Goal: Task Accomplishment & Management: Complete application form

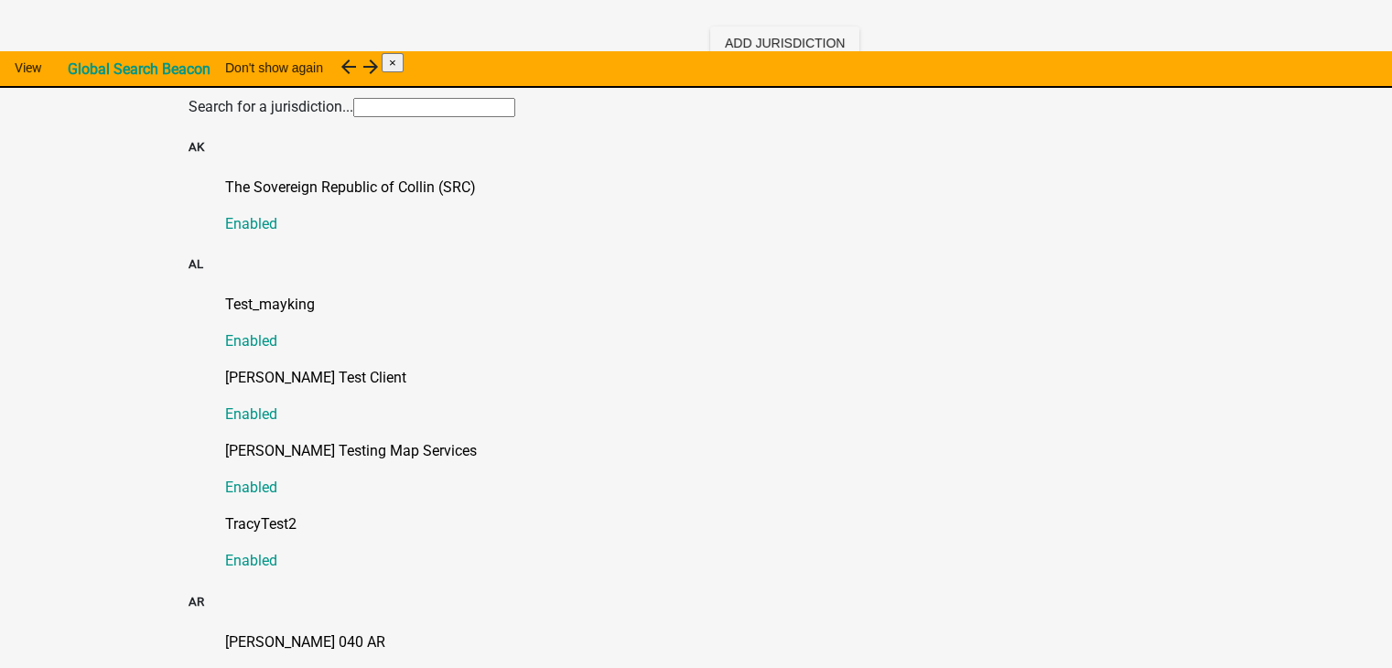
scroll to position [92, 0]
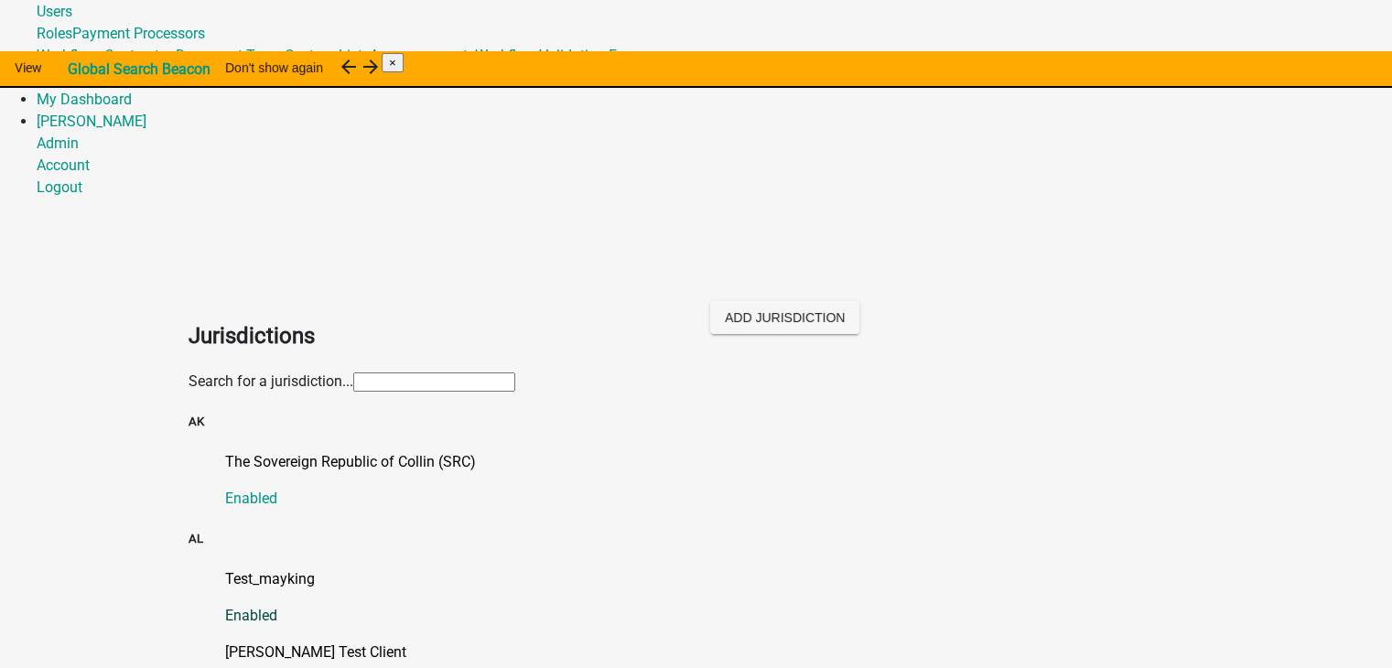
click at [282, 568] on p "Test_mayking" at bounding box center [714, 579] width 979 height 22
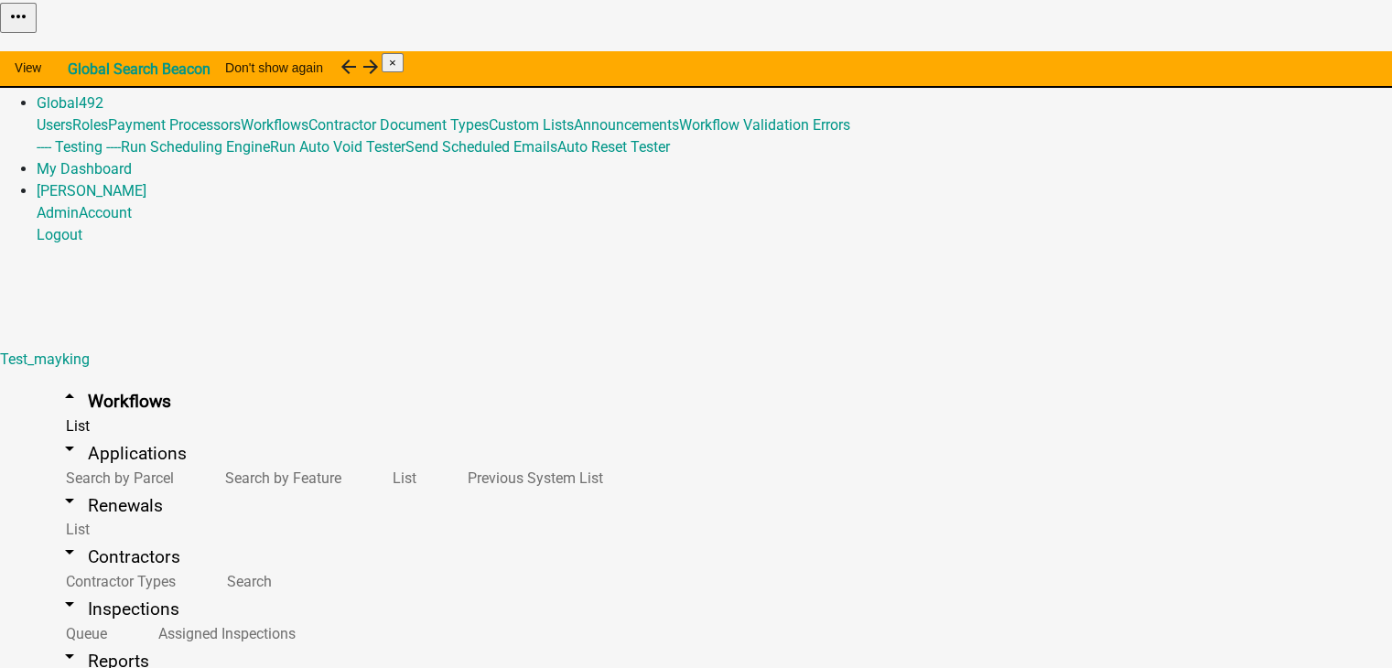
select select
select select "3"
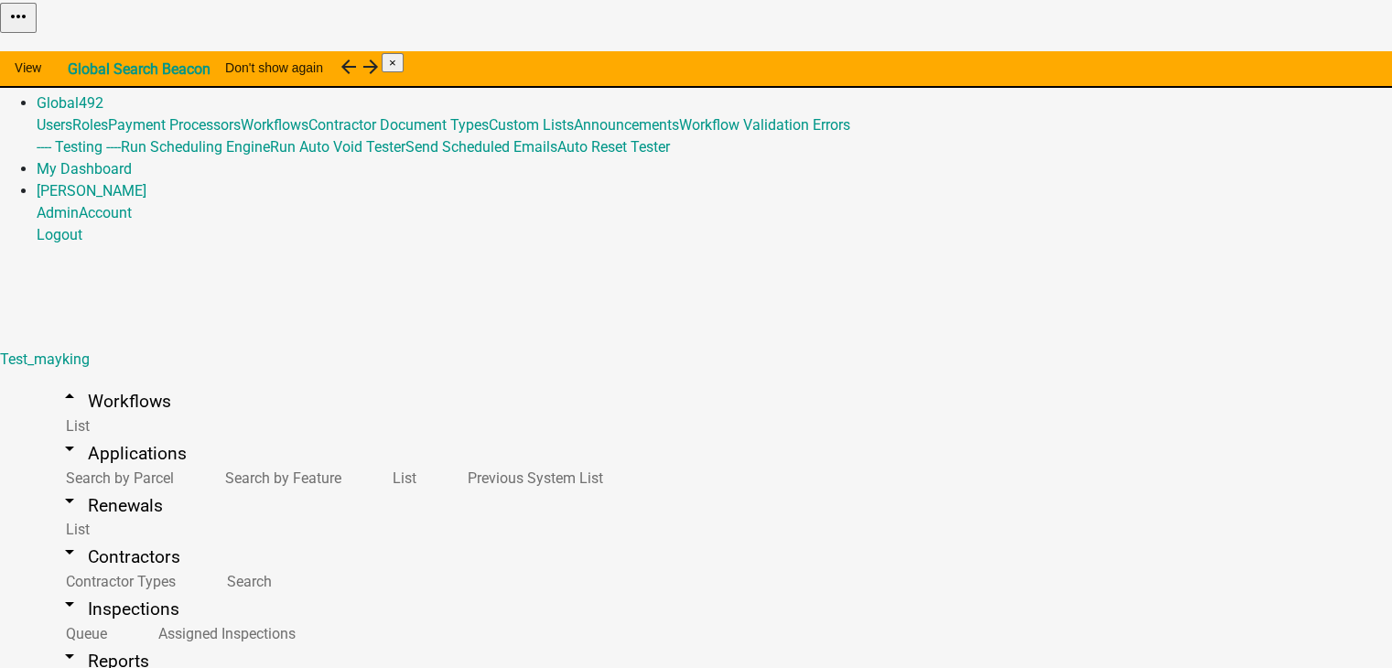
scroll to position [22, 0]
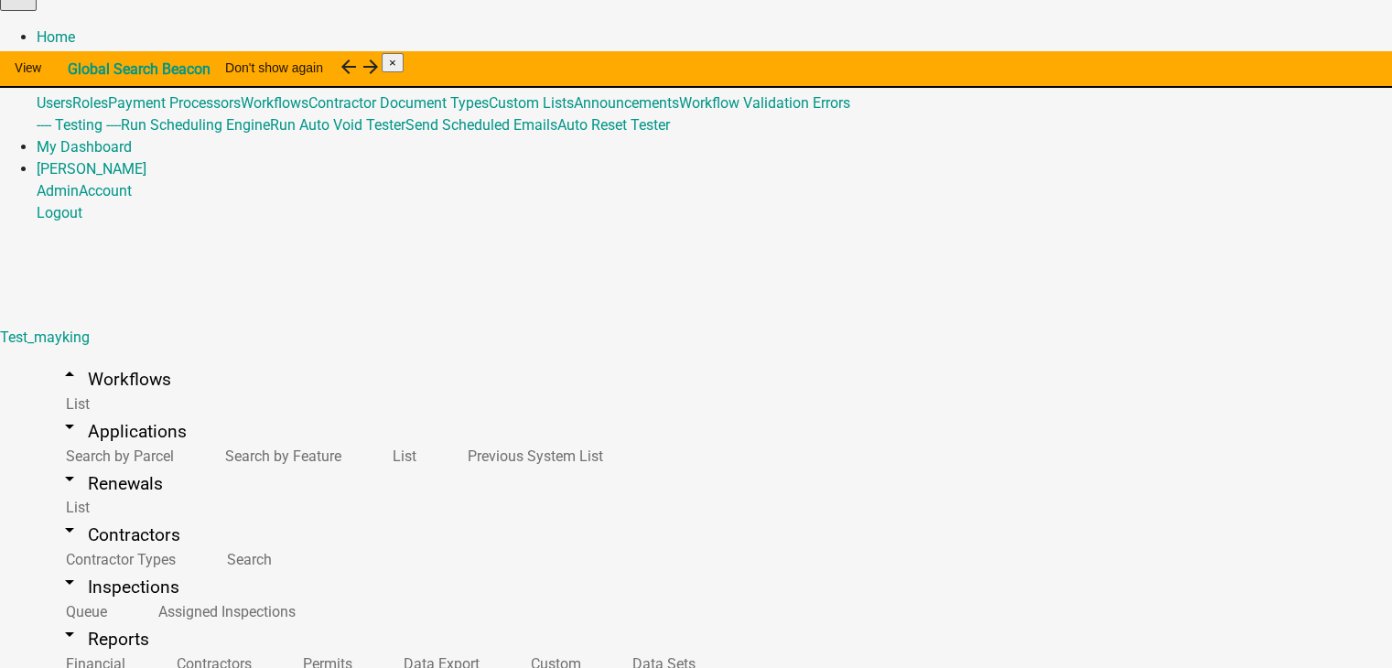
type input "Test_Application2"
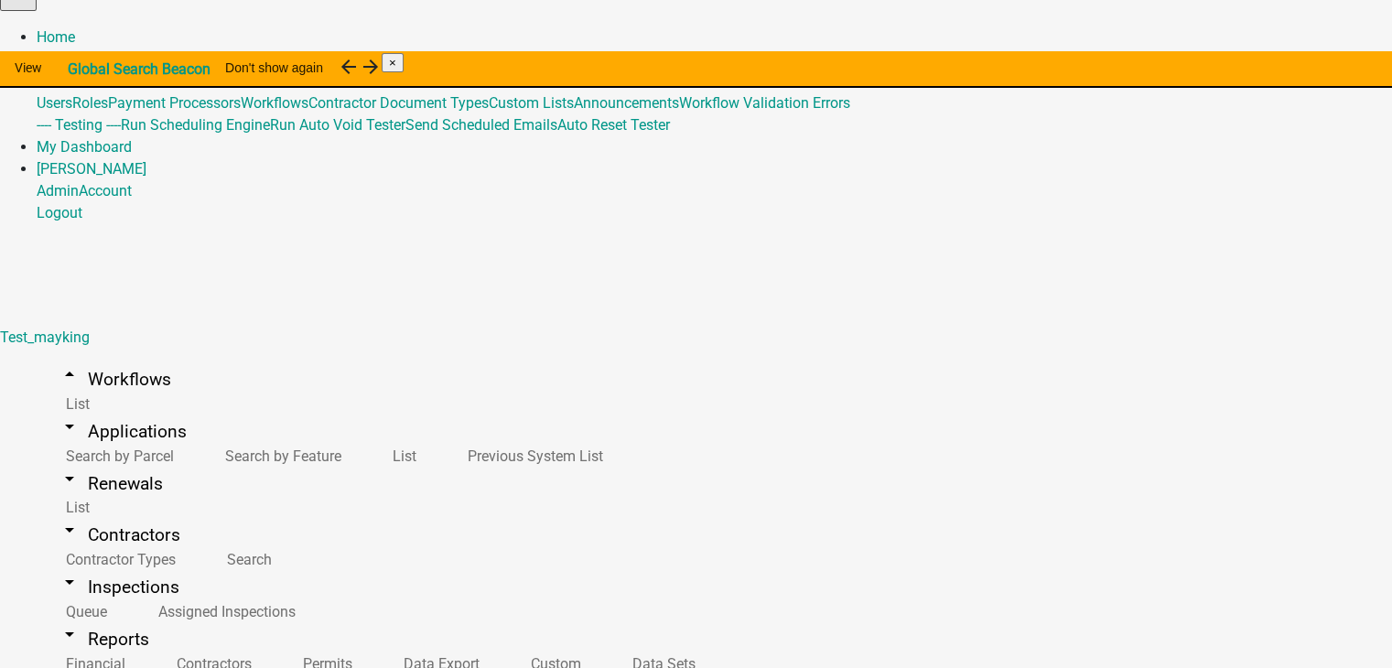
select select "0"
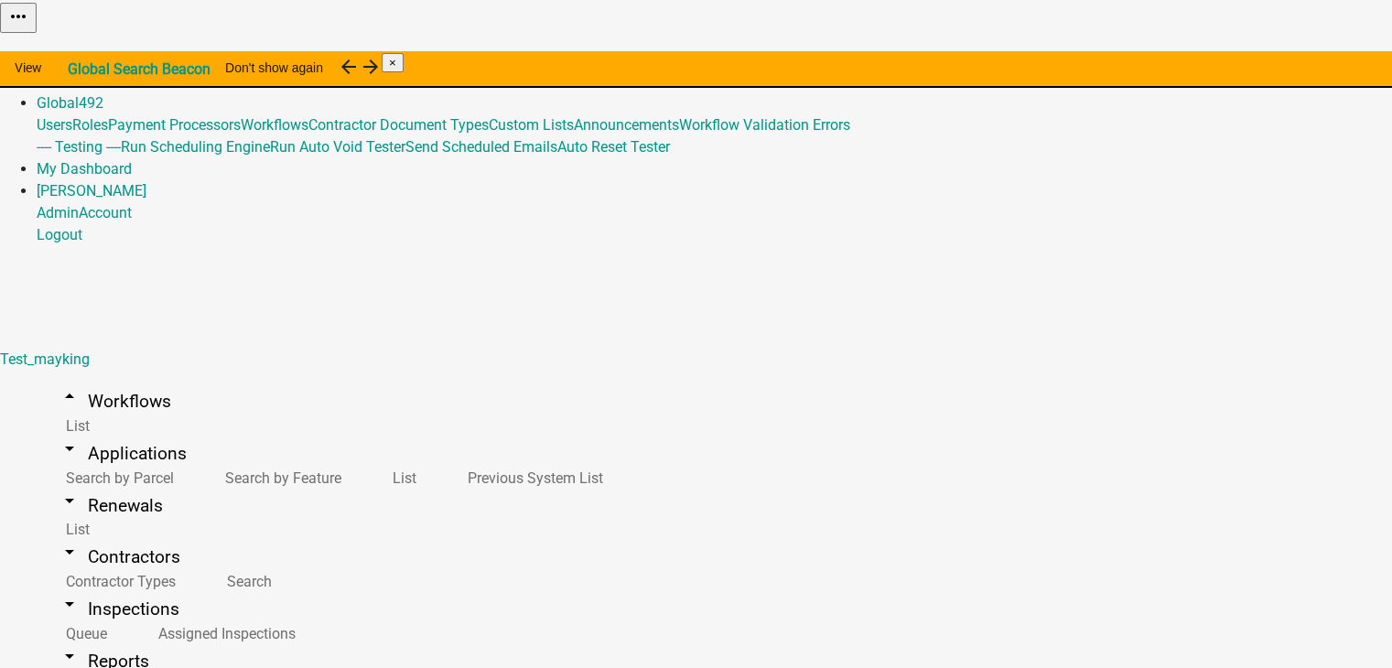
scroll to position [0, 0]
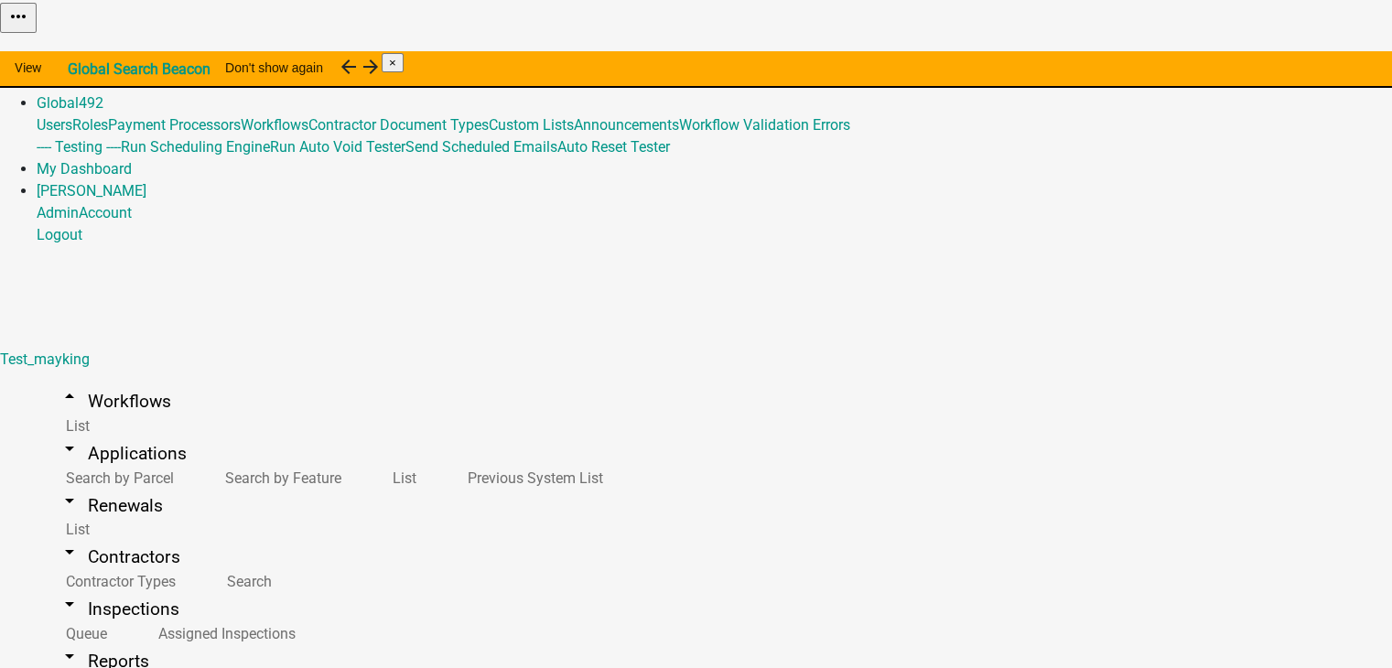
type textarea "test"
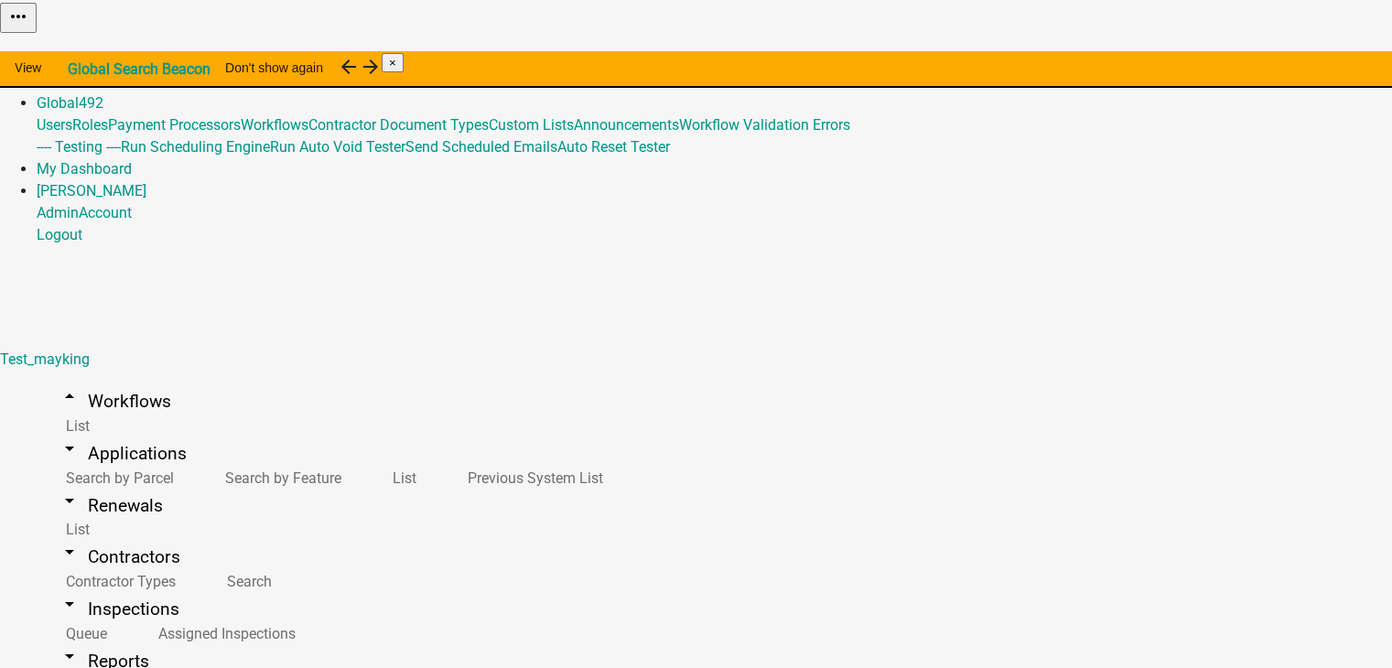
scroll to position [128, 0]
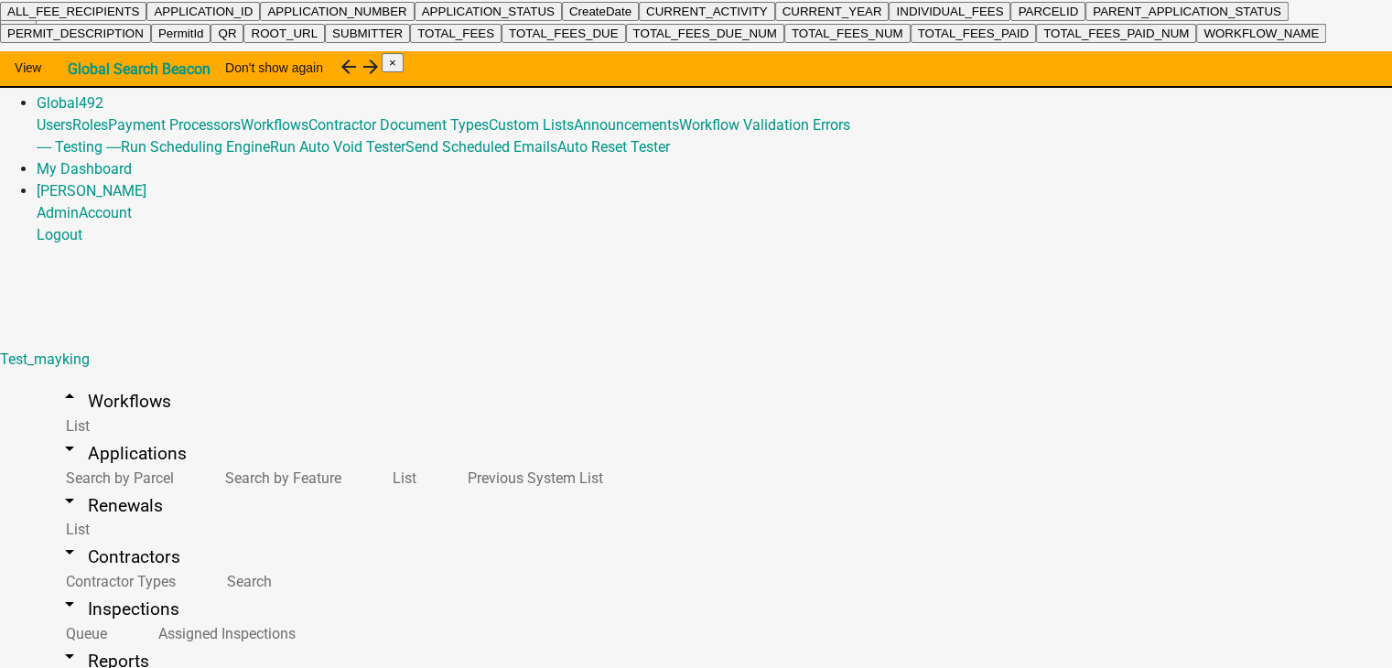
click at [401, 18] on ngb-highlight "APPLICATION_NUMBER" at bounding box center [336, 12] width 139 height 14
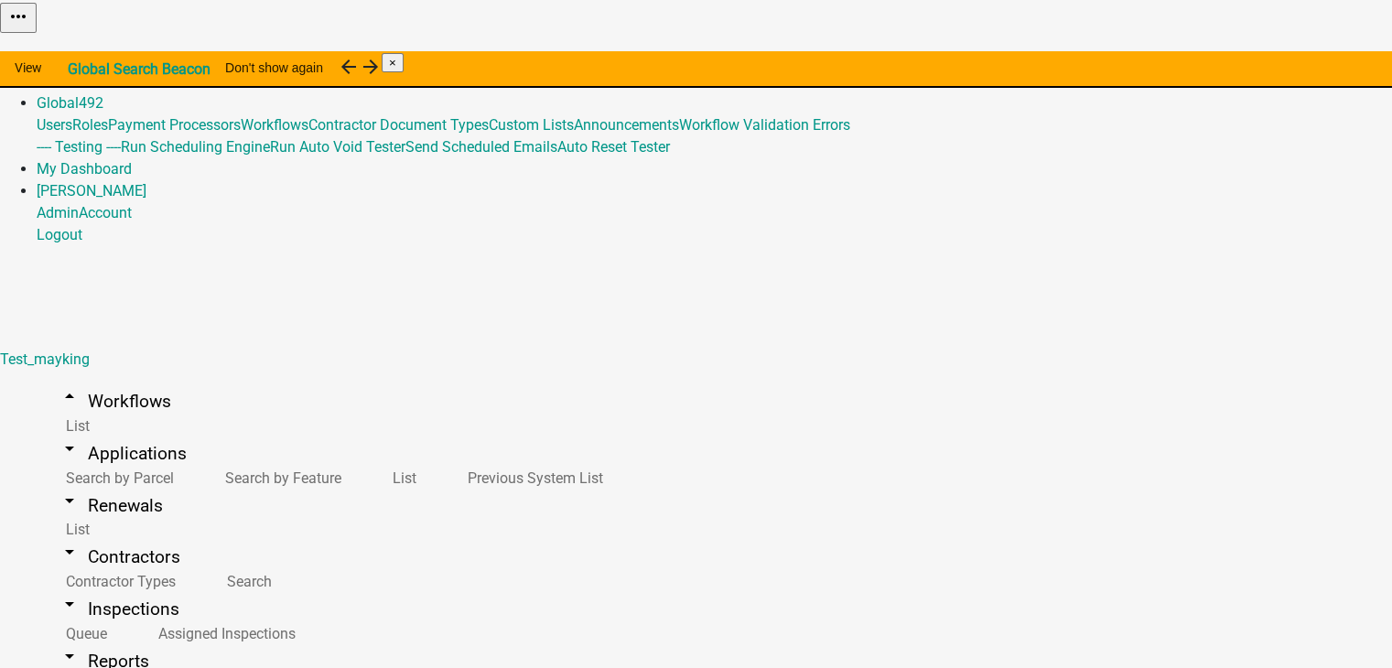
drag, startPoint x: 461, startPoint y: 230, endPoint x: 299, endPoint y: 226, distance: 162.0
type textarea "test"
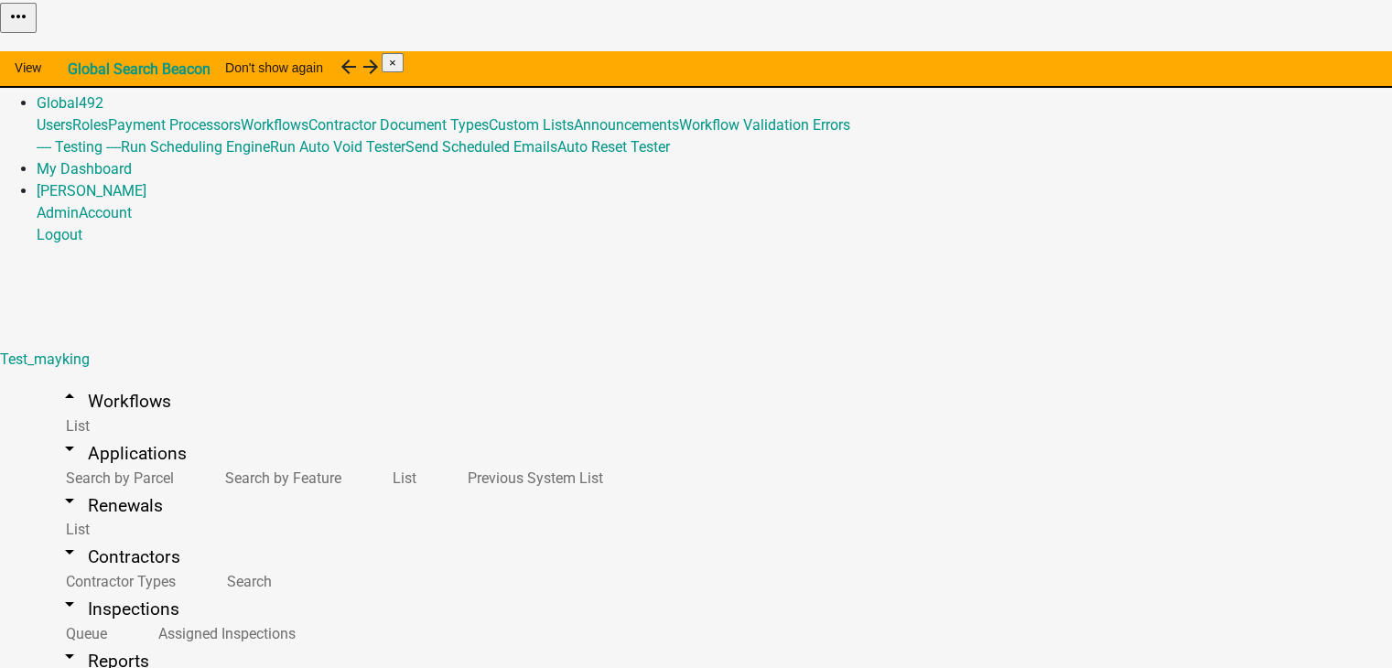
type textarea "T"
type textarea "Test"
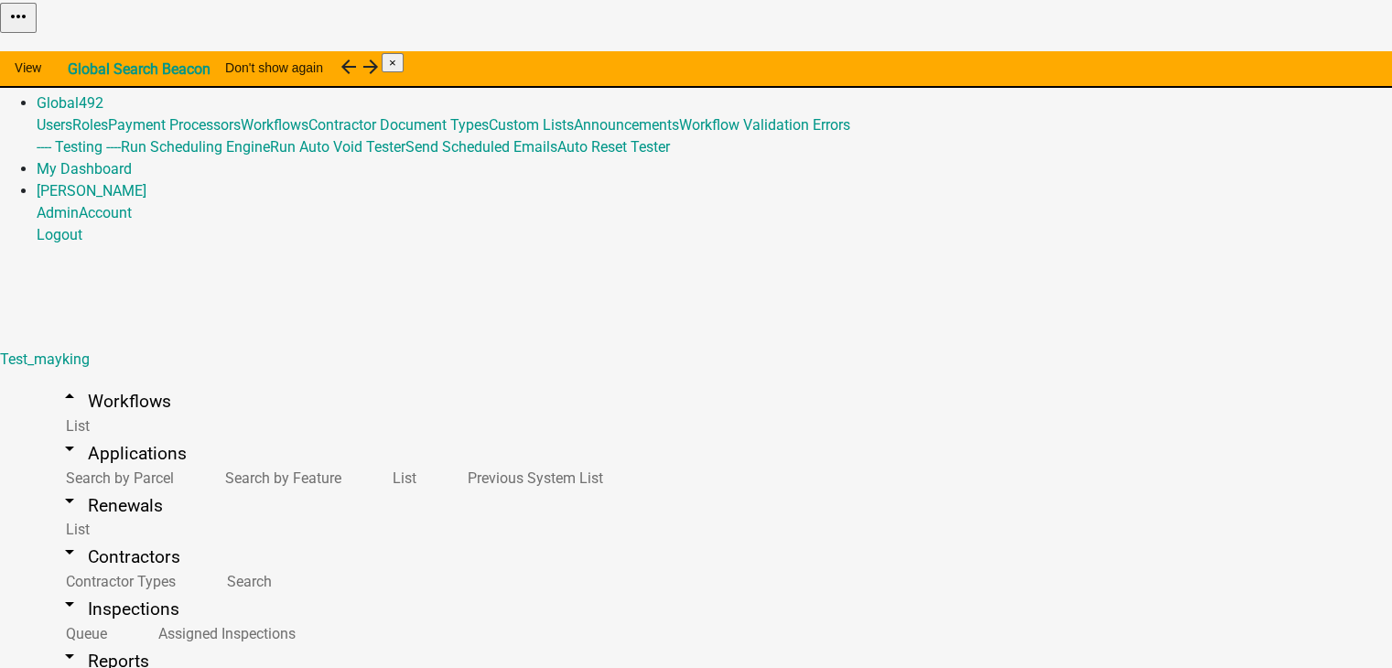
type input "100"
type input "4"
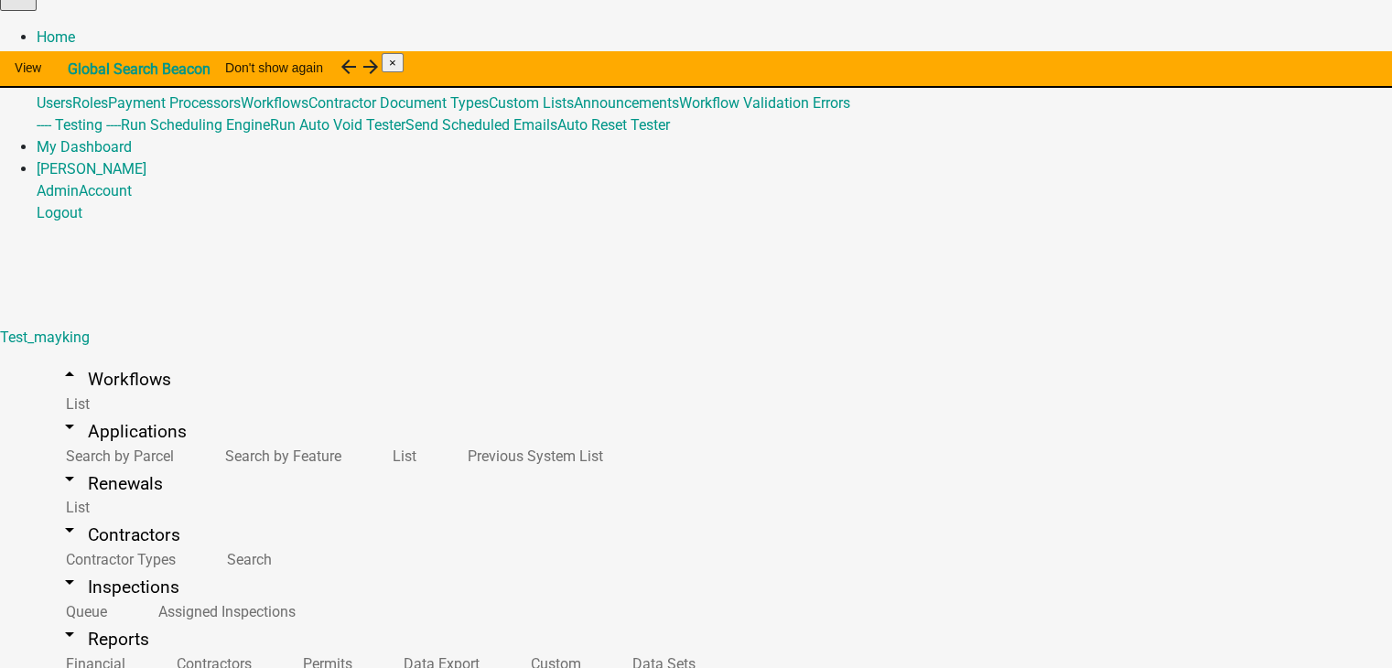
scroll to position [37, 0]
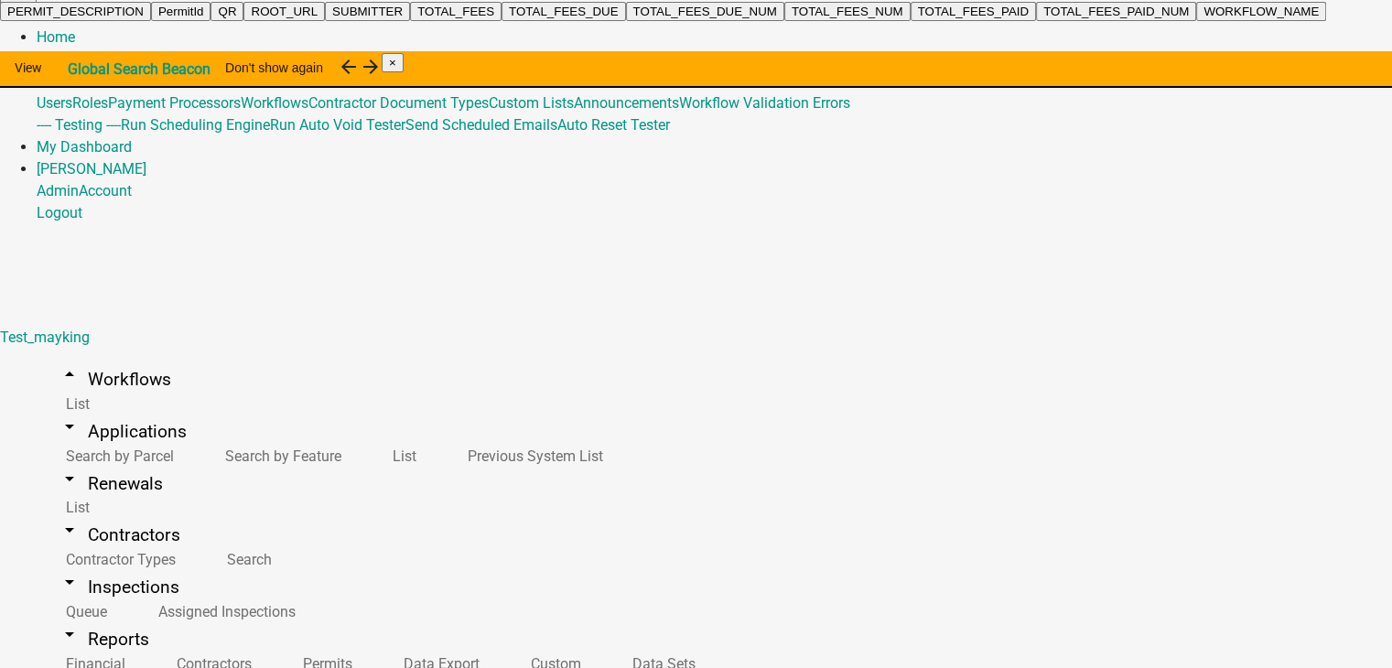
type textarea "test APPLICATION_ID"
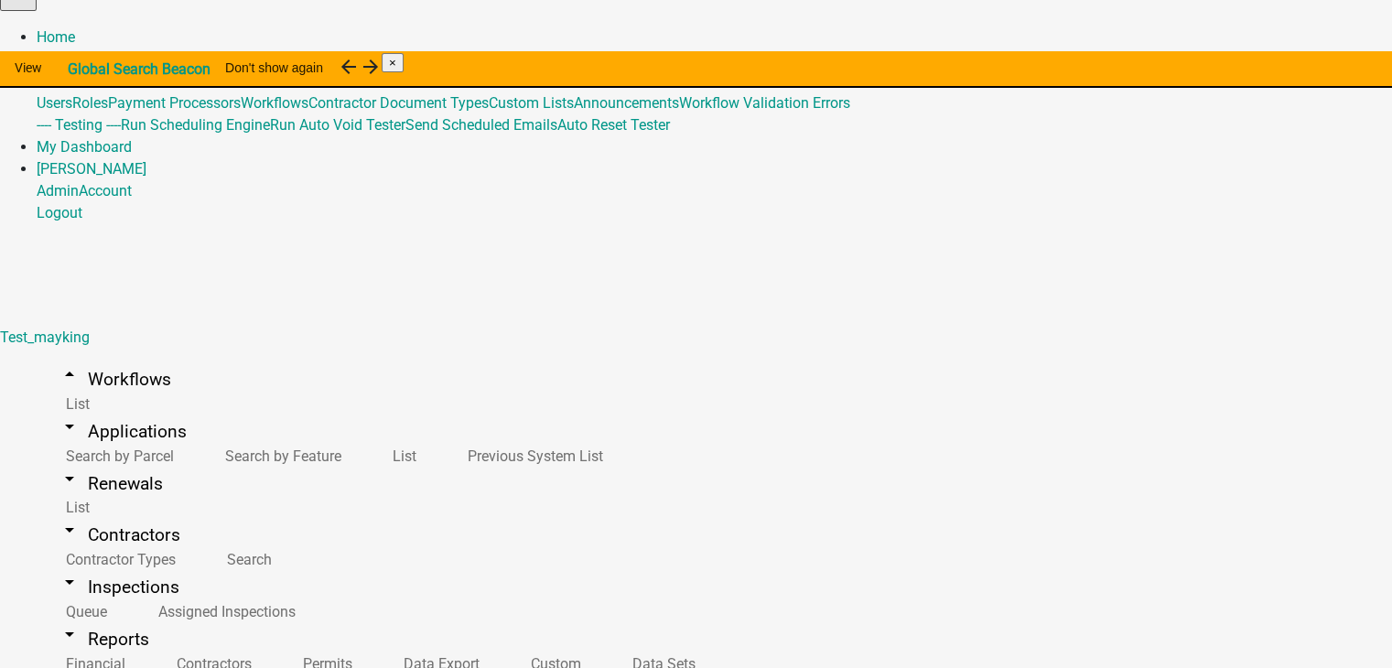
select select
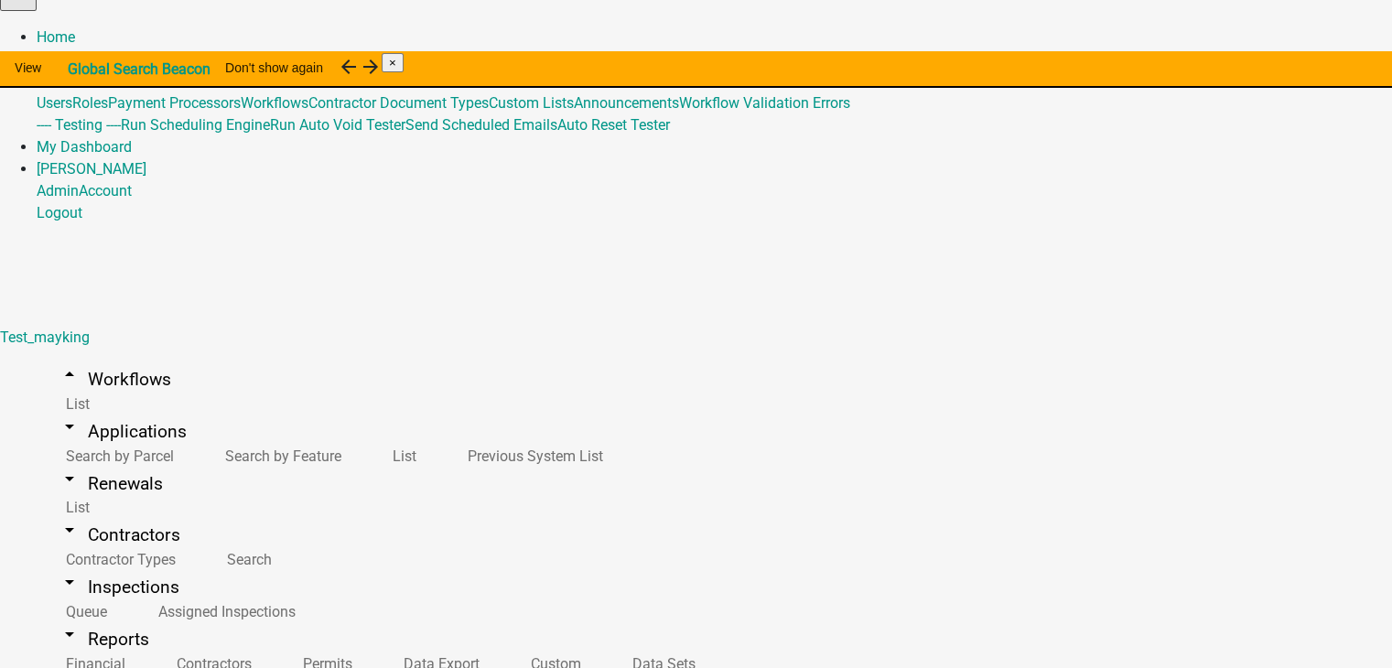
select select
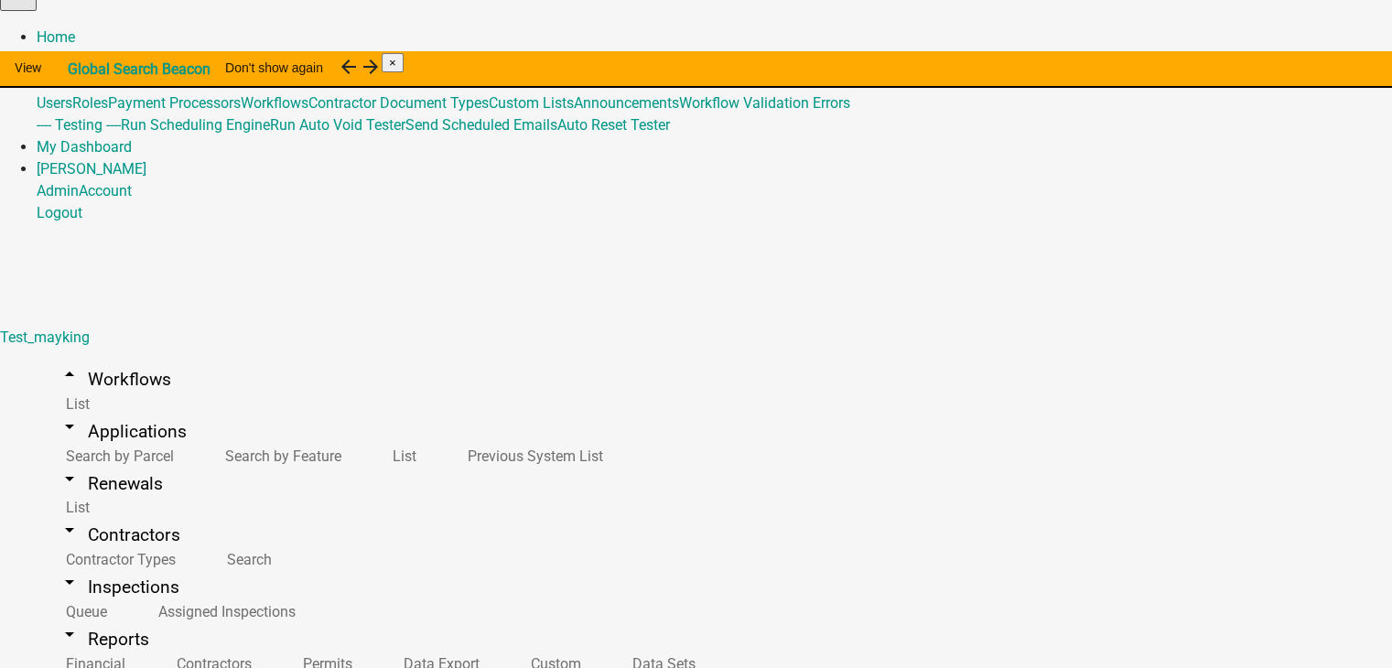
scroll to position [487, 0]
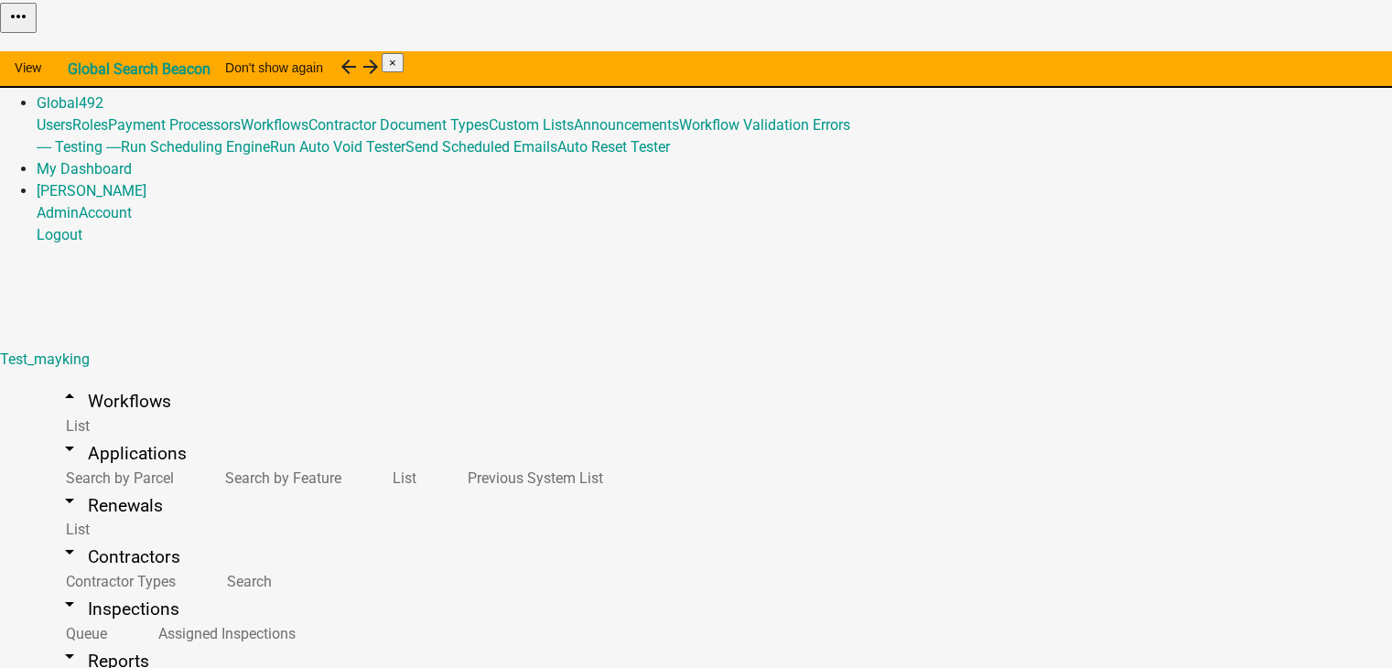
type textarea "test 1"
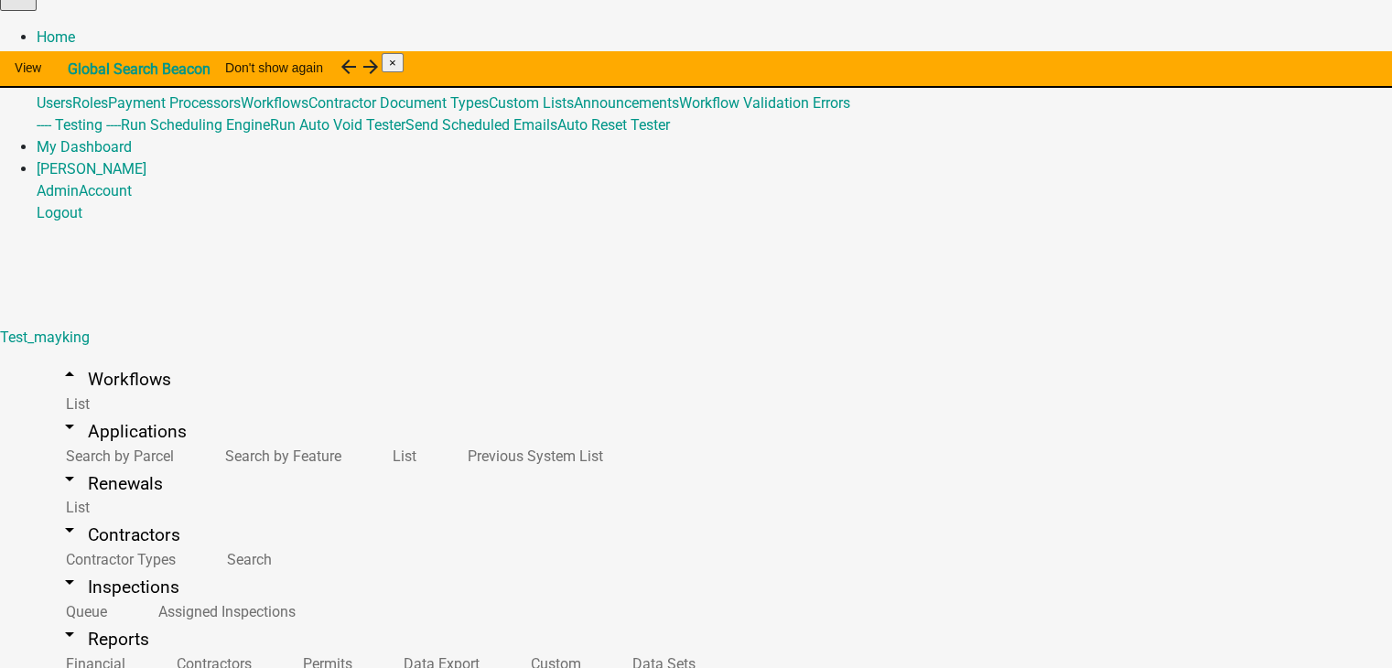
select select "a81682be-eae2-49c8-a75b-f0c8b0235de4"
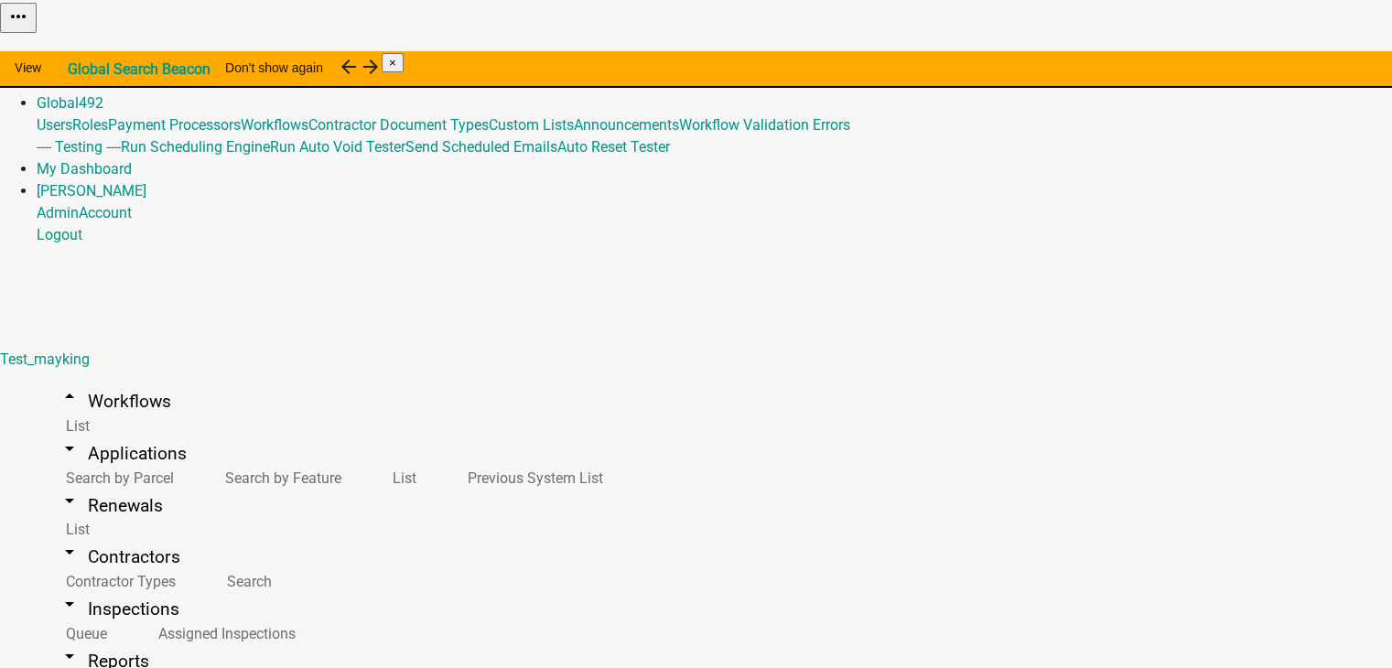
scroll to position [494, 0]
click at [88, 380] on link "arrow_drop_up Workflows" at bounding box center [115, 401] width 156 height 43
select select "3"
select select
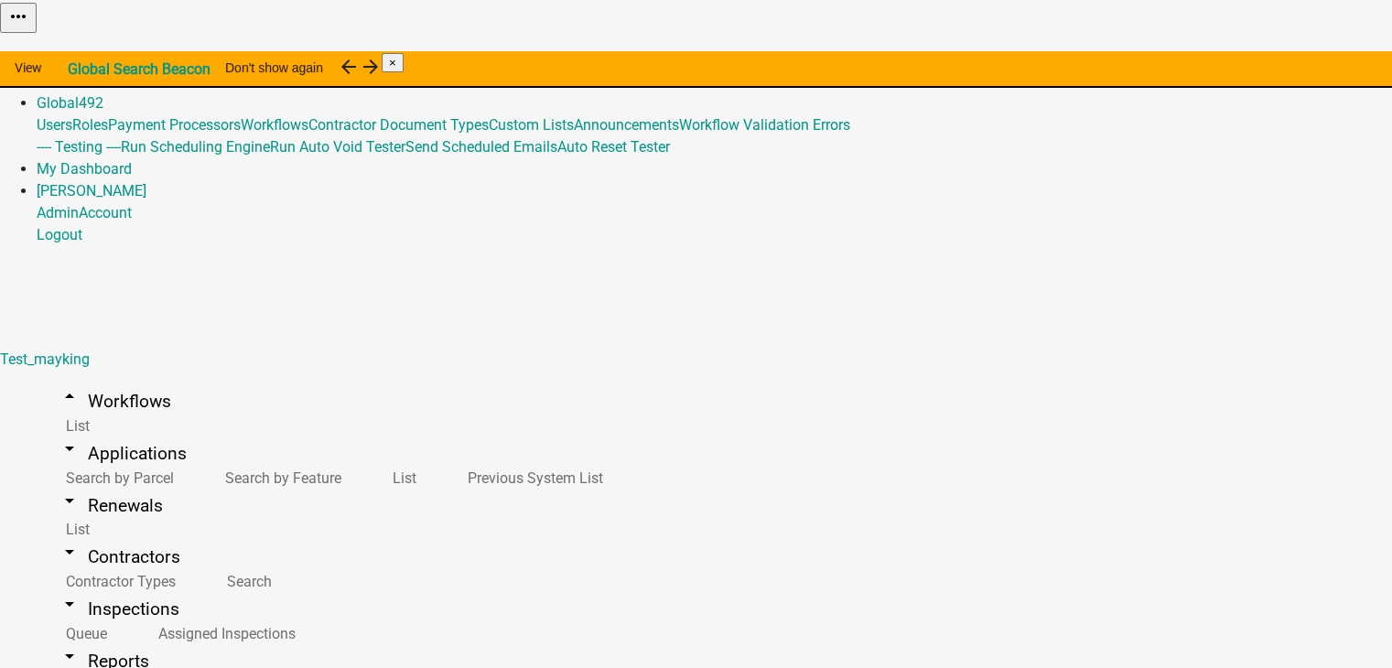
type input "Test_Application1"
click at [95, 380] on link "arrow_drop_up Workflows" at bounding box center [115, 401] width 156 height 43
select select
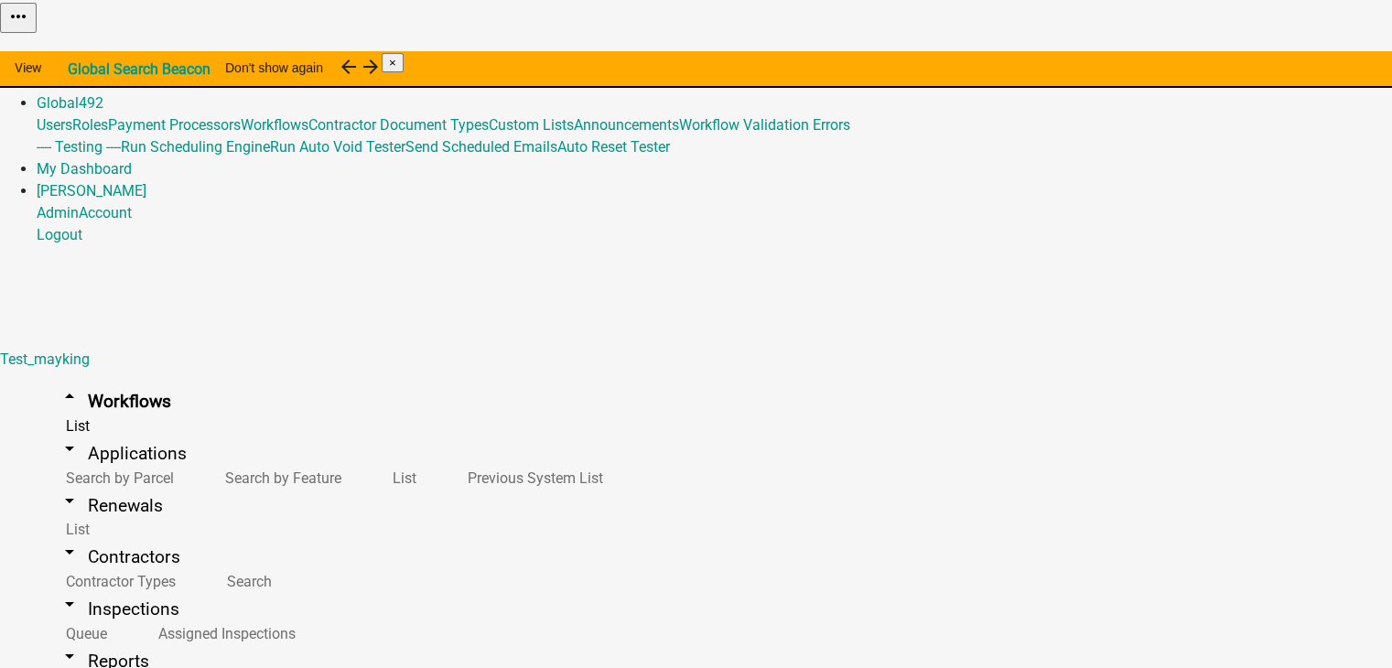
select select "3"
type input "Test_Application2"
type textarea "test 2"
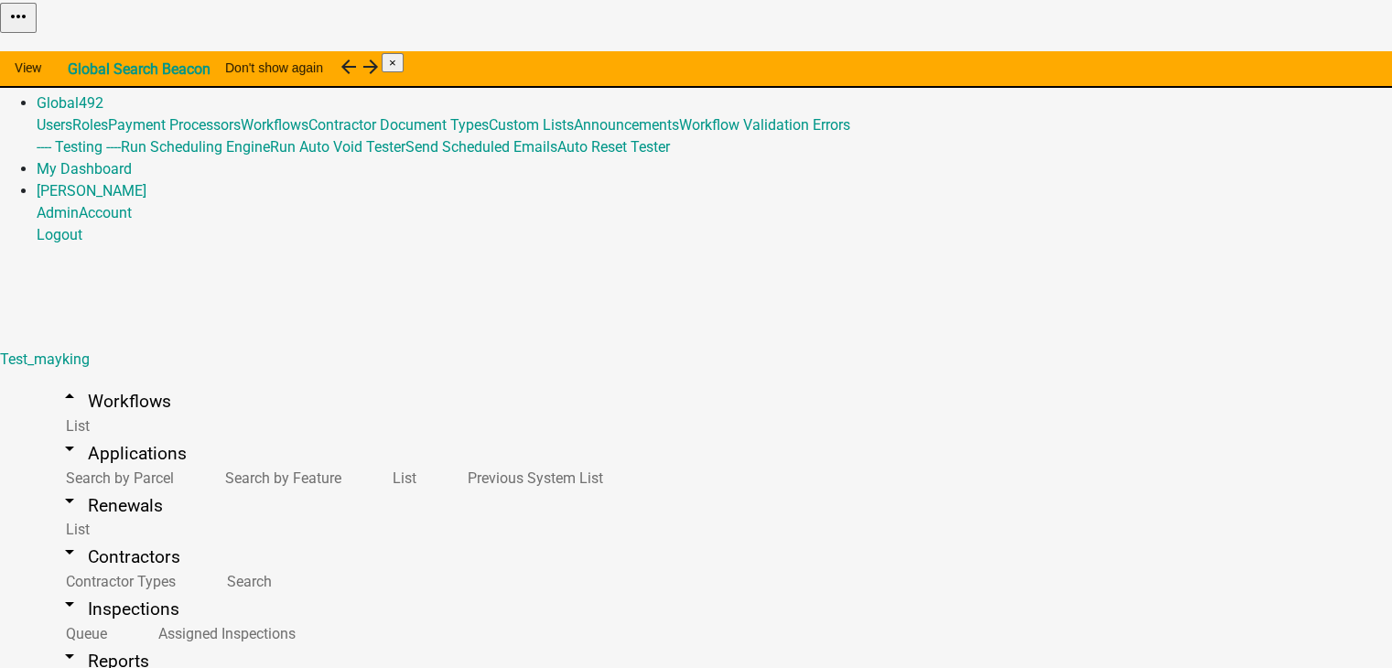
type textarea "test 2"
type textarea "test"
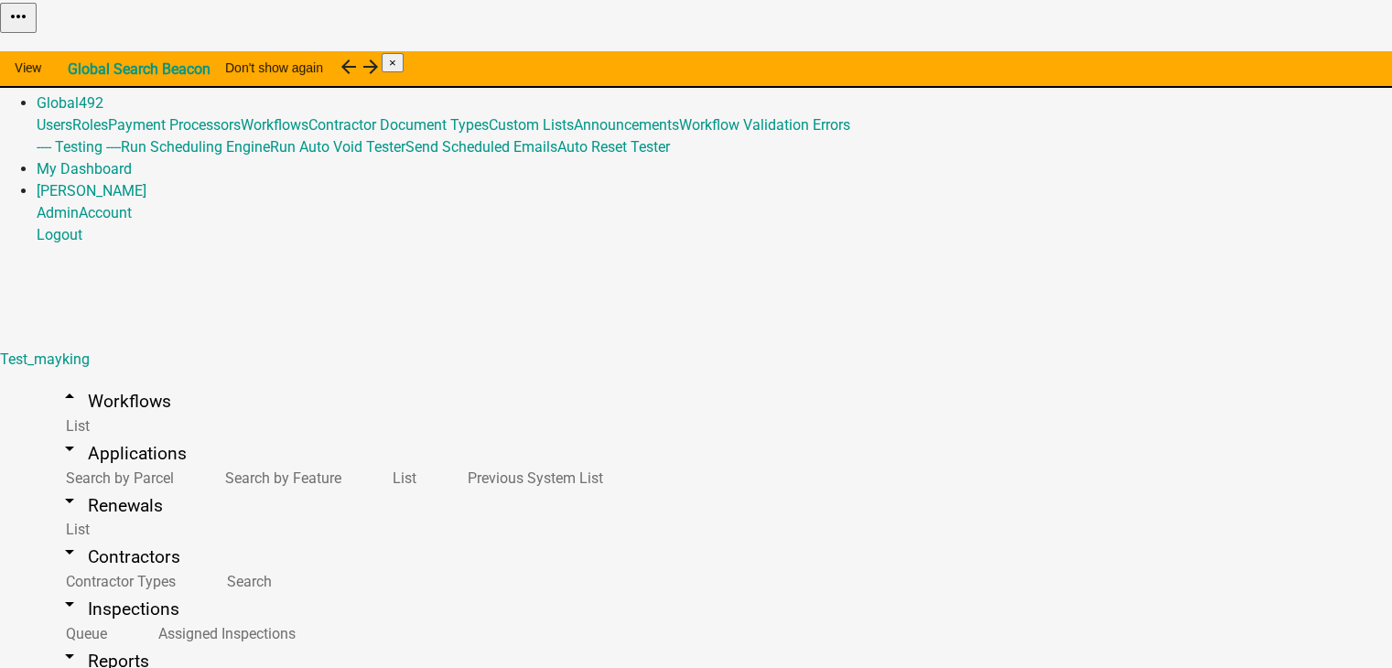
type input "101"
type input "4"
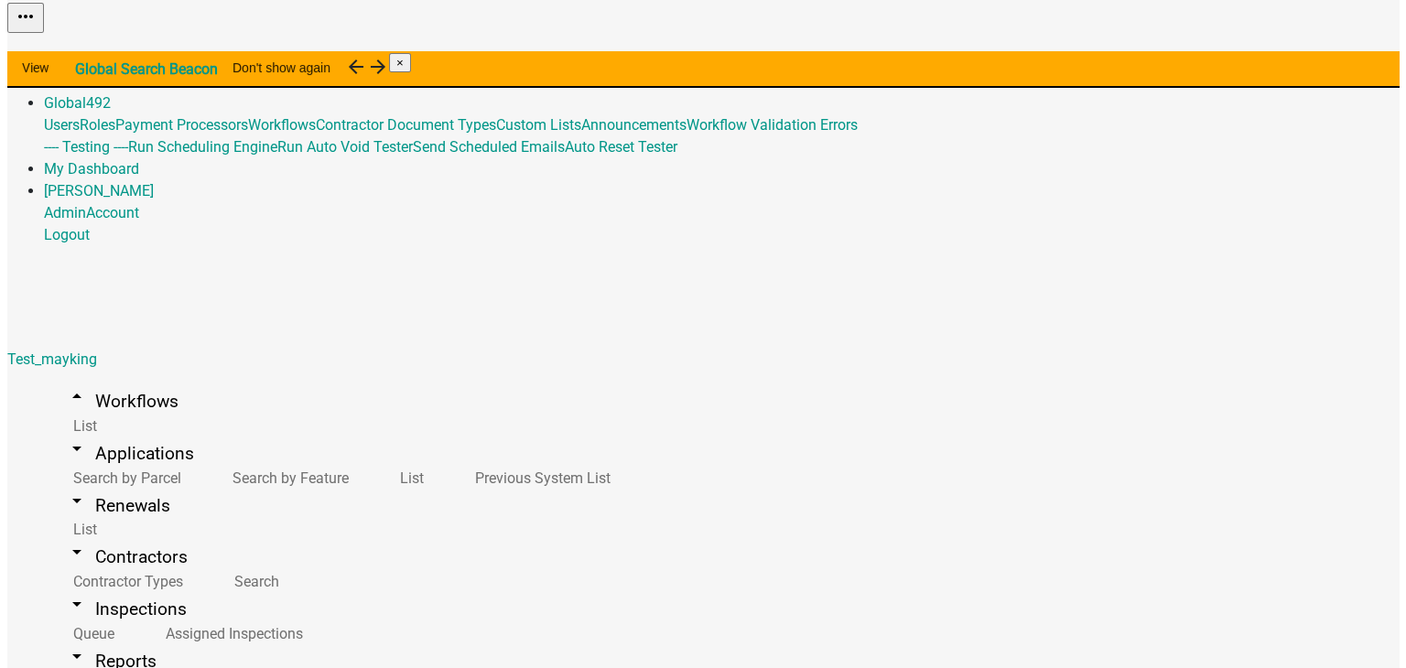
scroll to position [494, 0]
select select "a81682be-eae2-49c8-a75b-f0c8b0235de4"
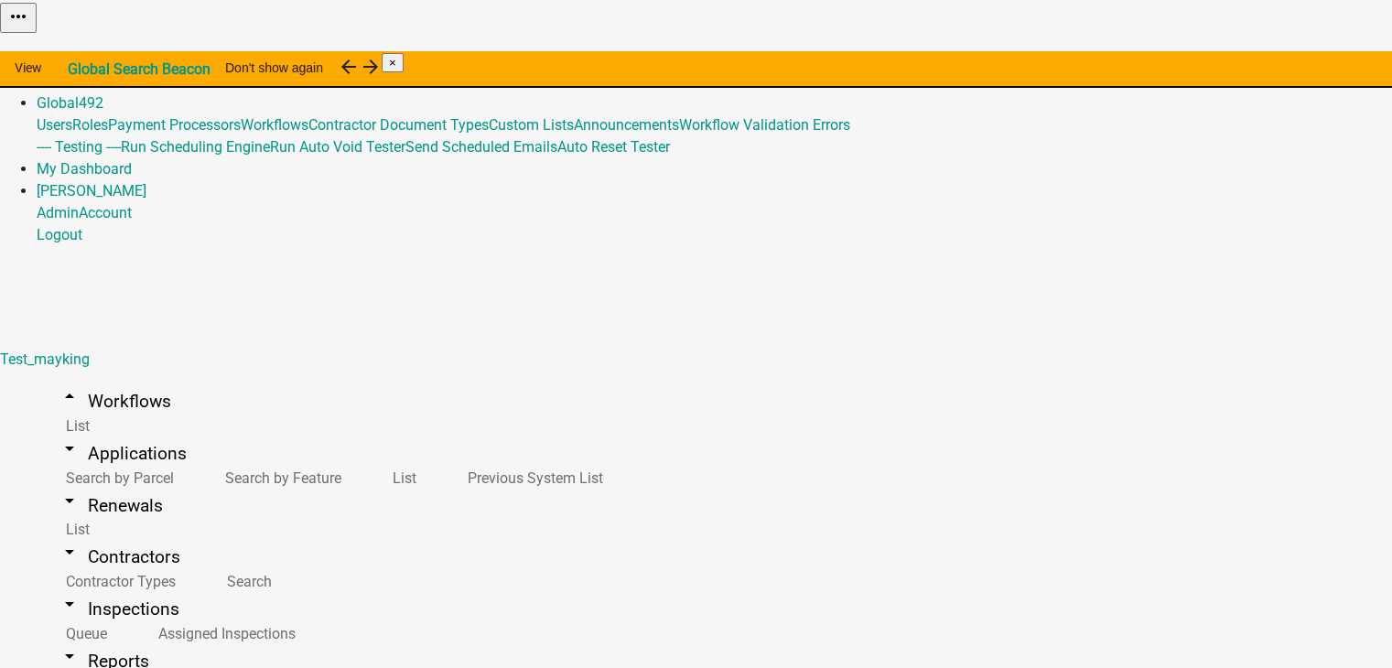
select select "0"
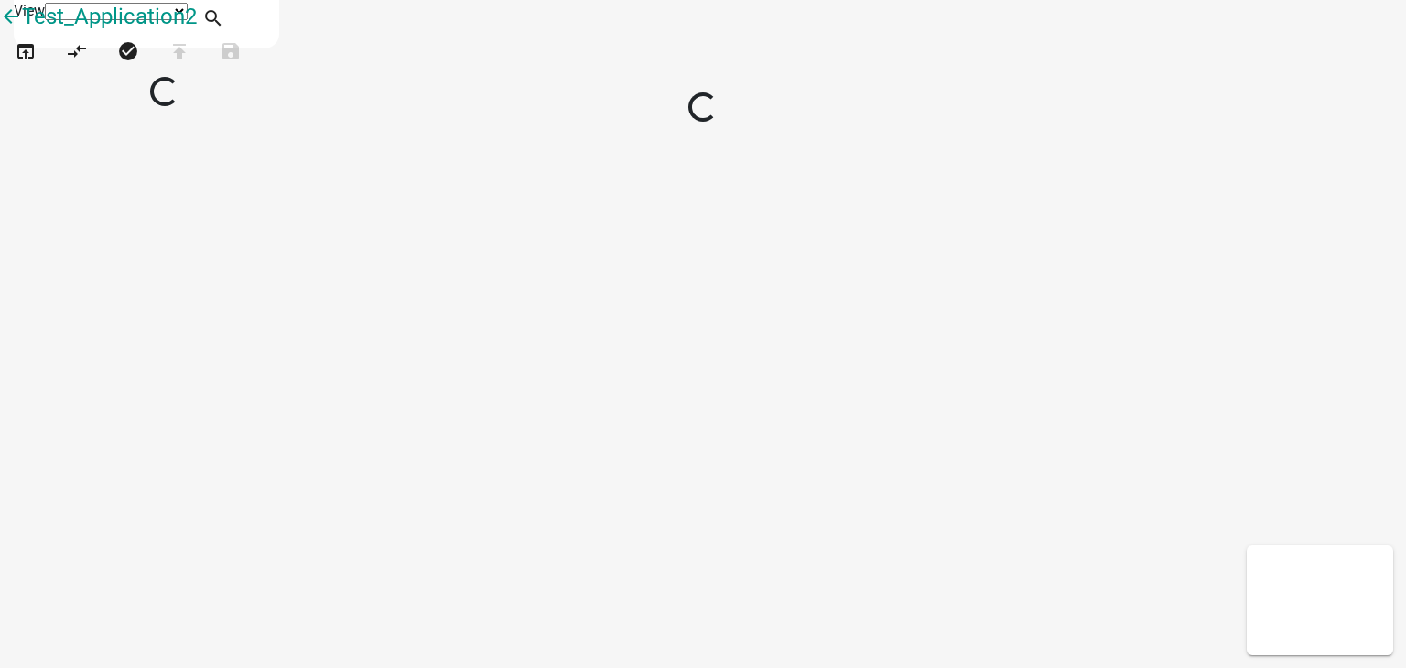
select select "1"
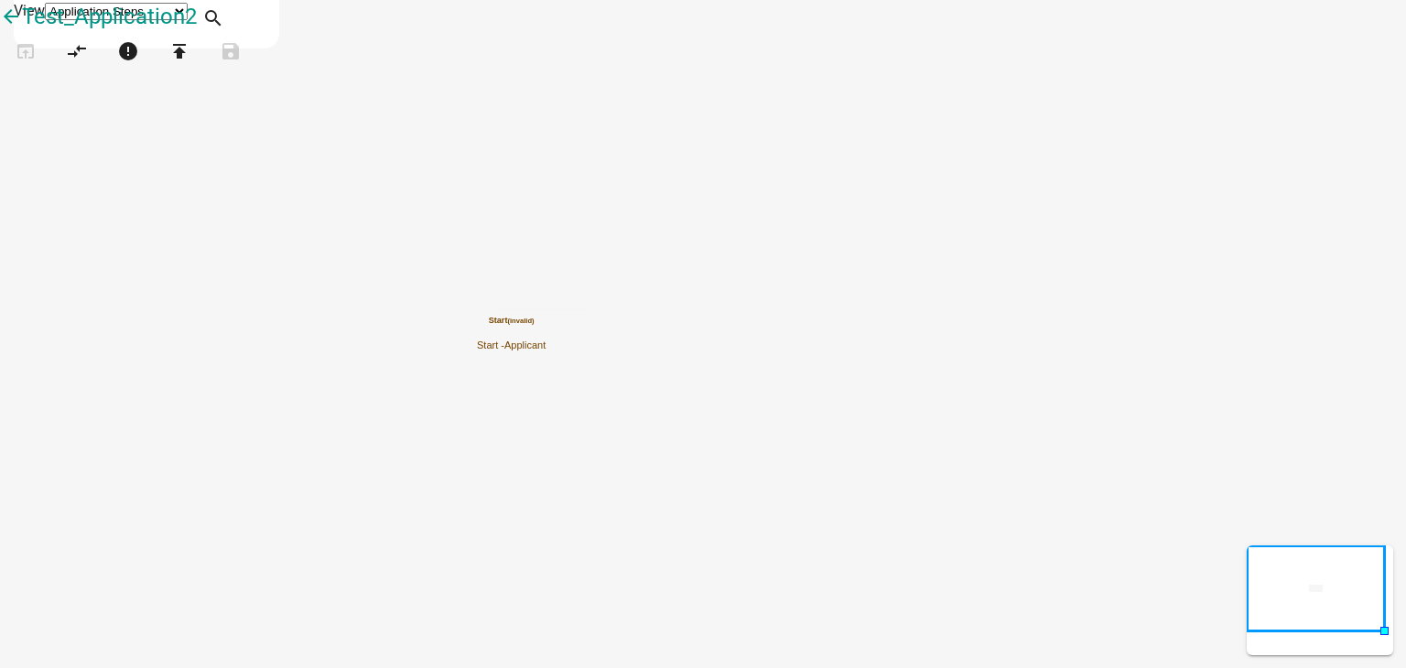
click at [689, 398] on icon "Start (invalid) Start - Applicant" at bounding box center [703, 334] width 1404 height 666
drag, startPoint x: 92, startPoint y: 427, endPoint x: 860, endPoint y: 401, distance: 769.2
click at [860, 92] on div "arrow_back Test_Application2 open_in_browser compare_arrows error publish save …" at bounding box center [703, 46] width 1406 height 92
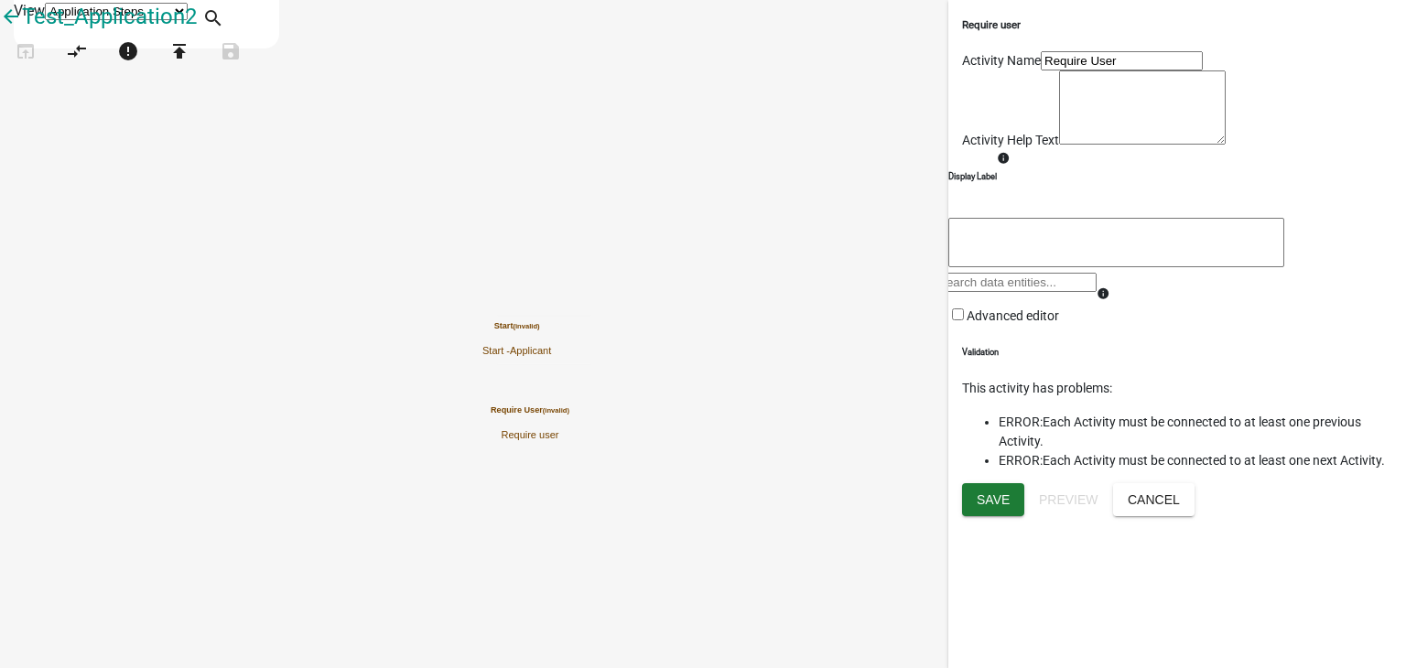
click at [1059, 145] on textarea at bounding box center [1142, 107] width 167 height 74
type textarea "N"
click at [1059, 145] on textarea at bounding box center [1142, 107] width 167 height 74
type textarea "Validate user"
click at [1030, 267] on textarea at bounding box center [1116, 242] width 336 height 49
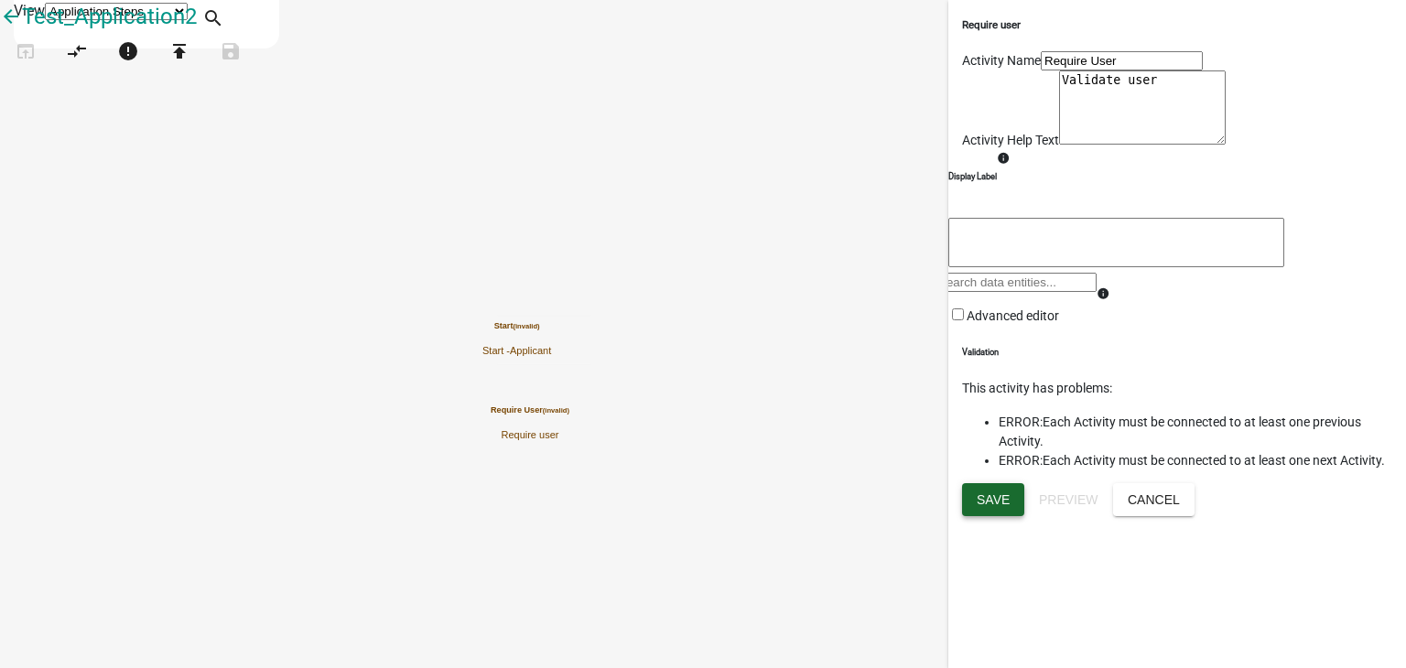
click at [994, 506] on span "Save" at bounding box center [992, 498] width 33 height 15
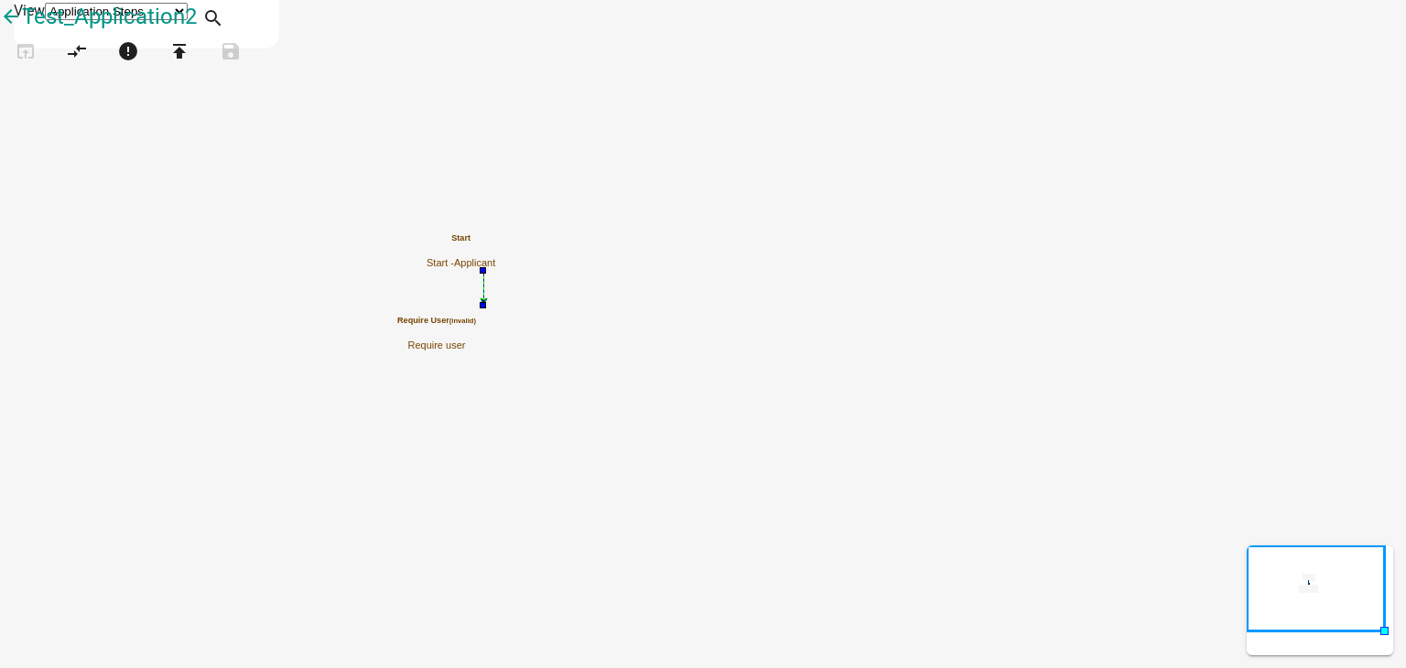
click at [942, 368] on icon "Start Start - Applicant Require User (invalid) Require user" at bounding box center [703, 334] width 1404 height 666
drag, startPoint x: 80, startPoint y: 330, endPoint x: 783, endPoint y: 416, distance: 709.0
click at [783, 92] on div "arrow_back Test_Application2 open_in_browser compare_arrows error publish save …" at bounding box center [703, 46] width 1406 height 92
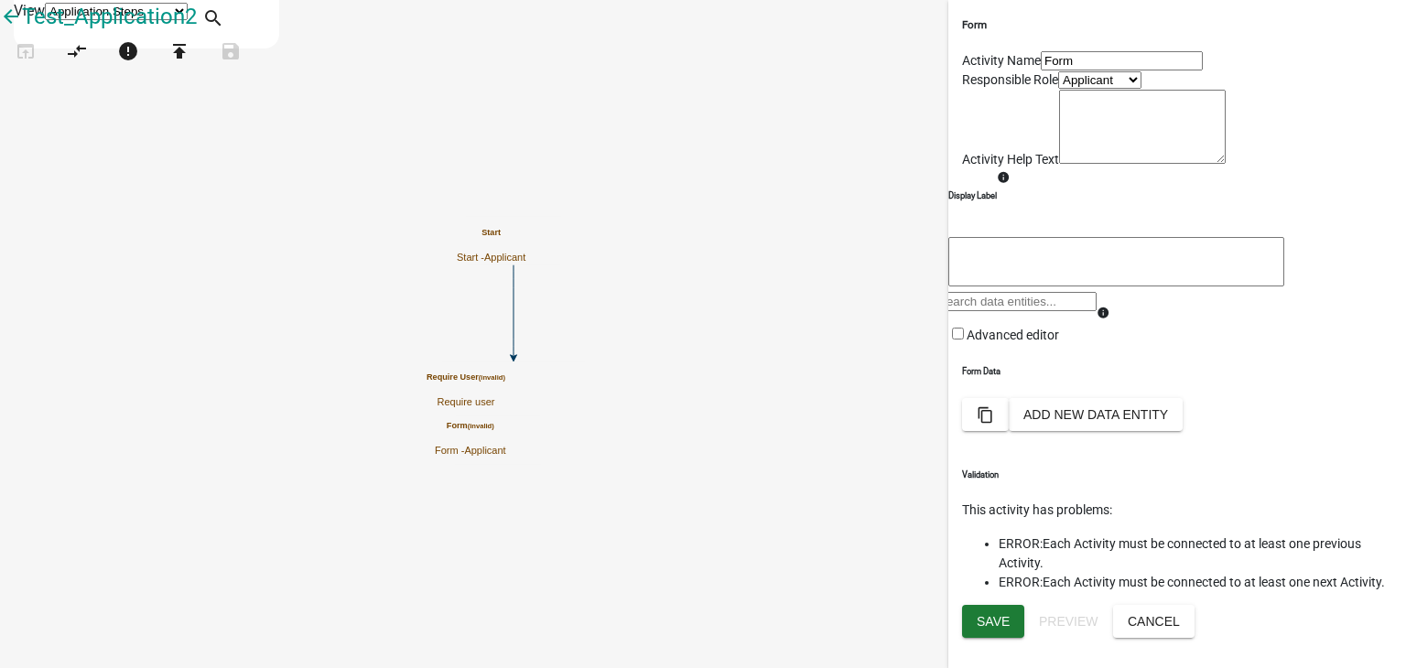
click at [1059, 164] on textarea at bounding box center [1142, 127] width 167 height 74
type textarea "F"
type textarea "C"
type textarea "Residential forms"
click at [1089, 286] on textarea at bounding box center [1116, 261] width 336 height 49
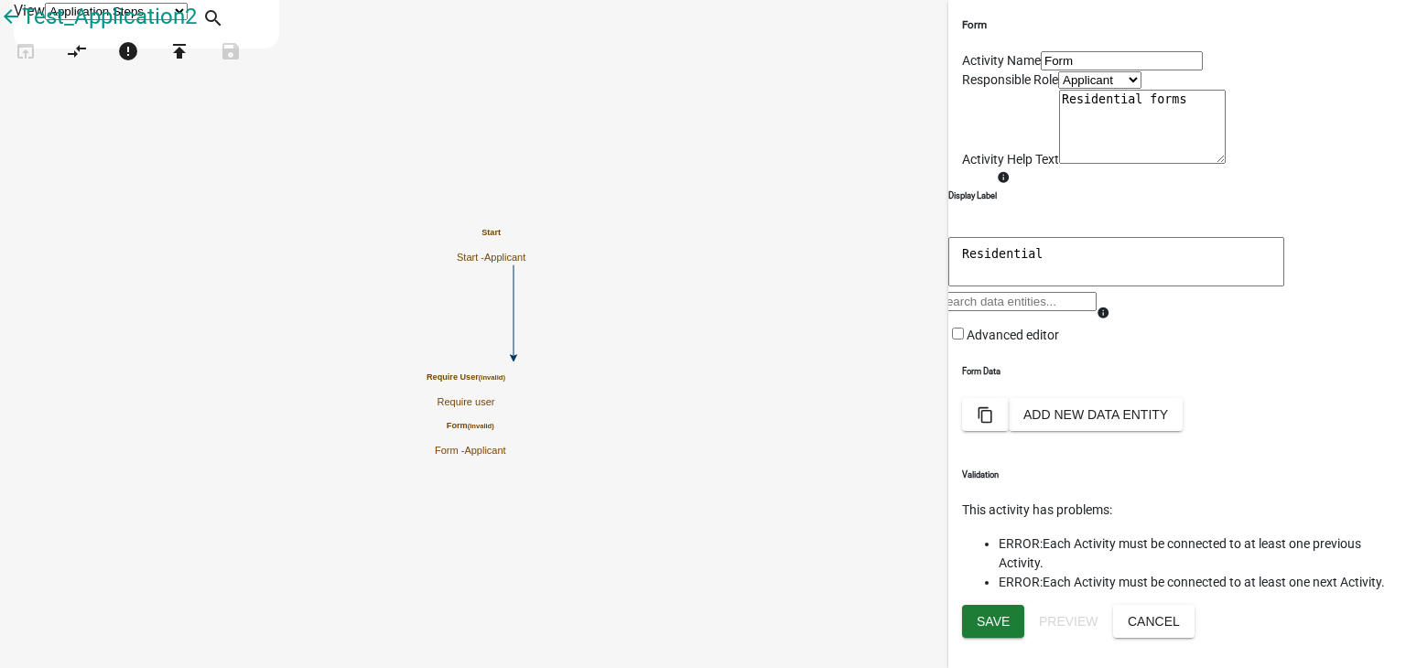
type textarea "Residential"
click at [1037, 448] on form "Activity Name Form Responsible Role Applicant Test_admin Activity Help Text Dis…" at bounding box center [1177, 249] width 430 height 397
click at [1182, 398] on button "Add New Data Entity" at bounding box center [1096, 414] width 174 height 33
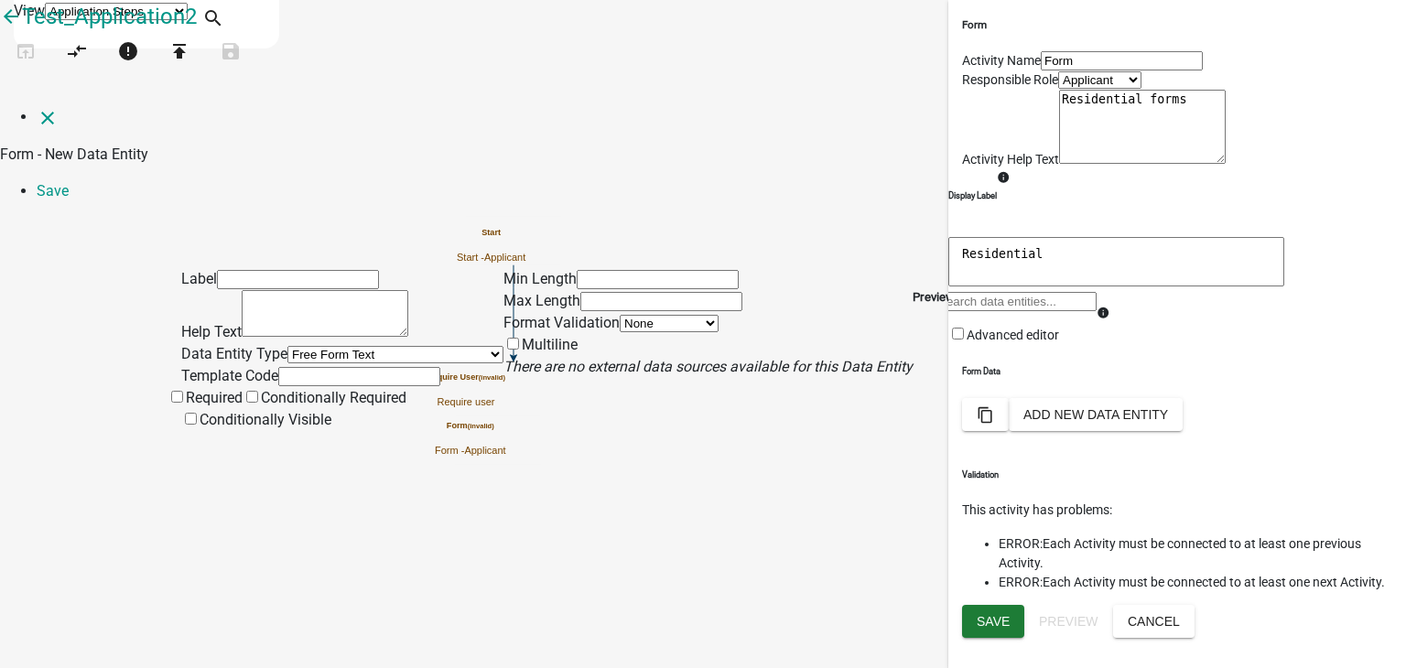
click at [242, 270] on input "text" at bounding box center [298, 279] width 162 height 19
type input "Applicant Section"
click at [288, 290] on textarea at bounding box center [325, 313] width 167 height 47
type textarea "F"
type textarea "Who are you"
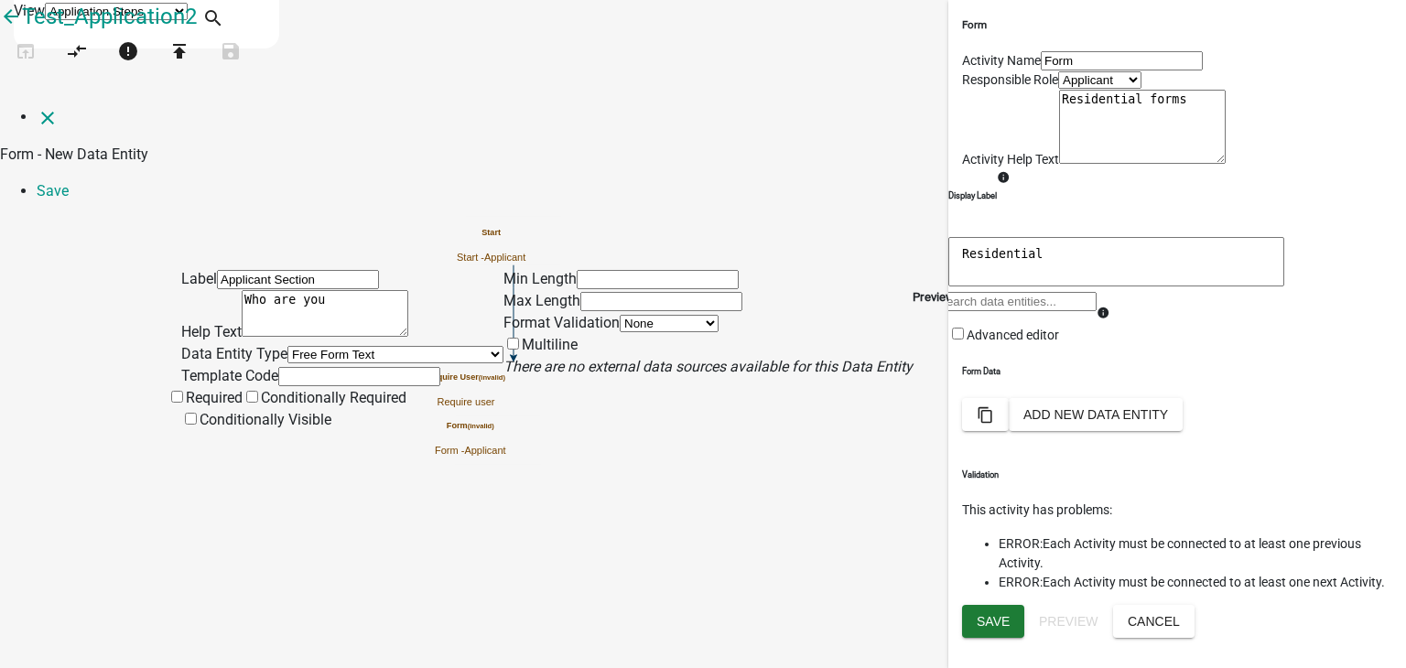
click at [287, 346] on select "Free Form Text Document Display Entity Value Fee Numeric Data Date Map Sketch D…" at bounding box center [395, 354] width 216 height 17
click at [278, 372] on input "text" at bounding box center [359, 376] width 162 height 19
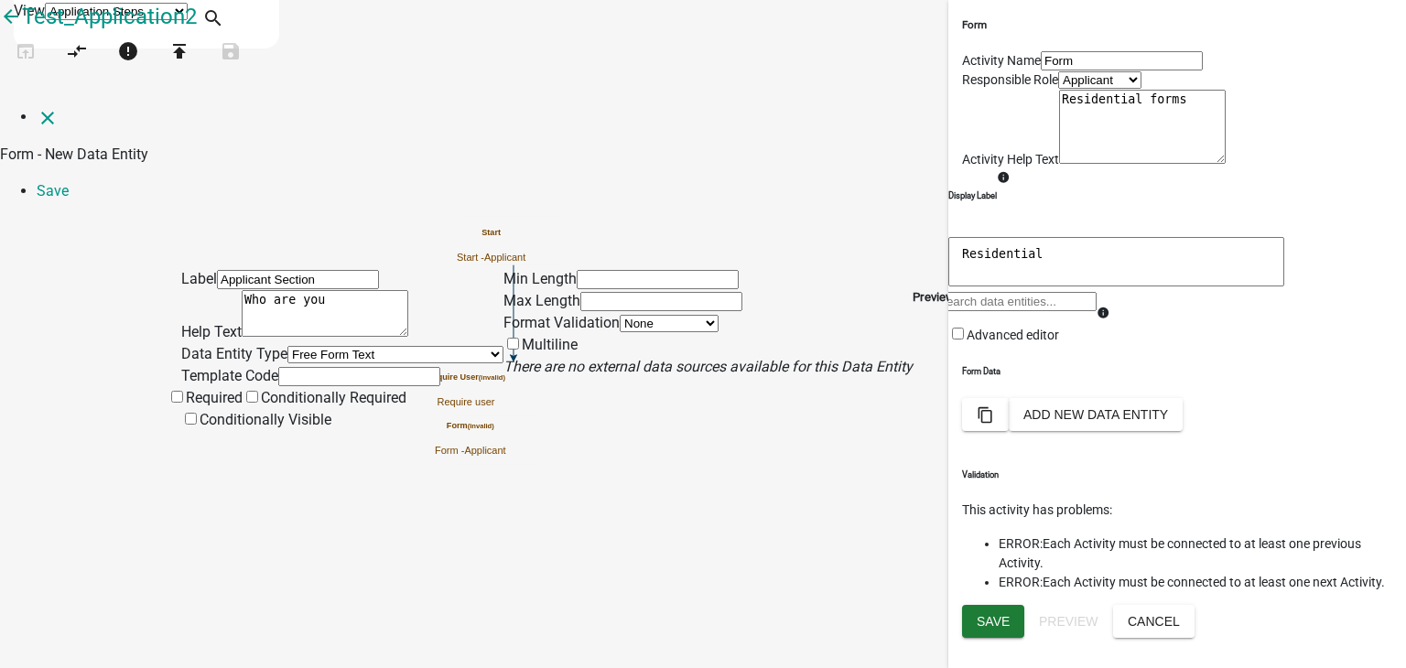
click at [632, 270] on input "text" at bounding box center [658, 279] width 162 height 19
click at [620, 315] on select "None Email PhoneNumber" at bounding box center [669, 323] width 99 height 17
click at [625, 411] on div "Min Length Max Length Format Validation None Email PhoneNumber Multiline There …" at bounding box center [707, 360] width 409 height 185
click at [186, 428] on span at bounding box center [186, 419] width 0 height 17
click at [183, 425] on input "Required" at bounding box center [177, 419] width 12 height 12
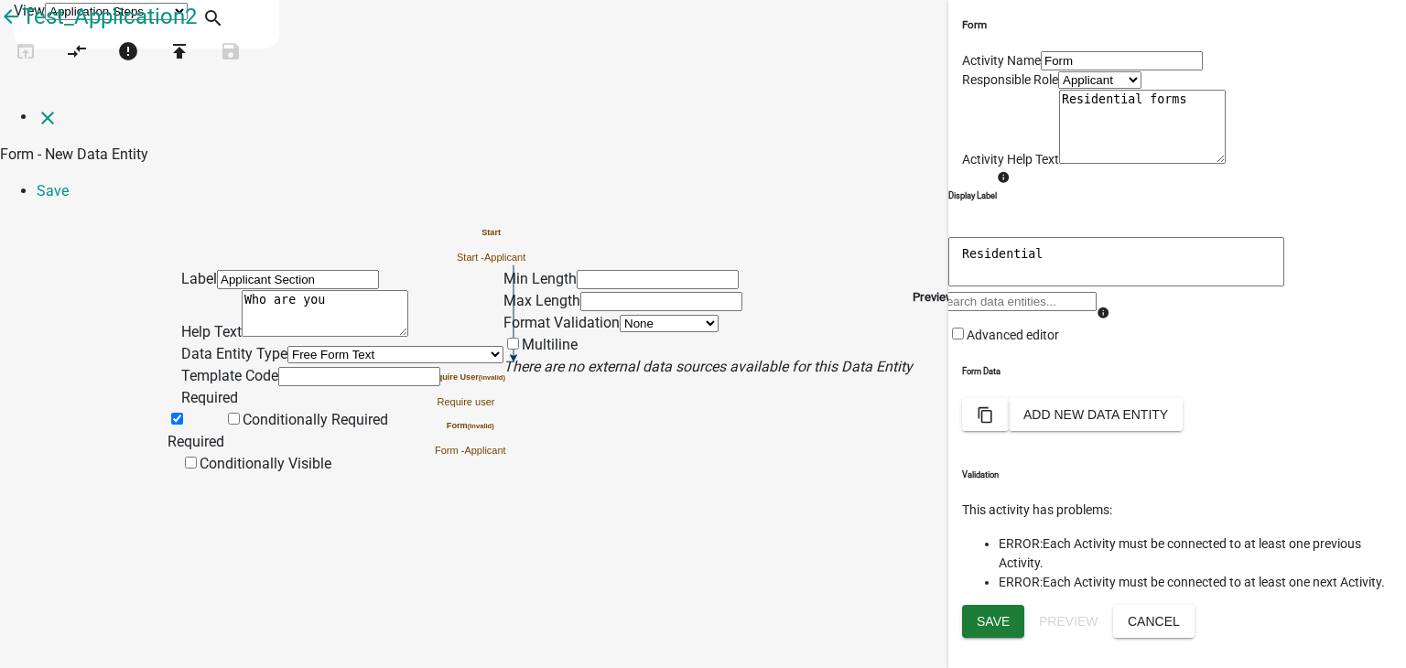
click at [1374, 180] on li "Save" at bounding box center [721, 191] width 1369 height 22
click at [955, 288] on h5 "Preview" at bounding box center [933, 297] width 42 height 18
click at [620, 315] on select "None Email PhoneNumber" at bounding box center [669, 323] width 99 height 17
click at [264, 290] on textarea "Who are you" at bounding box center [325, 313] width 167 height 47
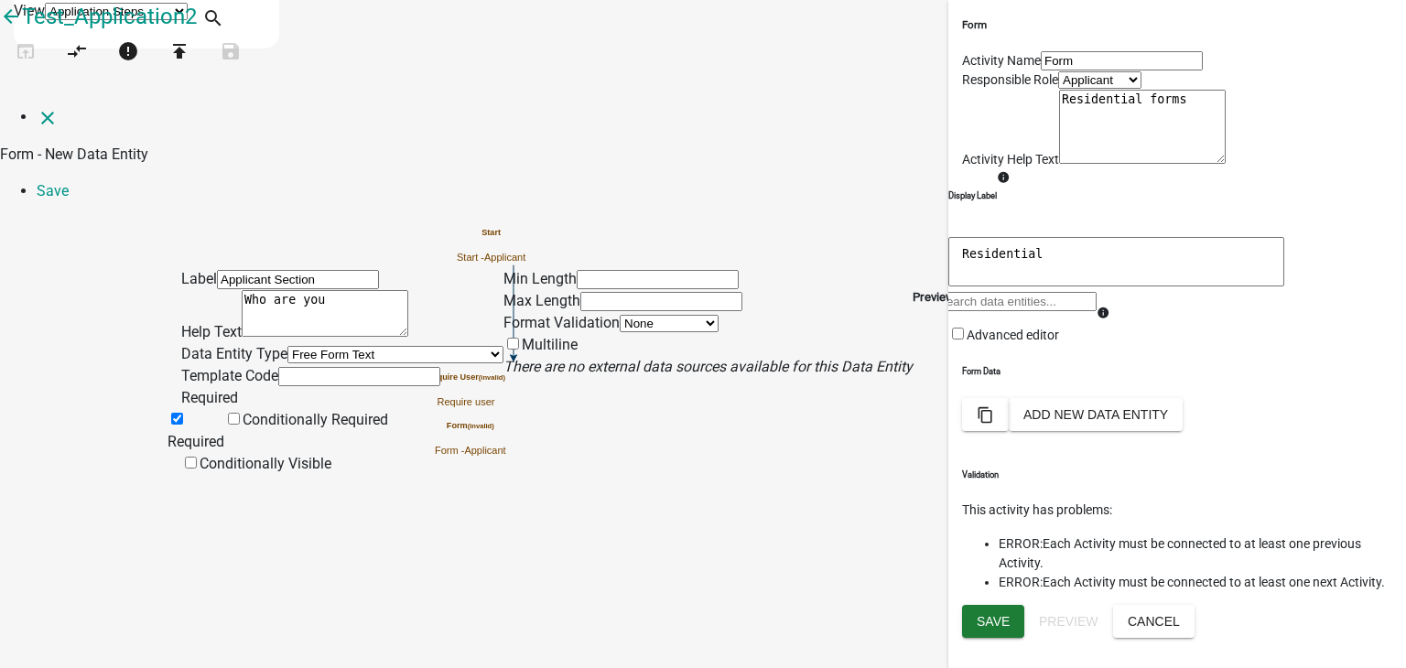
click at [325, 270] on input "Applicant Section" at bounding box center [298, 279] width 162 height 19
type input "Applicant name"
click at [955, 288] on div "Preview" at bounding box center [933, 297] width 42 height 18
click at [918, 288] on h5 "Preview" at bounding box center [933, 297] width 42 height 18
click at [947, 288] on h5 "Preview" at bounding box center [933, 297] width 42 height 18
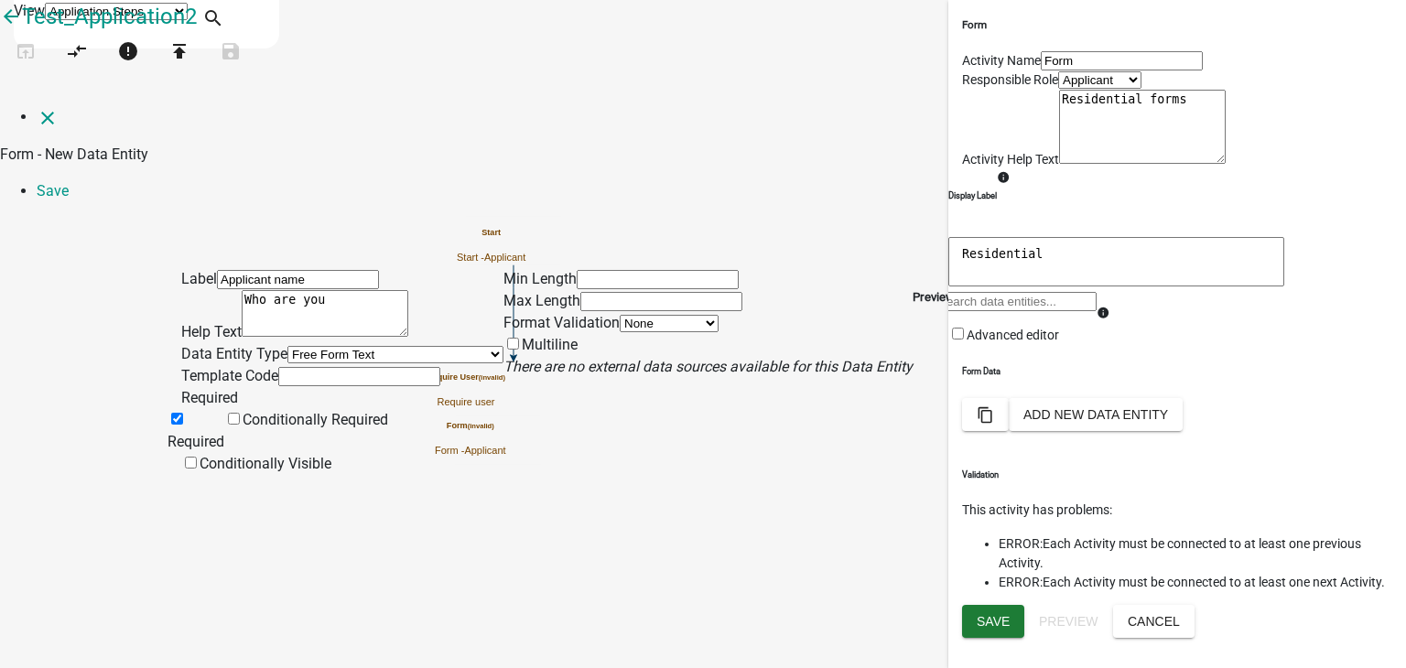
click at [955, 288] on h5 "Preview" at bounding box center [933, 297] width 42 height 18
click at [955, 288] on div "Preview" at bounding box center [933, 297] width 42 height 18
click at [1365, 180] on li "Save" at bounding box center [721, 191] width 1369 height 22
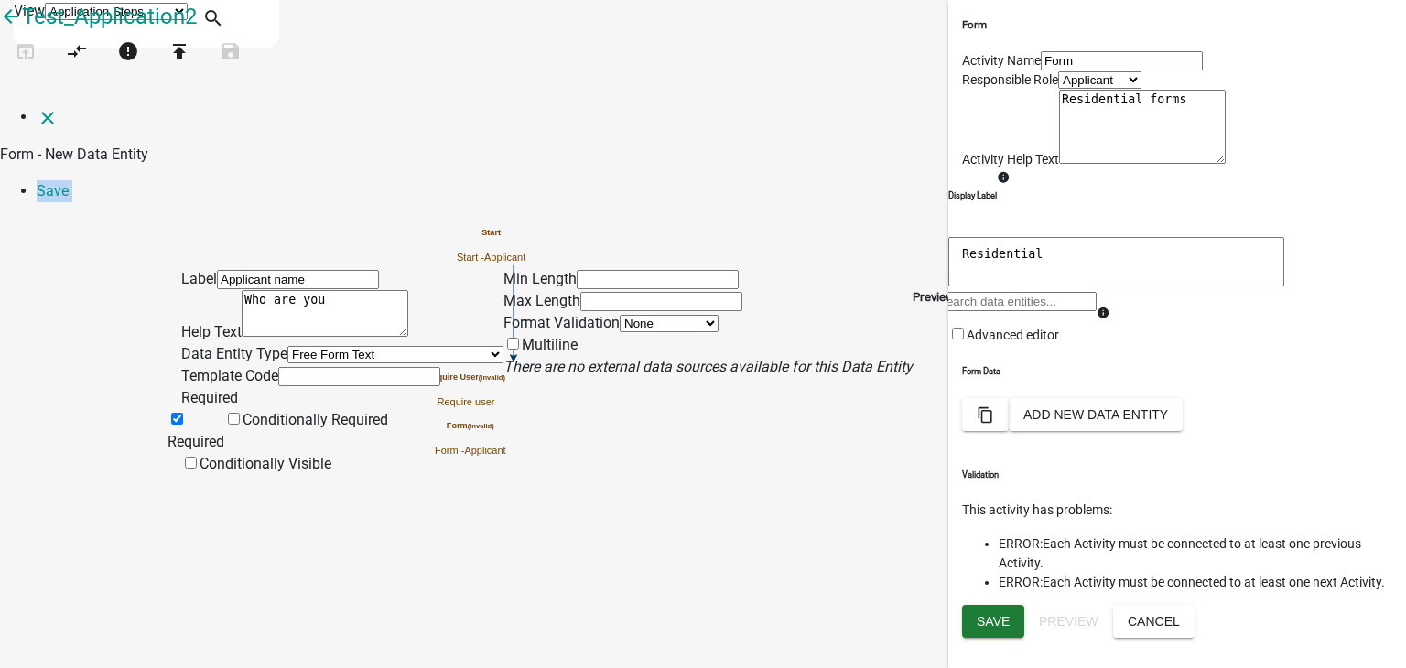
click at [1365, 180] on li "Save" at bounding box center [721, 191] width 1369 height 22
click at [298, 375] on input "text" at bounding box center [359, 376] width 162 height 19
click at [278, 367] on input "text" at bounding box center [359, 376] width 162 height 19
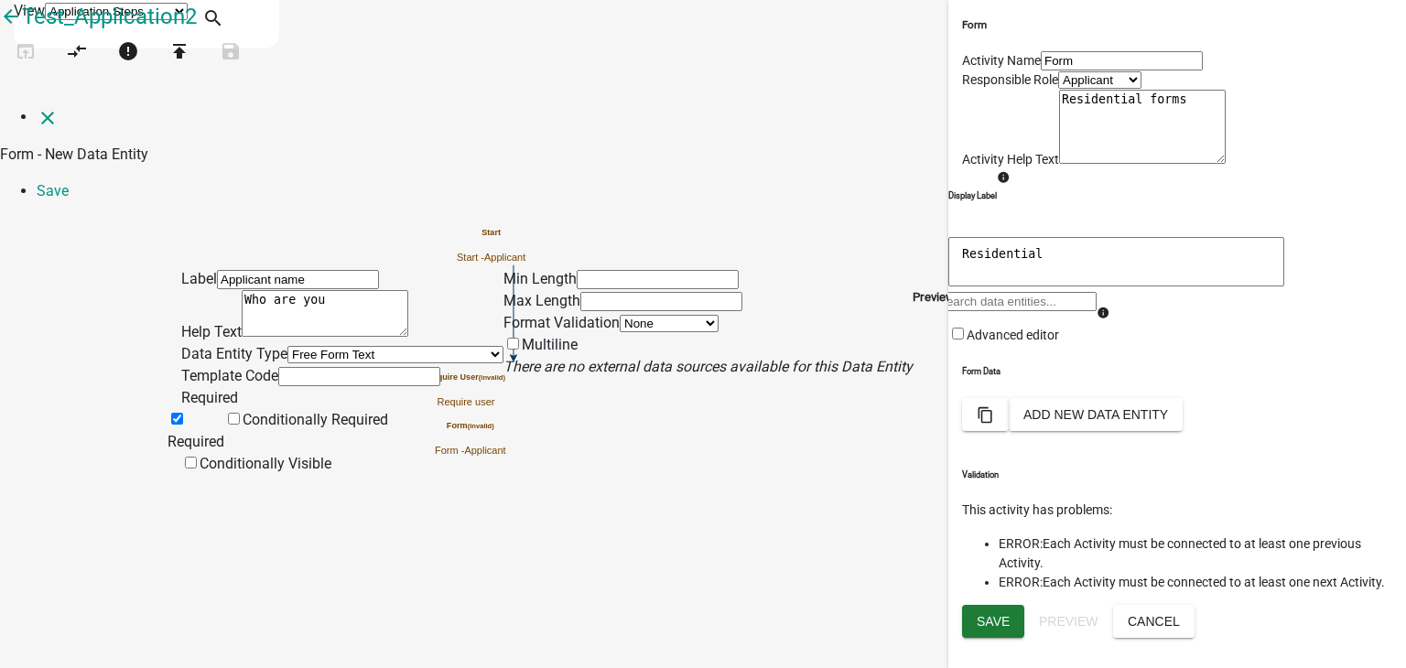
click at [231, 365] on div "Template Code Required" at bounding box center [342, 387] width 322 height 44
click at [278, 367] on input "text" at bounding box center [359, 376] width 162 height 19
type input "test"
click at [665, 458] on div "Min Length Max Length Format Validation None Email PhoneNumber Multiline There …" at bounding box center [707, 371] width 409 height 207
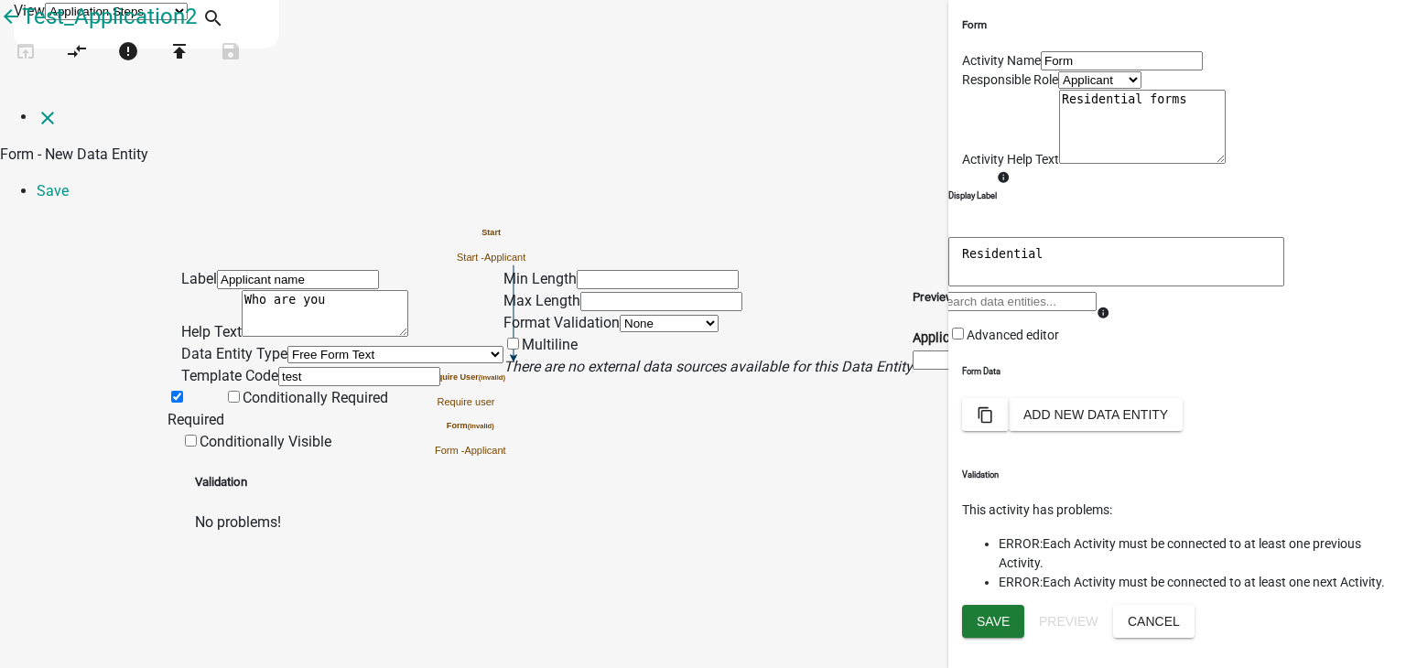
click at [254, 519] on p "No problems!" at bounding box center [703, 523] width 1016 height 22
click at [1014, 329] on icon "info" at bounding box center [1018, 335] width 13 height 13
click at [1023, 329] on icon "info" at bounding box center [1018, 335] width 13 height 13
click at [69, 182] on link "Save" at bounding box center [53, 190] width 32 height 17
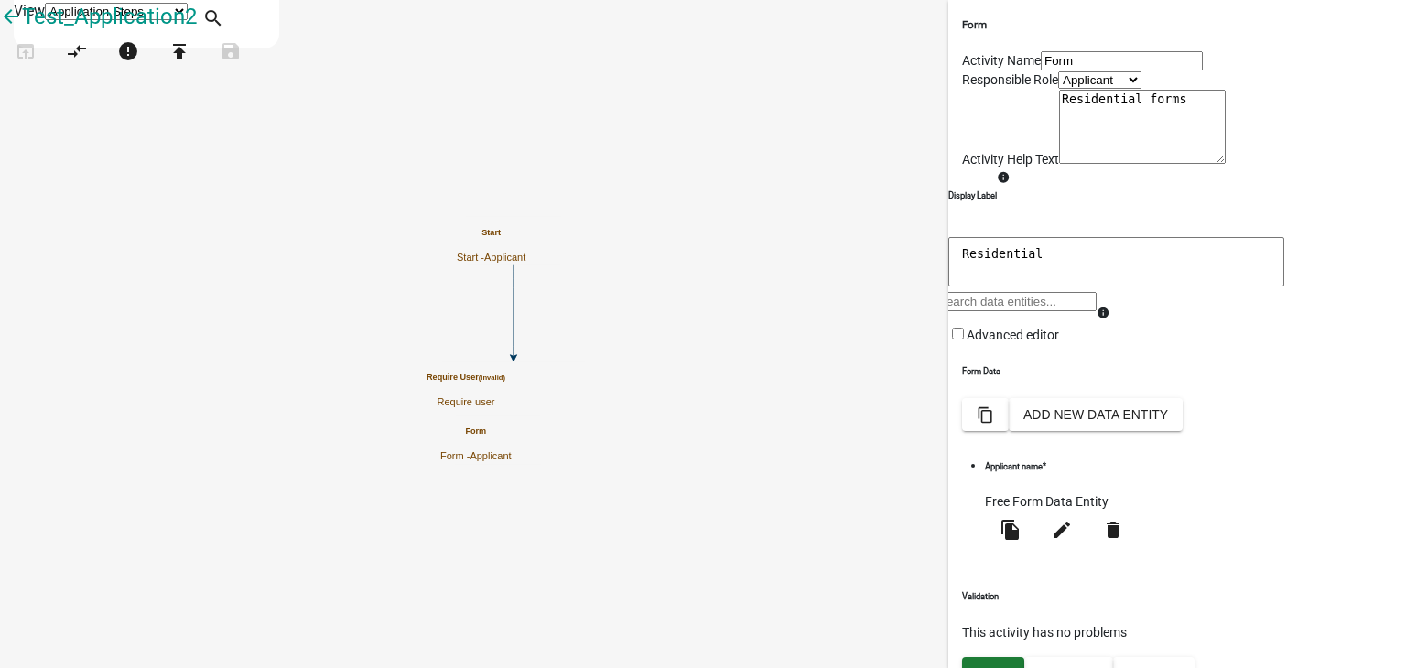
scroll to position [128, 0]
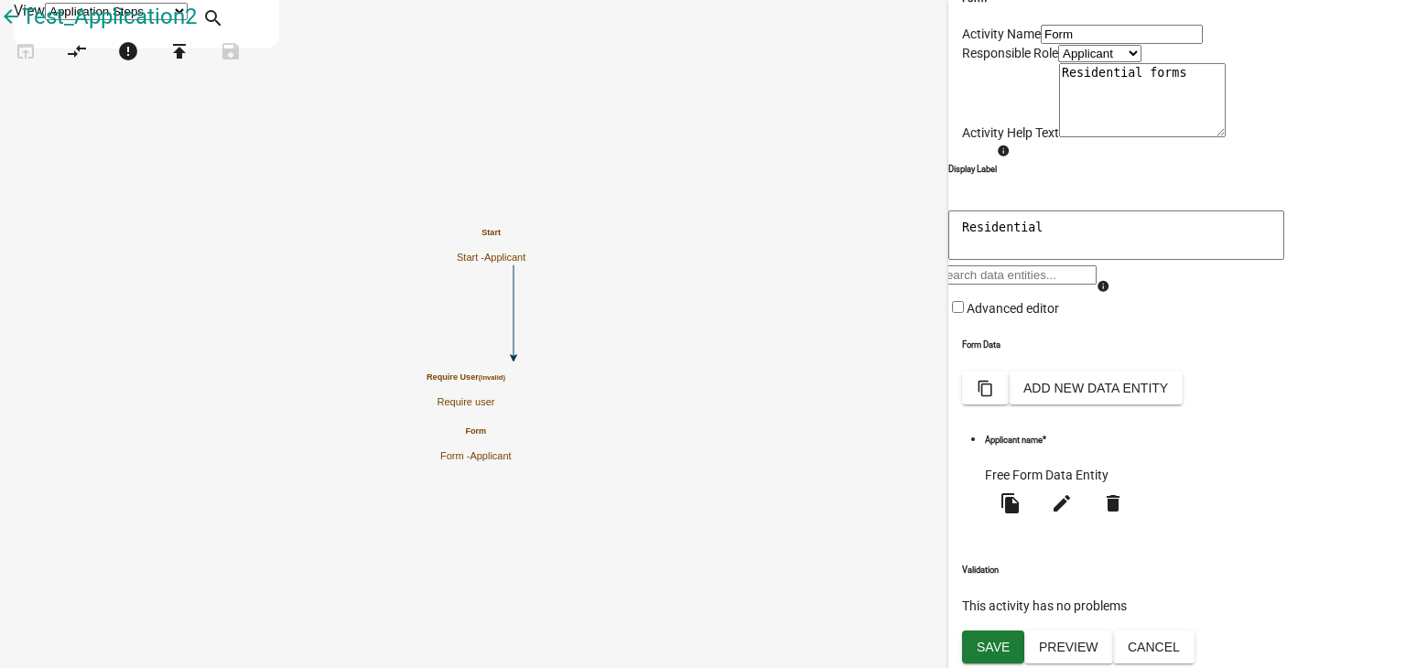
click at [1298, 573] on h6 "Validation" at bounding box center [1177, 570] width 430 height 13
click at [1182, 404] on button "Add New Data Entity" at bounding box center [1096, 388] width 174 height 33
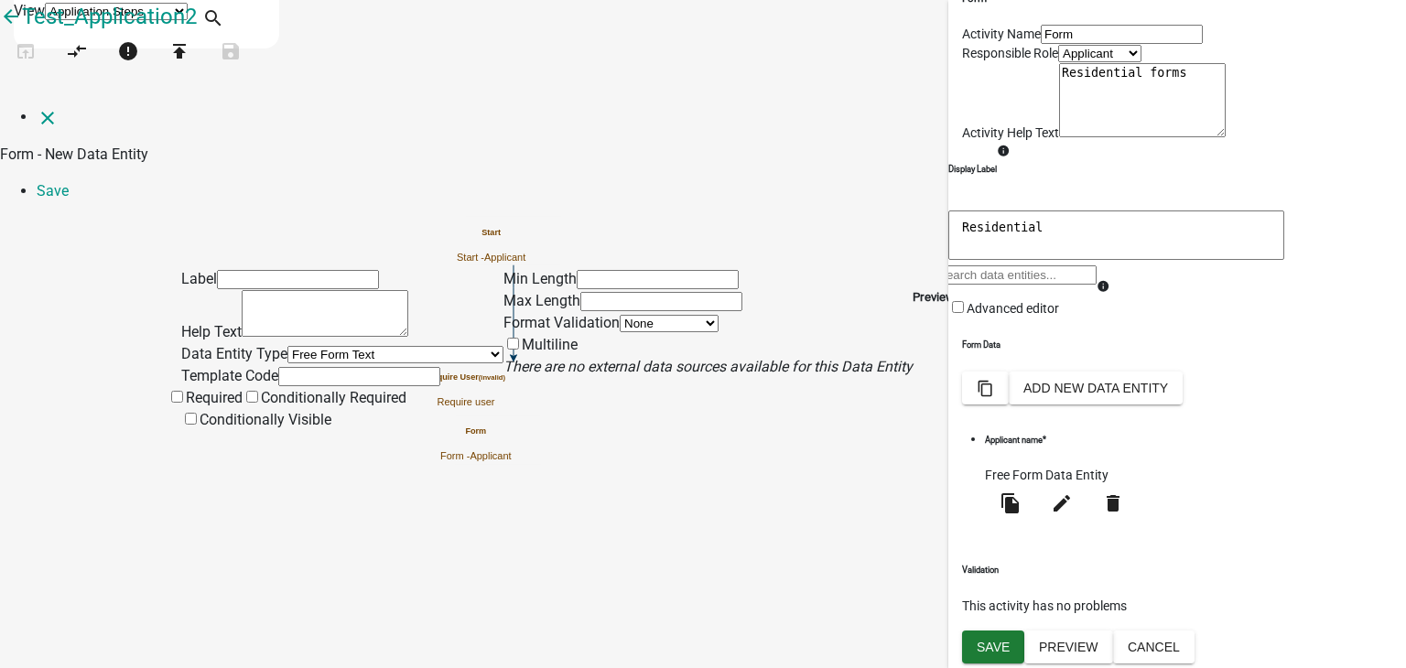
click at [307, 270] on input "text" at bounding box center [298, 279] width 162 height 19
type input "Owner name"
click at [275, 290] on textarea at bounding box center [325, 313] width 167 height 47
type textarea "Who is the owner"
click at [297, 346] on select "Free Form Text Document Display Entity Value Fee Numeric Data Date Map Sketch D…" at bounding box center [395, 354] width 216 height 17
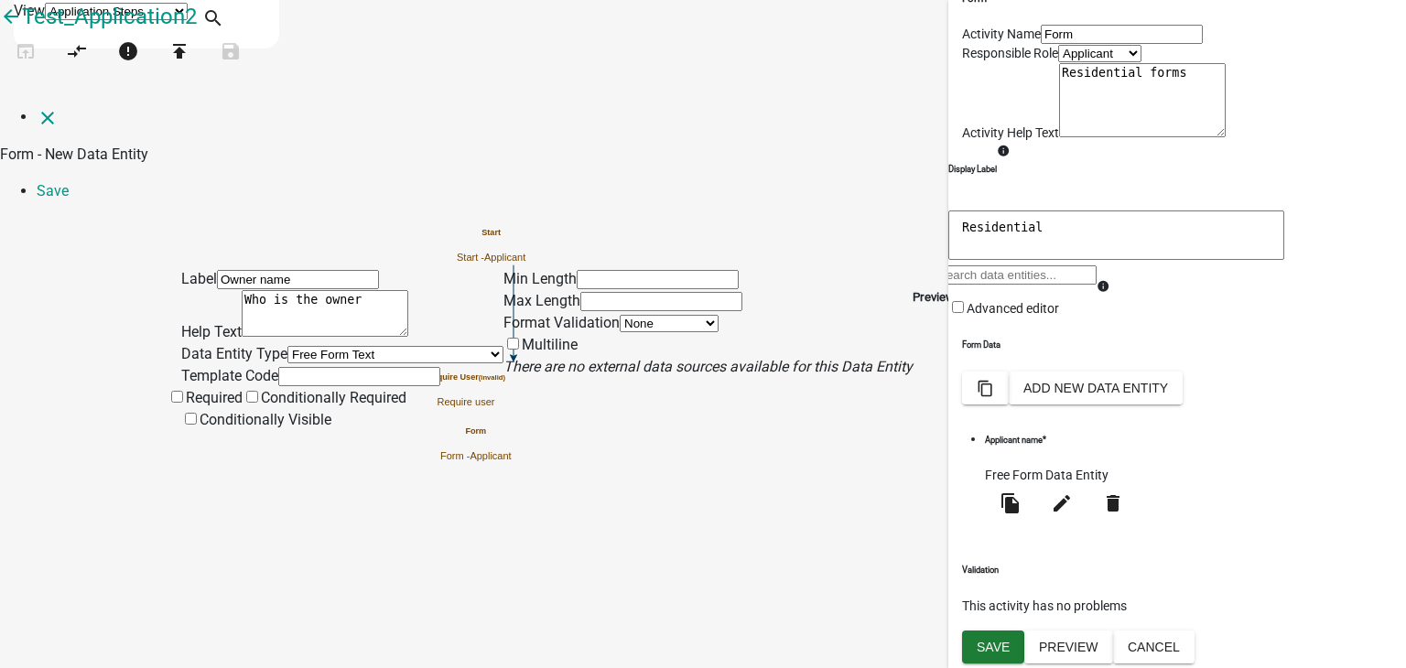
click at [287, 346] on select "Free Form Text Document Display Entity Value Fee Numeric Data Date Map Sketch D…" at bounding box center [395, 354] width 216 height 17
click at [278, 367] on input "text" at bounding box center [359, 376] width 162 height 19
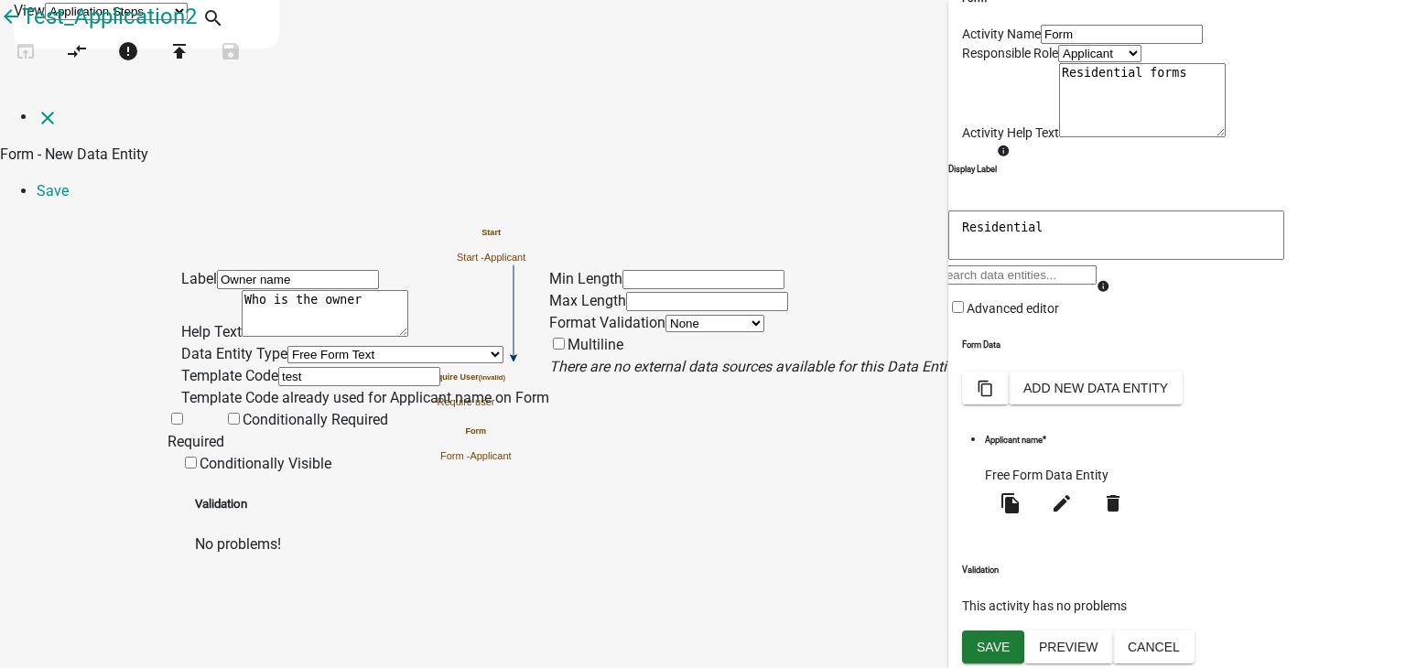
click at [221, 411] on div "Label Owner name Help Text Who is the owner Data Entity Type Free Form Text Doc…" at bounding box center [365, 371] width 368 height 207
click at [278, 376] on input "test" at bounding box center [359, 376] width 162 height 19
type input "t"
type input "o"
type input "Owner details"
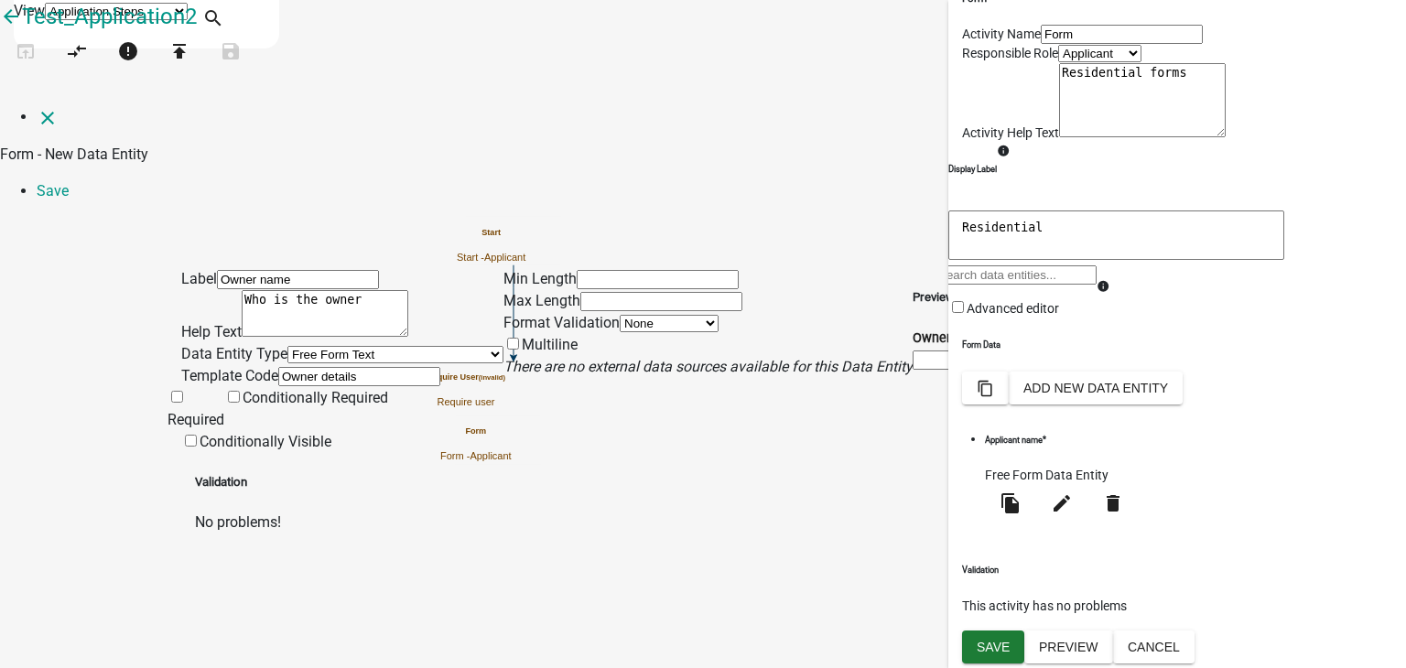
click at [226, 453] on div "Label Owner name Help Text Who is the owner Data Entity Type Free Form Text Doc…" at bounding box center [342, 360] width 322 height 185
click at [167, 418] on span at bounding box center [167, 419] width 0 height 17
click at [183, 403] on input "Required" at bounding box center [177, 397] width 12 height 12
click at [69, 182] on link "Save" at bounding box center [53, 190] width 32 height 17
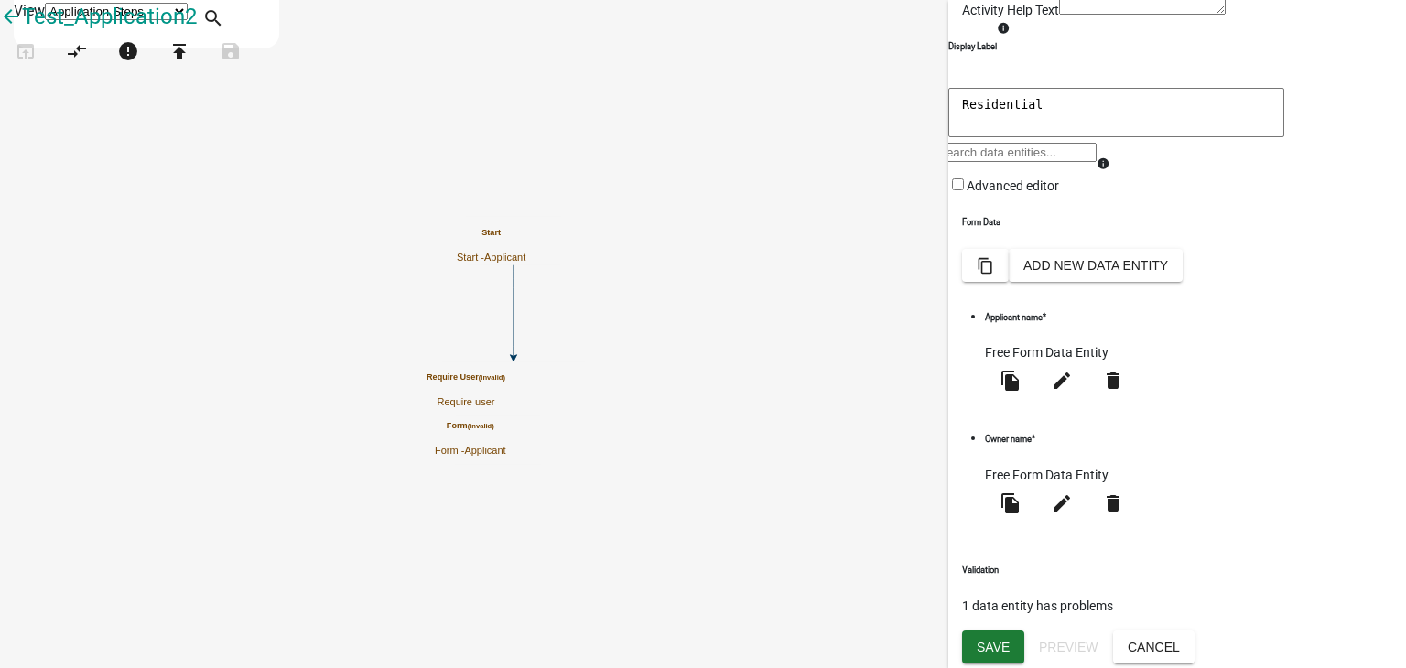
scroll to position [196, 0]
click at [992, 639] on span "Save" at bounding box center [992, 646] width 33 height 15
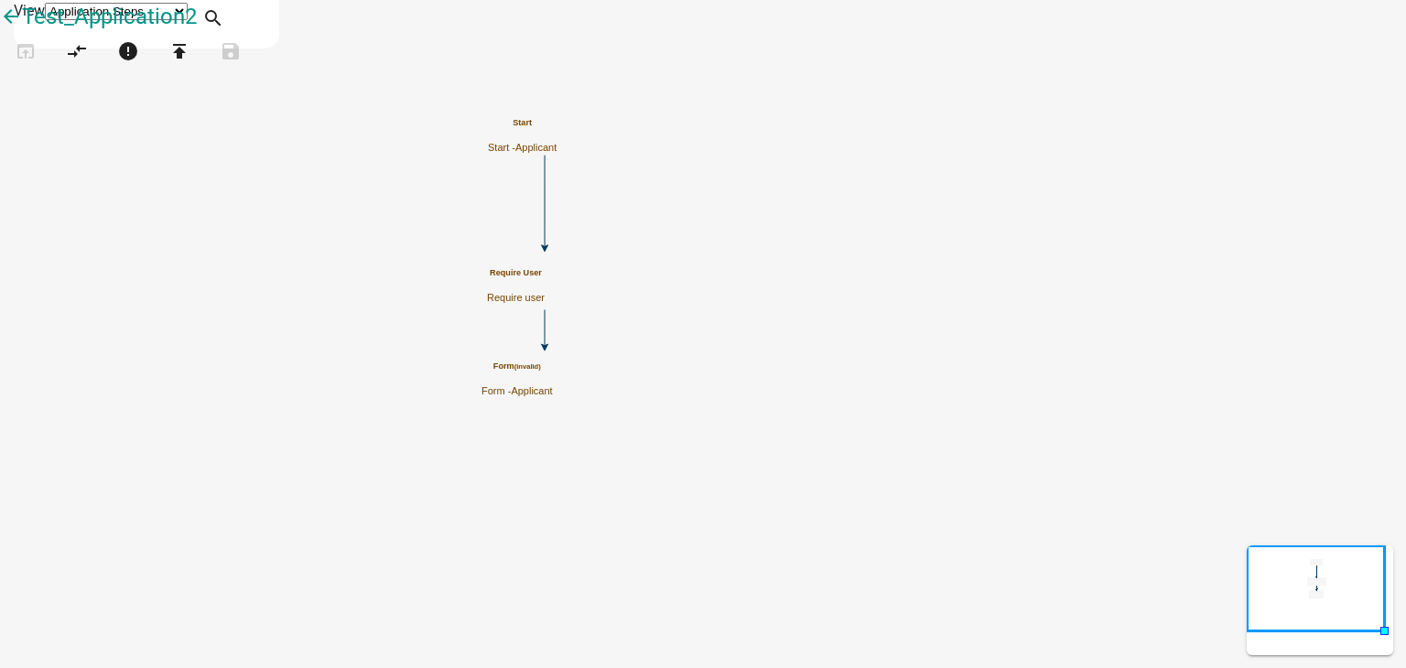
click at [802, 473] on icon "Start Start - Applicant Require User Require user Form (invalid) Form - Applica…" at bounding box center [703, 334] width 1404 height 666
drag, startPoint x: 67, startPoint y: 565, endPoint x: 817, endPoint y: 448, distance: 759.5
click at [817, 92] on div "arrow_back Test_Application2 open_in_browser compare_arrows error publish save …" at bounding box center [703, 46] width 1406 height 92
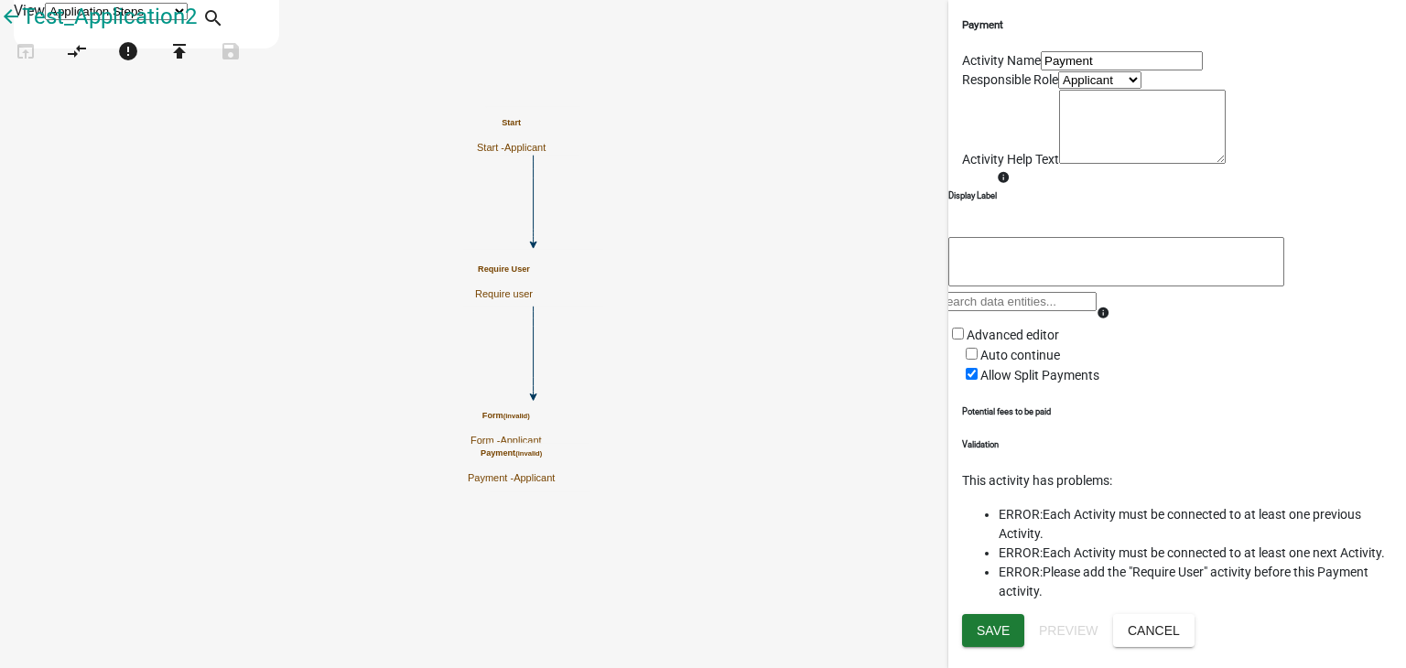
scroll to position [254, 0]
click at [983, 637] on span "Save" at bounding box center [992, 629] width 33 height 15
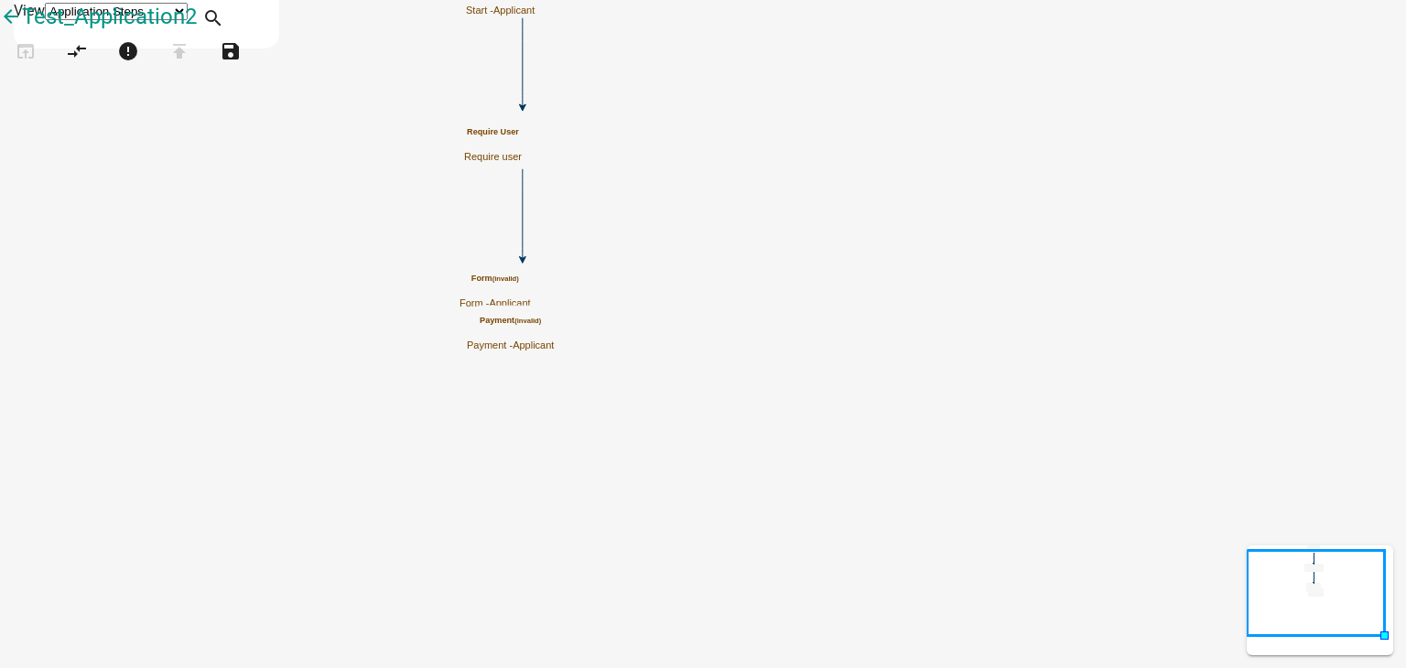
scroll to position [0, 0]
click at [970, 341] on icon "Start Start - Applicant Require User Require user Form (invalid) Form - Applica…" at bounding box center [703, 334] width 1404 height 666
drag, startPoint x: 57, startPoint y: 341, endPoint x: 820, endPoint y: 483, distance: 776.3
click at [820, 92] on div "arrow_back Test_Application2 open_in_browser compare_arrows error publish save …" at bounding box center [703, 46] width 1406 height 92
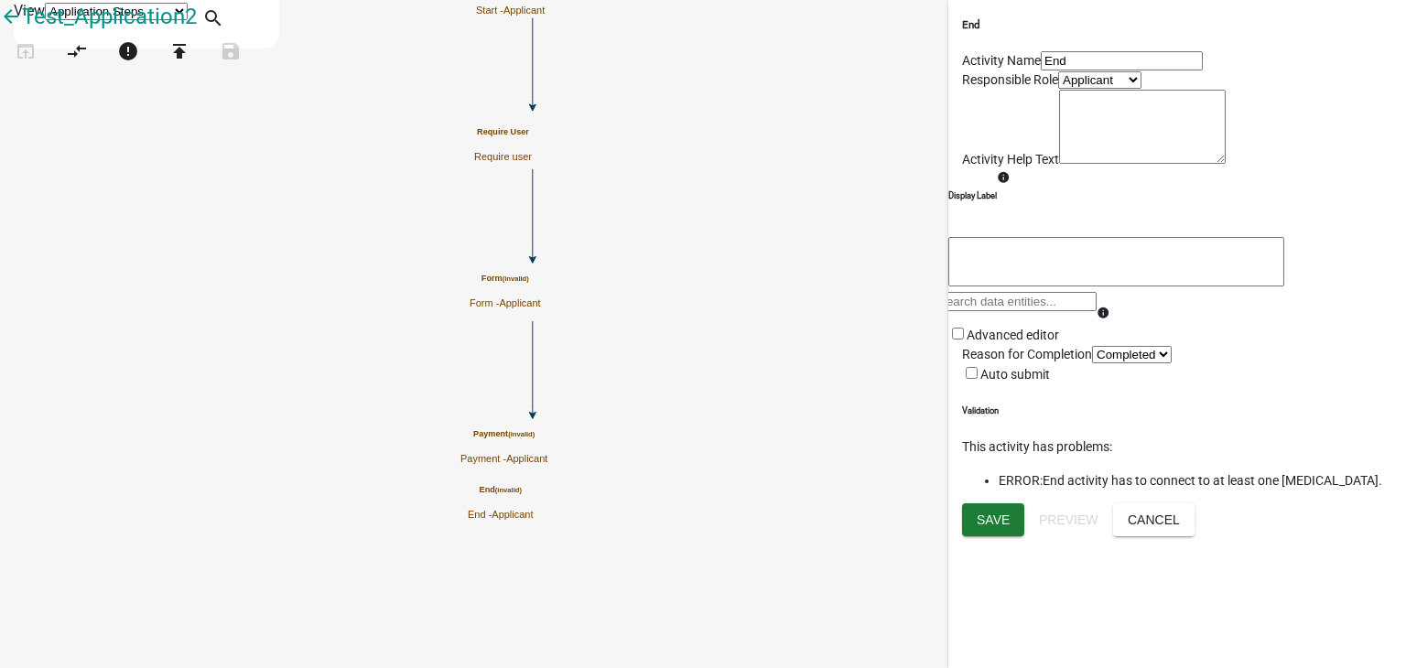
scroll to position [140, 0]
click at [983, 536] on button "Save" at bounding box center [993, 519] width 62 height 33
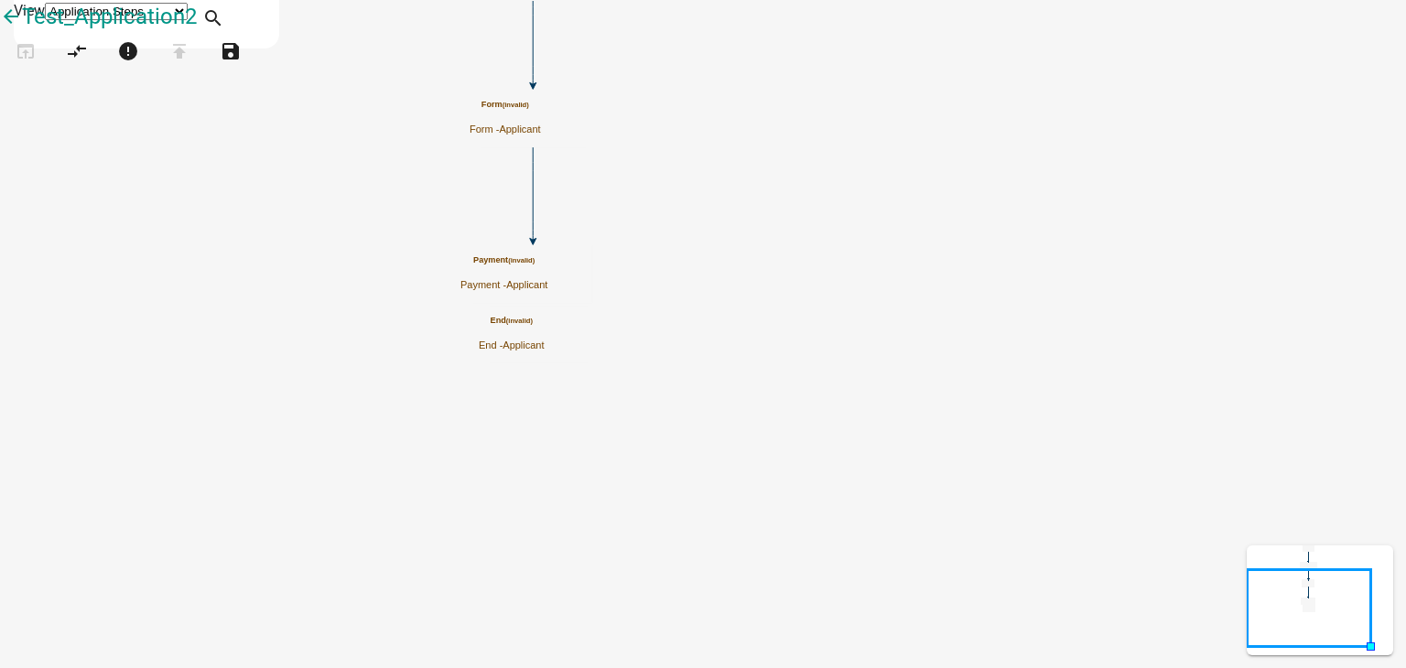
scroll to position [0, 0]
click at [1065, 339] on icon "Start Start - Applicant Require User Require user Form (invalid) Form - Applica…" at bounding box center [703, 334] width 1404 height 666
click at [1134, 318] on icon "Start Start - Applicant Require User Require user Form (invalid) Form - Applica…" at bounding box center [703, 334] width 1404 height 666
click at [704, 194] on icon "Start Start - Applicant Require User Require user Form (invalid) Form - Applica…" at bounding box center [703, 334] width 1404 height 666
click at [1034, 317] on icon "Start Start - Applicant Require User Require user Form (invalid) Form - Applica…" at bounding box center [703, 334] width 1404 height 666
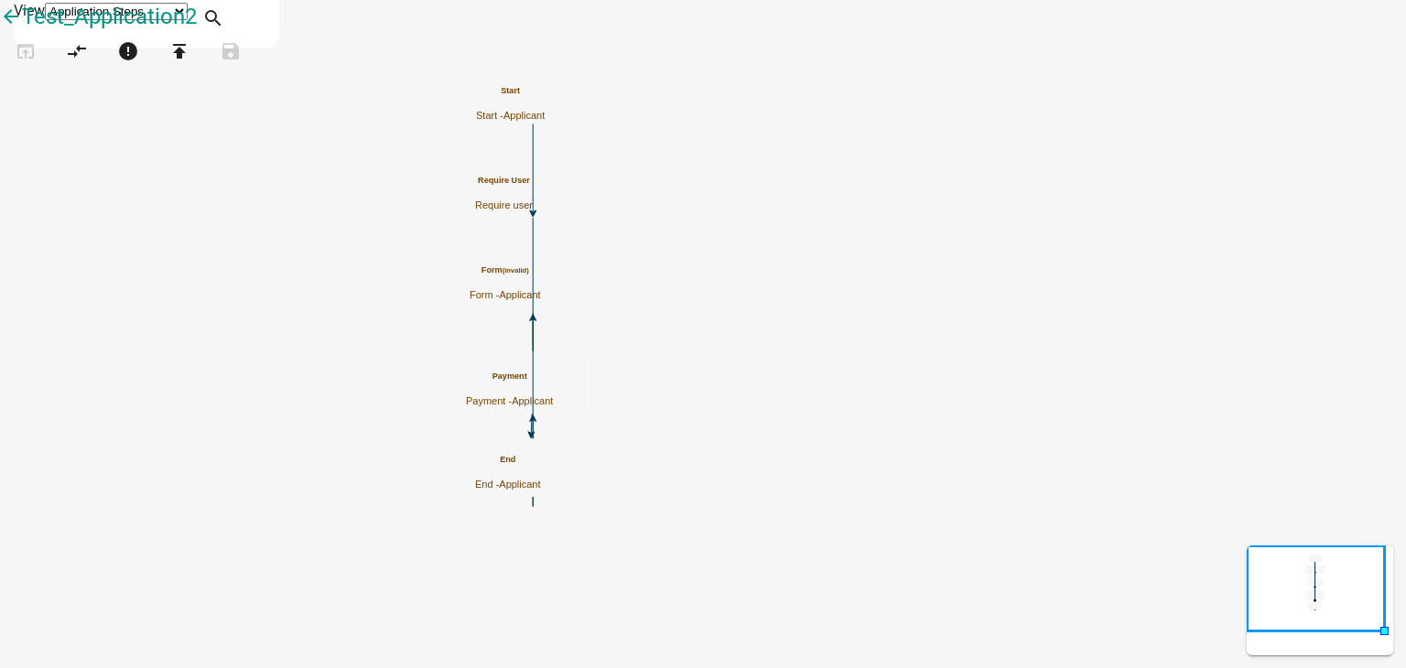
click at [1051, 458] on icon "Start Start - Applicant Require User Require user Form (invalid) Form - Applica…" at bounding box center [703, 334] width 1404 height 666
click at [1078, 228] on icon "Start Start - Applicant Require User Require user Form (invalid) Form - Applica…" at bounding box center [703, 334] width 1404 height 666
click at [1014, 233] on icon "Start Start - Applicant Require User Require user Form (invalid) Form - Applica…" at bounding box center [703, 334] width 1404 height 666
click at [1009, 317] on icon "Start Start - Applicant Require User Require user Form (invalid) Form - Applica…" at bounding box center [703, 334] width 1404 height 666
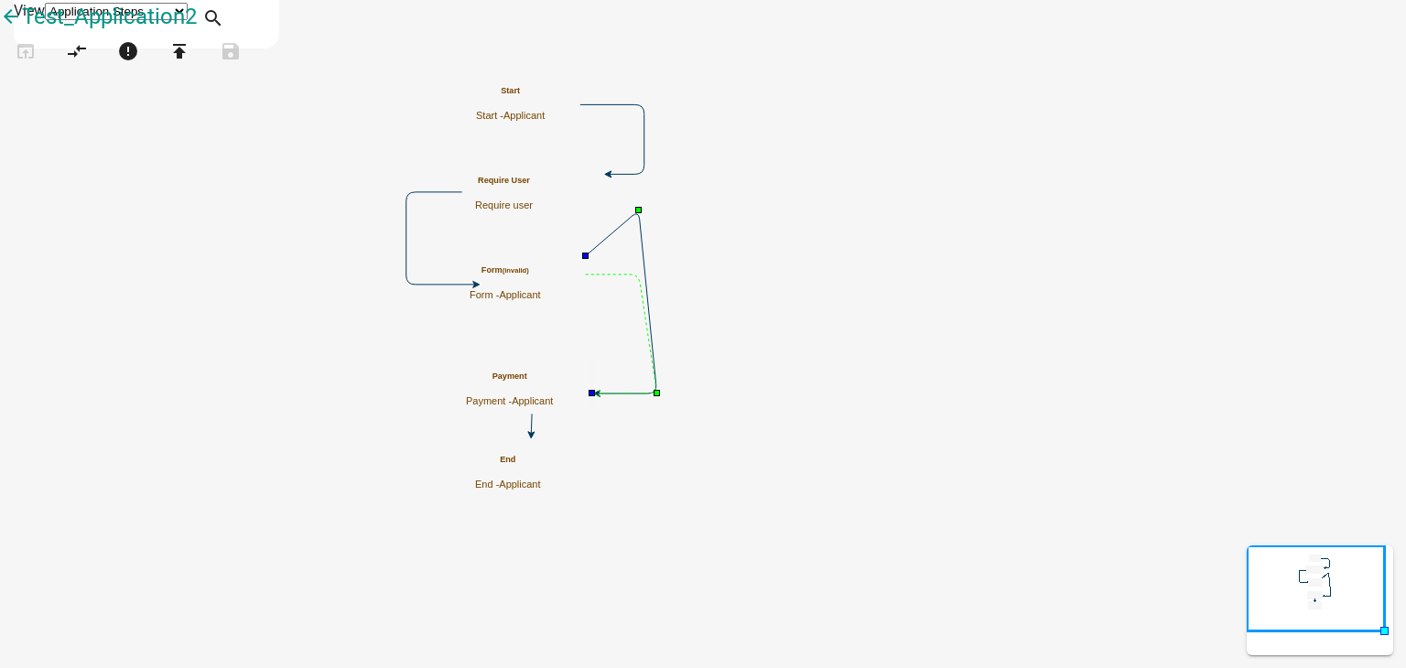
click at [964, 269] on icon "Start Start - Applicant Require User Require user Form (invalid) Form - Applica…" at bounding box center [703, 334] width 1404 height 666
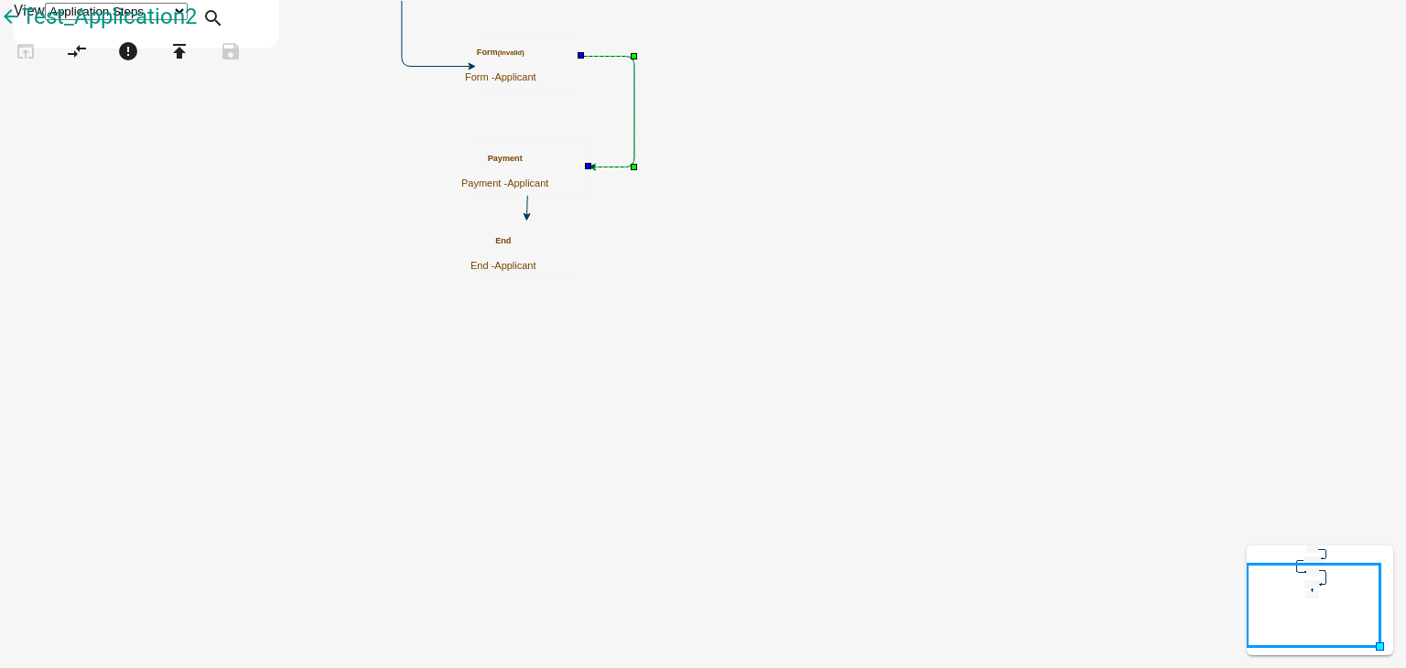
click at [1068, 286] on icon "Start Start - Applicant Require User Require user Form (invalid) Form - Applica…" at bounding box center [703, 334] width 1404 height 666
click at [836, 409] on icon "Start Start - Applicant Require User Require user Form (invalid) Form - Applica…" at bounding box center [703, 334] width 1404 height 666
click at [139, 66] on icon "error" at bounding box center [128, 53] width 22 height 26
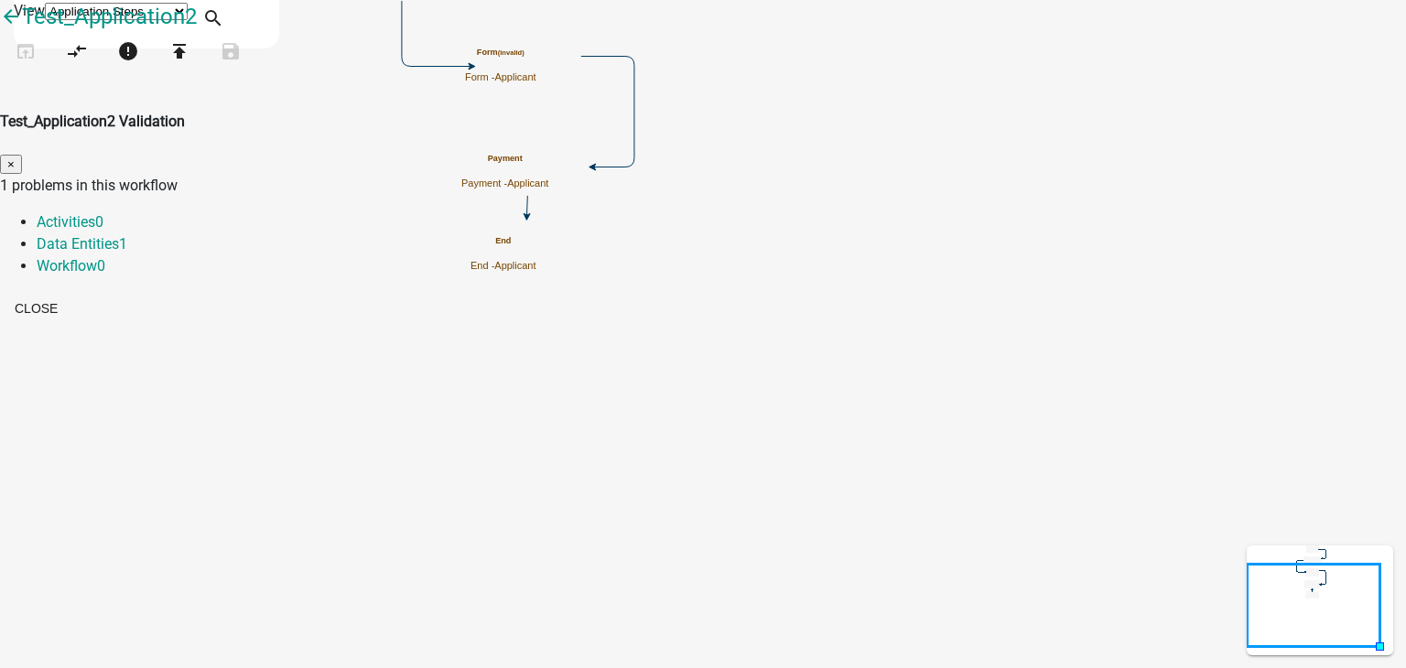
drag, startPoint x: 466, startPoint y: 121, endPoint x: 483, endPoint y: 116, distance: 18.0
click at [466, 175] on div "1 problems in this workflow Activities 0 Data Entities 1 Workflow 0" at bounding box center [703, 226] width 1406 height 102
click at [103, 213] on link "Activities 0" at bounding box center [70, 221] width 67 height 17
click at [127, 235] on link "Data Entities 1" at bounding box center [82, 243] width 91 height 17
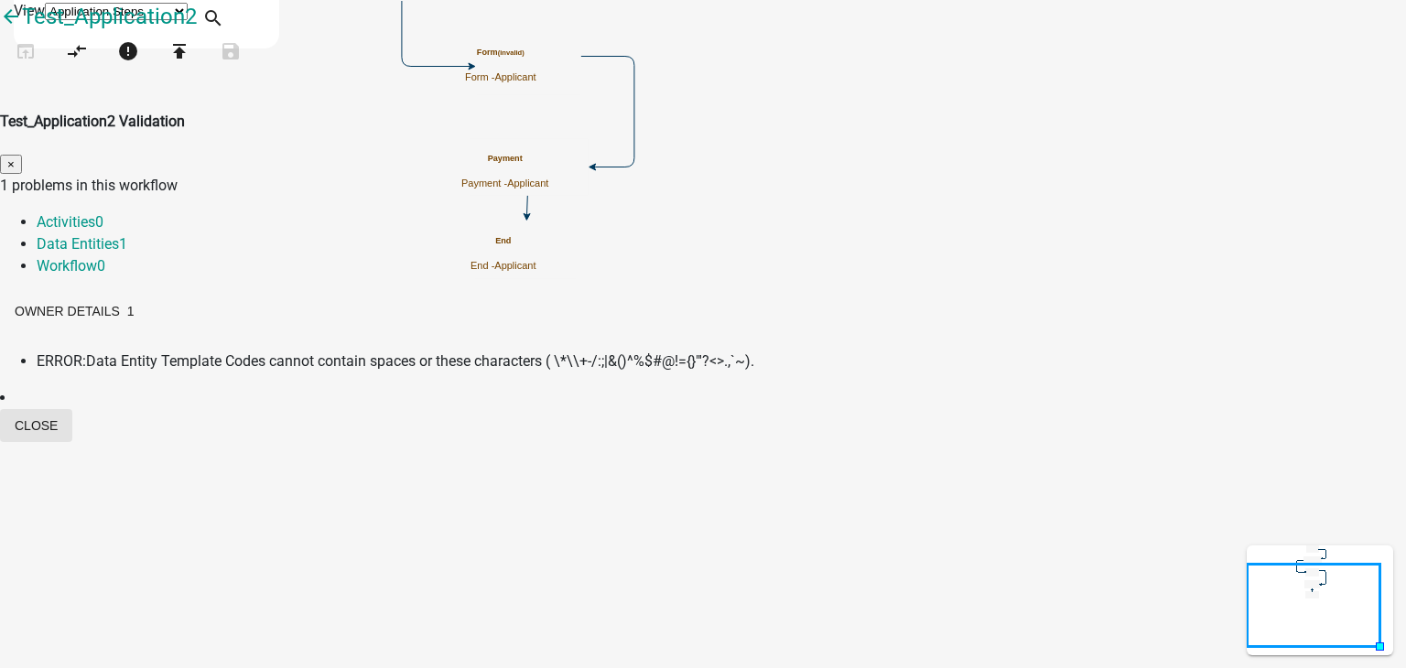
click at [72, 409] on button "Close" at bounding box center [36, 425] width 72 height 33
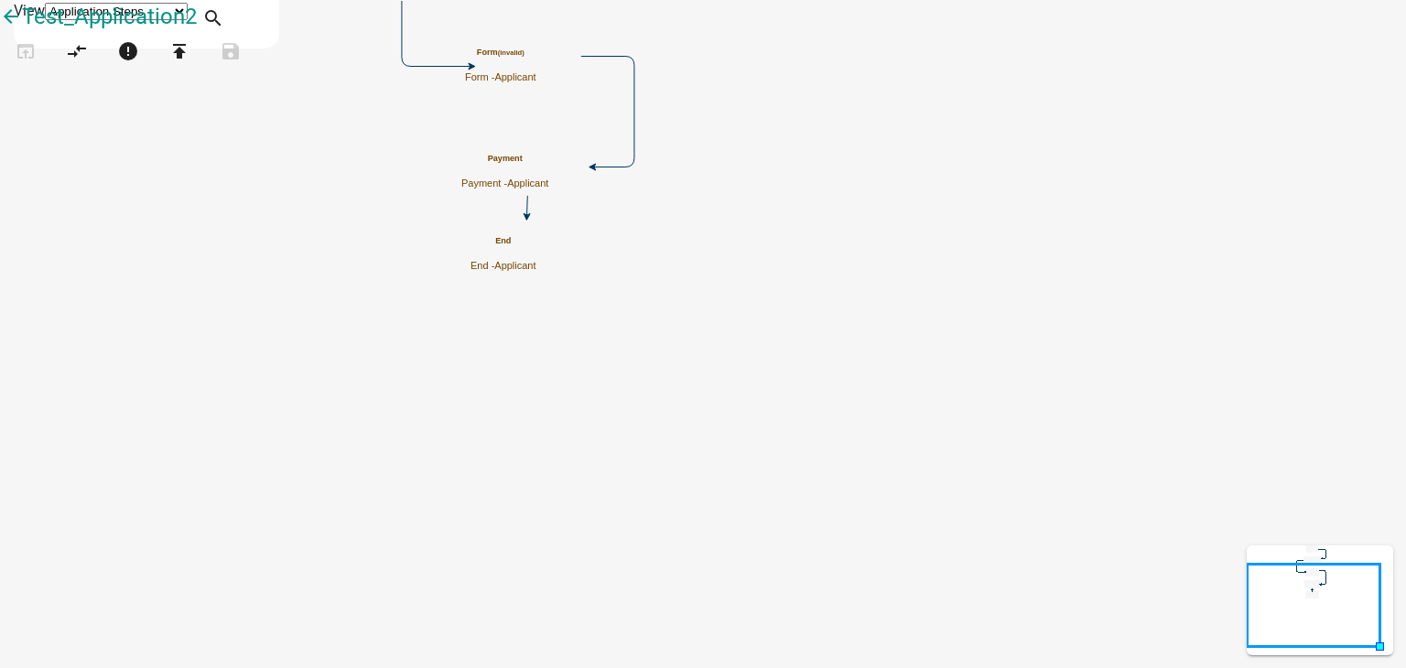
click at [524, 57] on small "(invalid)" at bounding box center [511, 53] width 27 height 8
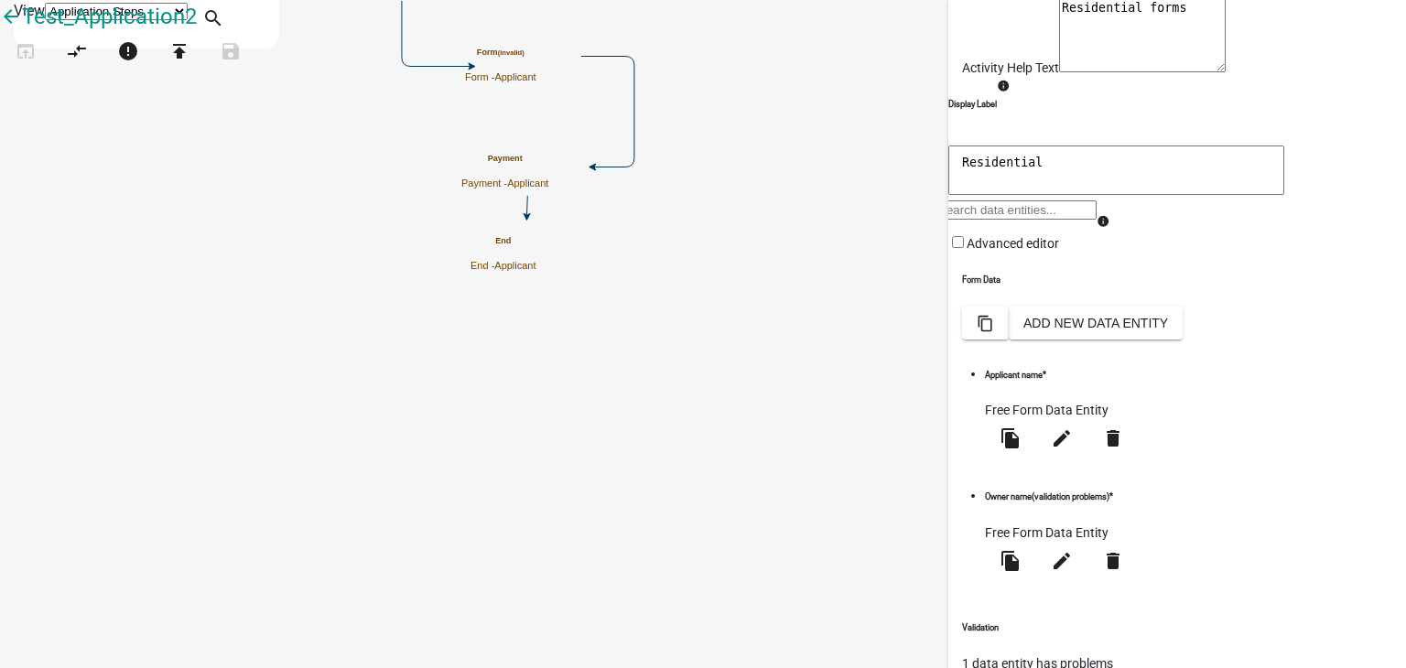
scroll to position [183, 0]
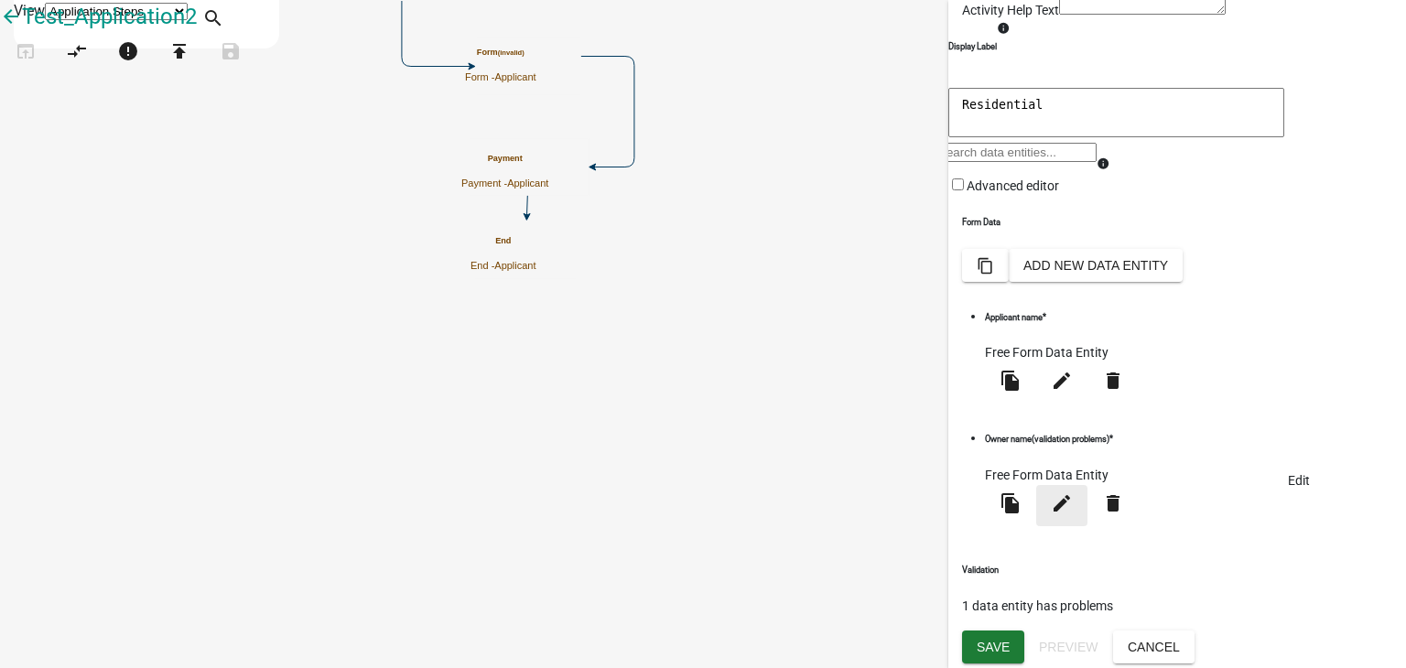
click at [1073, 514] on icon "edit" at bounding box center [1062, 503] width 22 height 22
select select
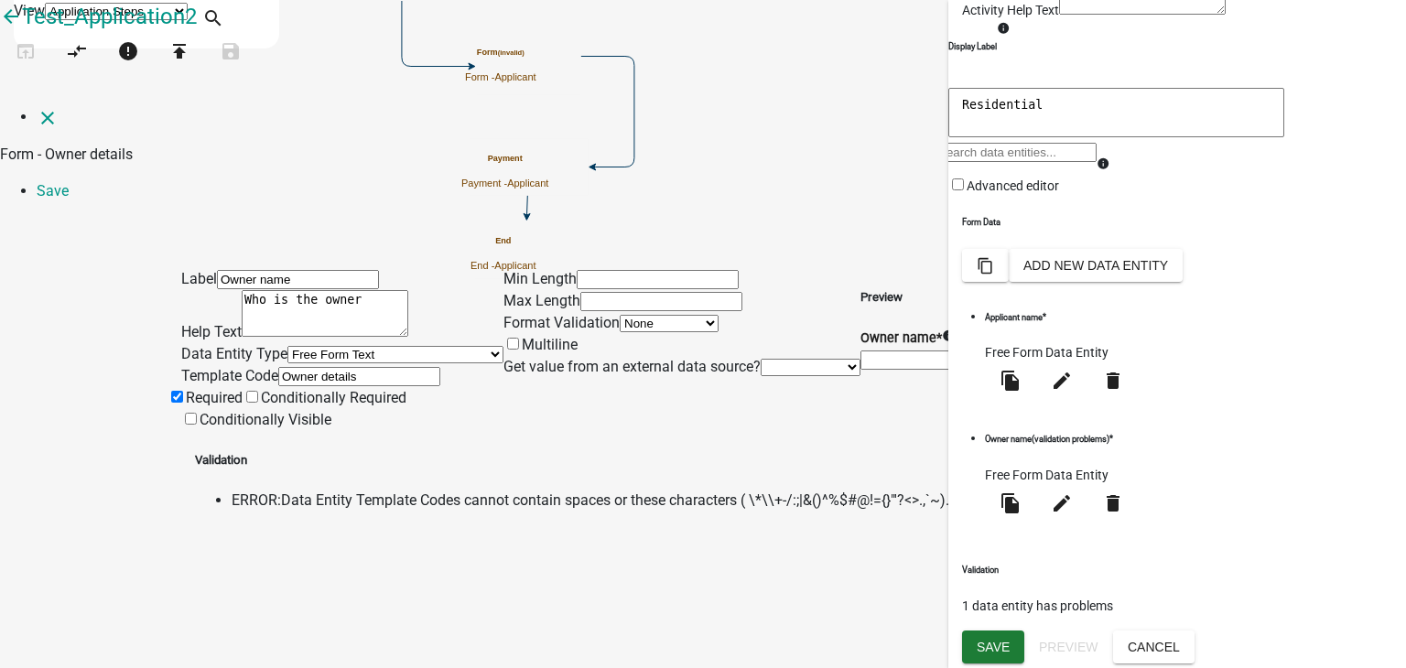
click at [288, 270] on input "Owner name" at bounding box center [298, 279] width 162 height 19
click at [217, 270] on input "Owner name" at bounding box center [298, 279] width 162 height 19
click at [242, 290] on textarea "Who is the owner" at bounding box center [325, 313] width 167 height 47
click at [300, 290] on textarea "Who is the owner" at bounding box center [325, 313] width 167 height 47
click at [324, 290] on textarea "Who is the owner" at bounding box center [325, 313] width 167 height 47
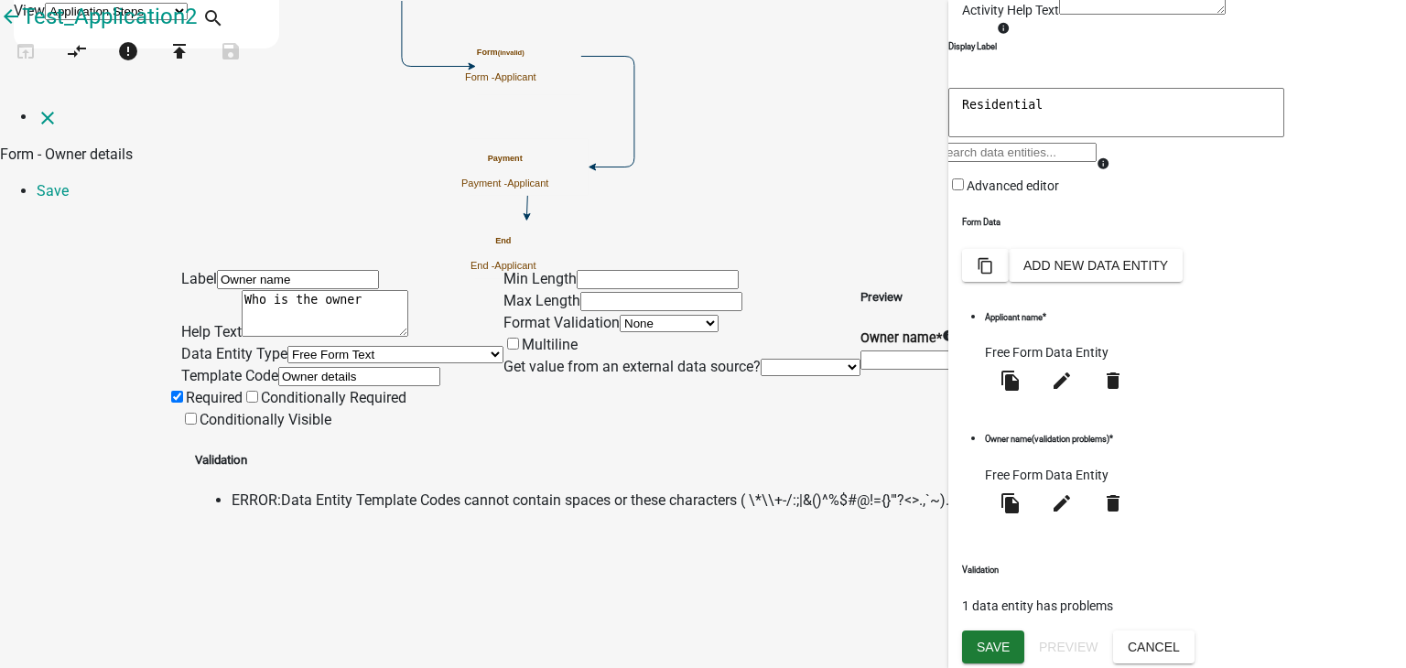
click at [298, 382] on input "Owner details" at bounding box center [359, 376] width 162 height 19
click at [300, 371] on input "Owner details" at bounding box center [359, 376] width 162 height 19
click at [278, 372] on input "Owner details" at bounding box center [359, 376] width 162 height 19
click at [278, 374] on input "Owner details" at bounding box center [359, 376] width 162 height 19
click at [278, 374] on input "Ownerdetails" at bounding box center [359, 376] width 162 height 19
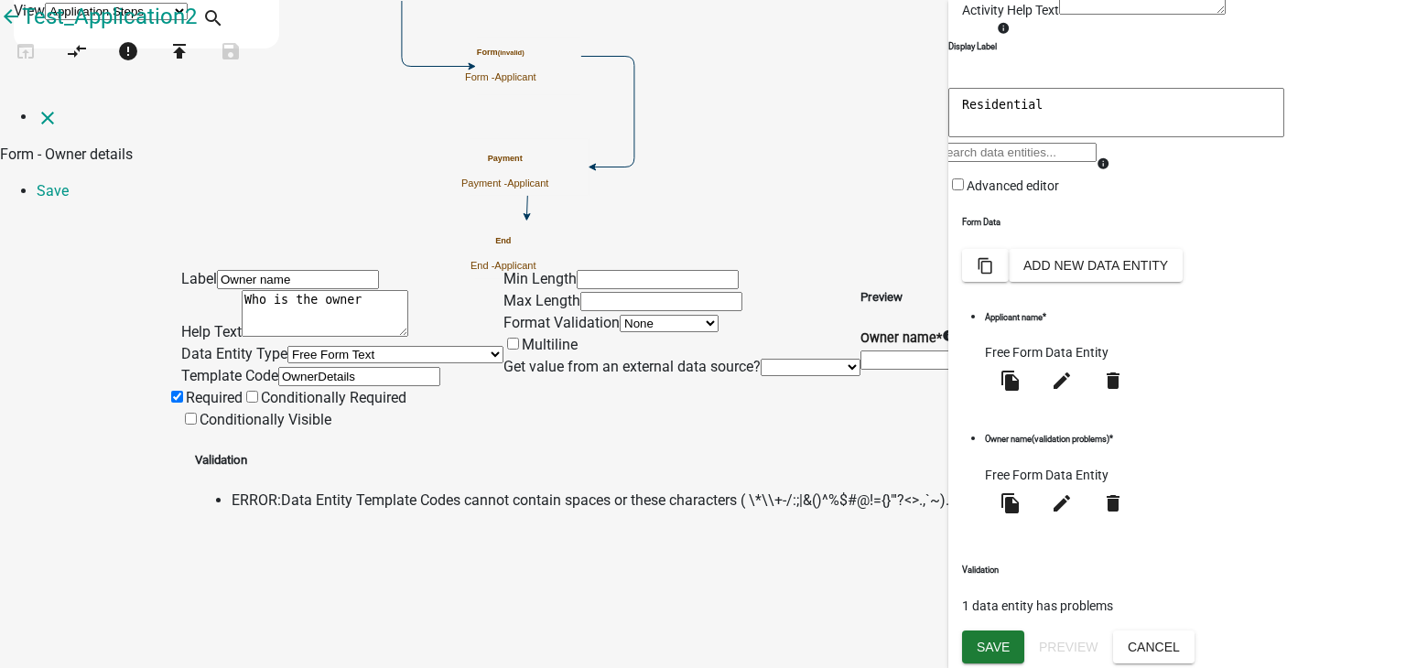
type input "OwnerDetails"
click at [750, 414] on div "Min Length Max Length Format Validation None Email PhoneNumber Multiline Get va…" at bounding box center [681, 349] width 357 height 163
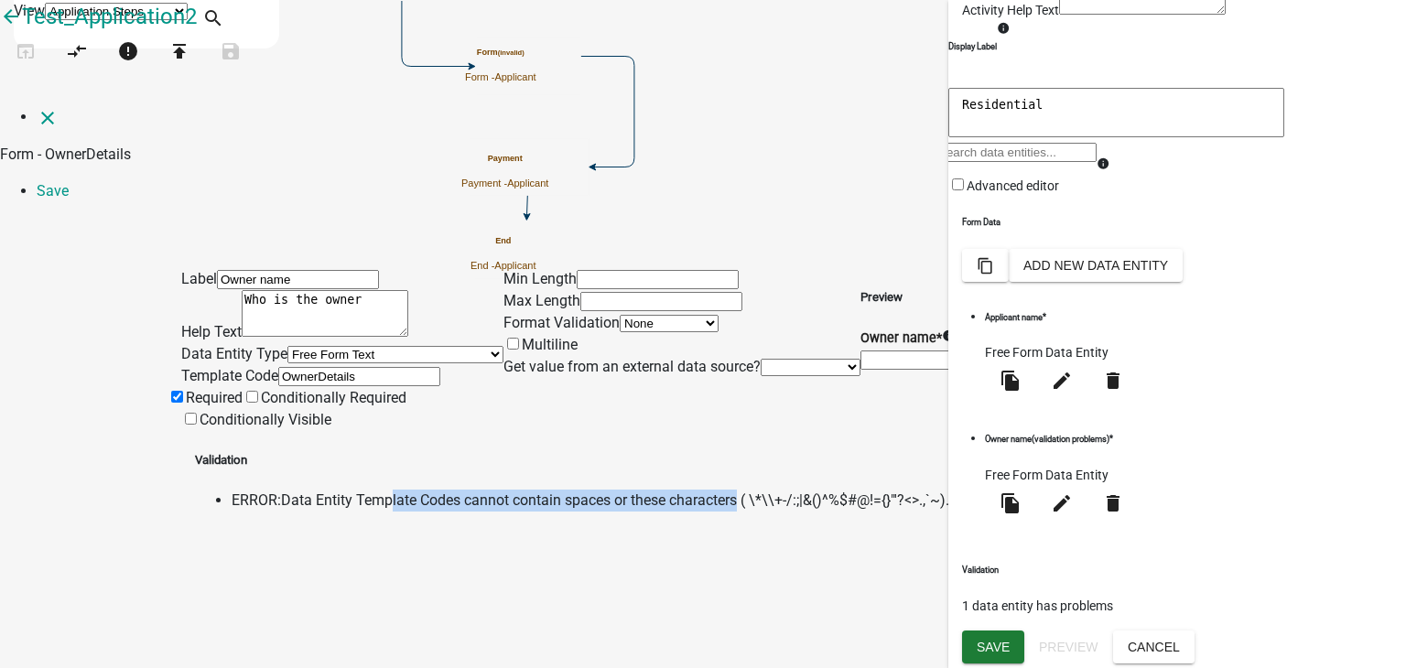
drag, startPoint x: 411, startPoint y: 528, endPoint x: 720, endPoint y: 528, distance: 309.3
click at [720, 509] on span "Data Entity Template Codes cannot contain spaces or these characters ( \*\\+-/:…" at bounding box center [615, 499] width 668 height 17
click at [281, 374] on input "OwnerDetails" at bounding box center [359, 376] width 162 height 19
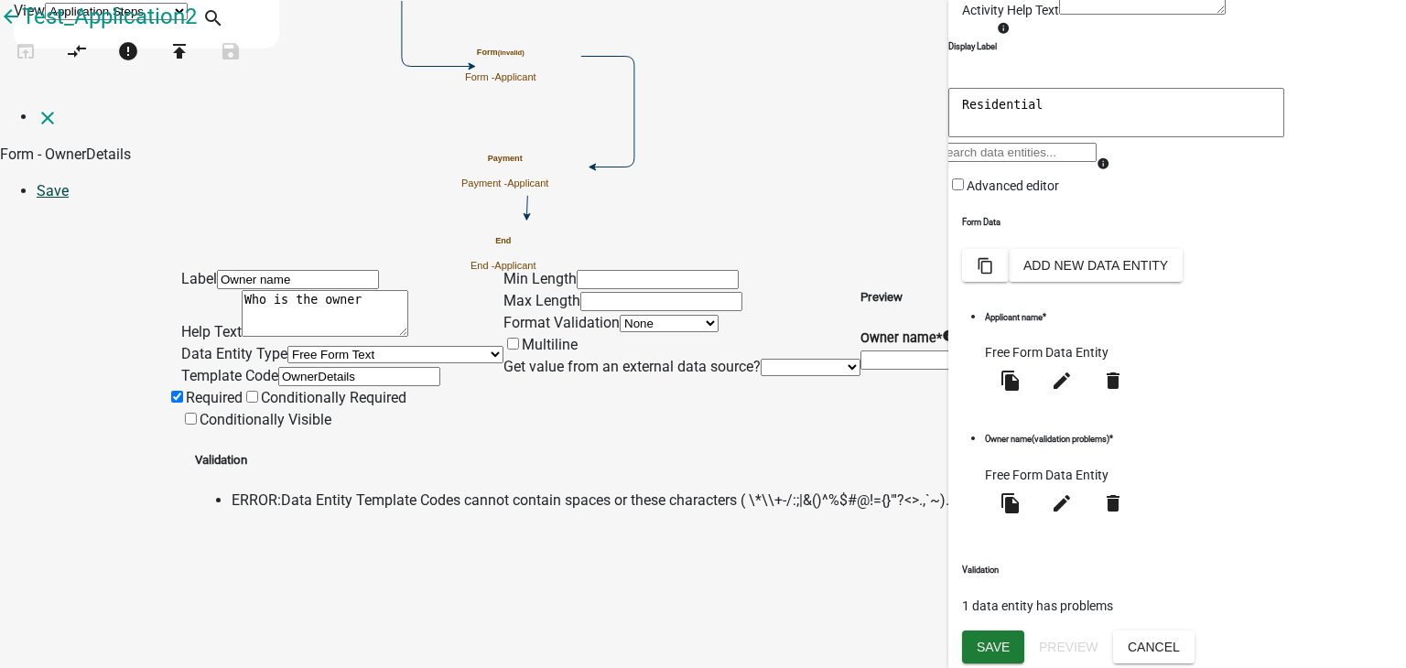
click at [69, 182] on link "Save" at bounding box center [53, 190] width 32 height 17
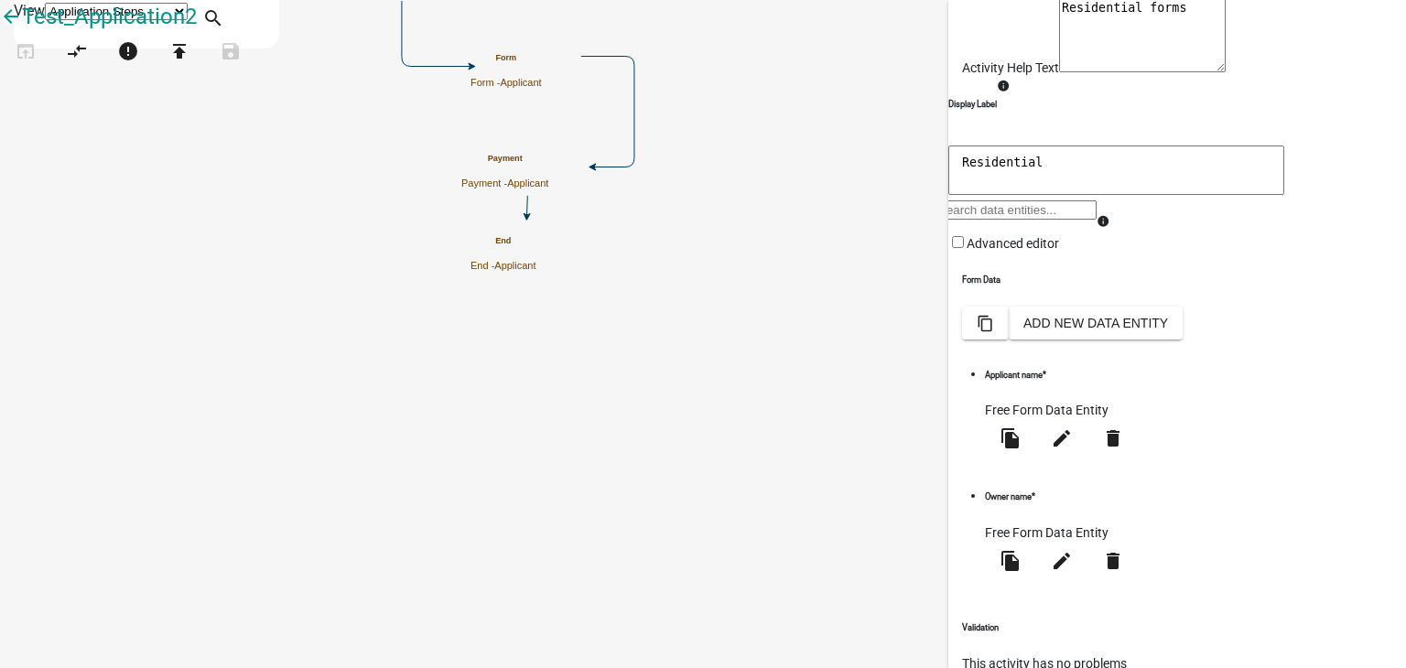
scroll to position [196, 0]
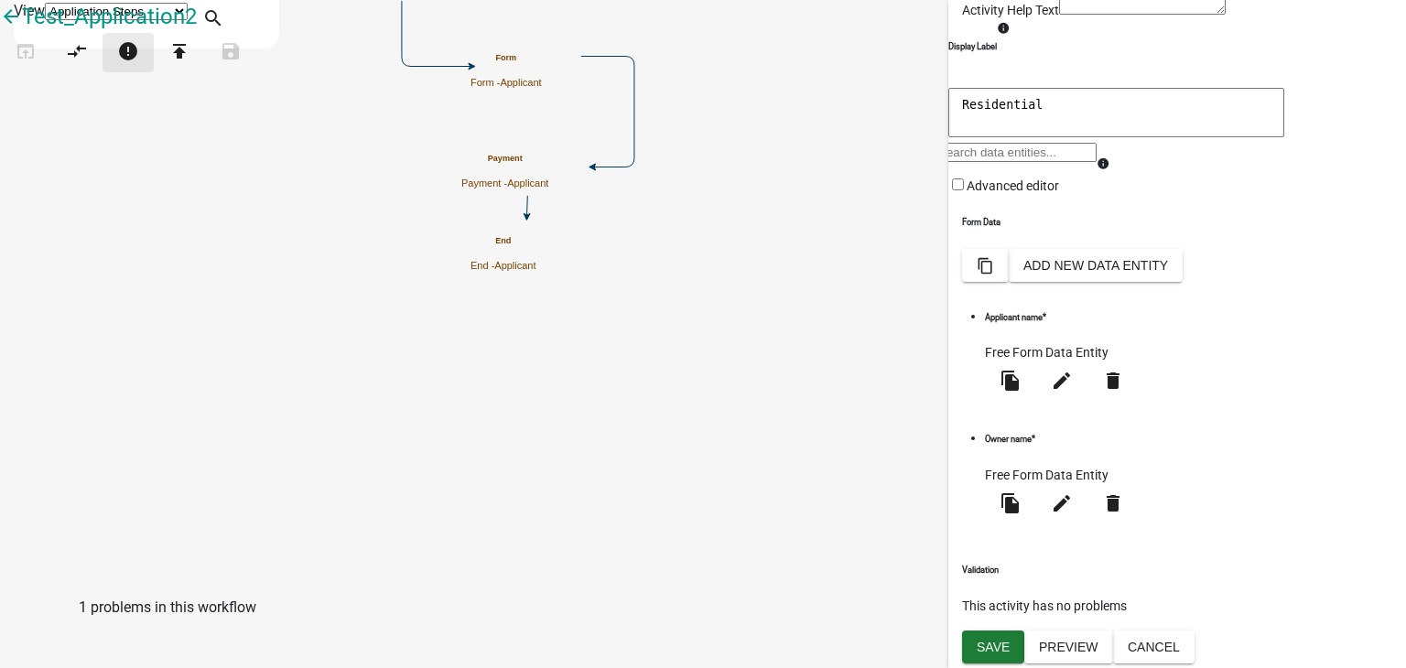
click at [139, 66] on icon "error" at bounding box center [128, 53] width 22 height 26
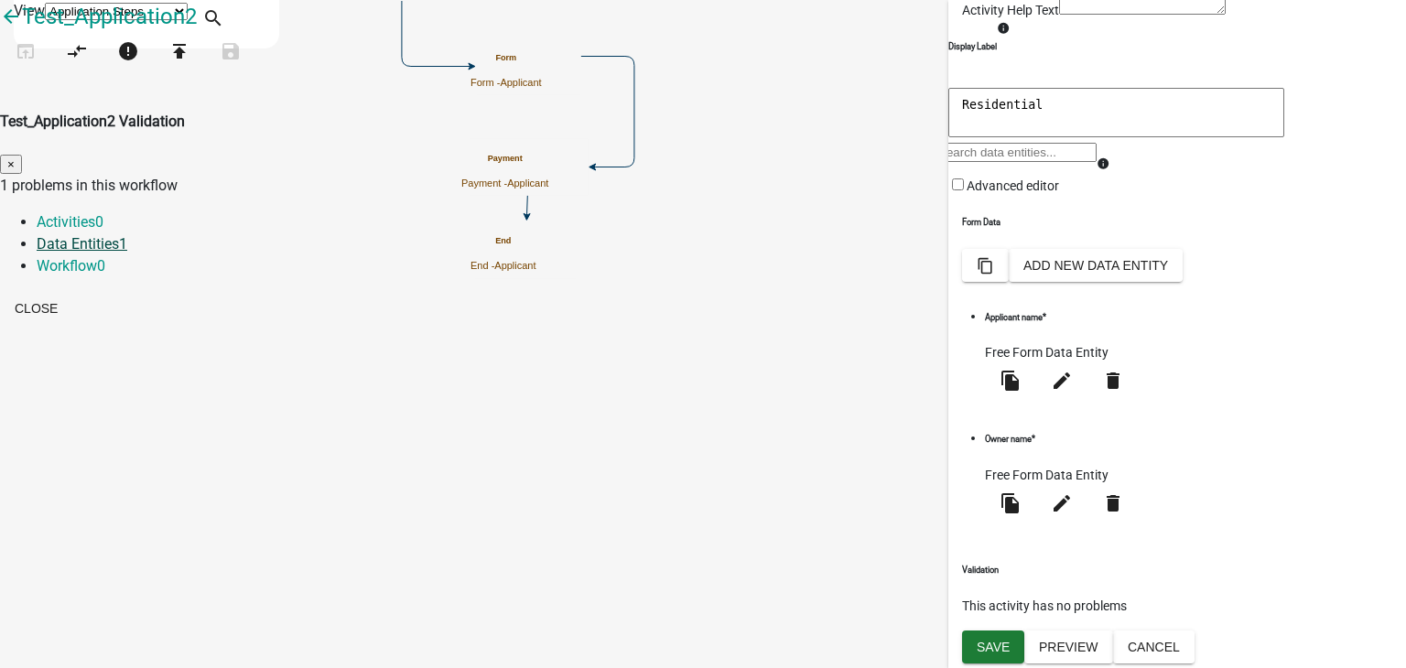
click at [127, 235] on link "Data Entities 1" at bounding box center [82, 243] width 91 height 17
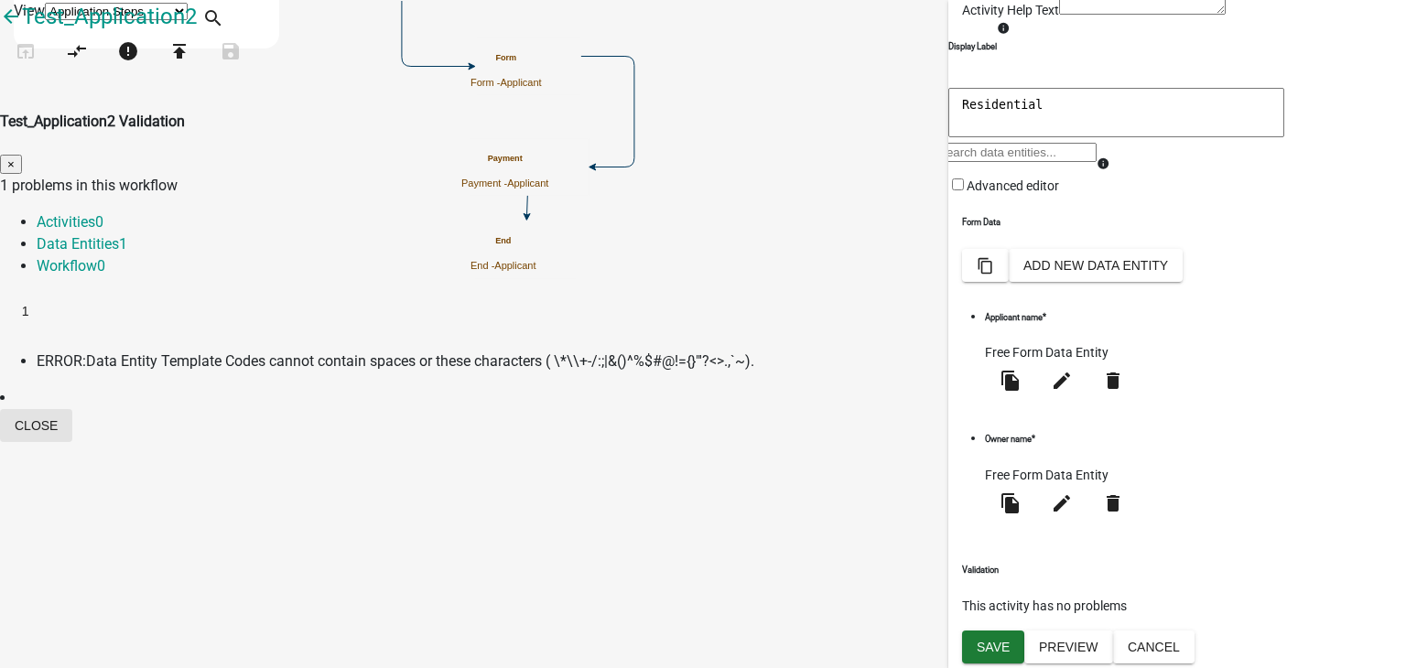
click at [72, 409] on button "Close" at bounding box center [36, 425] width 72 height 33
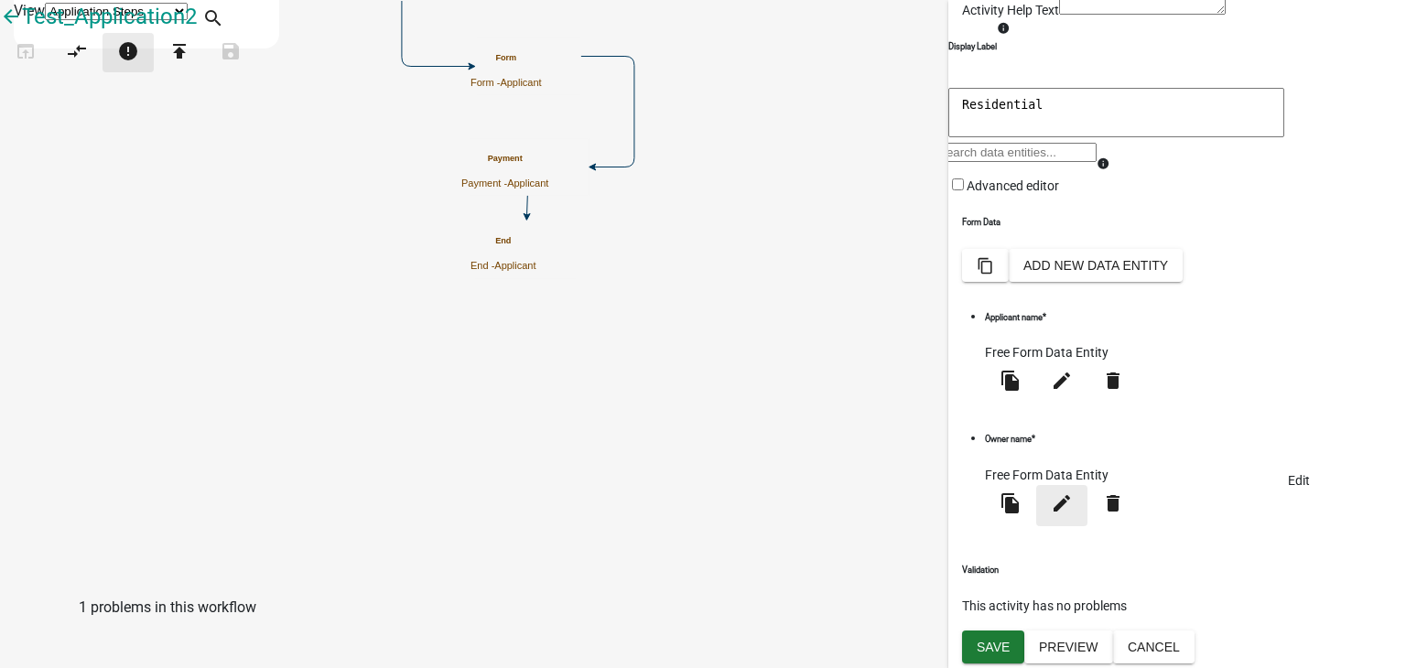
click at [1073, 514] on icon "edit" at bounding box center [1062, 503] width 22 height 22
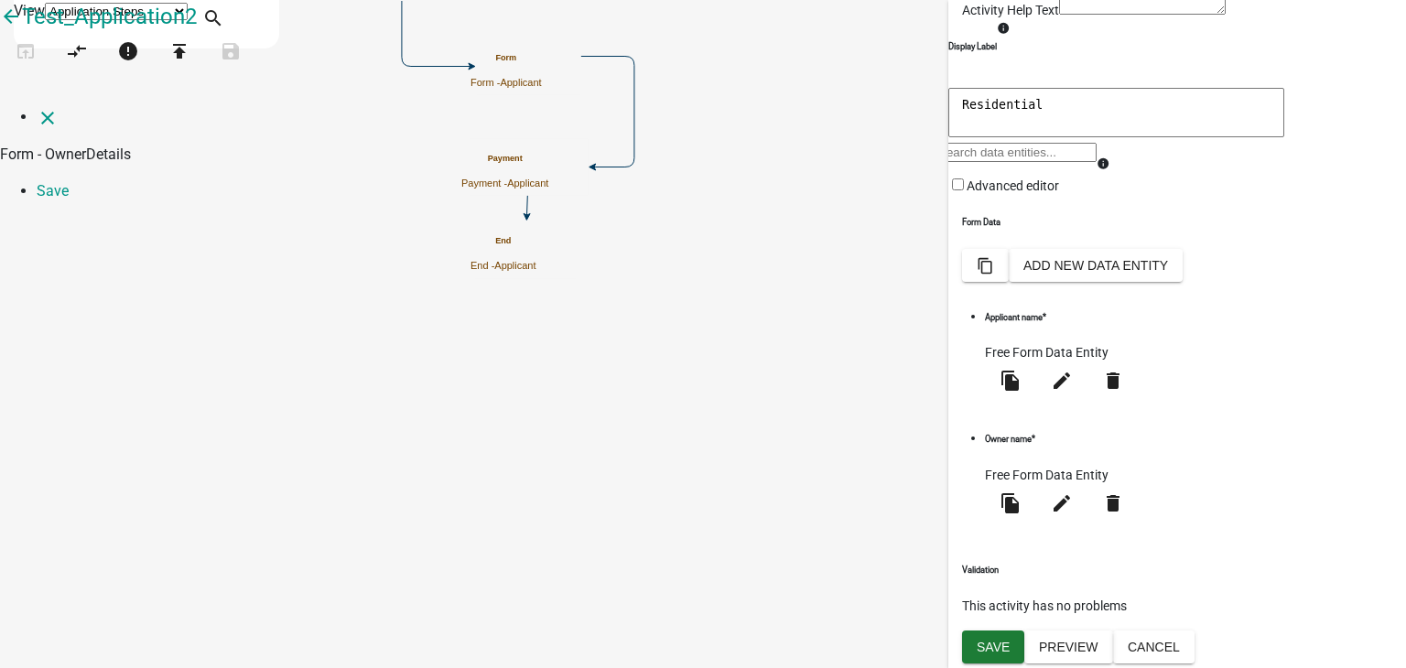
select select
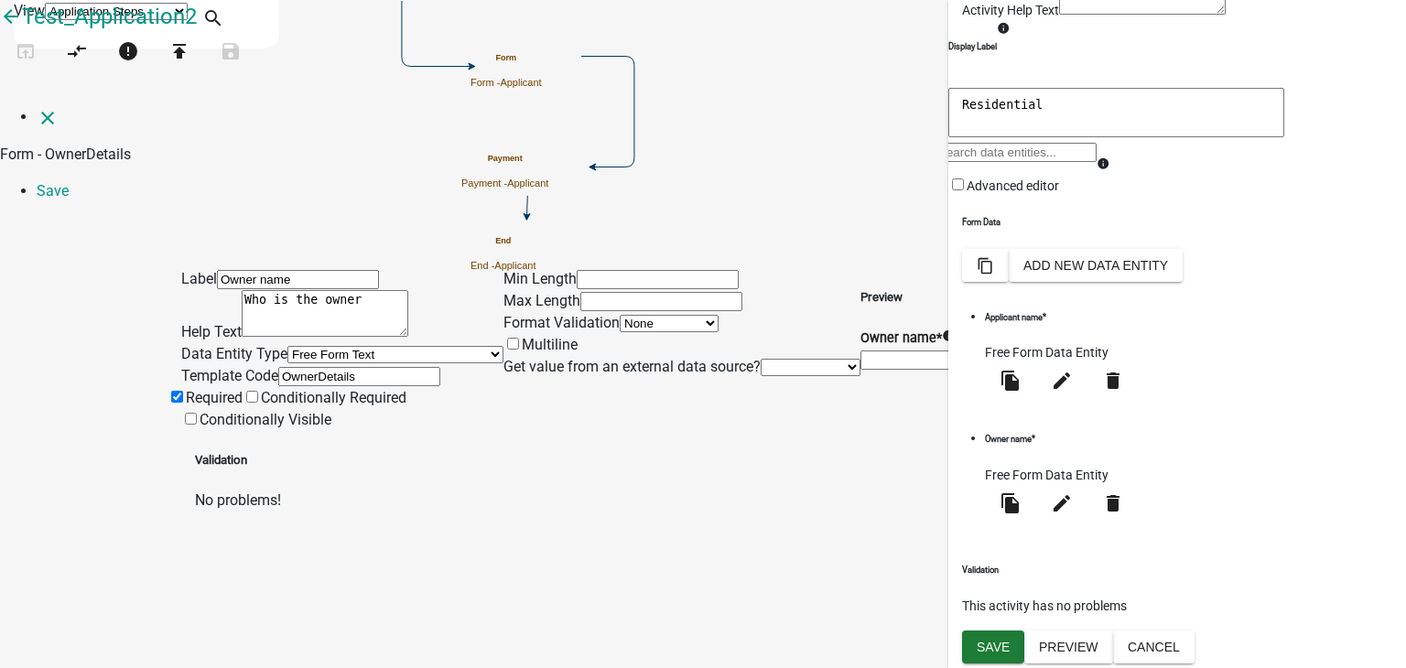
click at [287, 346] on select "Free Form Text Document Display Entity Value Fee Numeric Data Date Map Sketch D…" at bounding box center [395, 354] width 216 height 17
click at [267, 270] on input "Owner name" at bounding box center [298, 279] width 162 height 19
click at [253, 270] on input "Owner name" at bounding box center [298, 279] width 162 height 19
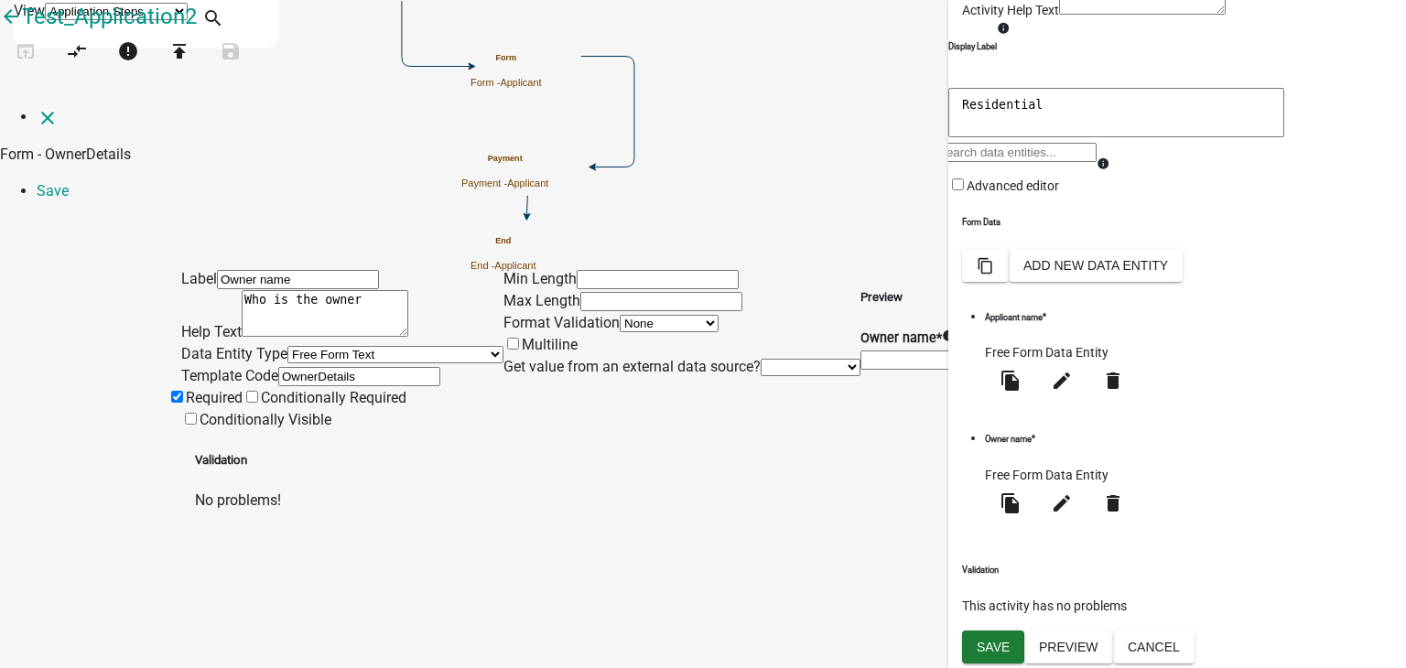
click at [252, 270] on input "Owner name" at bounding box center [298, 279] width 162 height 19
type input "Owner Name"
click at [69, 182] on link "Save" at bounding box center [53, 190] width 32 height 17
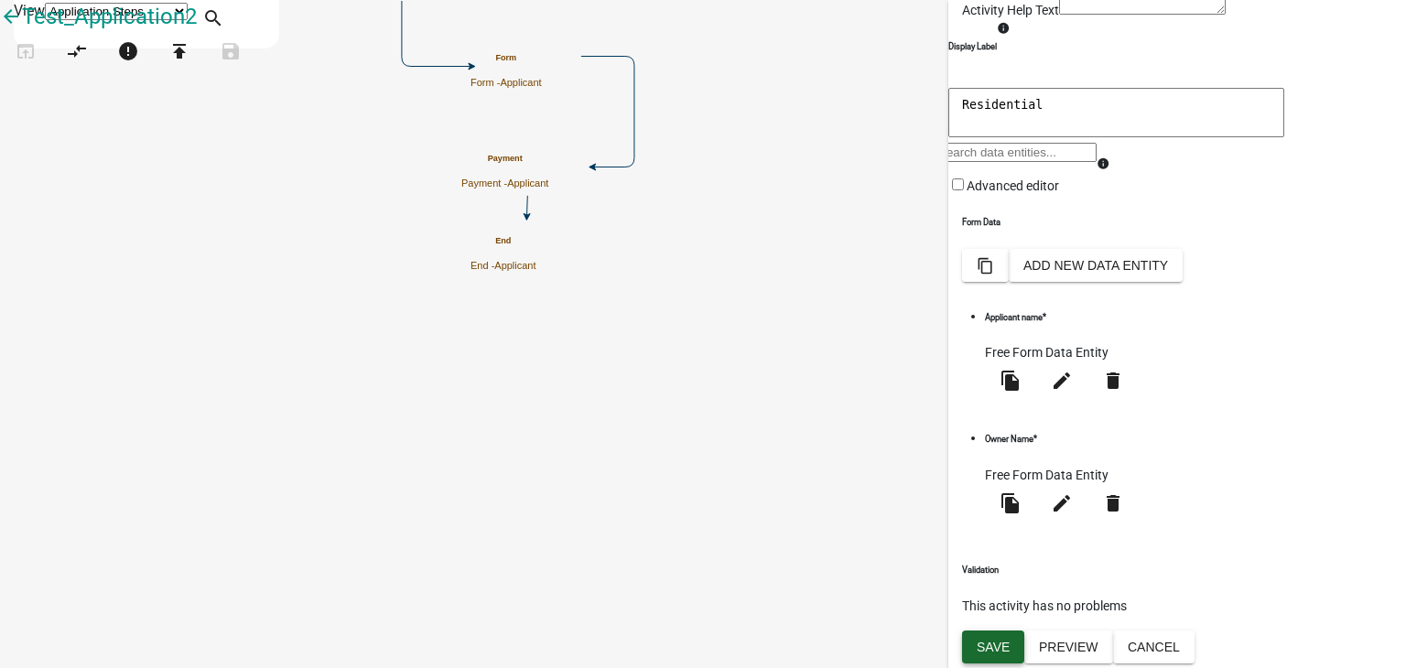
click at [990, 645] on span "Save" at bounding box center [992, 646] width 33 height 15
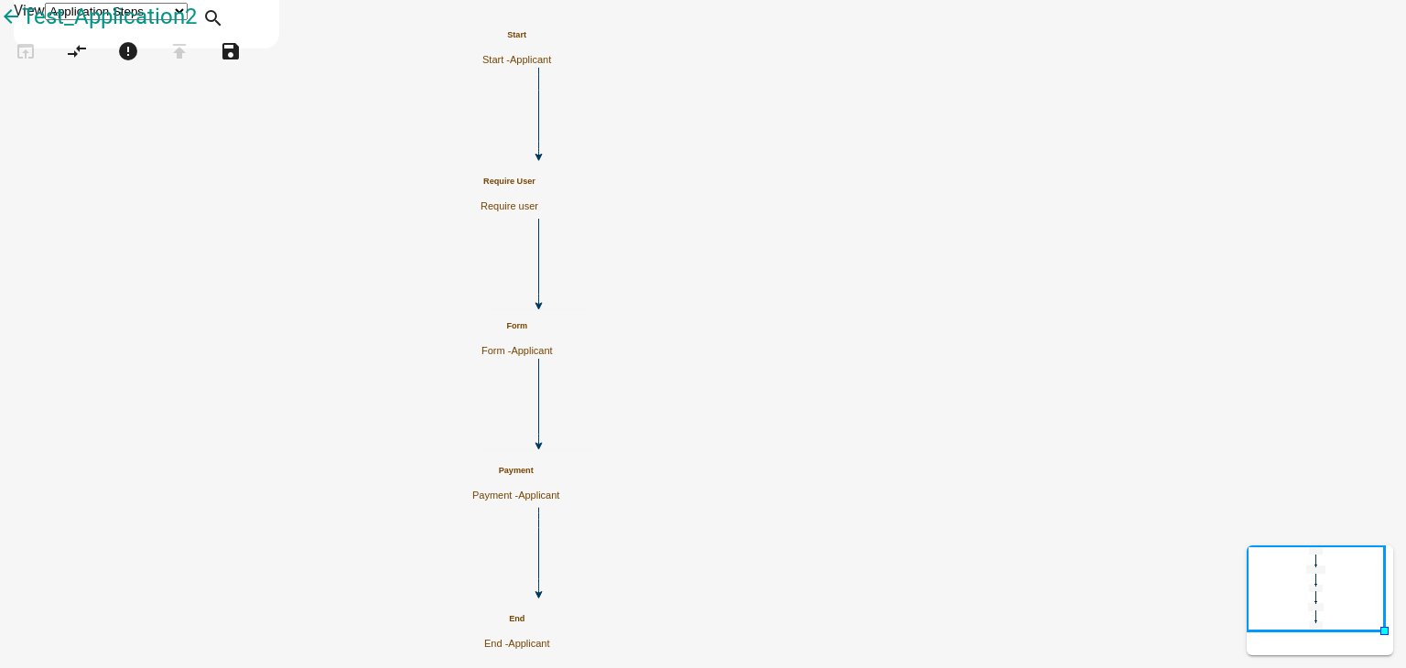
scroll to position [0, 0]
click at [27, 66] on icon "open_in_browser" at bounding box center [26, 53] width 22 height 26
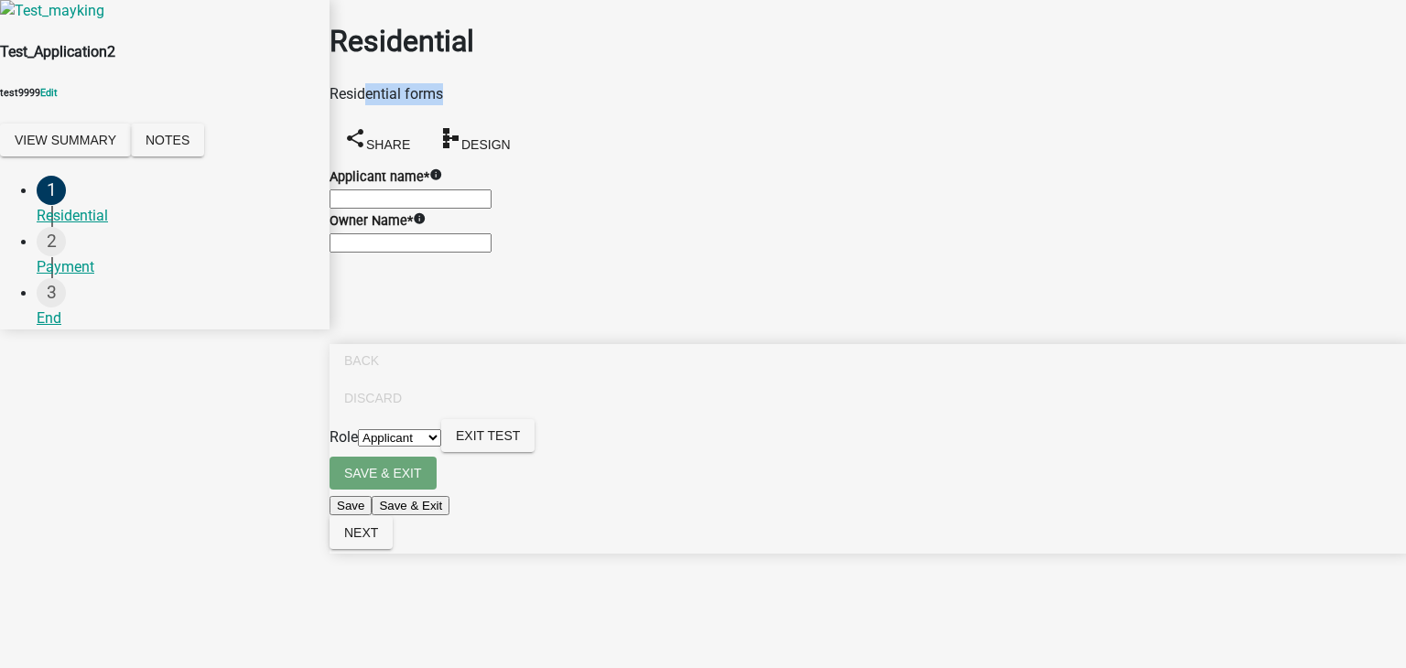
drag, startPoint x: 392, startPoint y: 90, endPoint x: 542, endPoint y: 81, distance: 150.3
click at [538, 81] on div "Residential Residential forms share Share schema Design" at bounding box center [867, 92] width 1076 height 146
click at [99, 261] on div "Payment" at bounding box center [176, 267] width 278 height 22
click at [491, 208] on input "Applicant name *" at bounding box center [410, 198] width 162 height 19
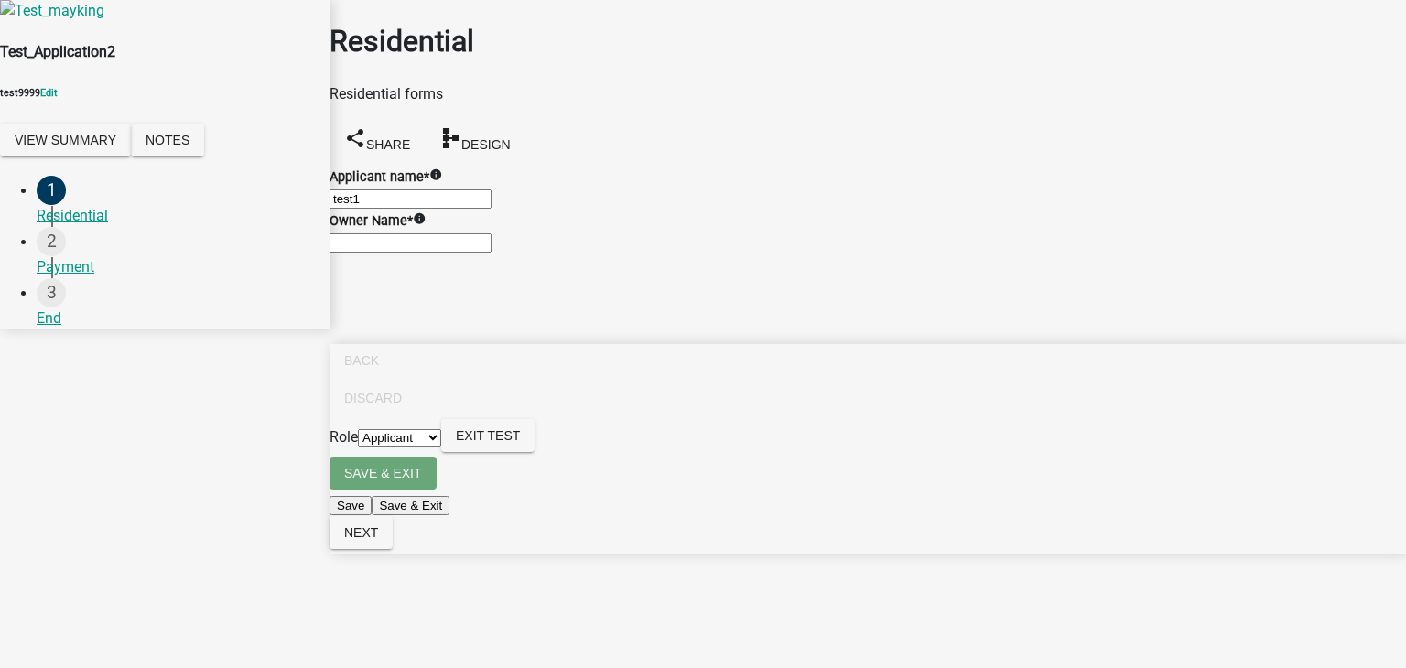
type input "test1"
click at [491, 253] on input "Owner Name *" at bounding box center [410, 242] width 162 height 19
type input "test2"
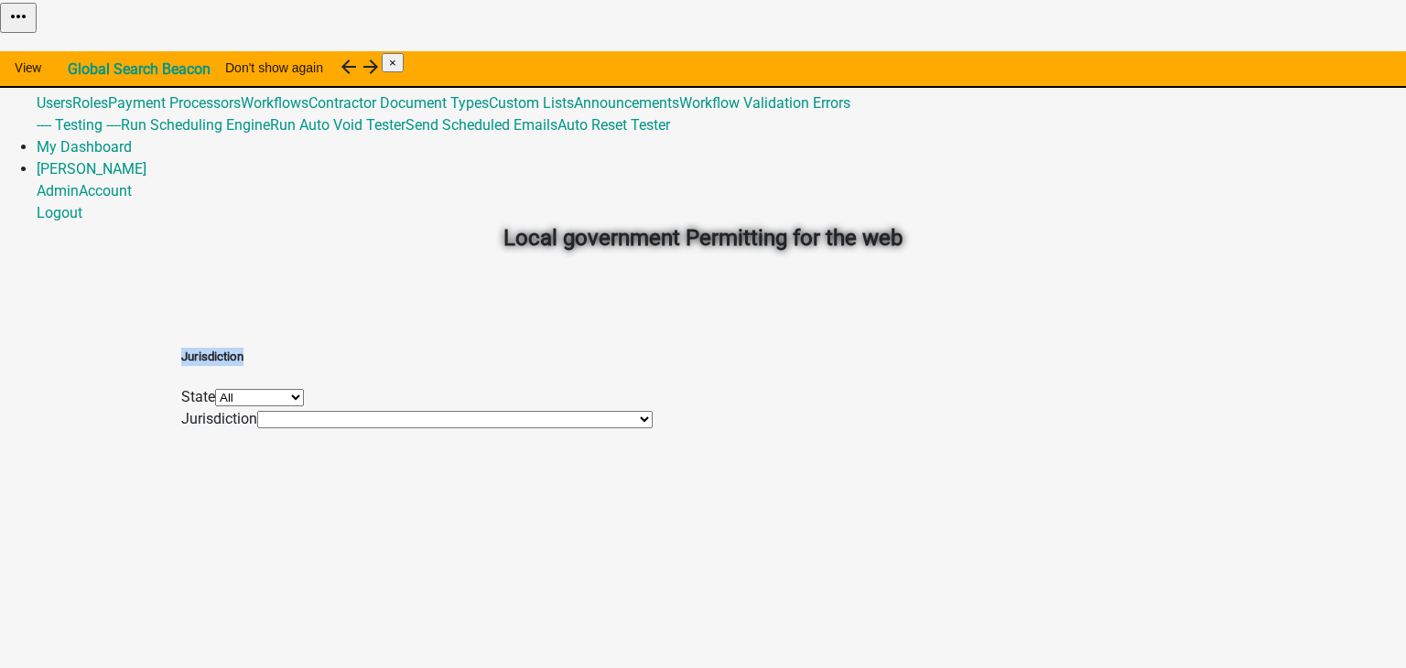
drag, startPoint x: 381, startPoint y: 328, endPoint x: 531, endPoint y: 328, distance: 150.1
click at [531, 348] on div "Jurisdiction State All [US_STATE] [US_STATE] [US_STATE] [US_STATE] [US_STATE] […" at bounding box center [416, 389] width 471 height 82
click at [79, 50] on link "Admin" at bounding box center [58, 58] width 42 height 17
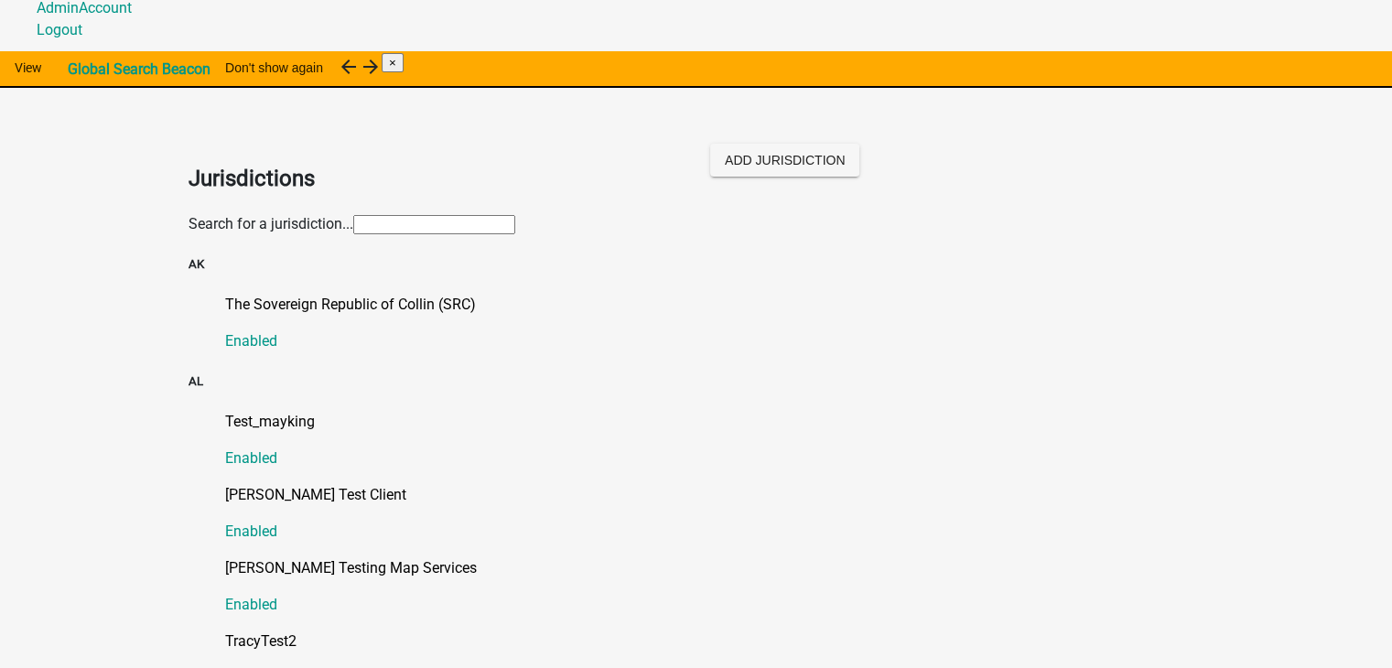
scroll to position [275, 0]
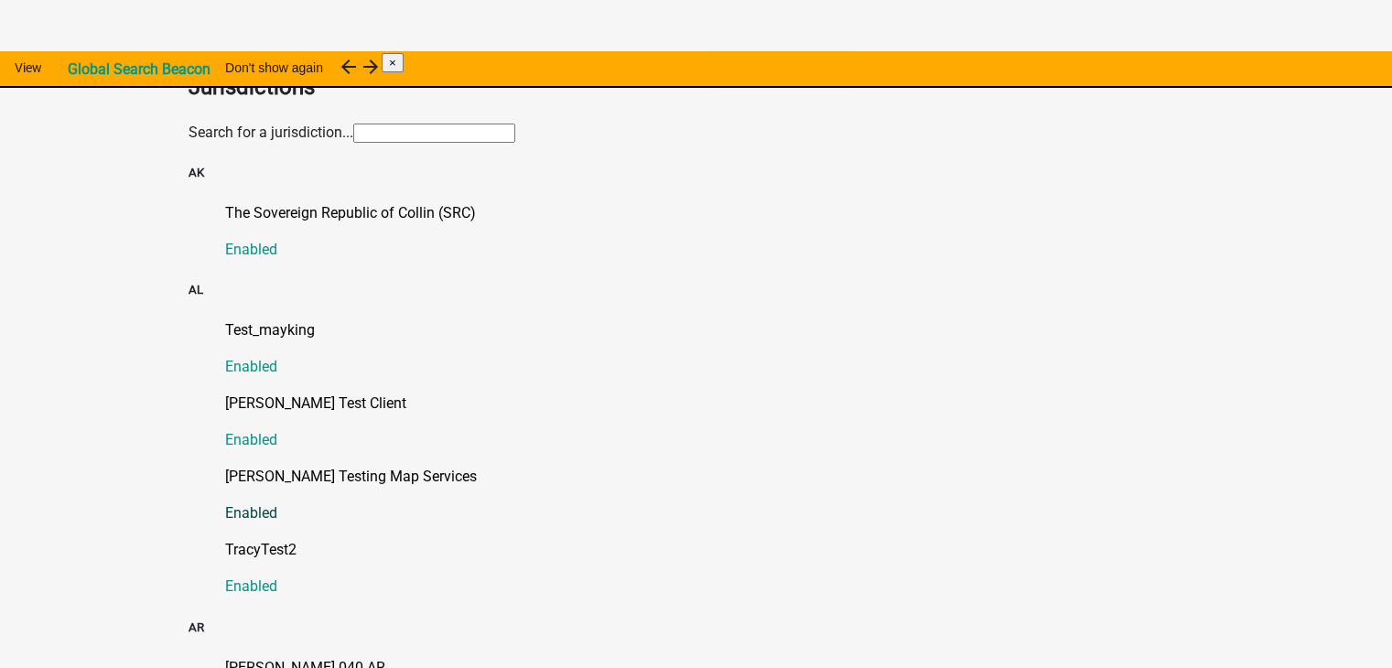
click at [271, 466] on p "[PERSON_NAME] Testing Map Services" at bounding box center [714, 477] width 979 height 22
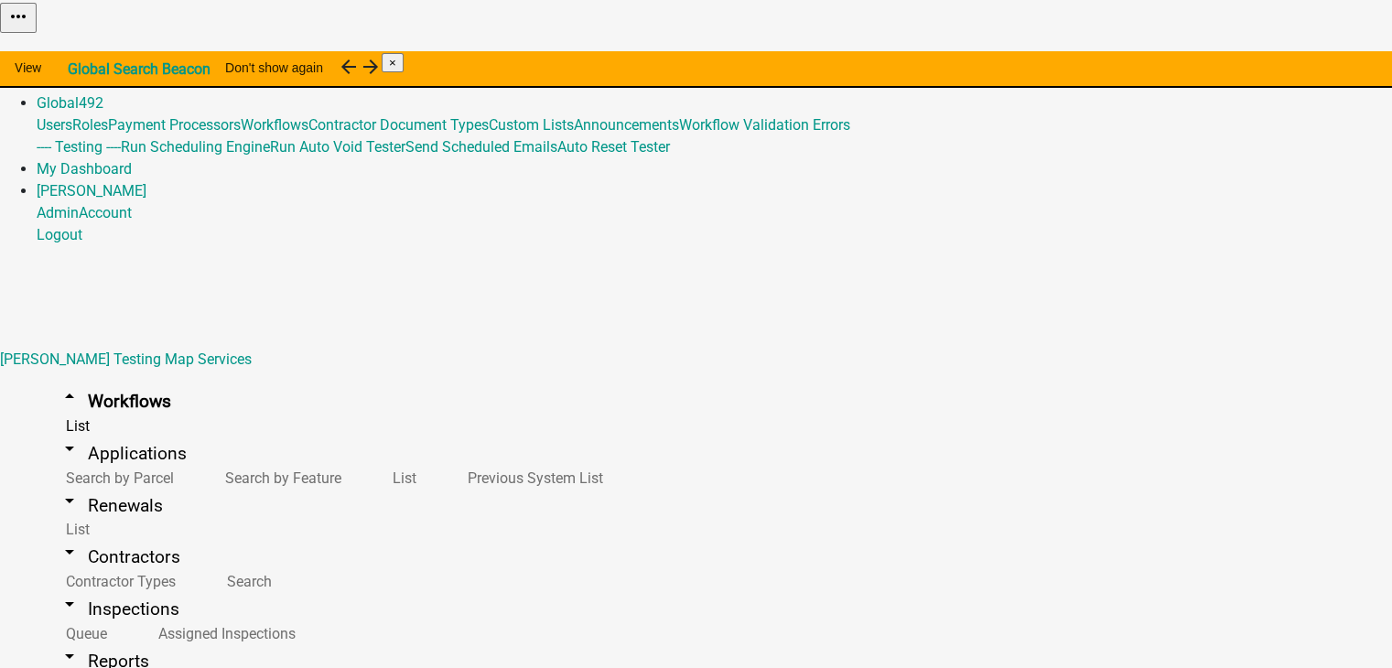
click at [60, 380] on link "arrow_drop_up Workflows" at bounding box center [115, 401] width 156 height 43
click at [64, 406] on link "List" at bounding box center [74, 425] width 75 height 39
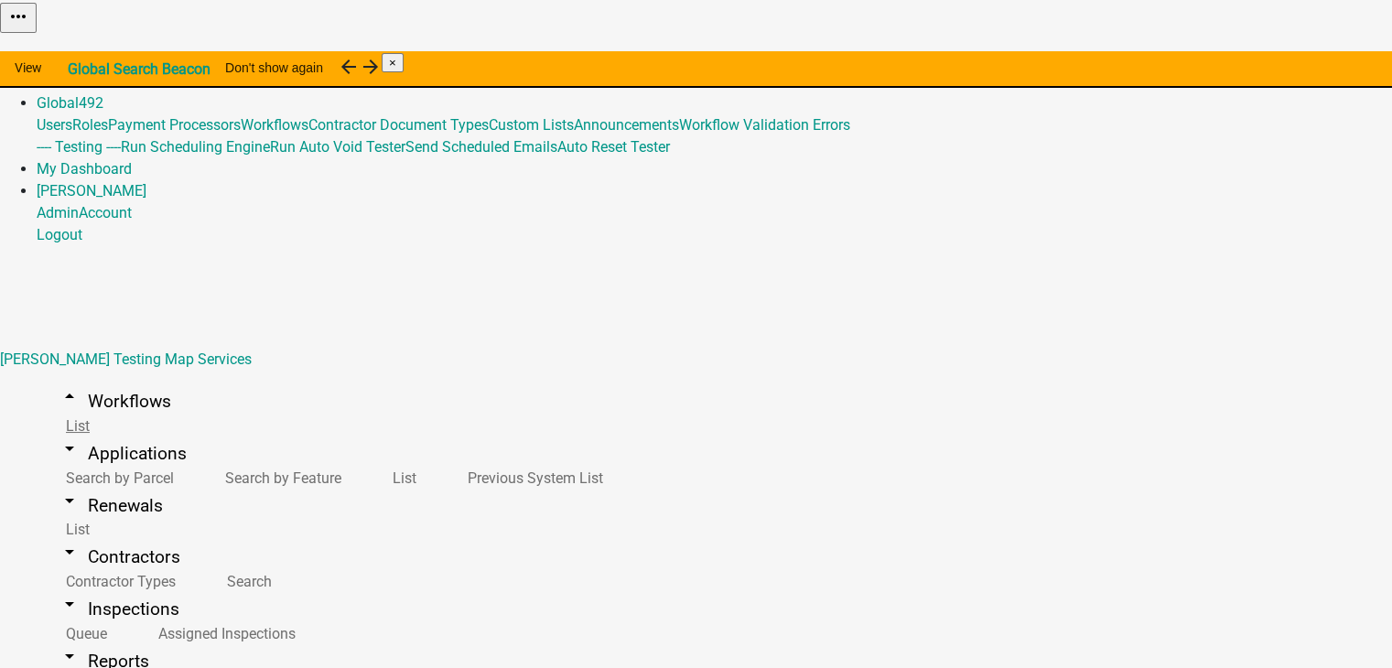
click at [52, 406] on link "List" at bounding box center [74, 425] width 75 height 39
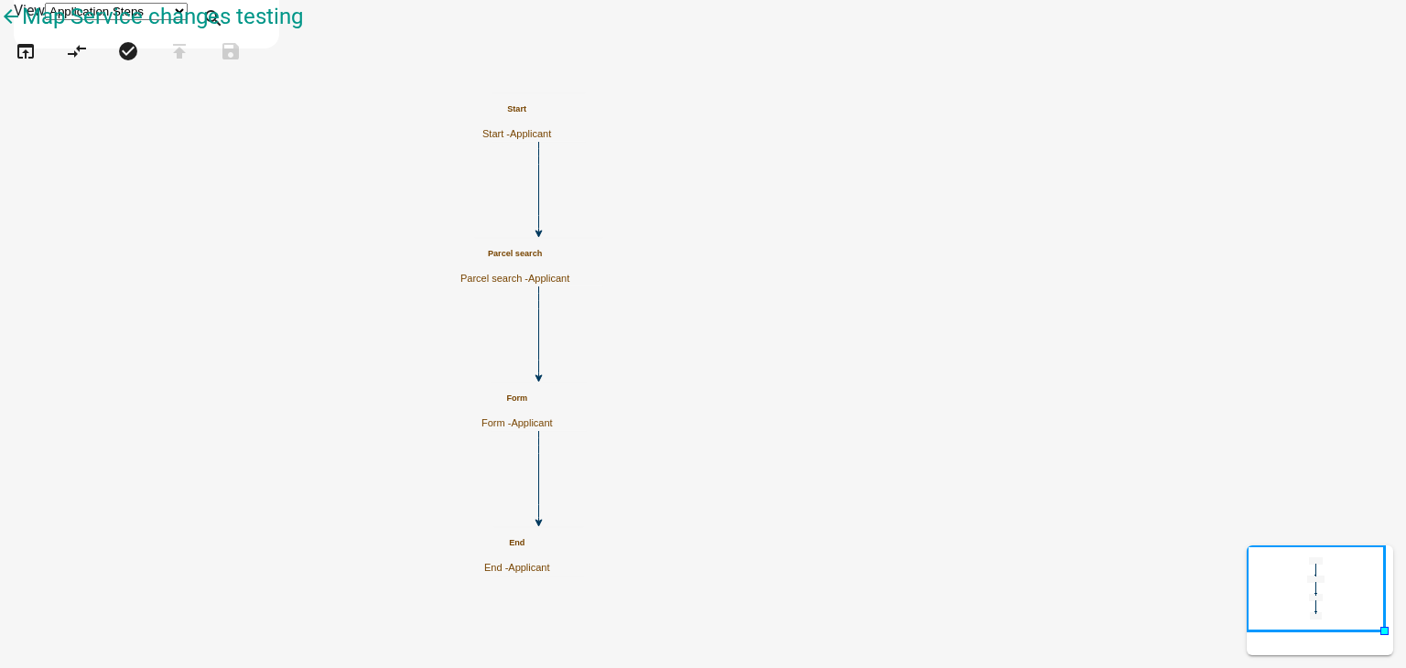
scroll to position [1215, 0]
click at [569, 249] on h5 "Parcel search" at bounding box center [514, 254] width 109 height 10
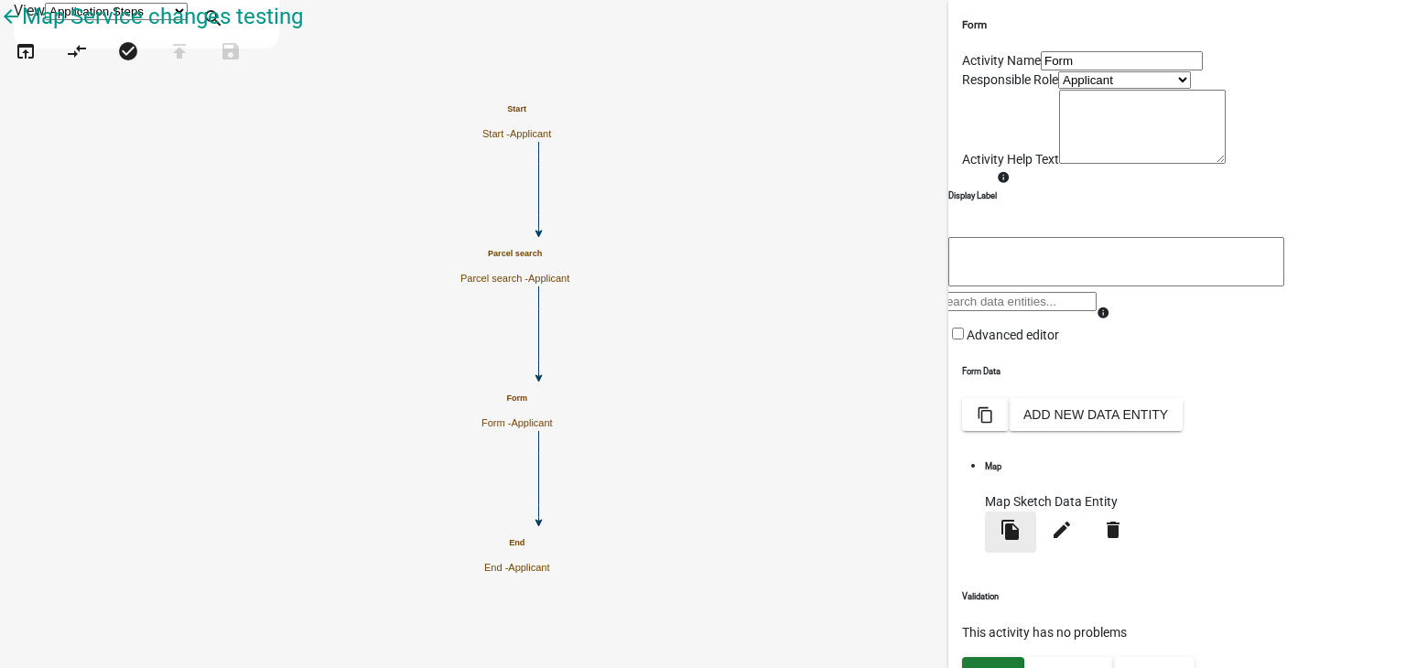
scroll to position [128, 0]
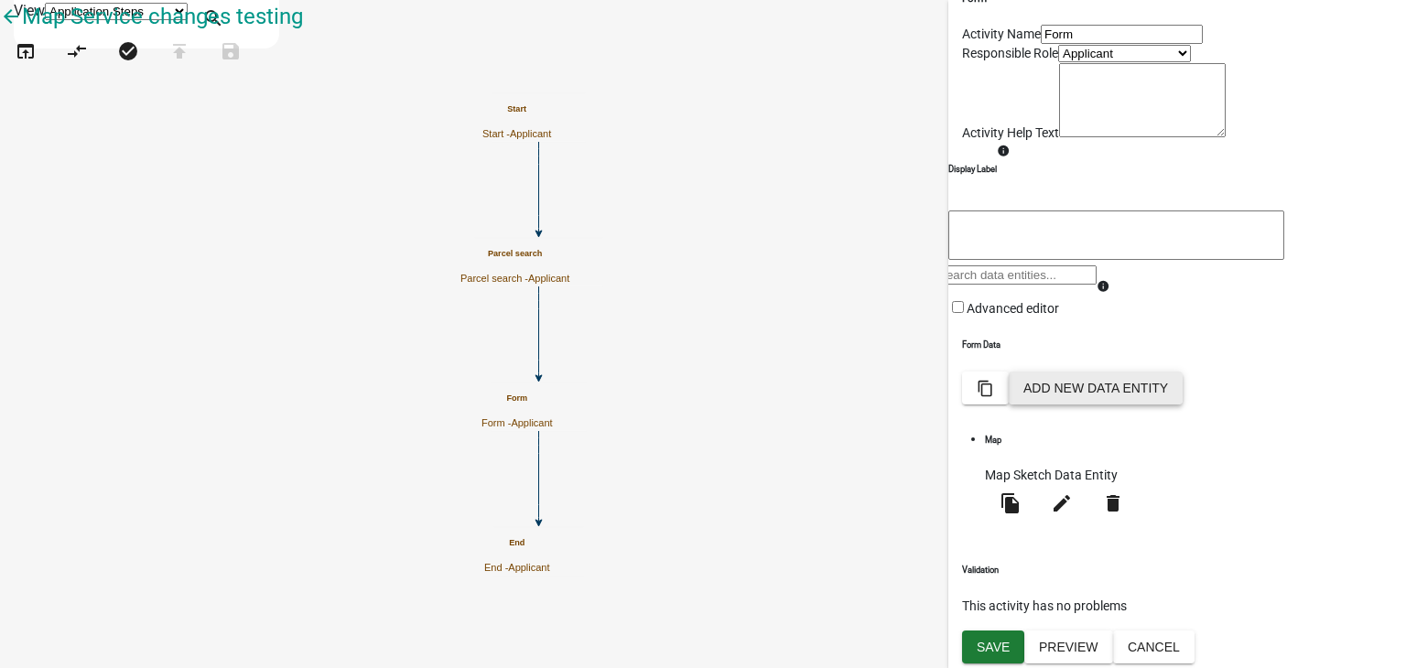
click at [1182, 404] on button "Add New Data Entity" at bounding box center [1096, 388] width 174 height 33
select select
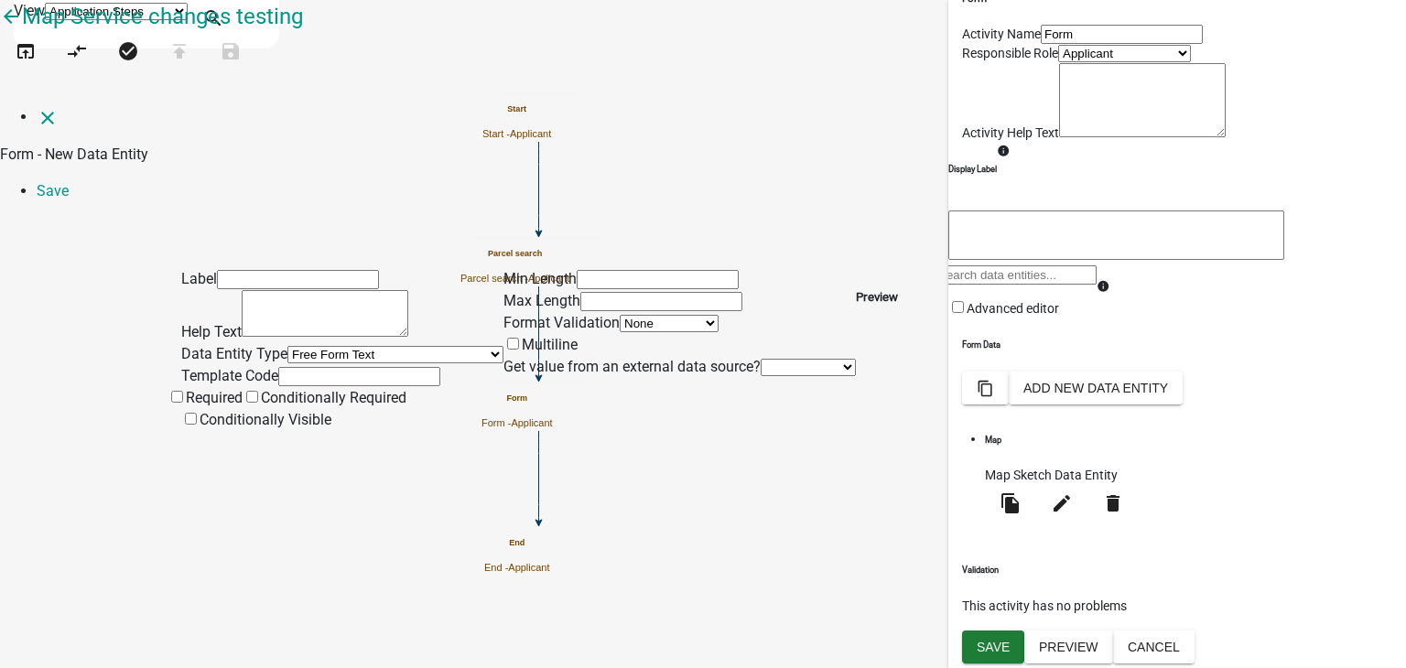
click at [278, 374] on input "text" at bounding box center [359, 376] width 162 height 19
click at [287, 346] on select "Free Form Text Document Display Entity Value Fee Numeric Data Date Map Sketch D…" at bounding box center [395, 354] width 216 height 17
select select "fee"
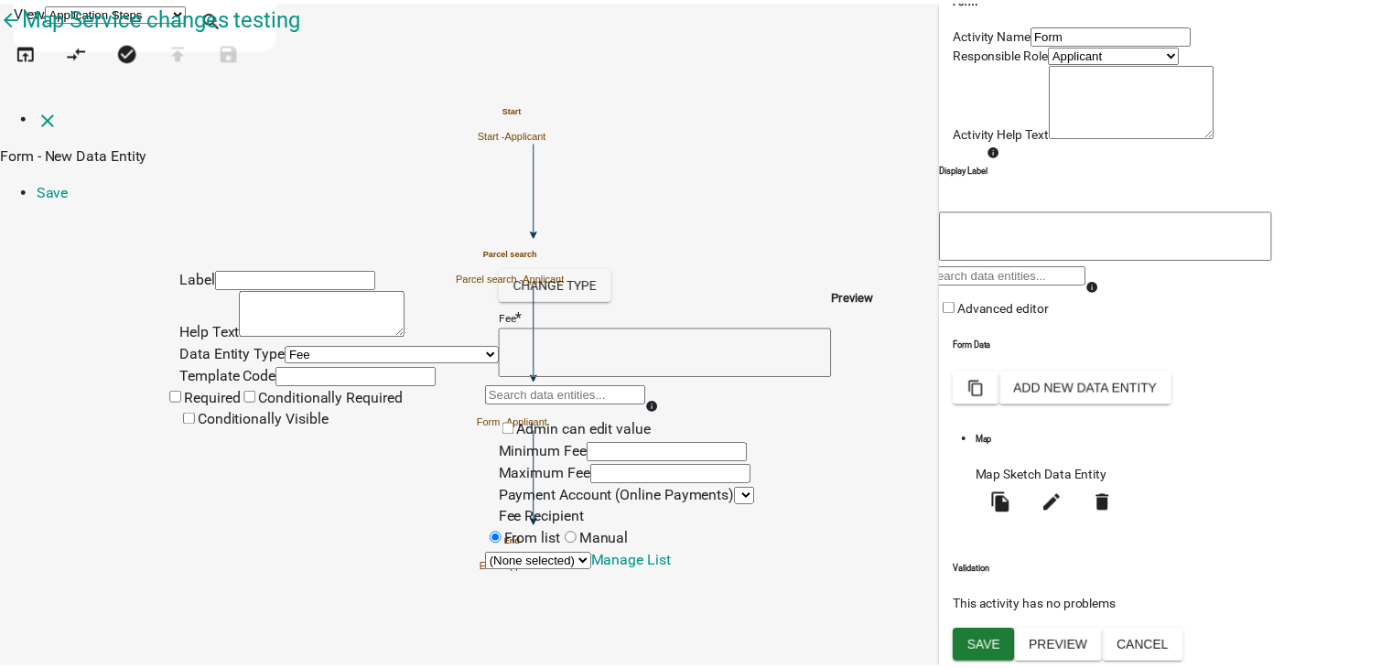
scroll to position [0, 0]
click at [287, 346] on select "Free Form Text Document Display Entity Value Fee Numeric Data Date Map Sketch D…" at bounding box center [395, 354] width 216 height 17
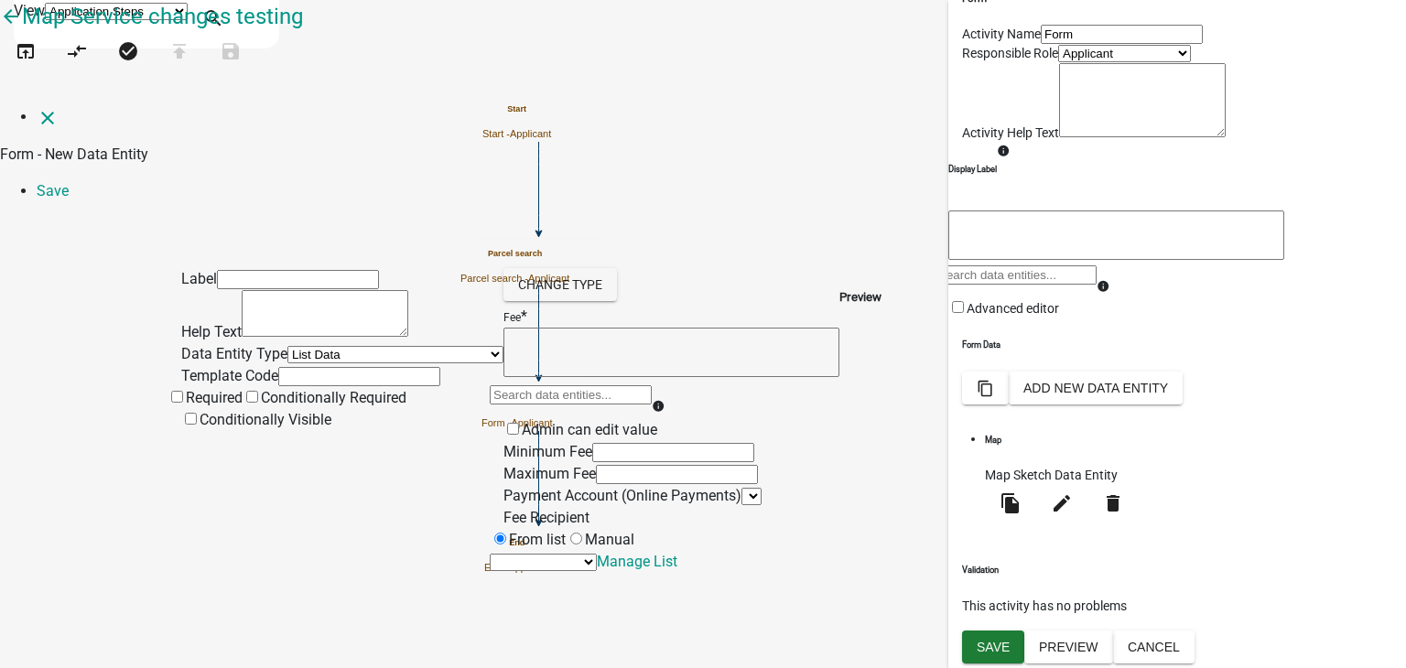
select select "list-data"
select select
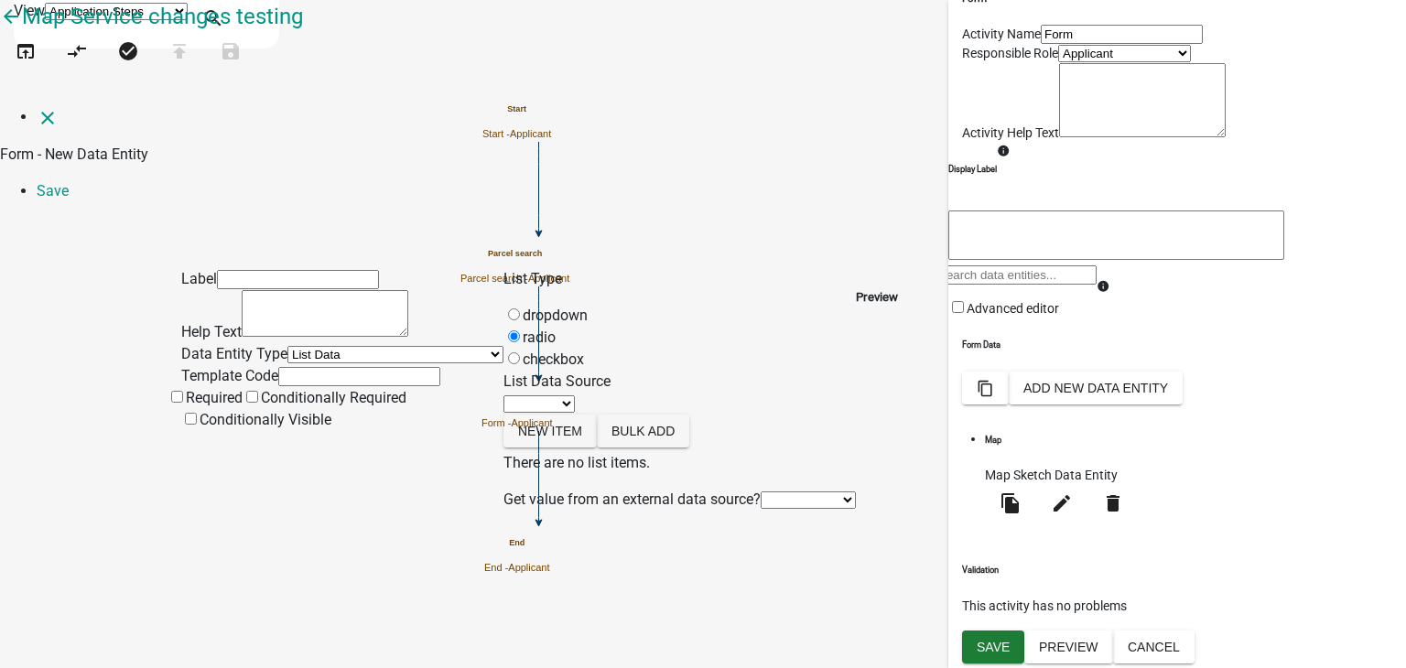
click at [297, 346] on select "Free Form Text Document Display Entity Value Fee Numeric Data Date Map Sketch D…" at bounding box center [395, 354] width 216 height 17
click at [37, 107] on icon "close" at bounding box center [48, 118] width 22 height 22
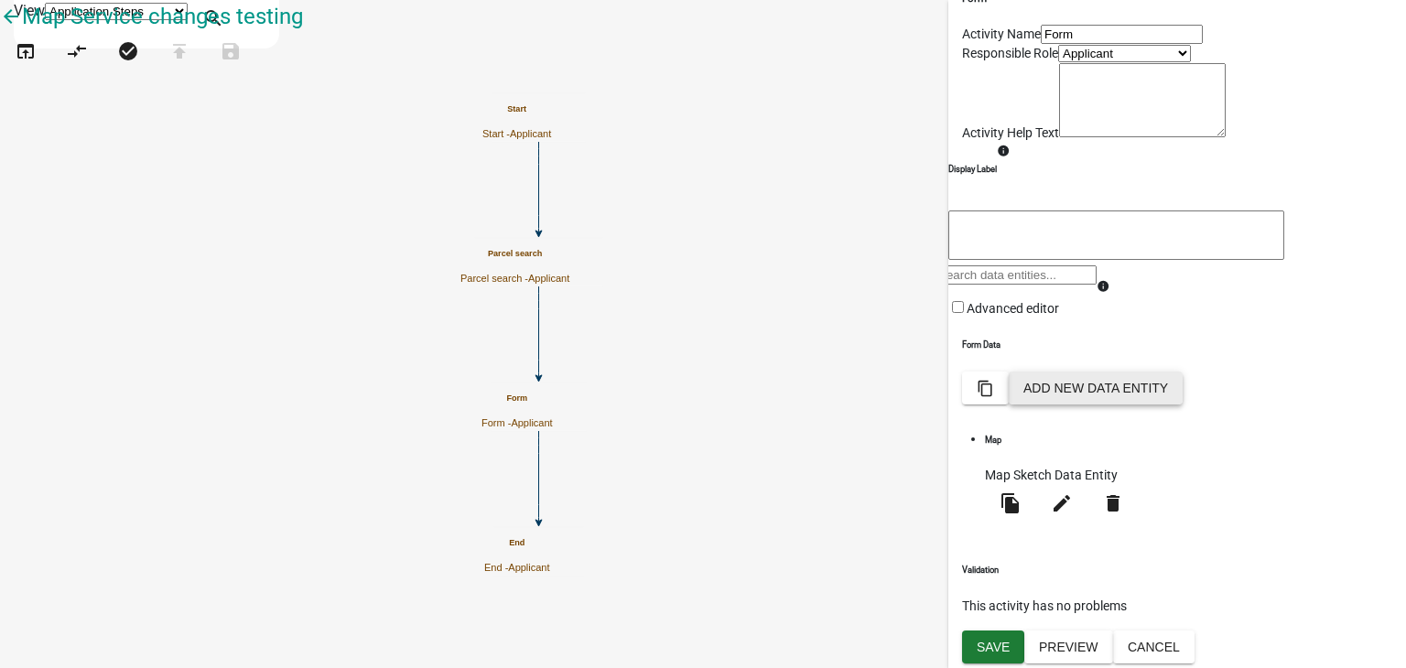
click at [1182, 404] on button "Add New Data Entity" at bounding box center [1096, 388] width 174 height 33
select select
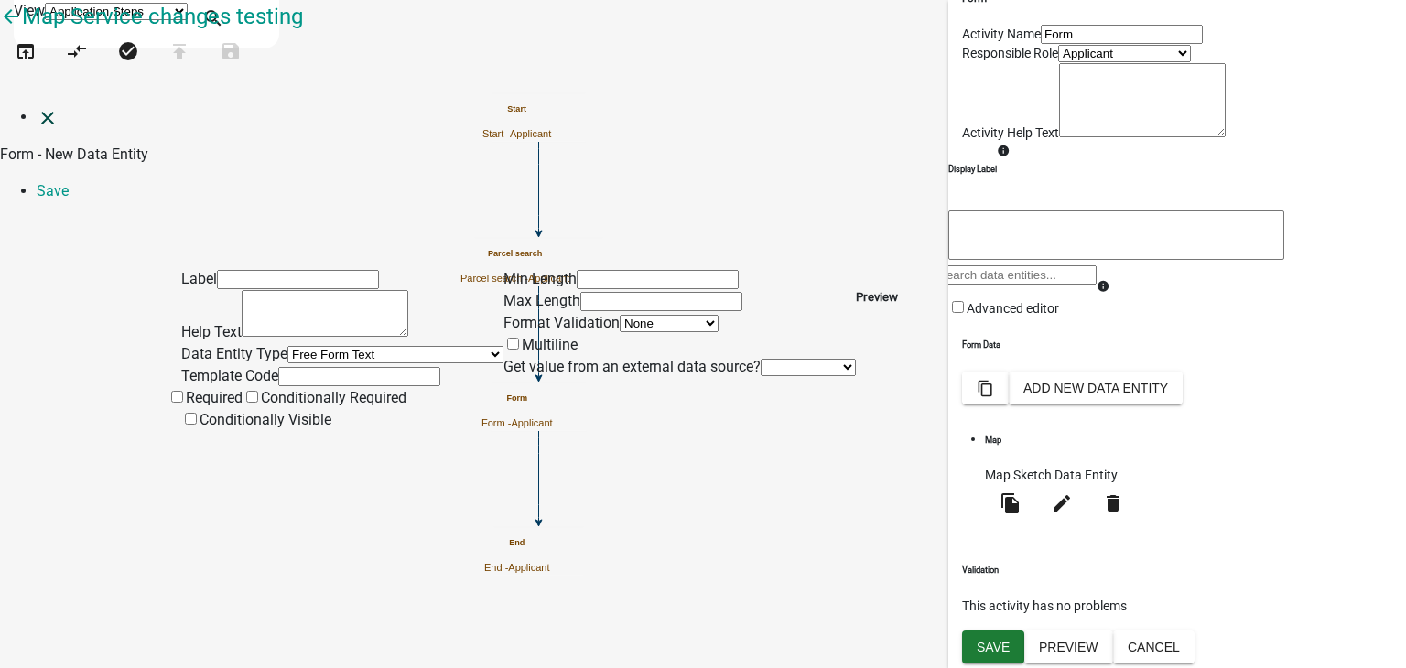
click at [37, 107] on icon "close" at bounding box center [48, 118] width 22 height 22
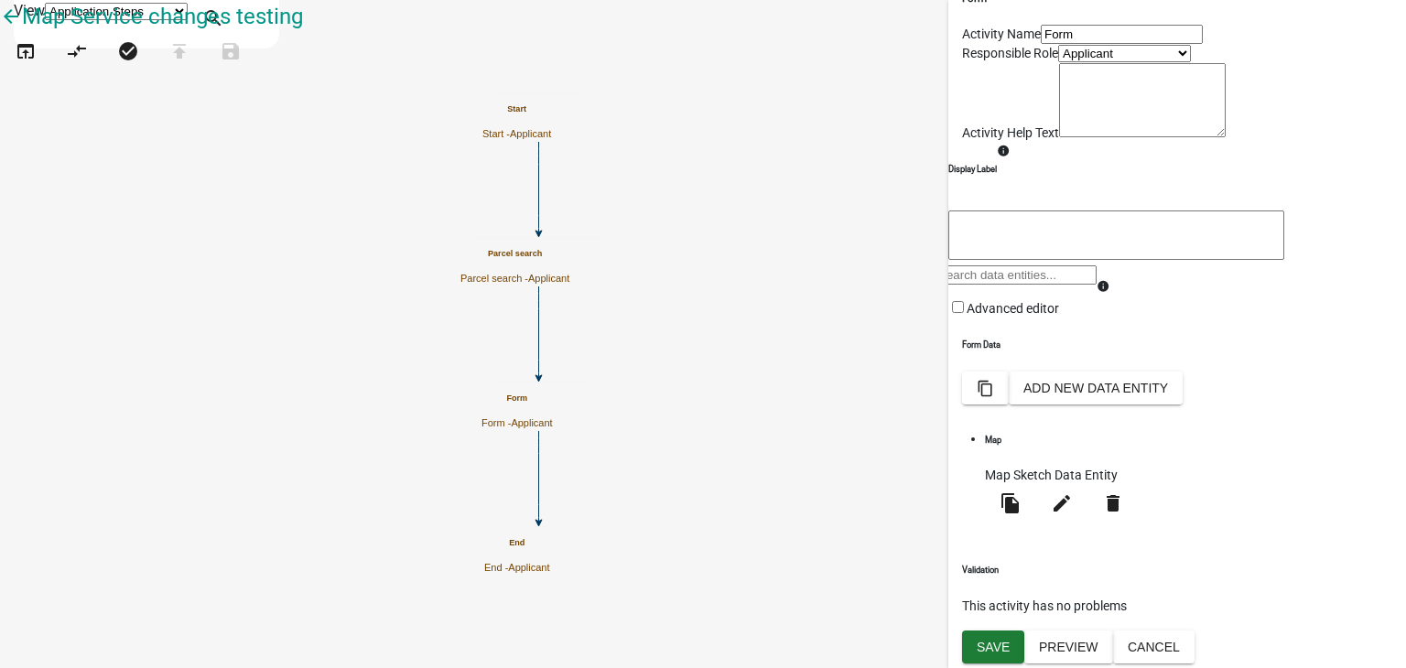
click at [903, 177] on icon "Start Start - Applicant Parcel search Parcel search - Applicant Form Form - App…" at bounding box center [703, 334] width 1404 height 666
click at [22, 31] on icon "arrow_back" at bounding box center [11, 18] width 22 height 26
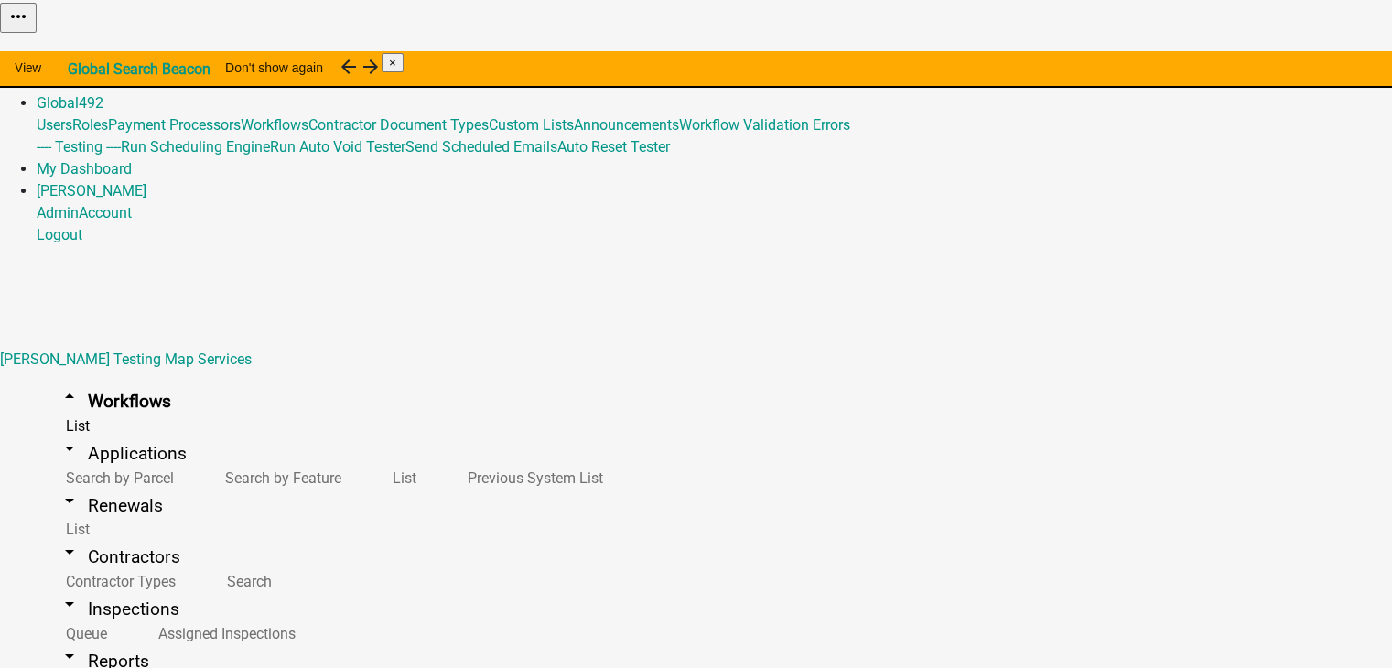
click at [79, 72] on link "Admin" at bounding box center [58, 80] width 42 height 17
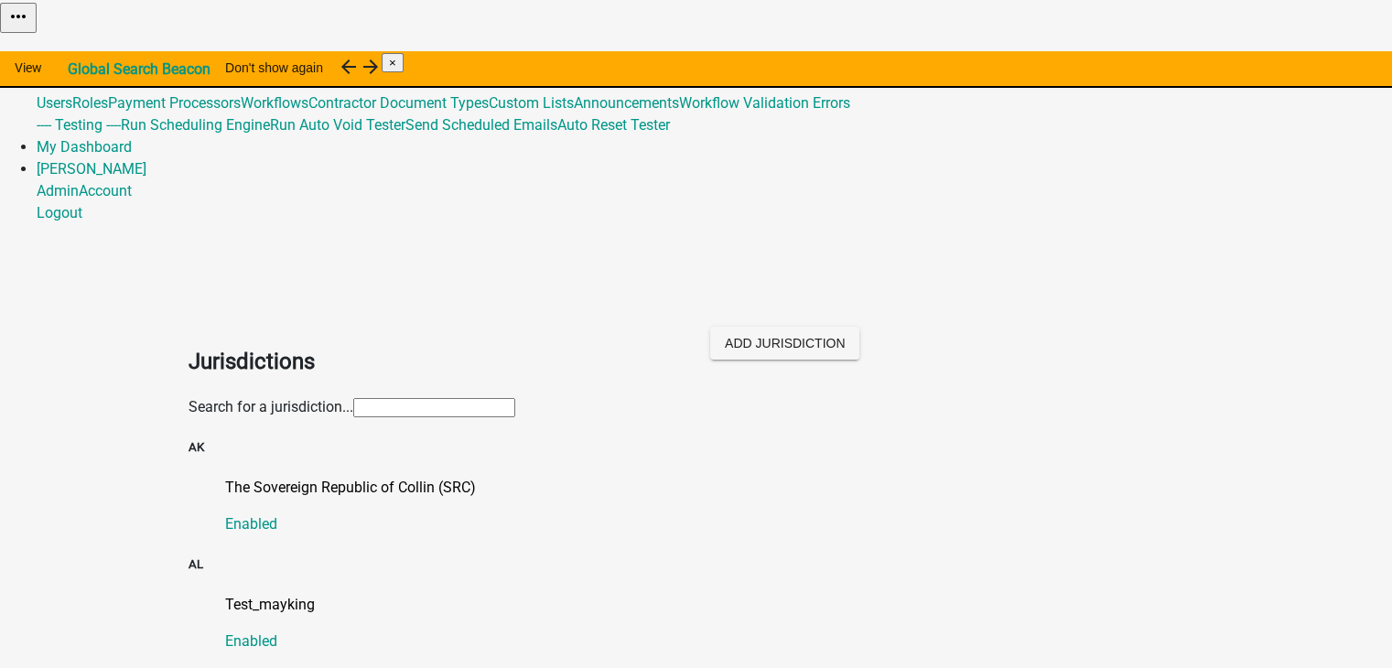
click at [79, 50] on link "Admin" at bounding box center [58, 58] width 42 height 17
click at [234, 594] on p "Test_mayking" at bounding box center [714, 605] width 979 height 22
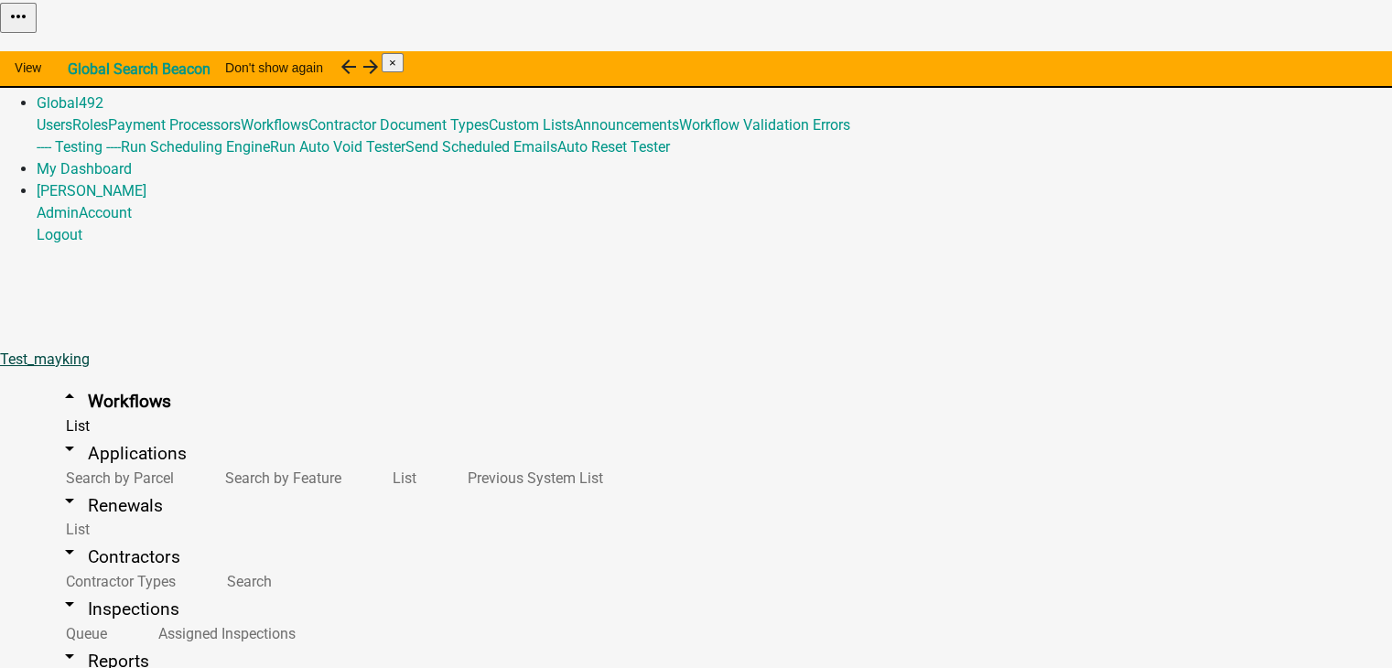
drag, startPoint x: 24, startPoint y: 110, endPoint x: 139, endPoint y: 117, distance: 115.5
click at [90, 351] on link "Test_mayking" at bounding box center [45, 359] width 90 height 17
click at [59, 437] on icon "arrow_drop_down" at bounding box center [70, 448] width 22 height 22
click at [196, 458] on link "Search by Feature" at bounding box center [279, 477] width 167 height 39
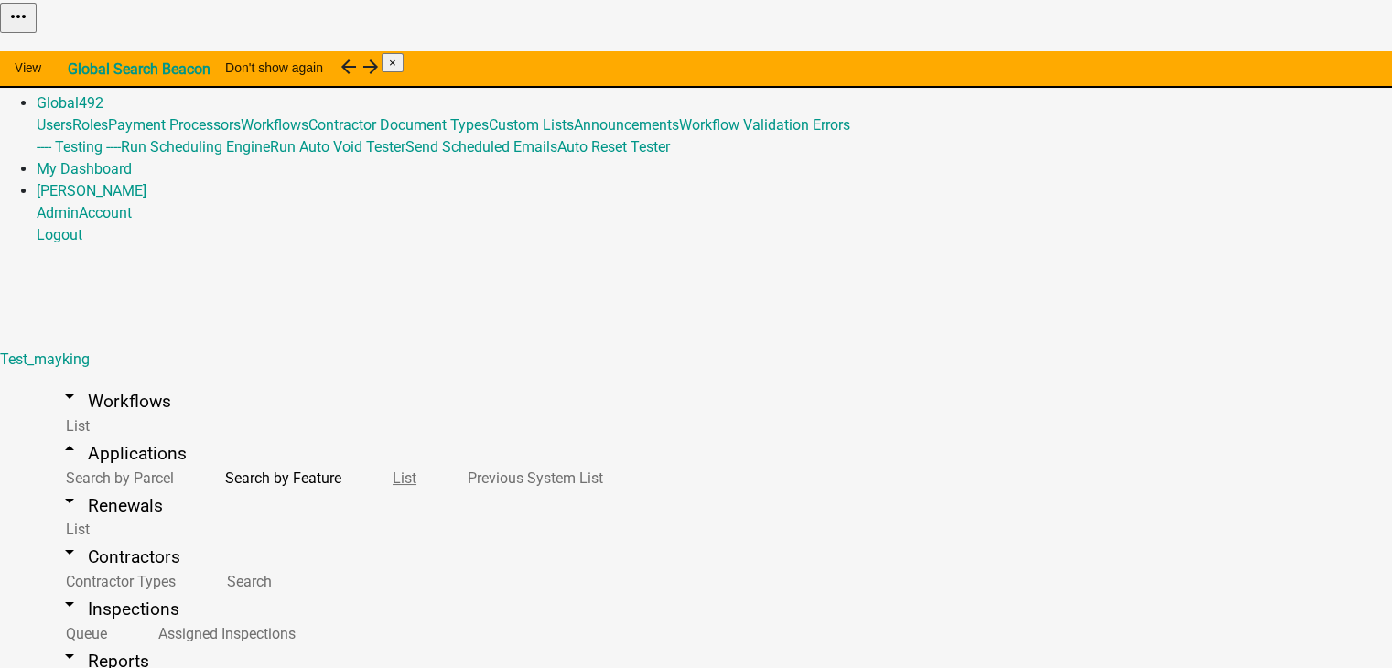
click at [363, 458] on link "List" at bounding box center [400, 477] width 75 height 39
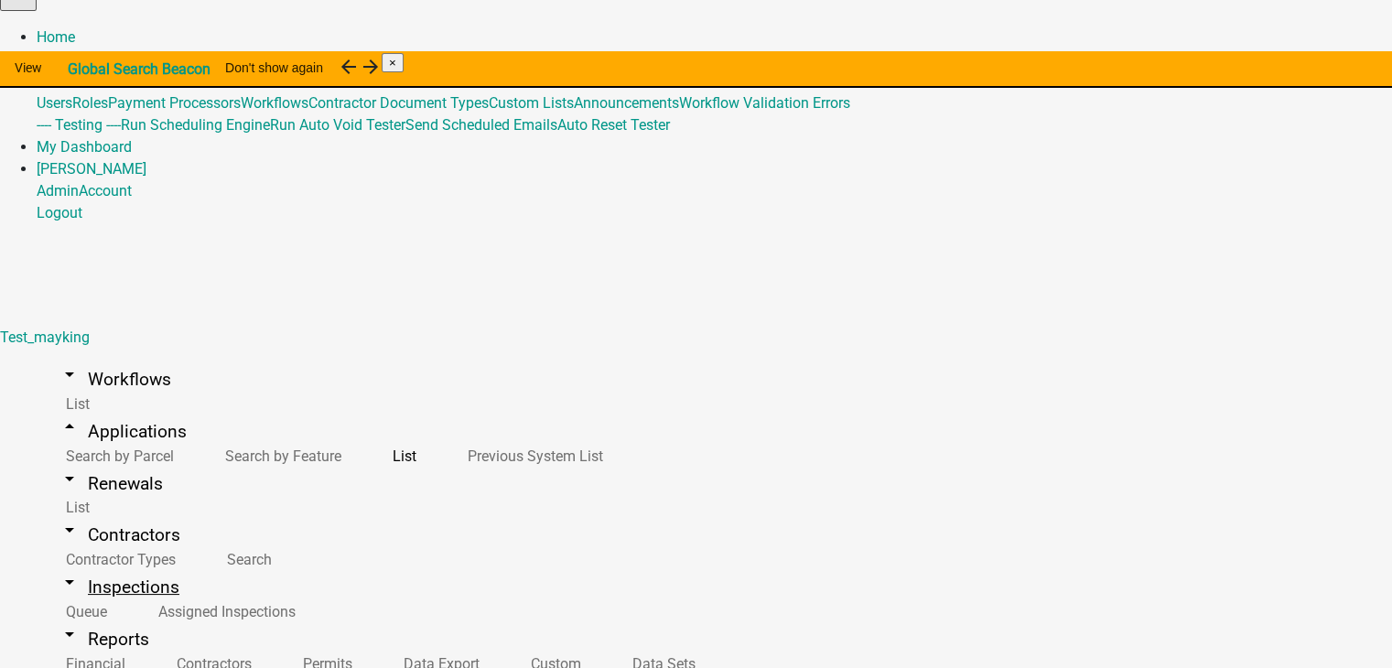
scroll to position [71, 0]
click at [59, 468] on icon "arrow_drop_down" at bounding box center [70, 479] width 22 height 22
click at [65, 358] on link "arrow_drop_down Workflows" at bounding box center [115, 379] width 156 height 43
select select
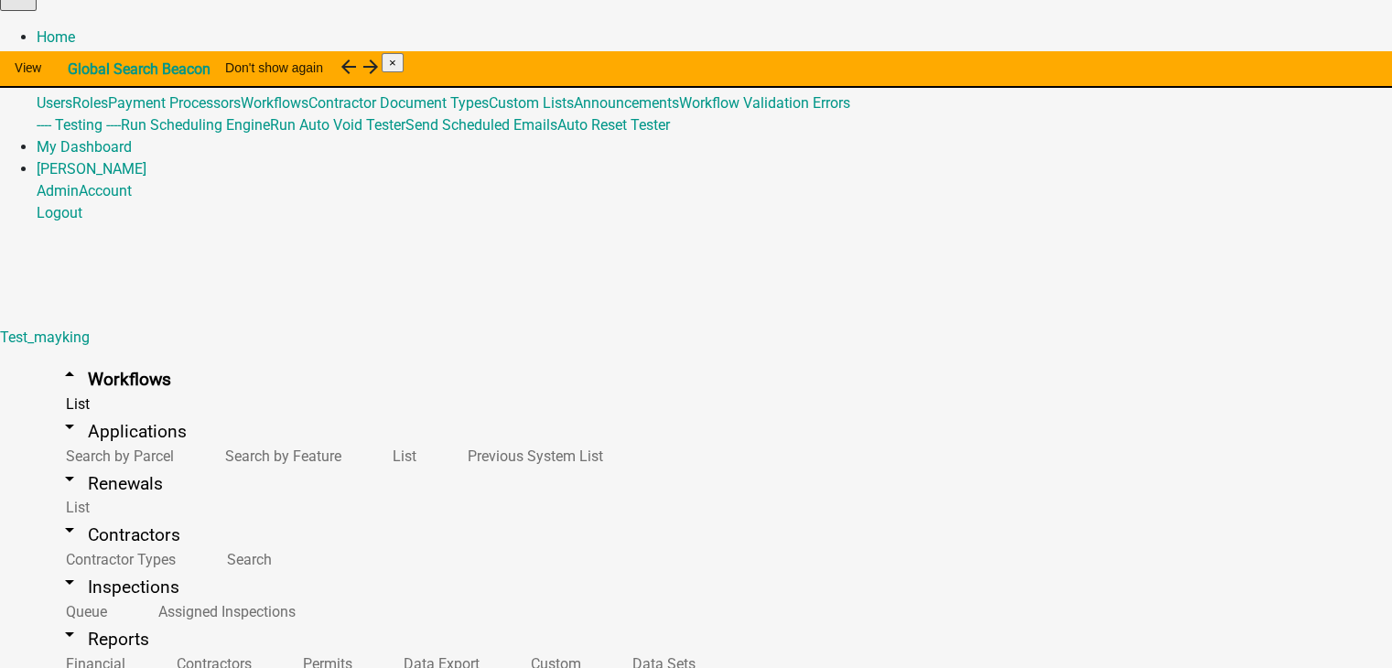
select select "3"
click at [95, 462] on link "arrow_drop_down Renewals" at bounding box center [111, 483] width 148 height 43
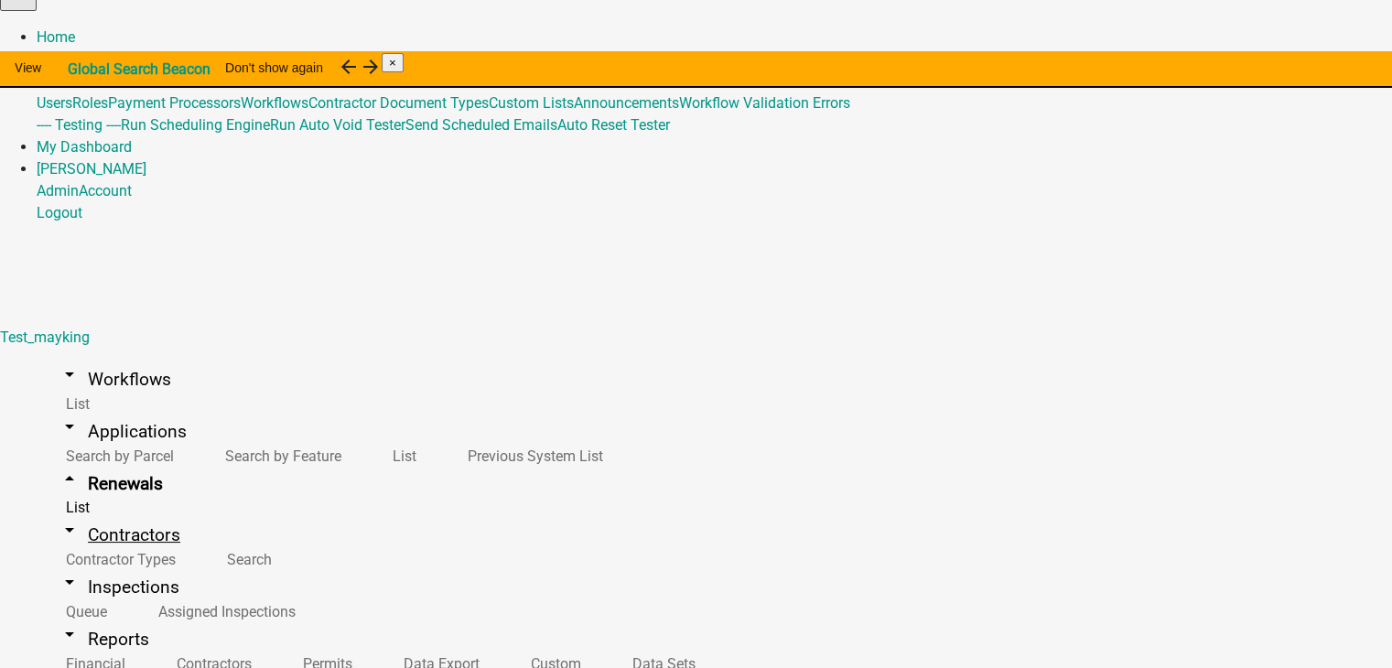
click at [59, 519] on icon "arrow_drop_down" at bounding box center [70, 530] width 22 height 22
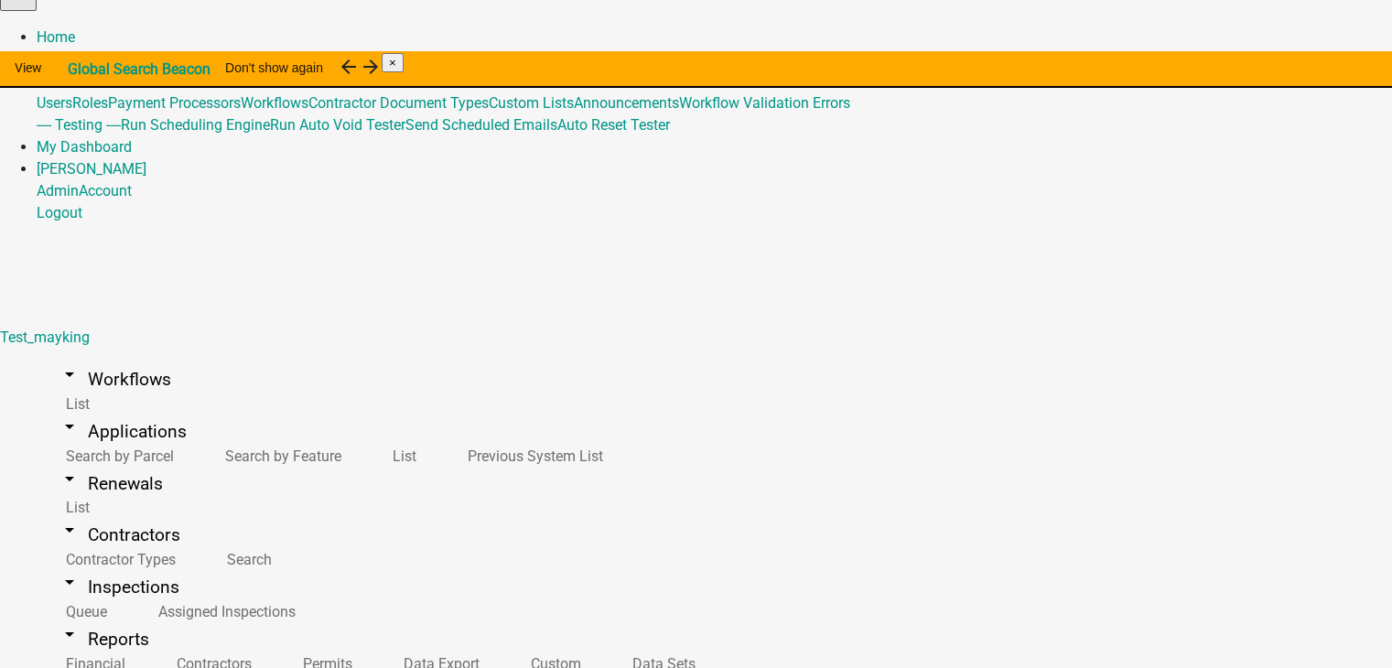
click at [92, 358] on link "arrow_drop_down Workflows" at bounding box center [115, 379] width 156 height 43
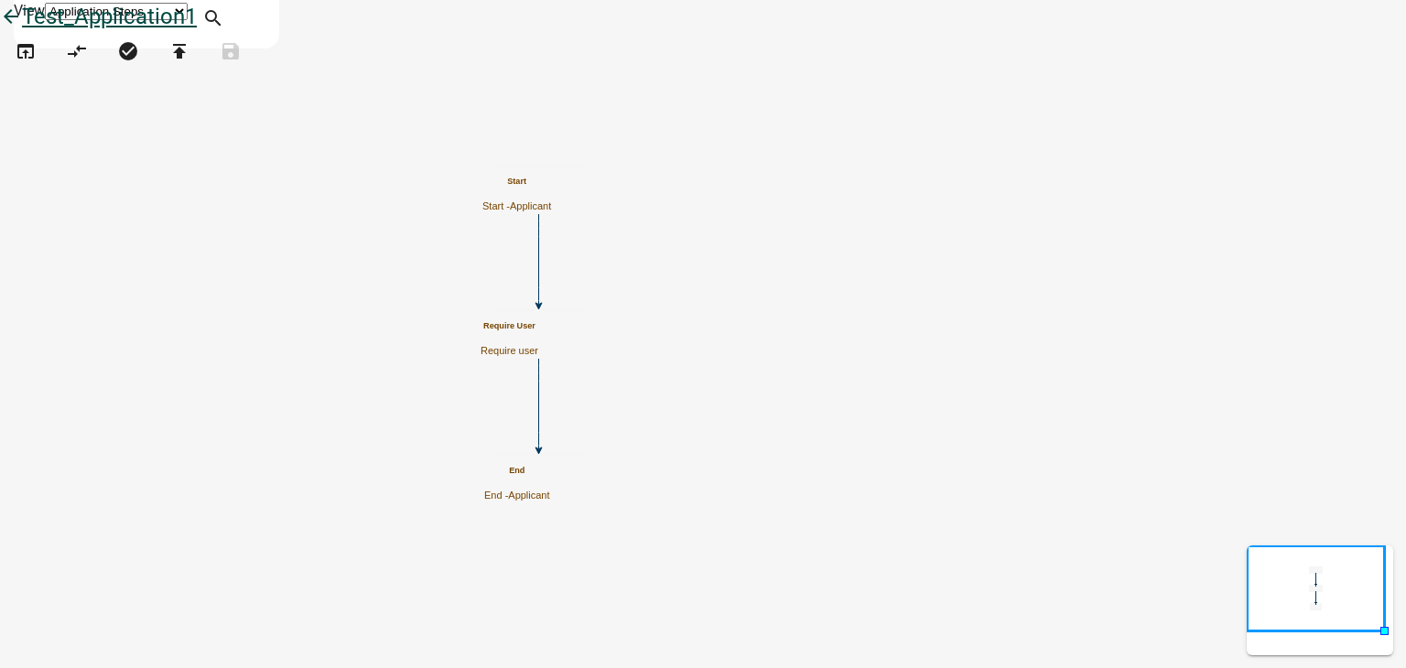
click at [22, 31] on icon "arrow_back" at bounding box center [11, 18] width 22 height 26
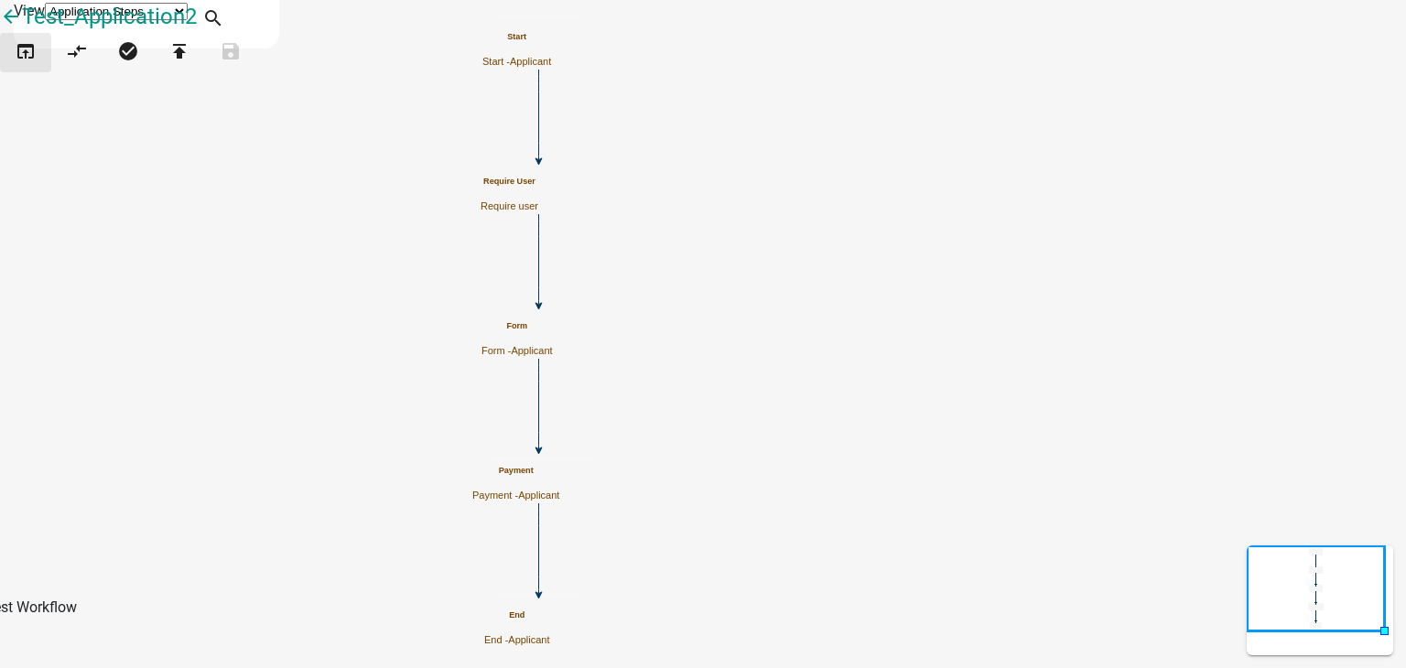
click at [37, 66] on icon "open_in_browser" at bounding box center [26, 53] width 22 height 26
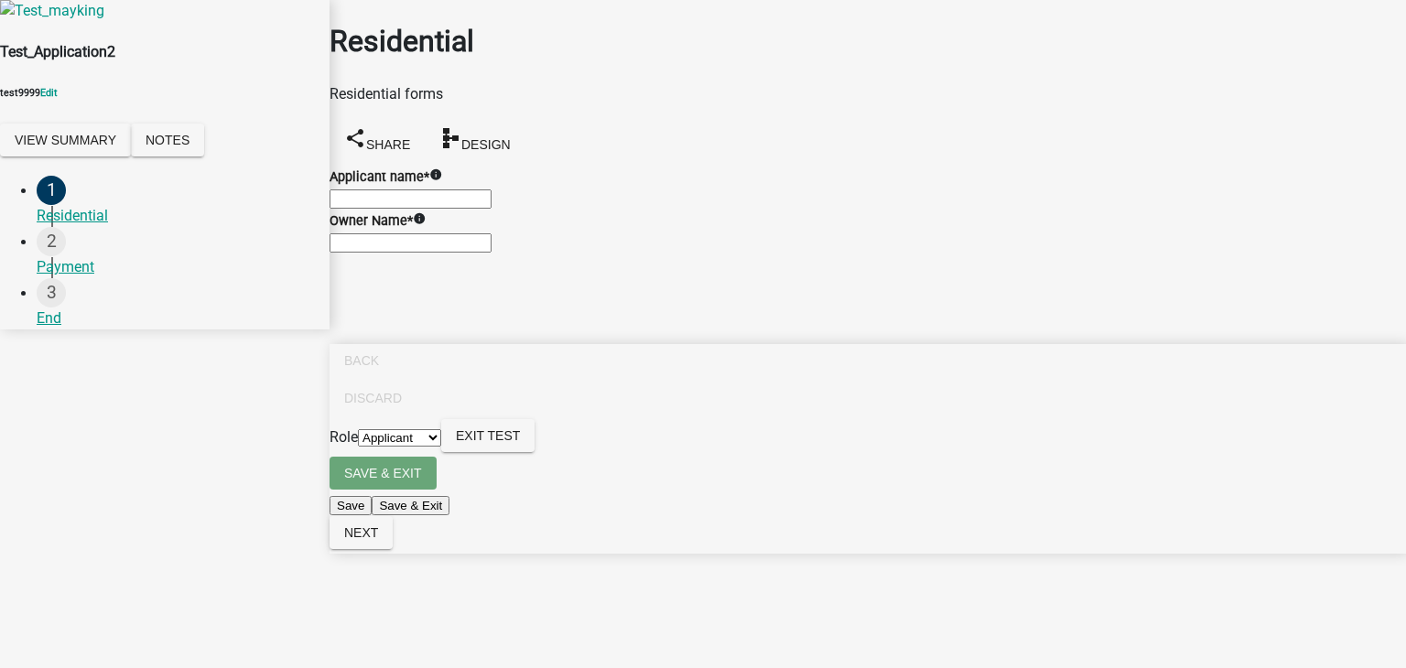
click at [441, 447] on select "Applicant Test_admin" at bounding box center [399, 437] width 83 height 17
select select "a81682be-eae2-49c8-a75b-f0c8b0235de4"
click at [441, 447] on select "Applicant Test_admin" at bounding box center [399, 437] width 83 height 17
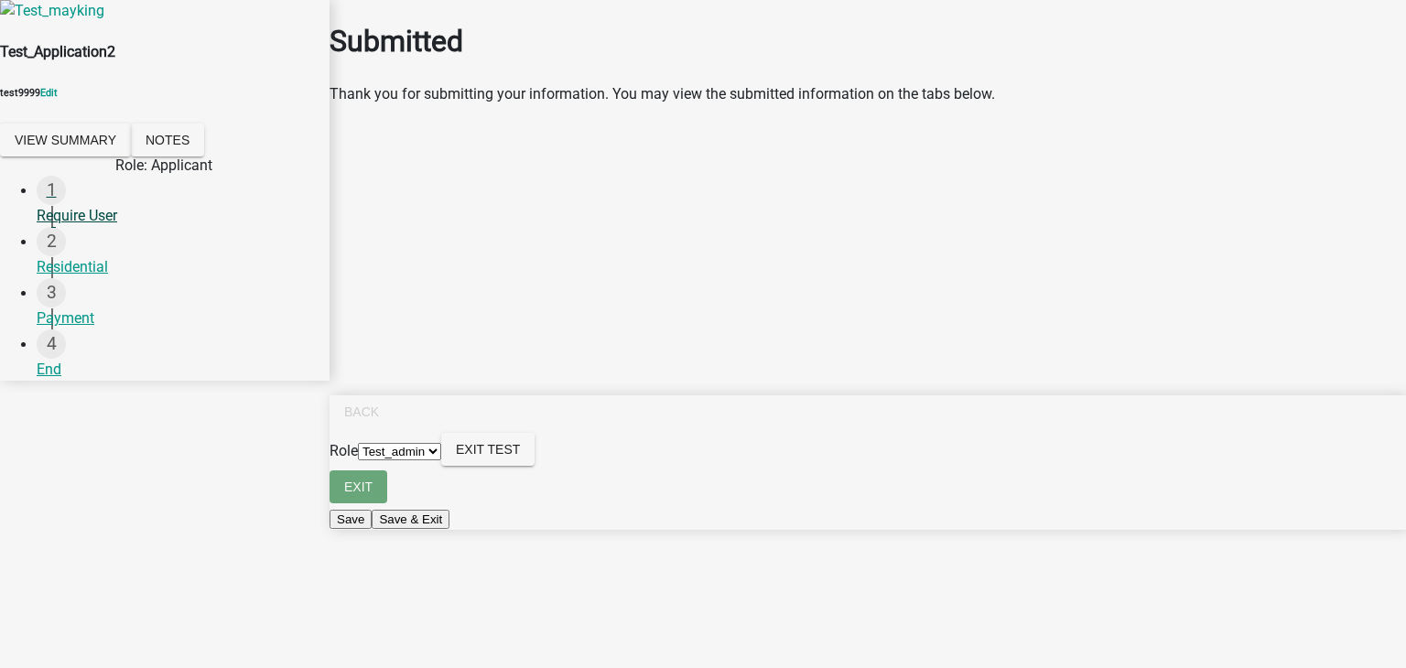
click at [92, 210] on div "Require User" at bounding box center [176, 216] width 278 height 22
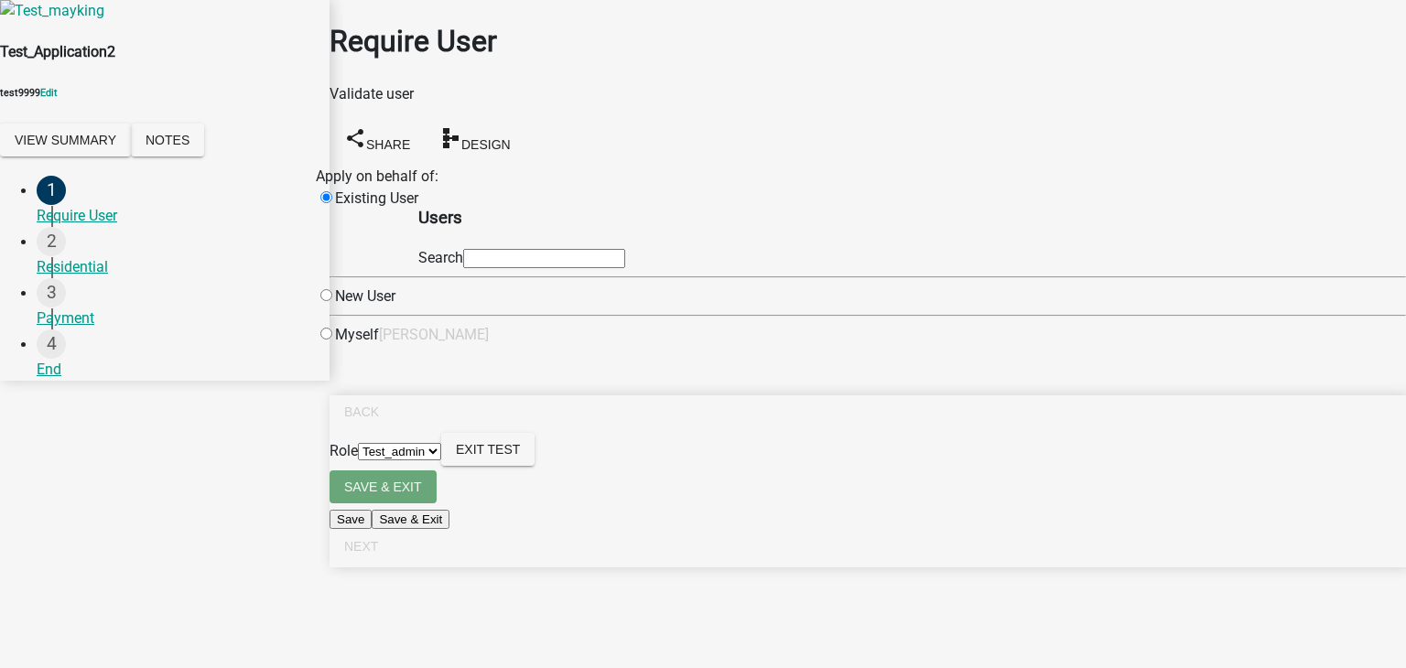
click at [441, 460] on select "Applicant Test_admin" at bounding box center [399, 451] width 83 height 17
click at [88, 259] on div "Residential" at bounding box center [176, 267] width 278 height 22
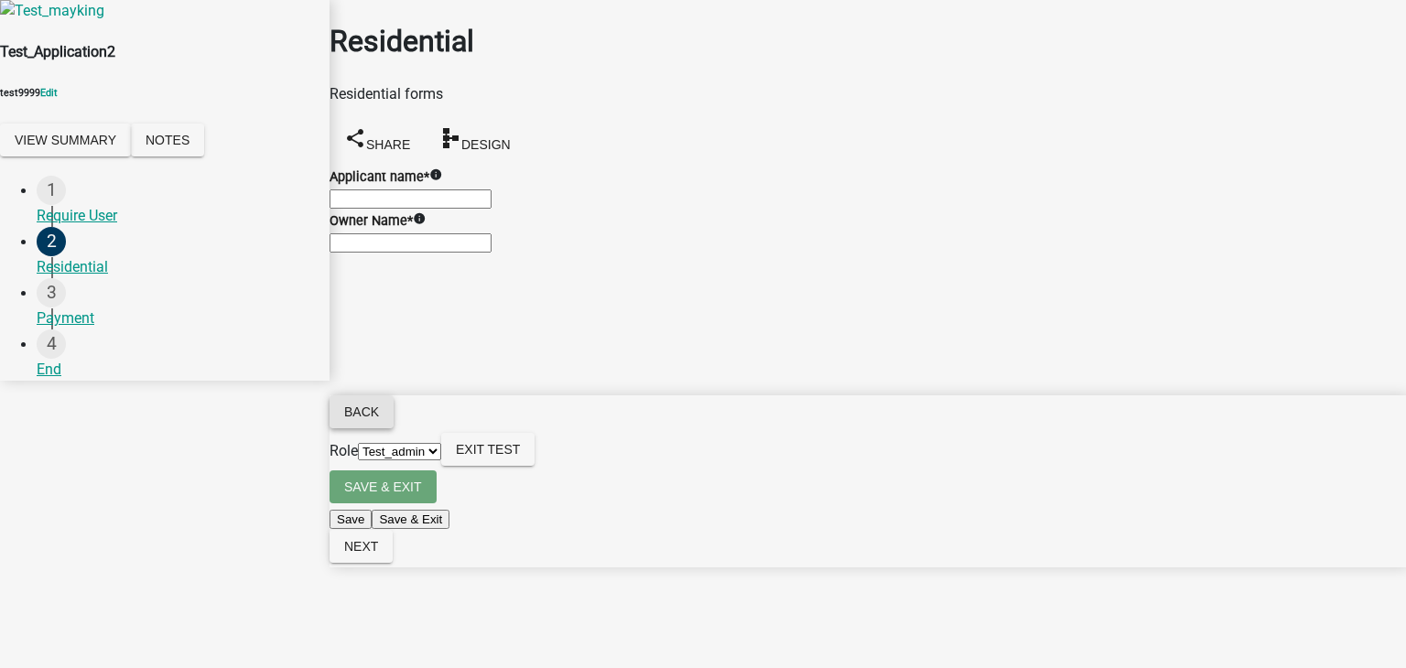
click at [379, 419] on span "Back" at bounding box center [361, 411] width 35 height 15
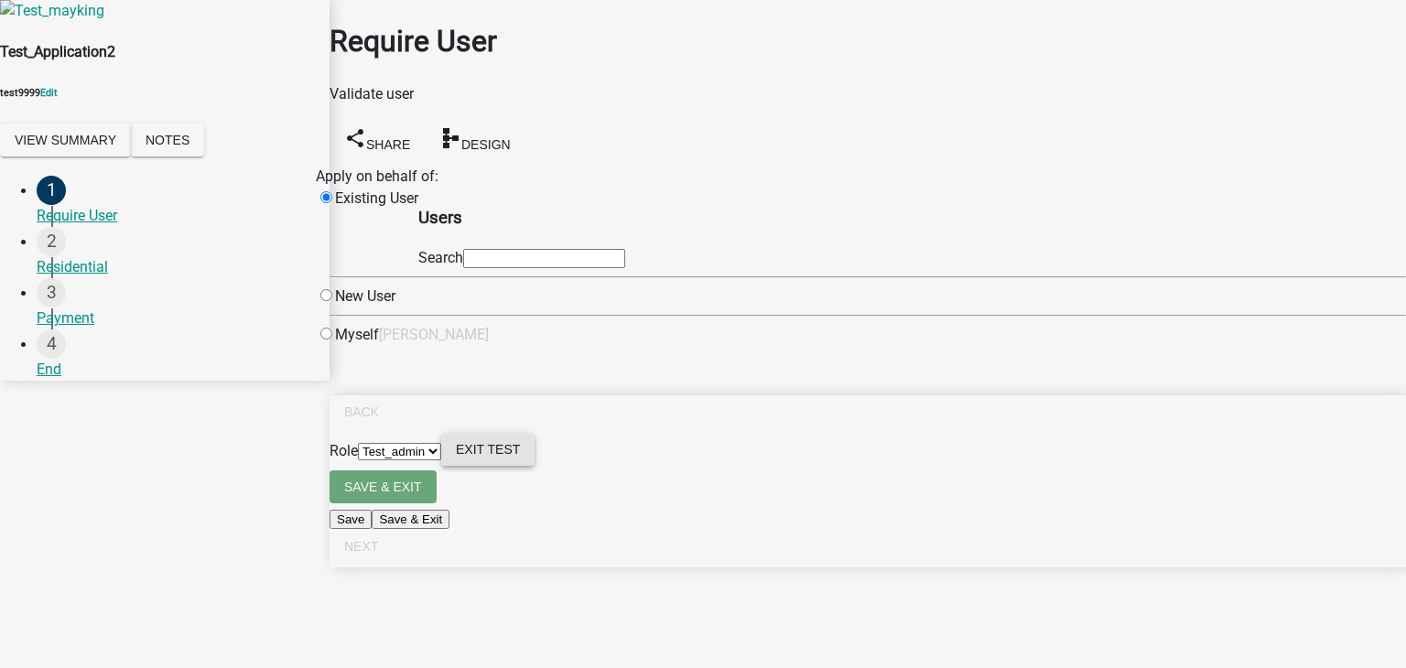
click at [534, 466] on button "Exit Test" at bounding box center [487, 449] width 93 height 33
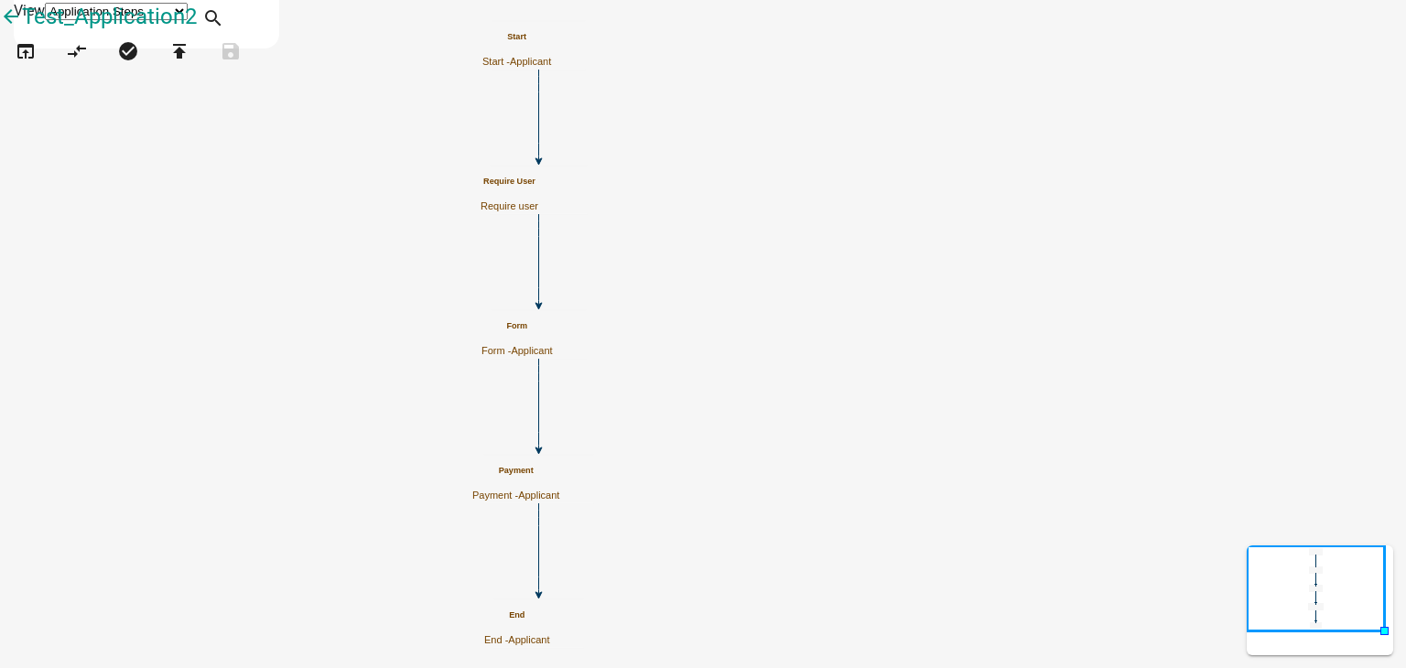
click at [553, 331] on h5 "Form" at bounding box center [516, 326] width 71 height 10
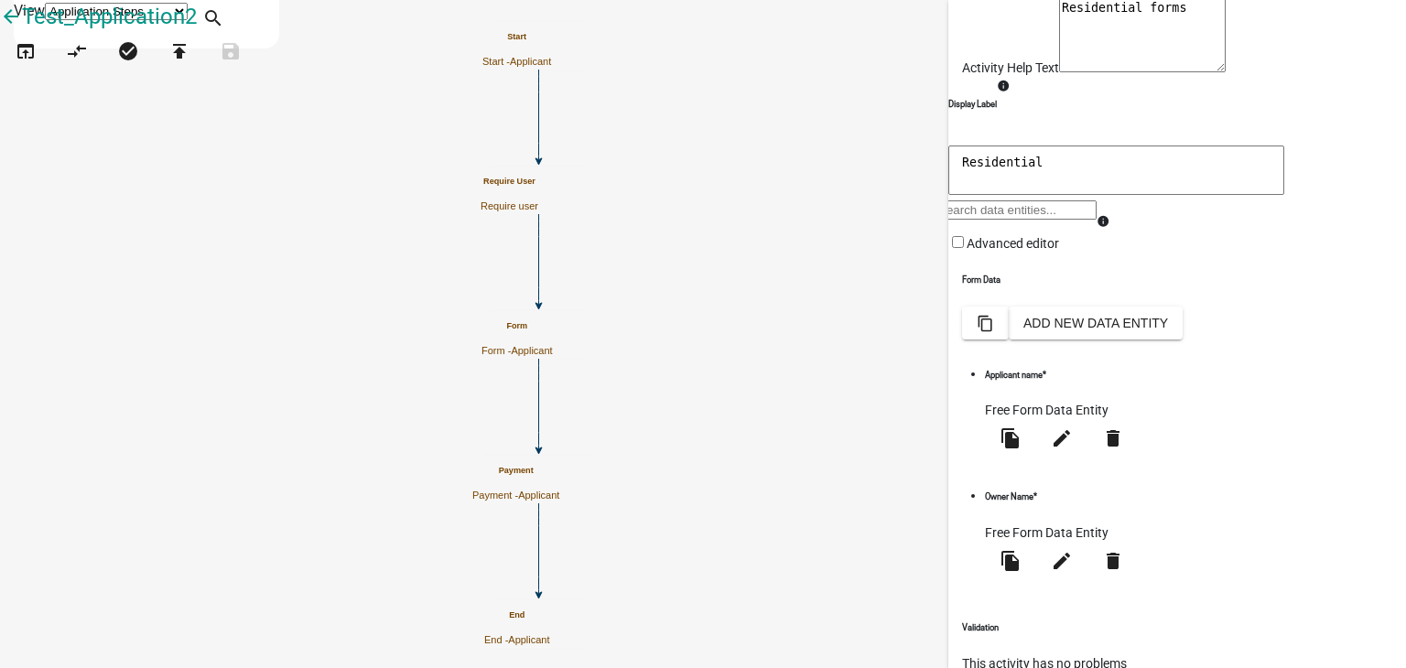
scroll to position [183, 0]
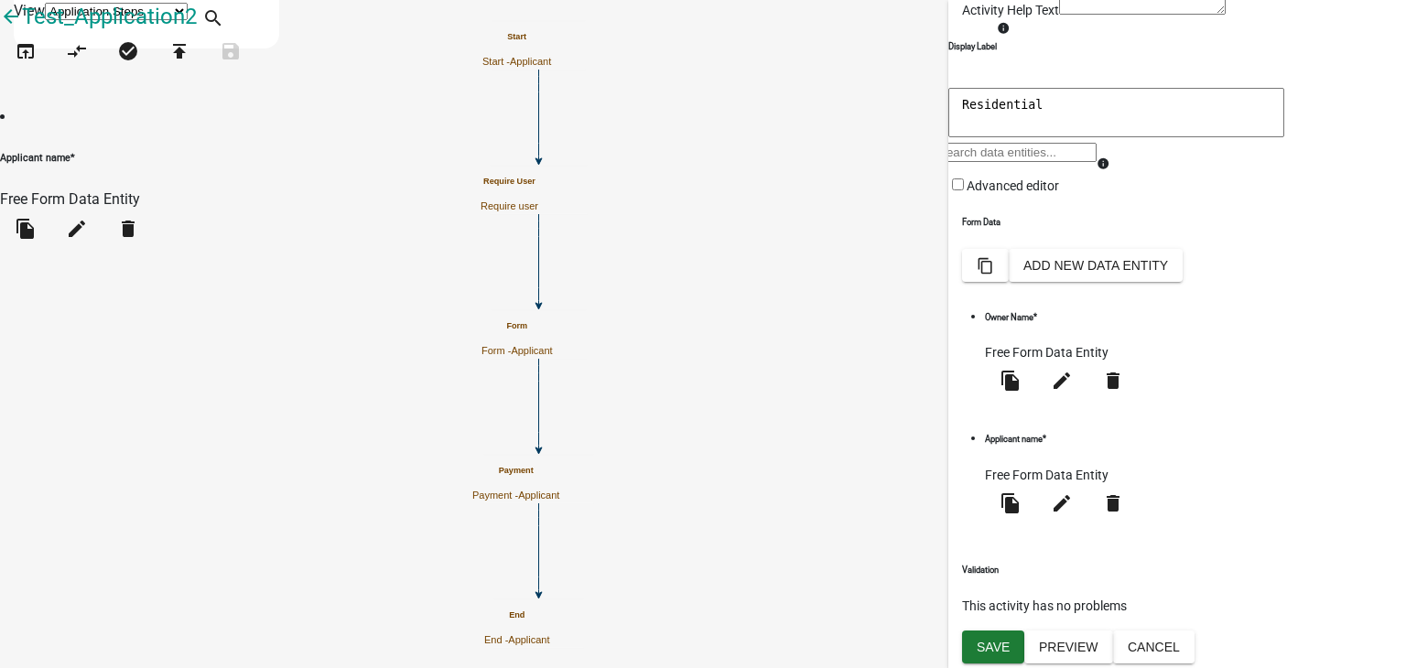
drag, startPoint x: 1029, startPoint y: 457, endPoint x: 1109, endPoint y: 535, distance: 112.6
click at [1055, 446] on h6 "Applicant name *" at bounding box center [1062, 439] width 154 height 13
drag, startPoint x: 965, startPoint y: 64, endPoint x: 1076, endPoint y: 65, distance: 111.7
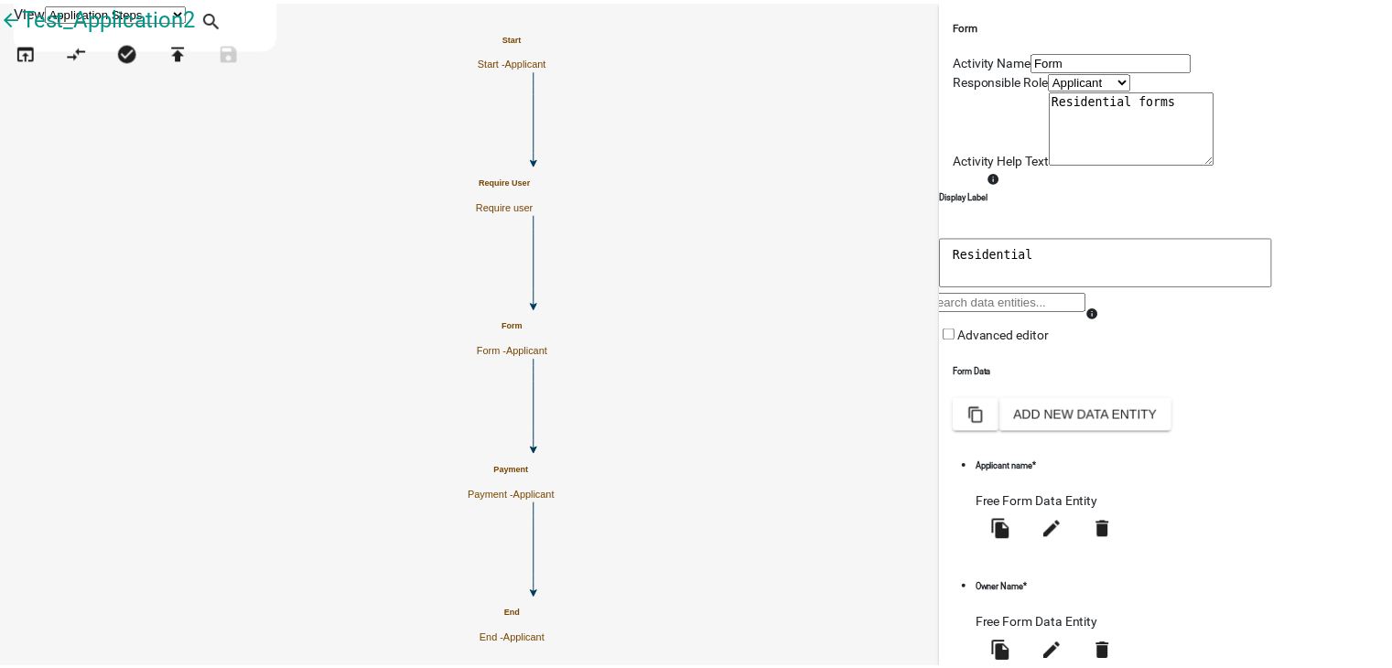
scroll to position [92, 0]
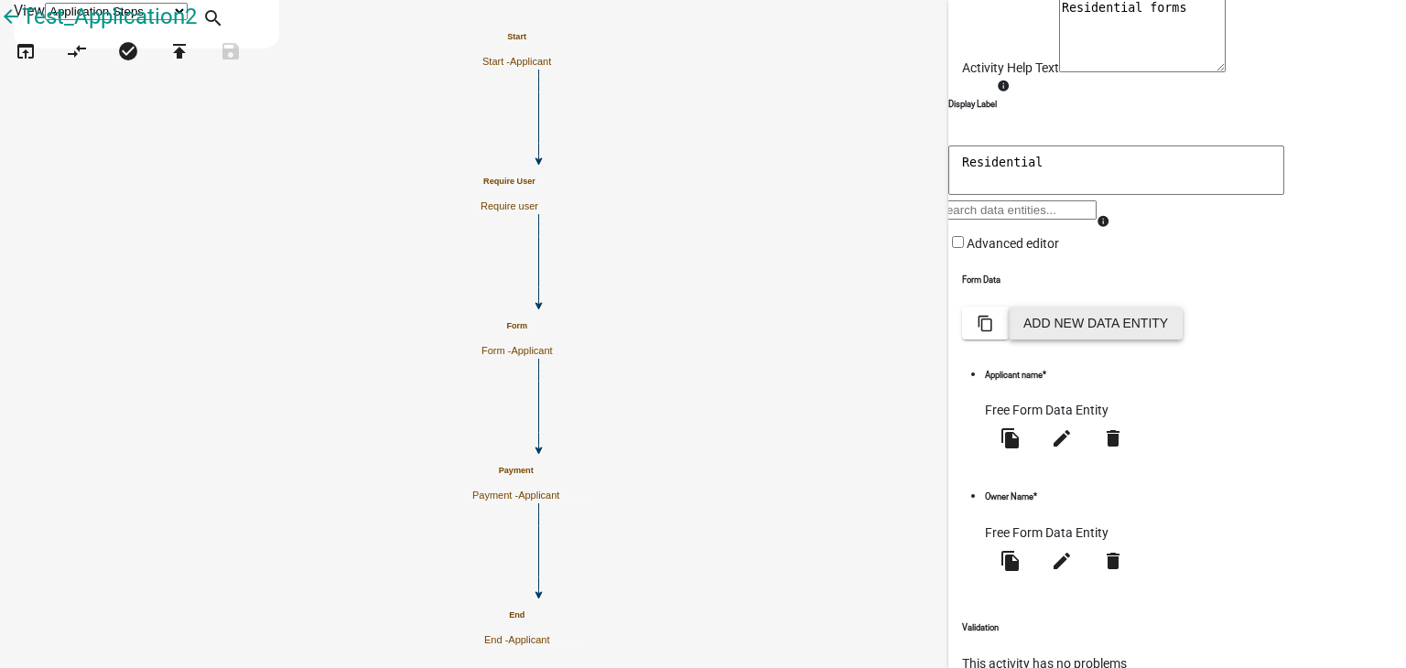
click at [1182, 340] on button "Add New Data Entity" at bounding box center [1096, 323] width 174 height 33
select select
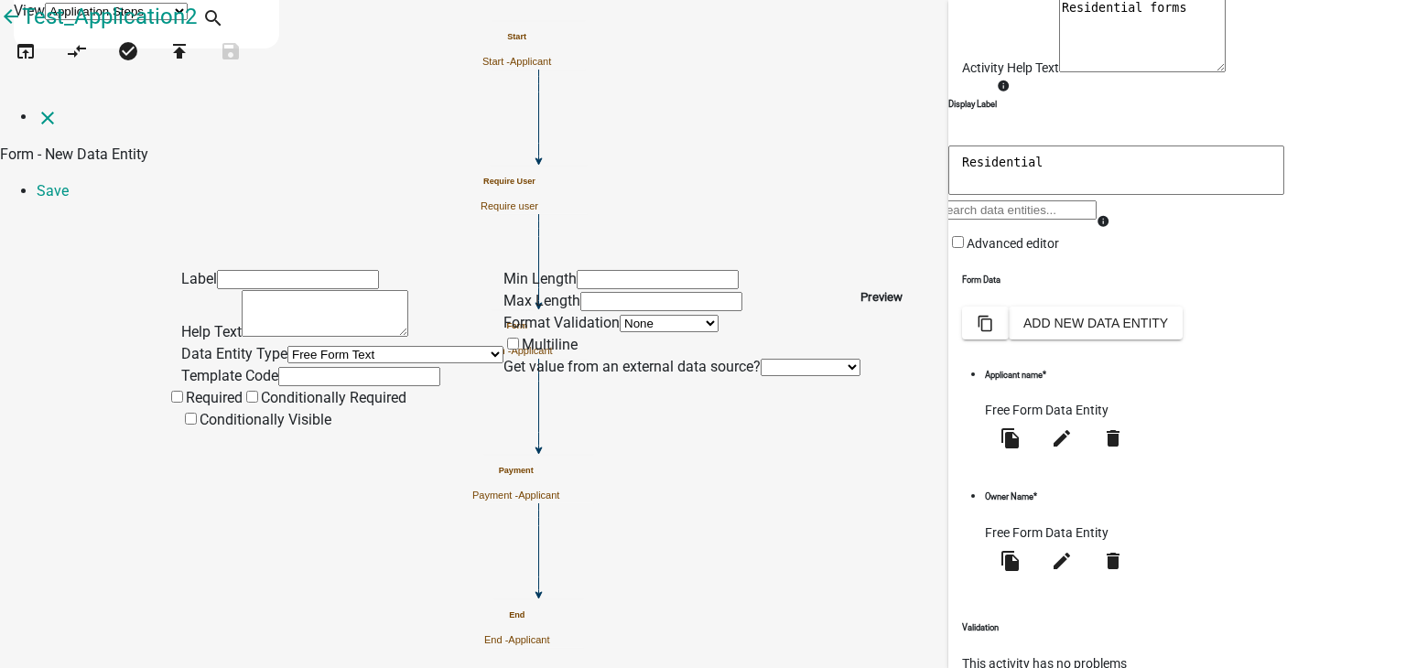
click at [217, 270] on input "text" at bounding box center [298, 279] width 162 height 19
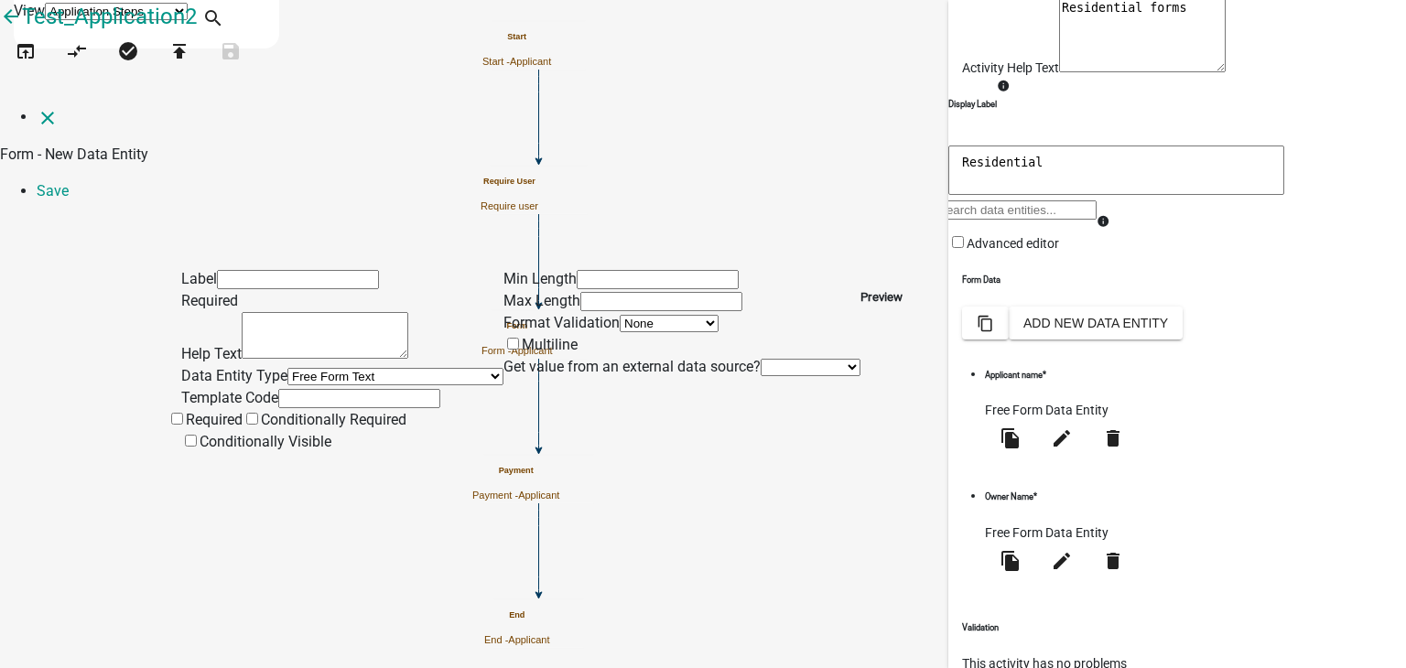
click at [242, 312] on textarea at bounding box center [325, 335] width 167 height 47
click at [37, 107] on icon "close" at bounding box center [48, 118] width 22 height 22
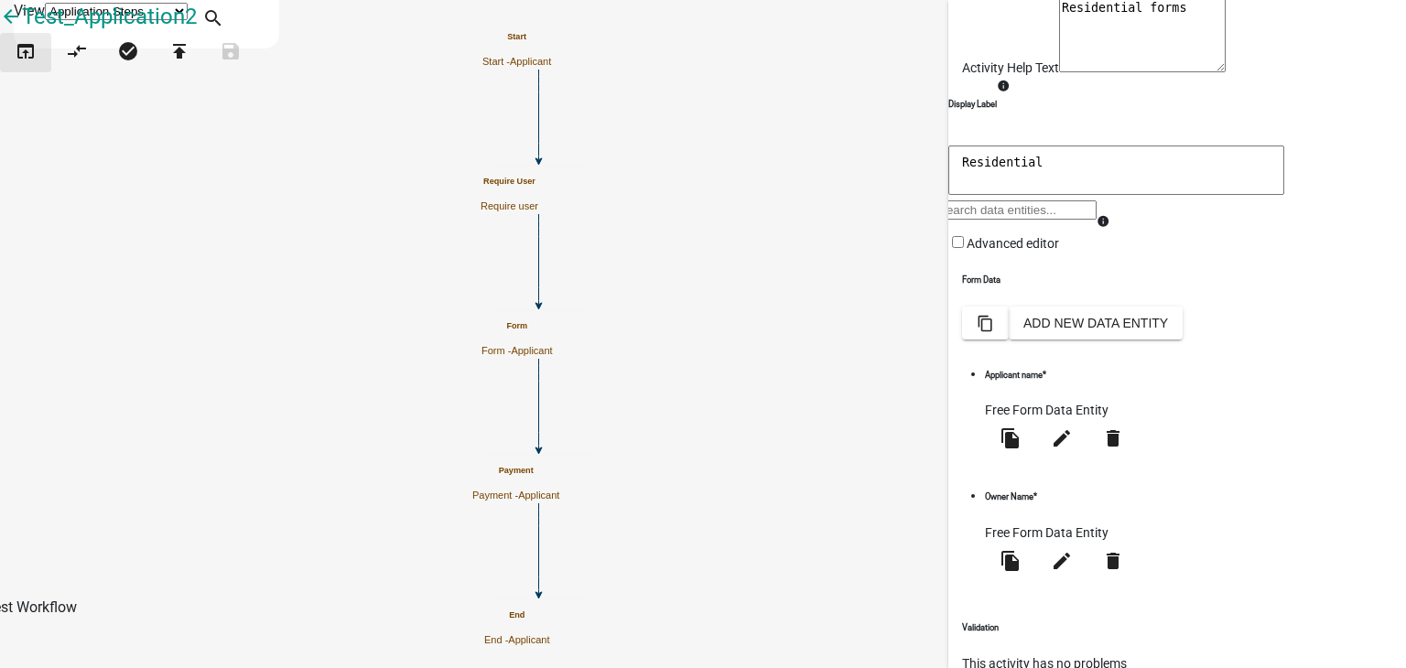
click at [37, 66] on icon "open_in_browser" at bounding box center [26, 53] width 22 height 26
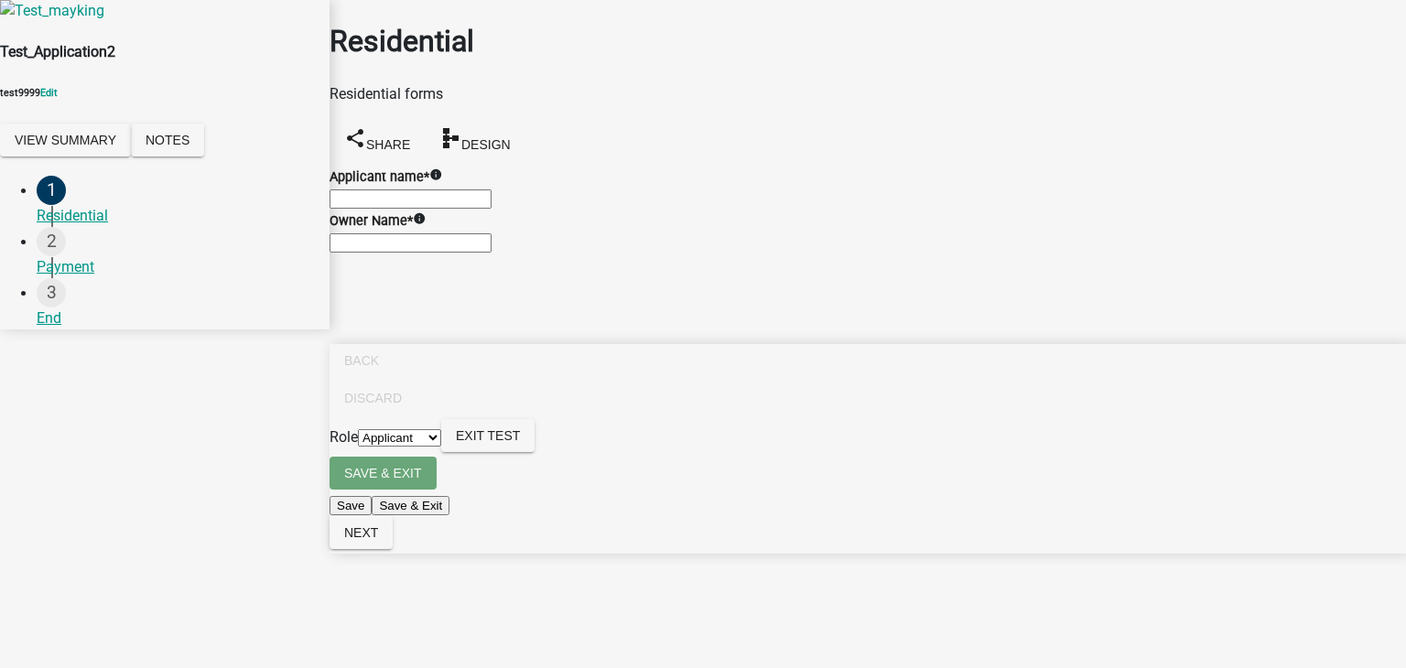
click at [442, 168] on icon "info" at bounding box center [435, 174] width 13 height 13
click at [426, 225] on icon "info" at bounding box center [419, 218] width 13 height 13
click at [432, 200] on input "Applicant name *" at bounding box center [410, 198] width 162 height 19
type input "test"
click at [426, 225] on icon "info" at bounding box center [419, 218] width 13 height 13
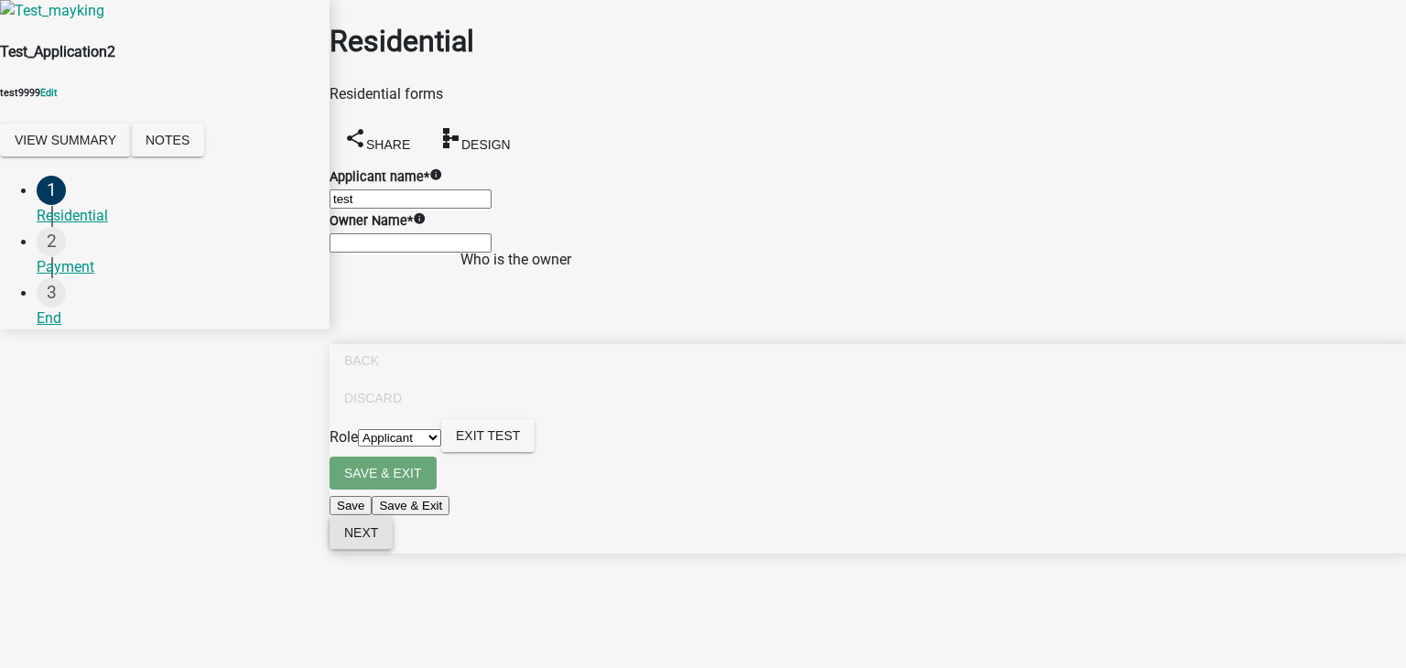
click at [393, 549] on button "Next" at bounding box center [360, 532] width 63 height 33
click at [426, 225] on icon "info" at bounding box center [419, 218] width 13 height 13
click at [430, 253] on input "Owner Name *" at bounding box center [410, 242] width 162 height 19
click at [57, 268] on div "2 Payment" at bounding box center [176, 252] width 278 height 51
click at [451, 275] on div "Required" at bounding box center [867, 264] width 1076 height 22
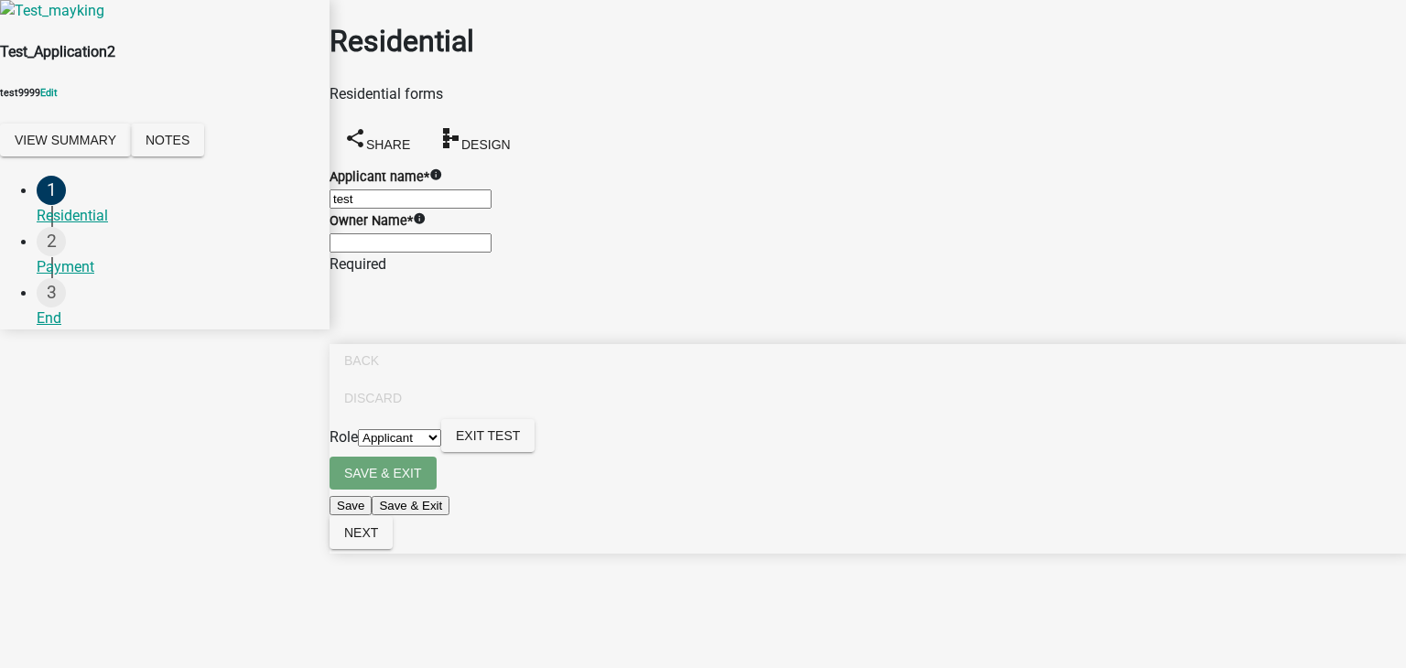
click at [448, 253] on input "Owner Name *" at bounding box center [410, 242] width 162 height 19
type input "test"
click at [378, 540] on span "Next" at bounding box center [361, 532] width 34 height 15
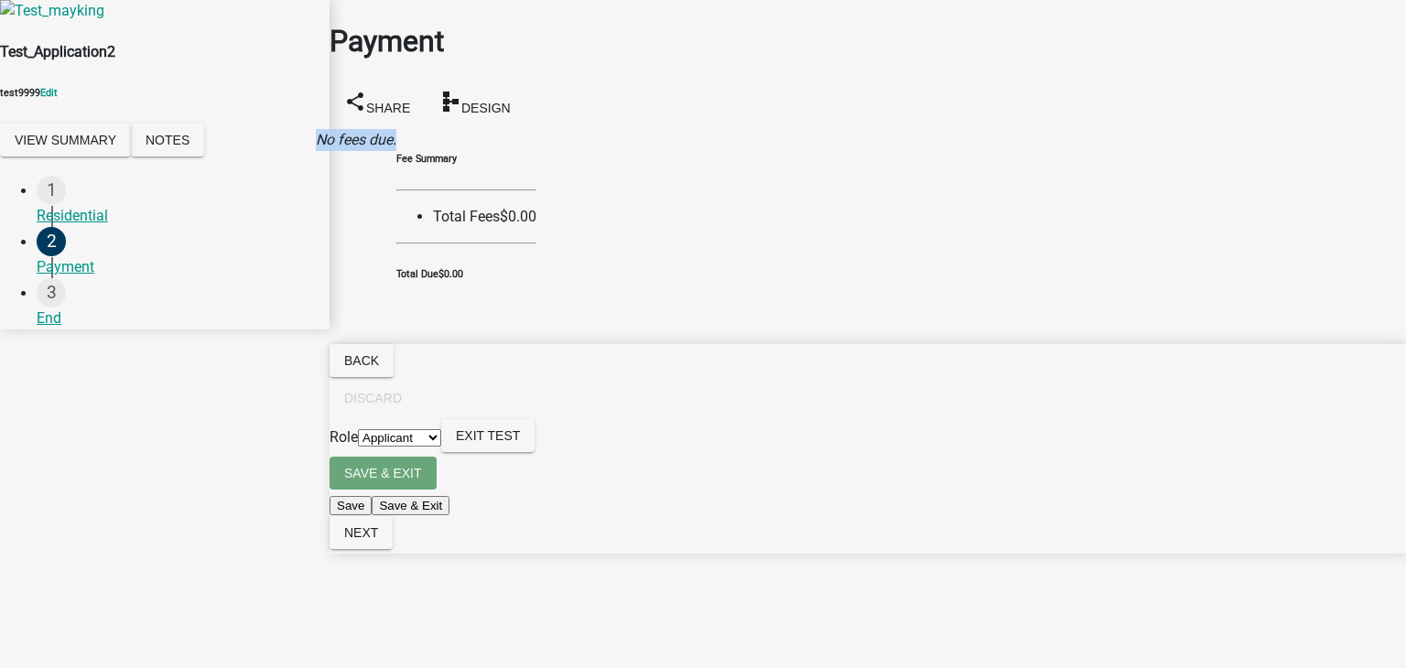
drag, startPoint x: 356, startPoint y: 110, endPoint x: 465, endPoint y: 110, distance: 108.9
click at [396, 129] on div "No fees due." at bounding box center [356, 140] width 81 height 22
drag, startPoint x: 1110, startPoint y: 200, endPoint x: 1405, endPoint y: 209, distance: 294.8
click at [1405, 209] on div "Payment share Share schema Design No fees due. Fee Summary Total Fees $0.00 Tot…" at bounding box center [867, 152] width 1076 height 305
drag, startPoint x: 901, startPoint y: 184, endPoint x: 992, endPoint y: 187, distance: 91.6
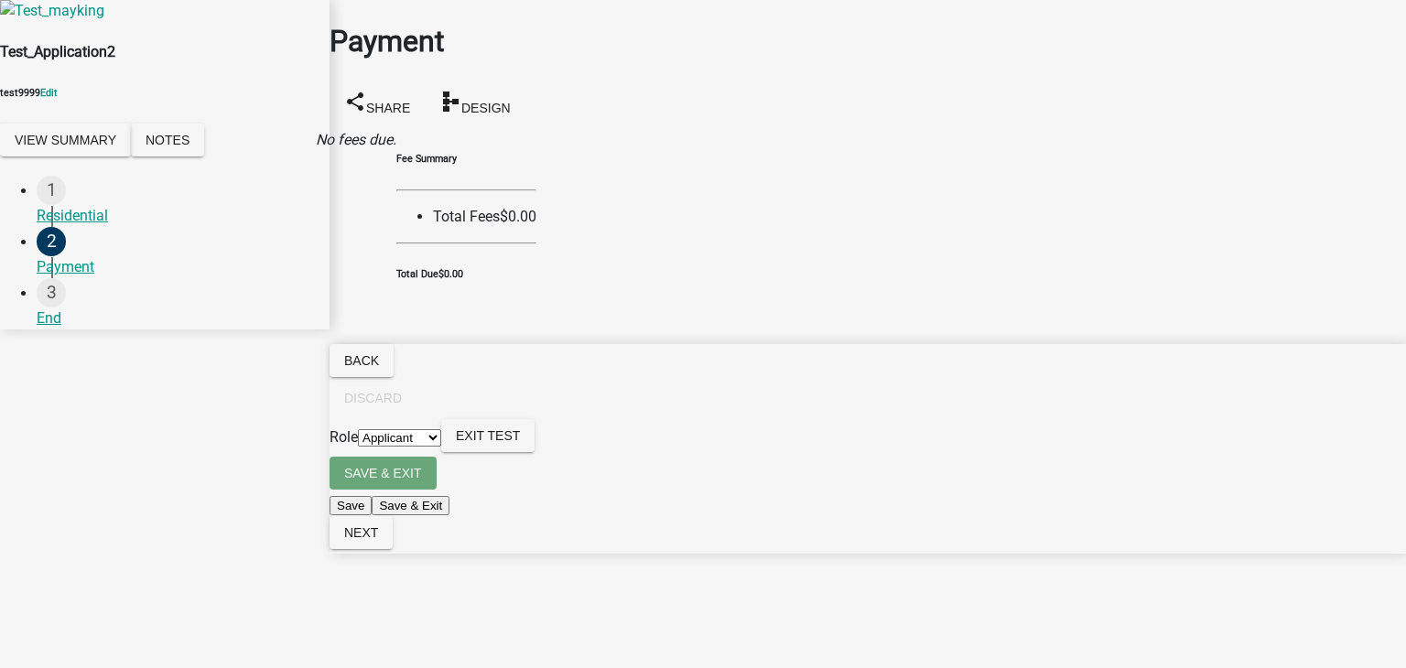
click at [536, 187] on div "Fee Summary Total Fees $0.00 Total Due $0.00" at bounding box center [466, 217] width 140 height 130
drag, startPoint x: 1011, startPoint y: 238, endPoint x: 1032, endPoint y: 239, distance: 21.1
click at [536, 239] on div "Fee Summary Total Fees $0.00 Total Due $0.00" at bounding box center [466, 217] width 140 height 130
click at [393, 549] on button "Next" at bounding box center [360, 532] width 63 height 33
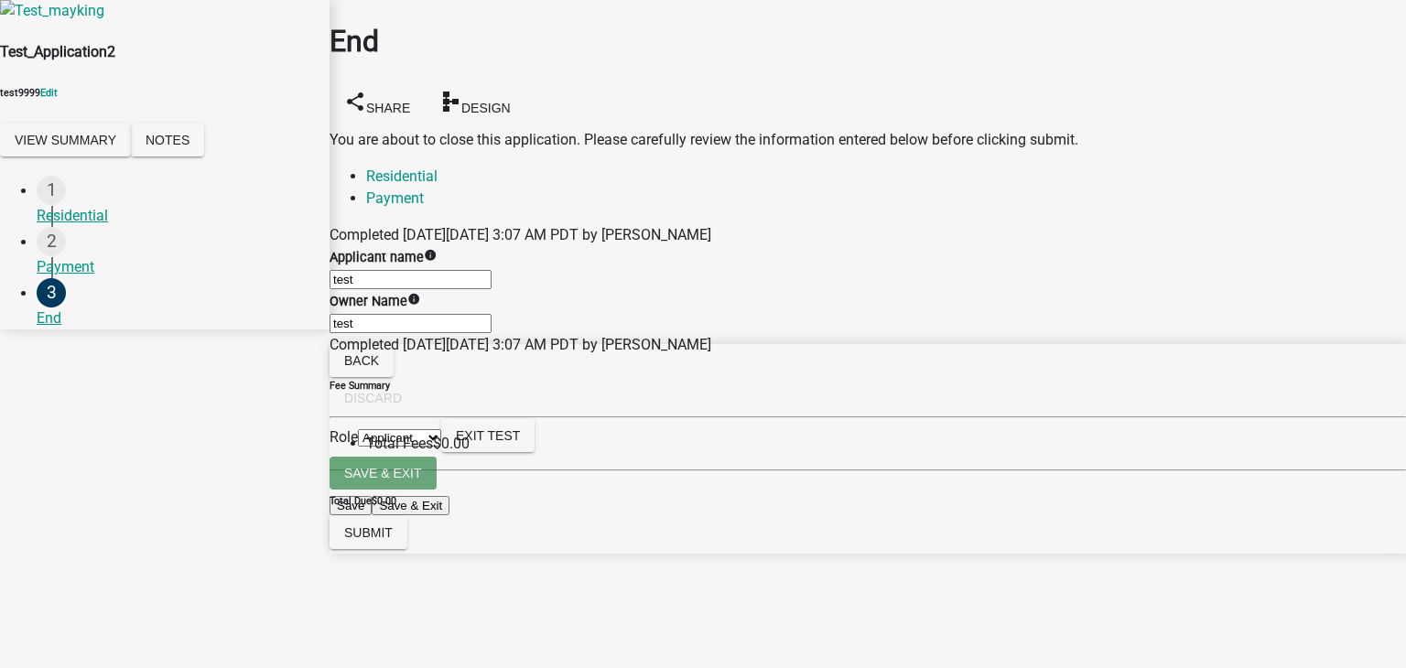
drag, startPoint x: 374, startPoint y: 358, endPoint x: 339, endPoint y: 88, distance: 272.3
click at [339, 88] on div "End share Share schema Design You are about to close this application. Please c…" at bounding box center [868, 266] width 1104 height 532
click at [393, 540] on span "Submit" at bounding box center [368, 532] width 49 height 15
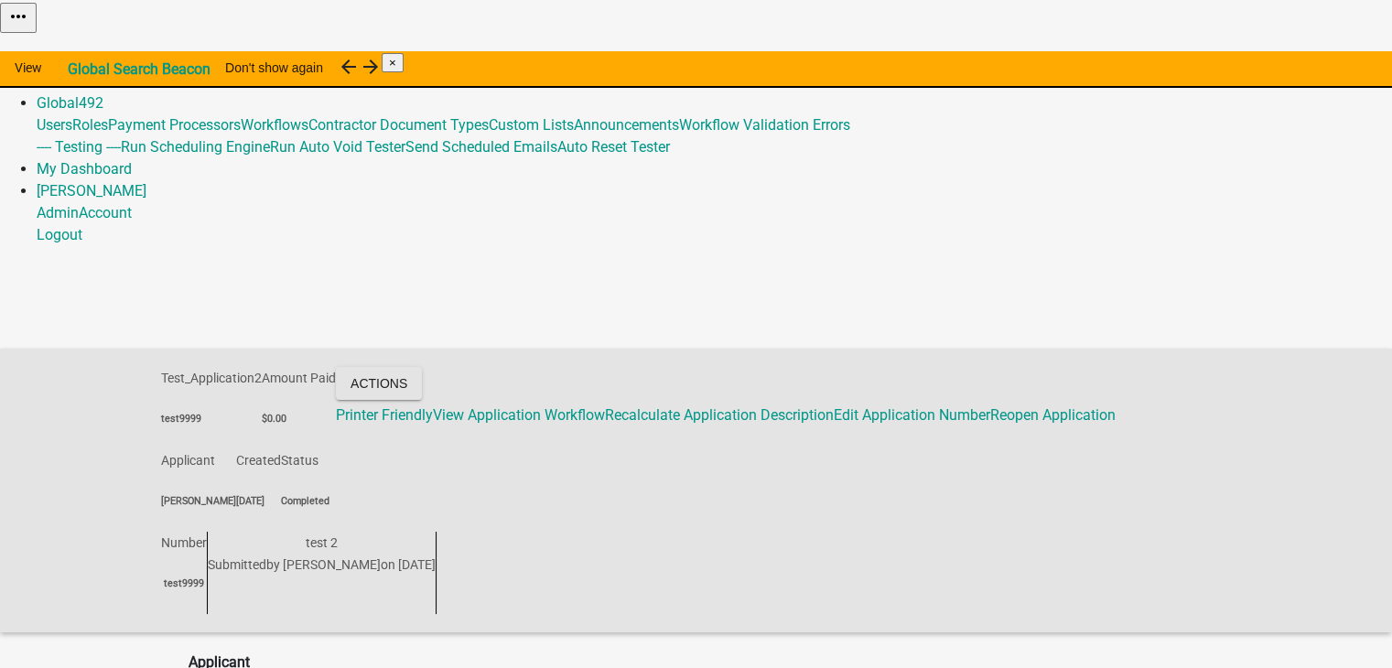
scroll to position [83, 0]
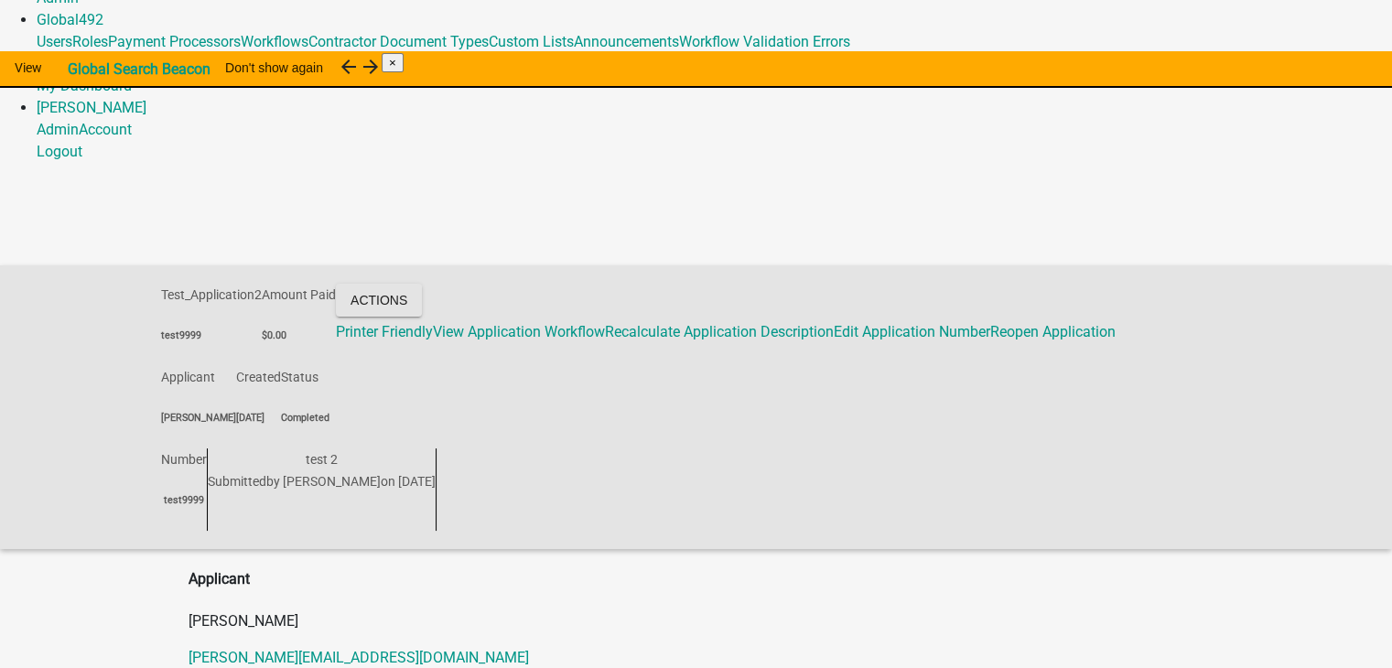
scroll to position [0, 0]
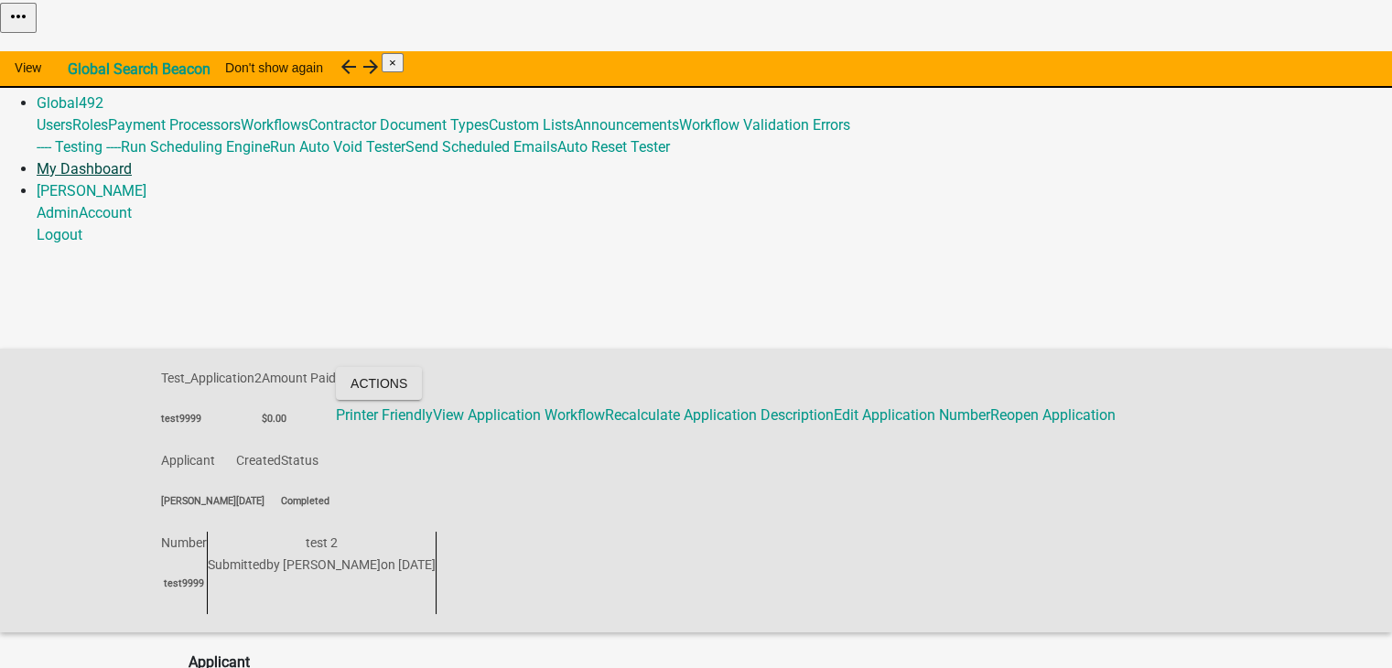
click at [132, 160] on link "My Dashboard" at bounding box center [84, 168] width 95 height 17
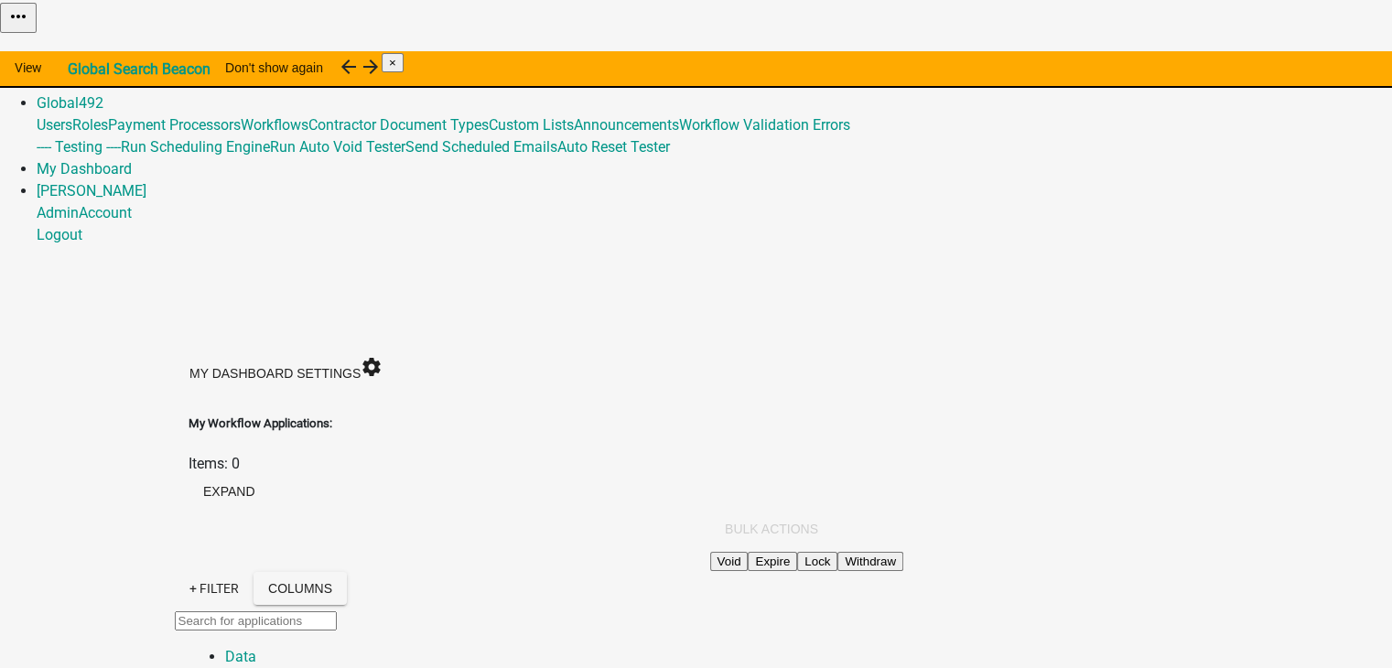
click at [132, 160] on link "My Dashboard" at bounding box center [84, 168] width 95 height 17
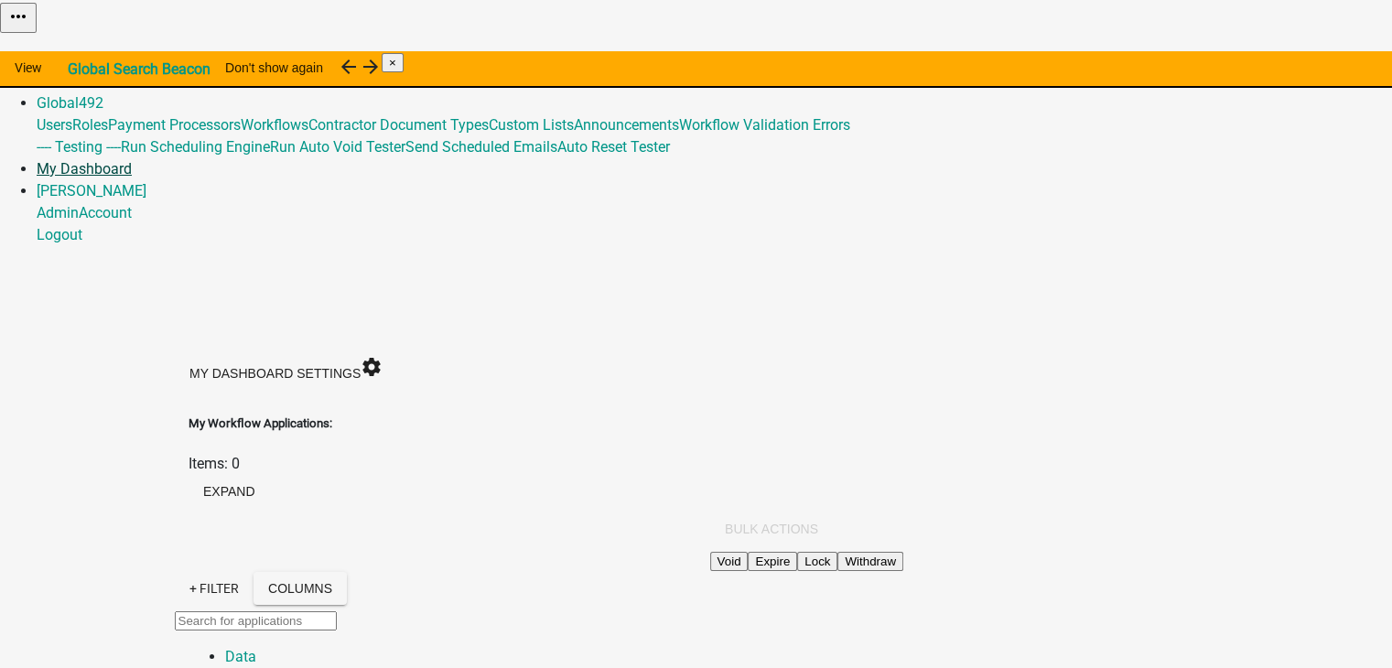
click at [1230, 7] on nav "more_horiz Home Admin Global 492 Users Roles Payment Processors Workflows Contr…" at bounding box center [696, 123] width 1392 height 246
click at [132, 160] on link "My Dashboard" at bounding box center [84, 168] width 95 height 17
click at [270, 475] on button "expand" at bounding box center [229, 491] width 81 height 33
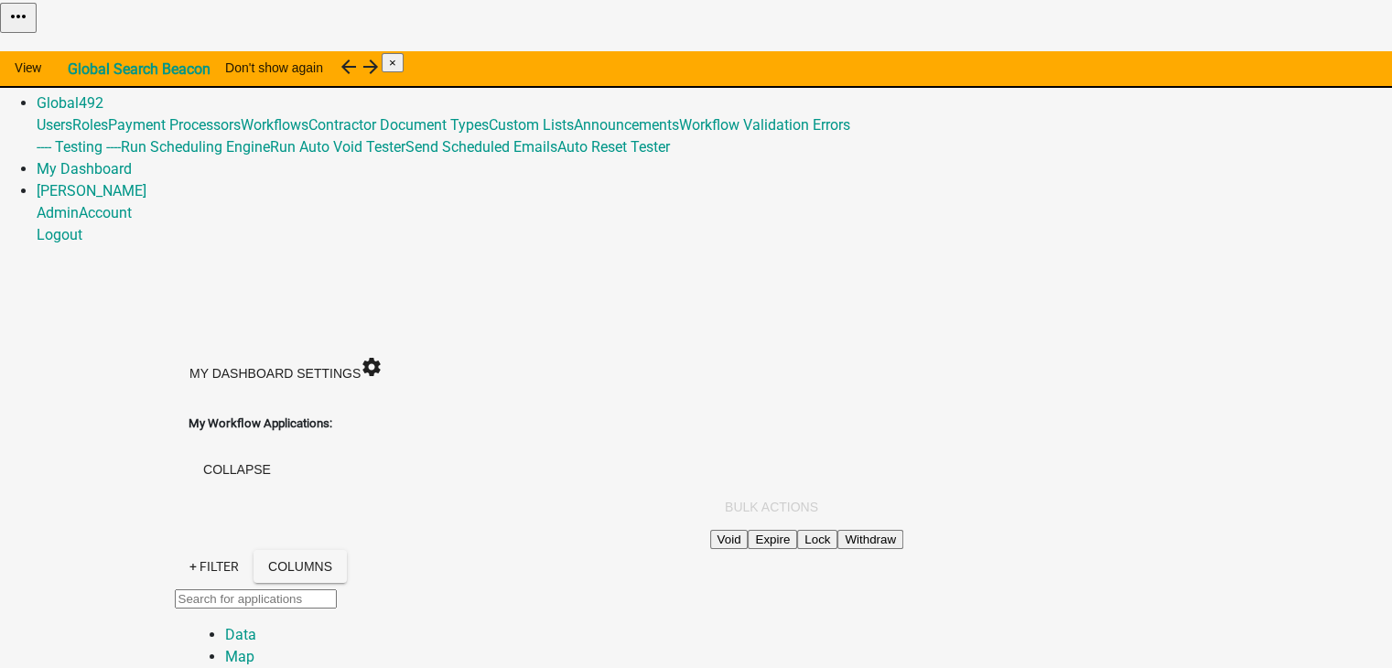
click at [1204, 453] on div "collapse" at bounding box center [697, 472] width 1016 height 38
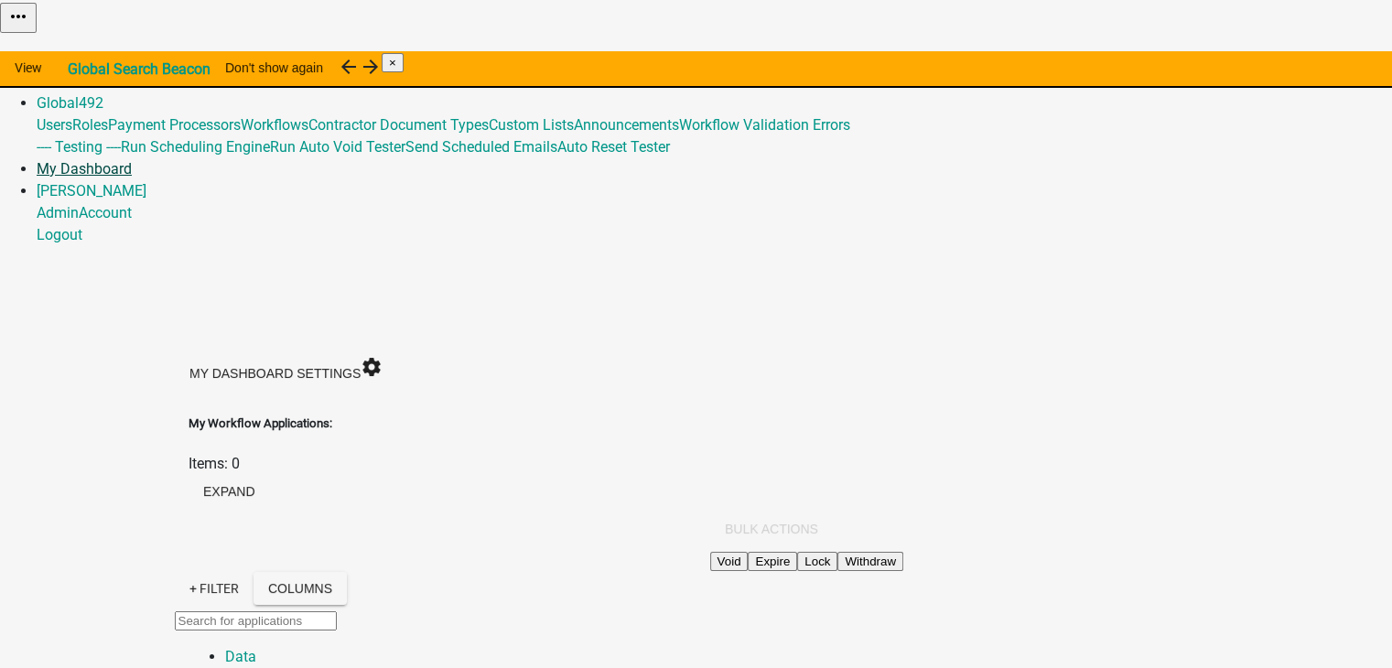
click at [132, 160] on link "My Dashboard" at bounding box center [84, 168] width 95 height 17
click at [75, 50] on link "Home" at bounding box center [56, 58] width 38 height 17
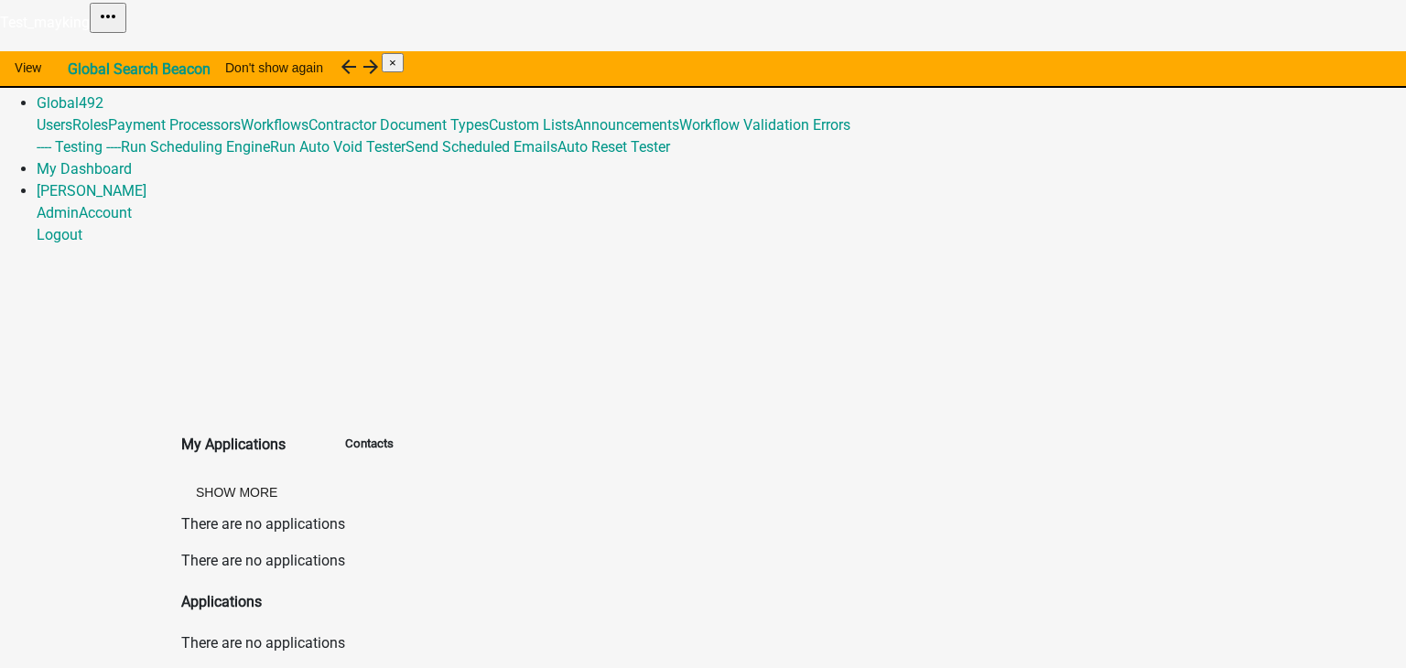
click at [79, 72] on link "Admin" at bounding box center [58, 80] width 42 height 17
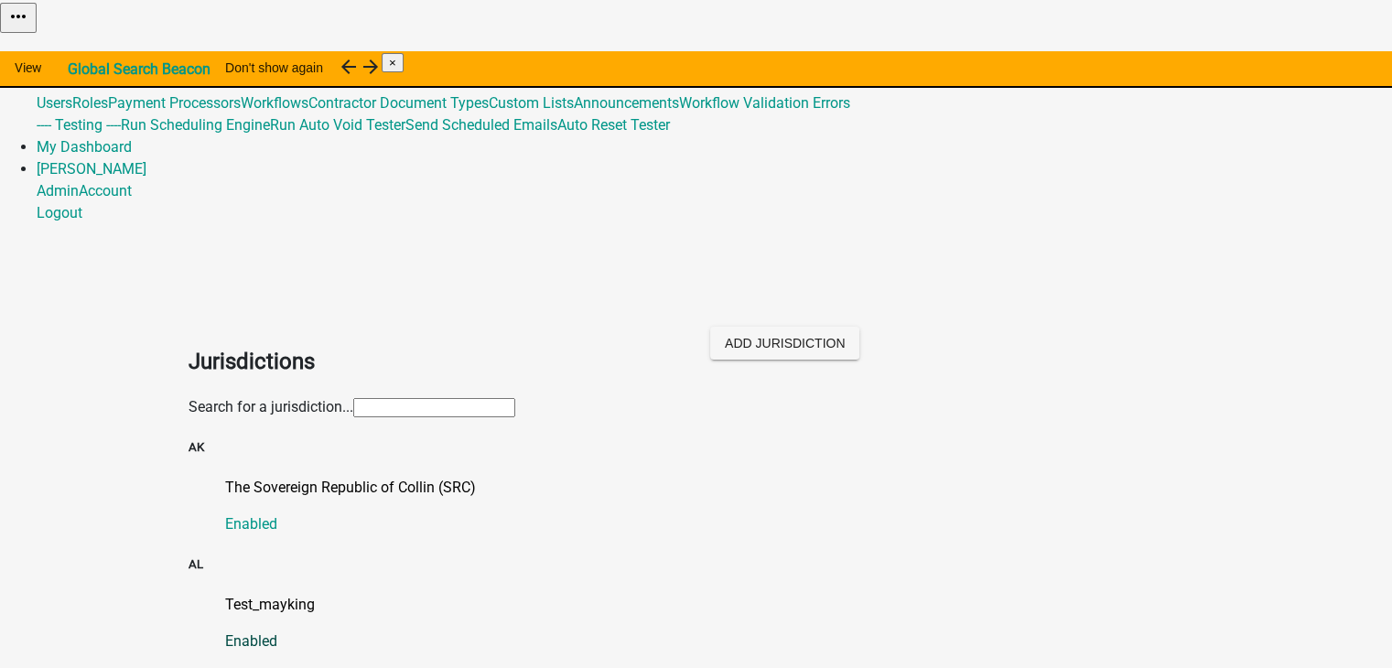
click at [253, 594] on p "Test_mayking" at bounding box center [714, 605] width 979 height 22
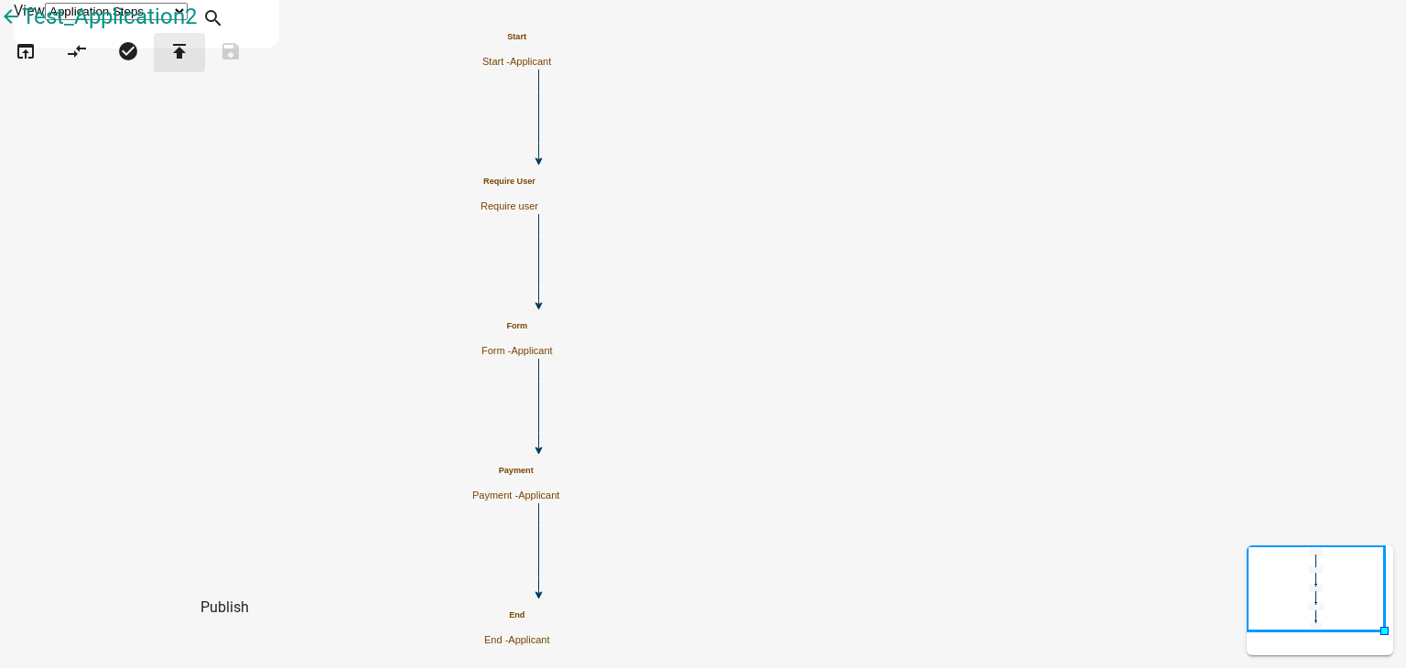
click at [190, 66] on icon "publish" at bounding box center [179, 53] width 22 height 26
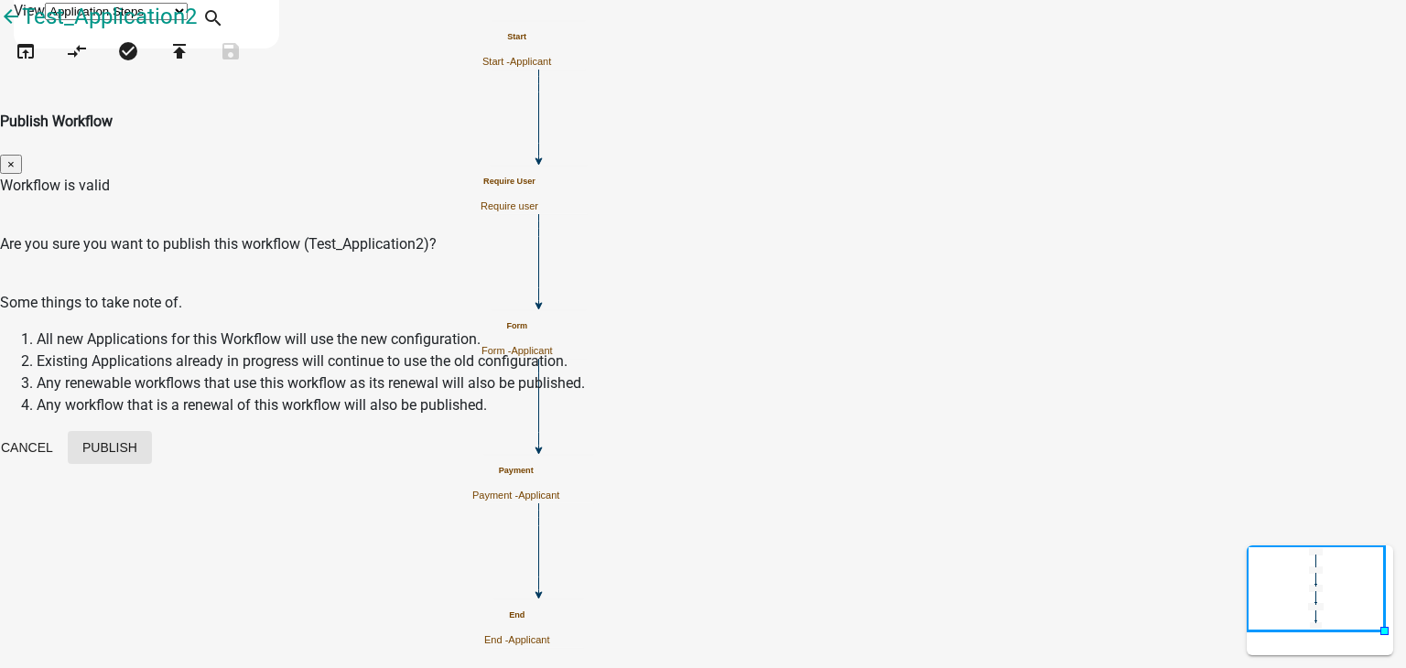
click at [152, 431] on button "Publish" at bounding box center [110, 447] width 84 height 33
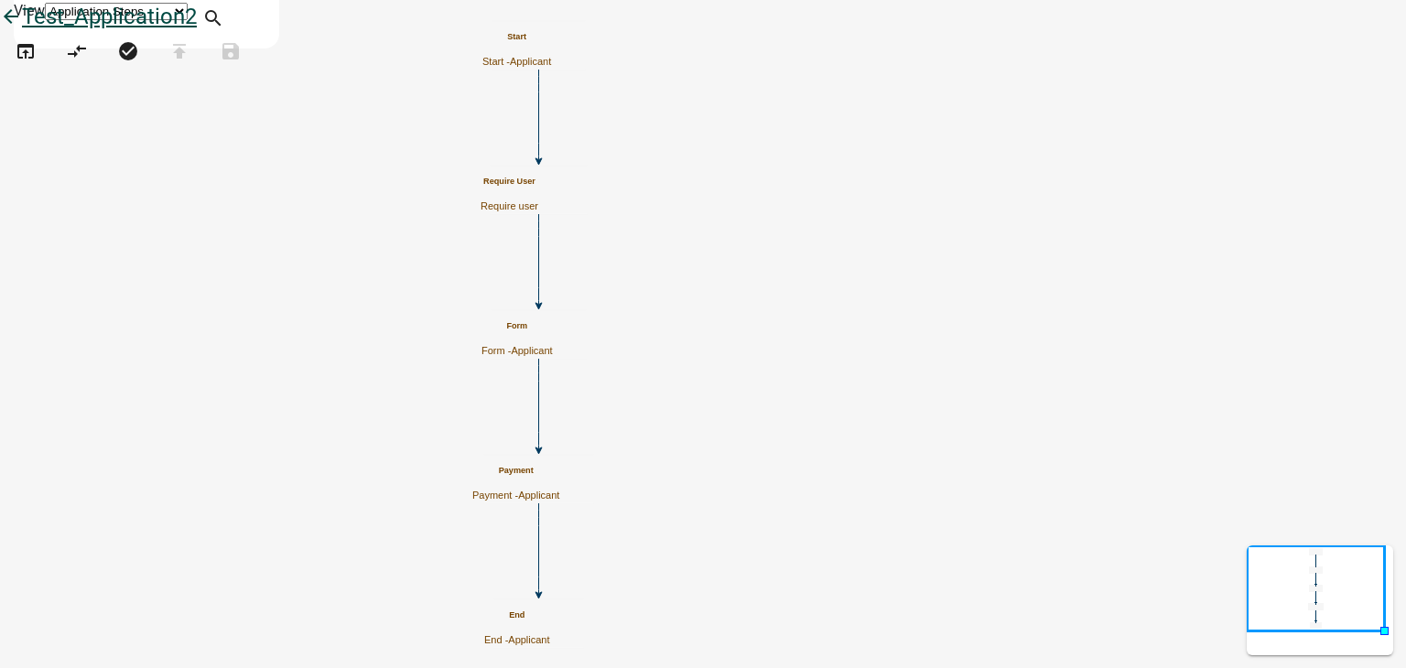
click at [22, 31] on icon "arrow_back" at bounding box center [11, 18] width 22 height 26
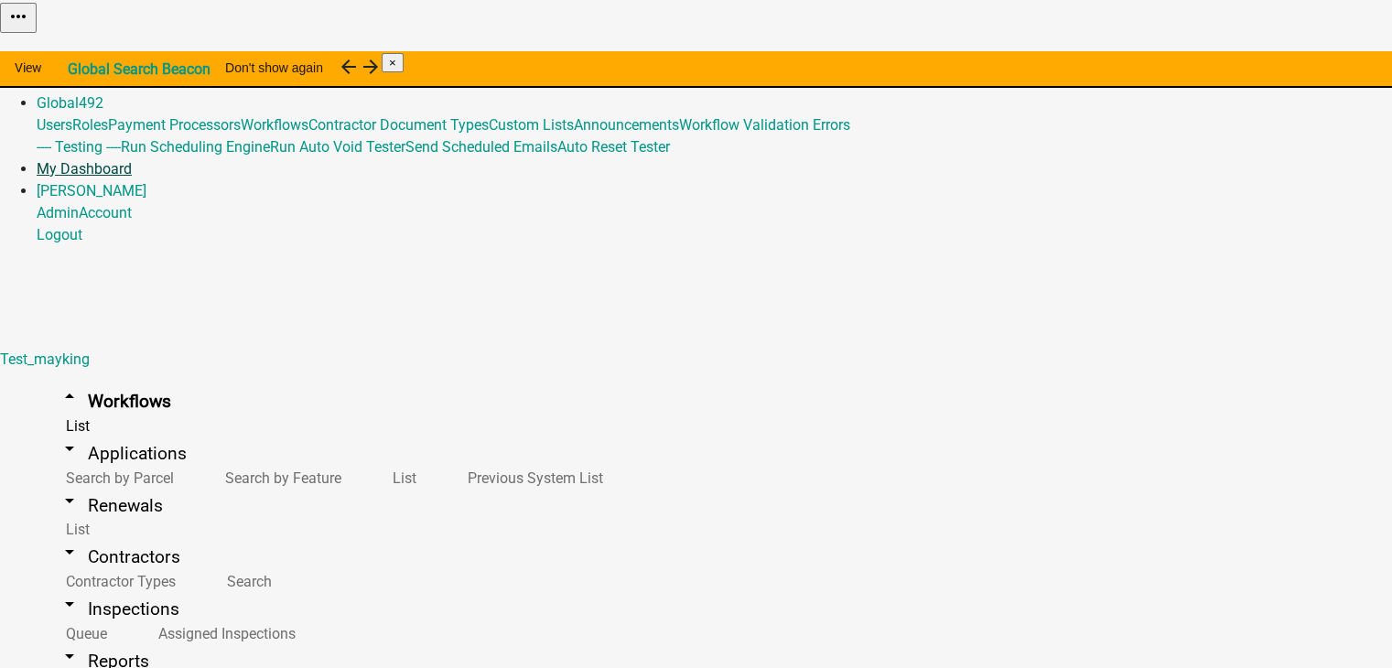
click at [132, 160] on link "My Dashboard" at bounding box center [84, 168] width 95 height 17
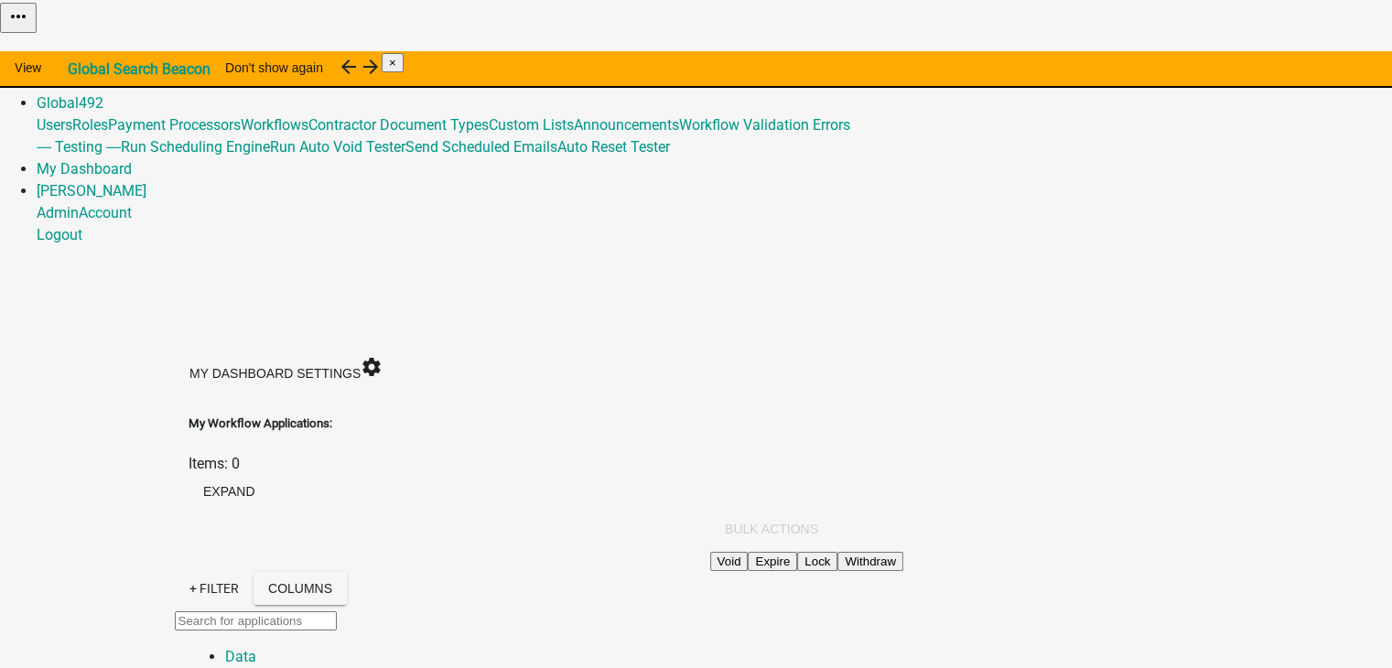
click at [1204, 453] on div "Items: 0 expand" at bounding box center [697, 482] width 1016 height 59
click at [75, 50] on link "Home" at bounding box center [56, 58] width 38 height 17
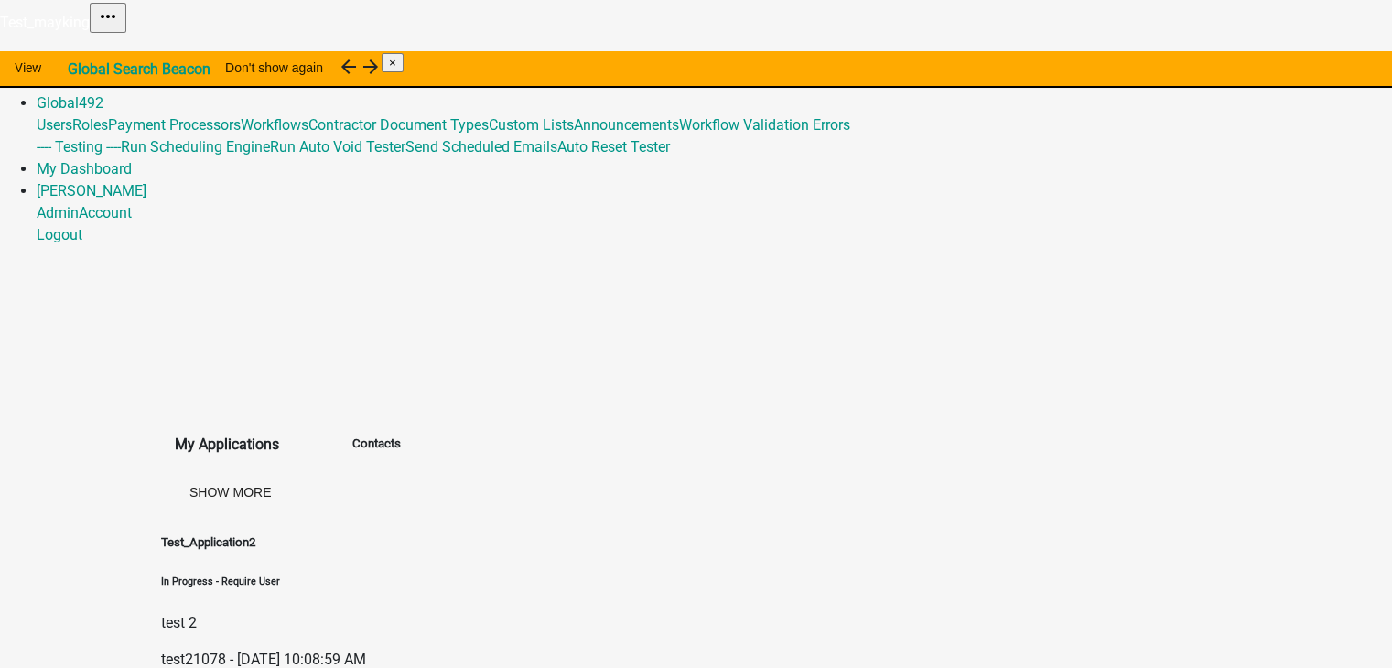
click at [79, 72] on link "Admin" at bounding box center [58, 80] width 42 height 17
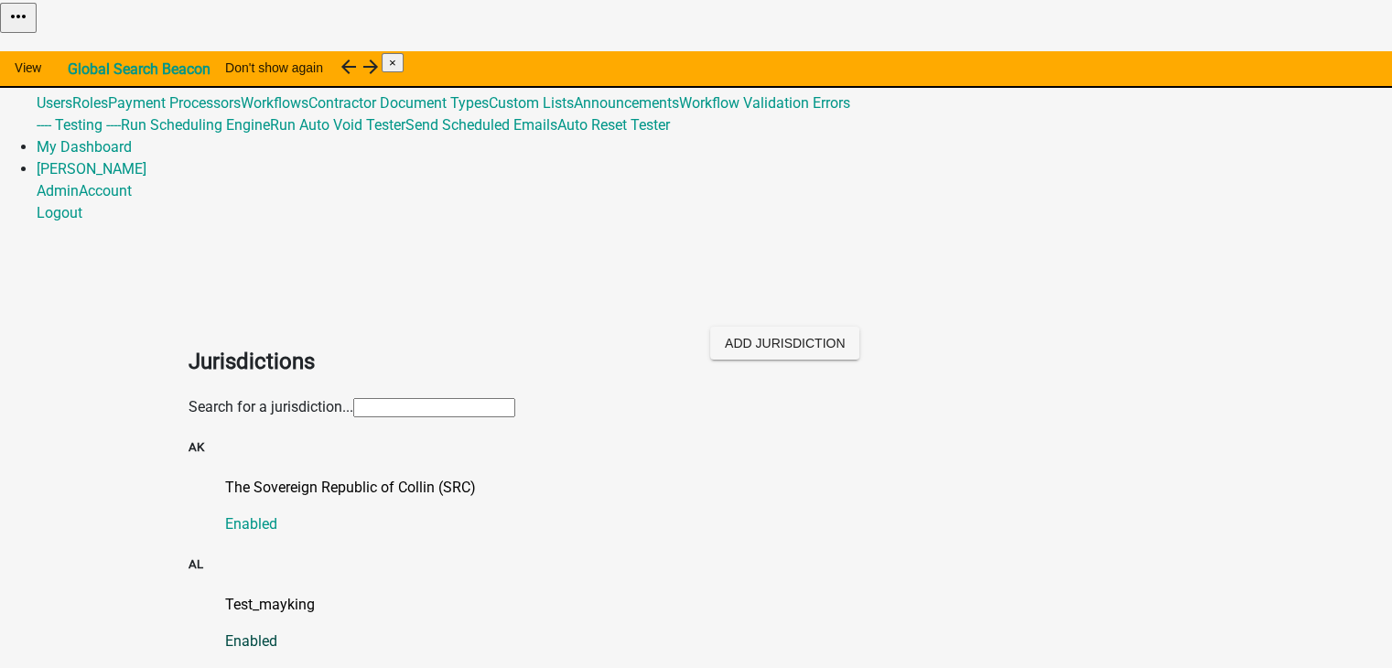
click at [262, 594] on p "Test_mayking" at bounding box center [714, 605] width 979 height 22
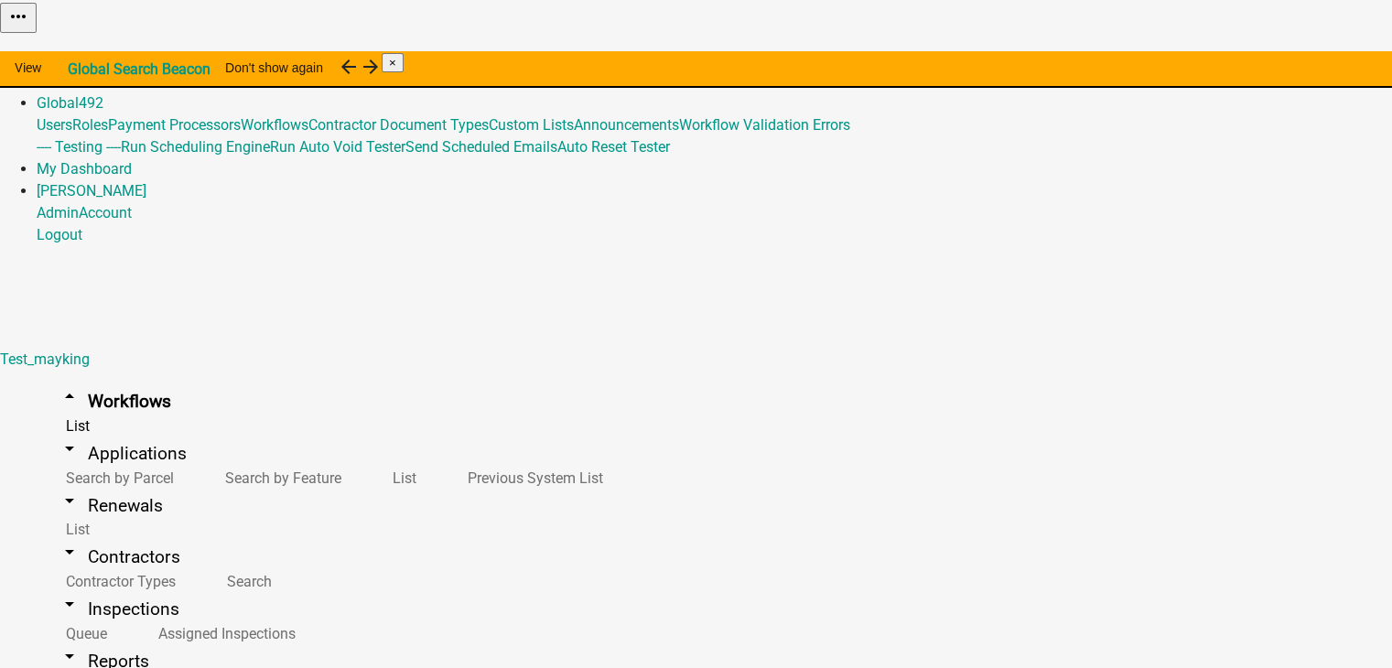
select select "a81682be-eae2-49c8-a75b-f0c8b0235de4"
select select "AL"
select select "Pacific Standard Time (Mexico)"
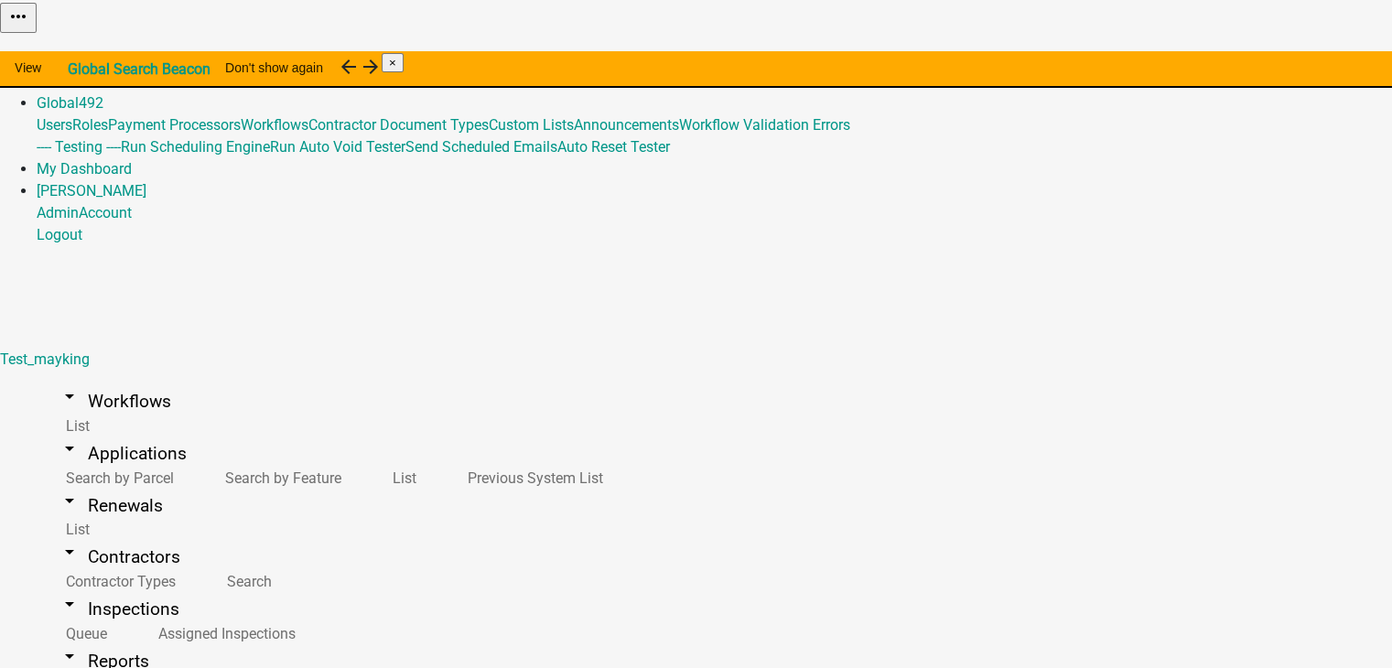
drag, startPoint x: 977, startPoint y: 490, endPoint x: 864, endPoint y: 356, distance: 175.3
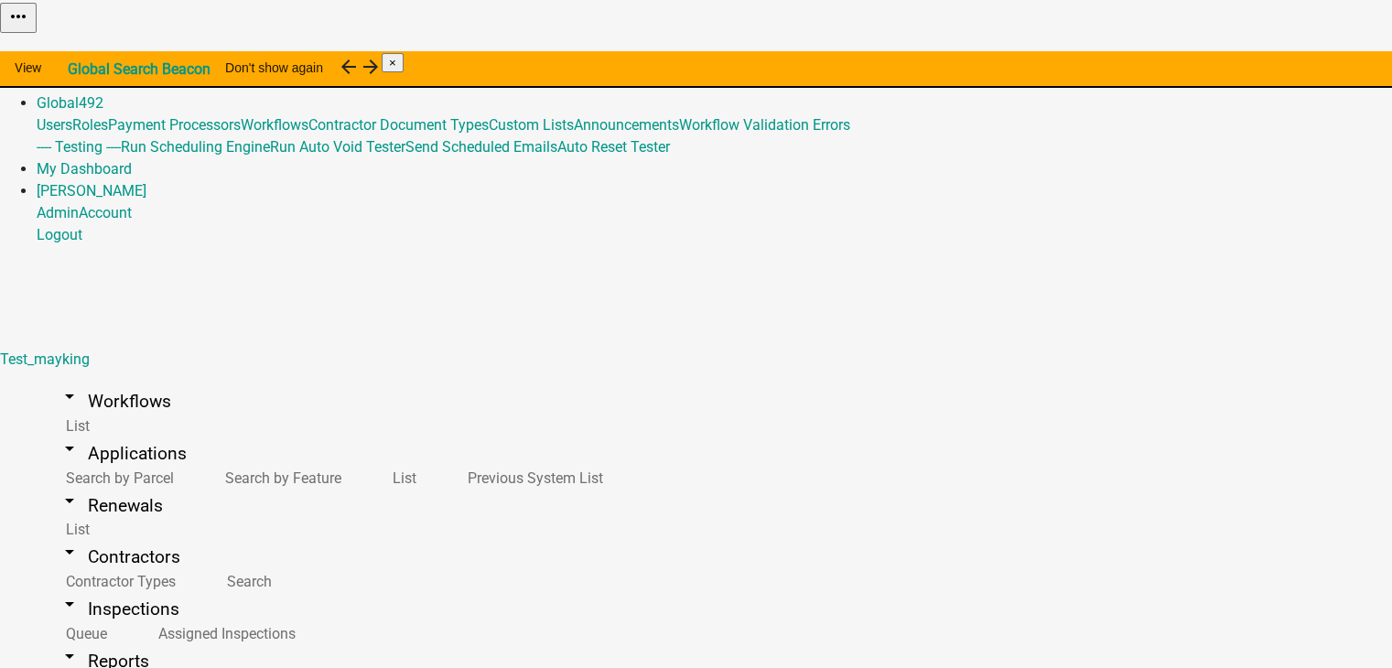
click at [75, 50] on link "Home" at bounding box center [56, 58] width 38 height 17
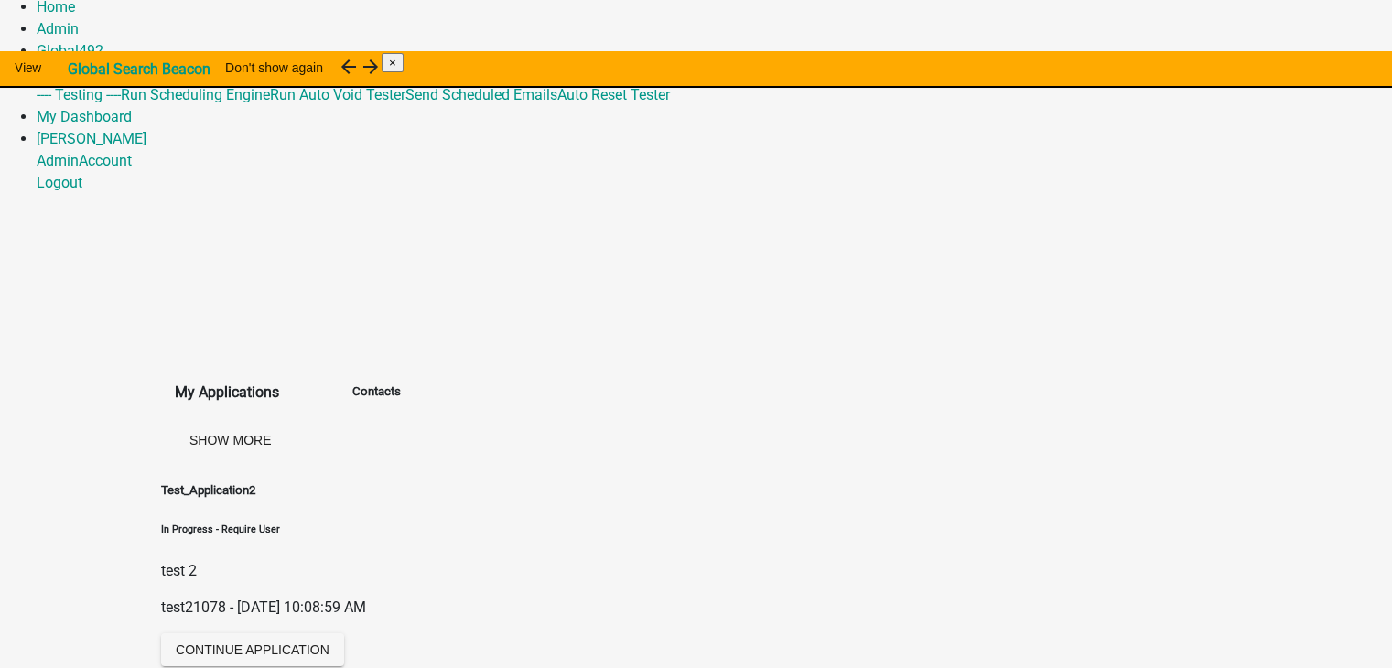
scroll to position [235, 0]
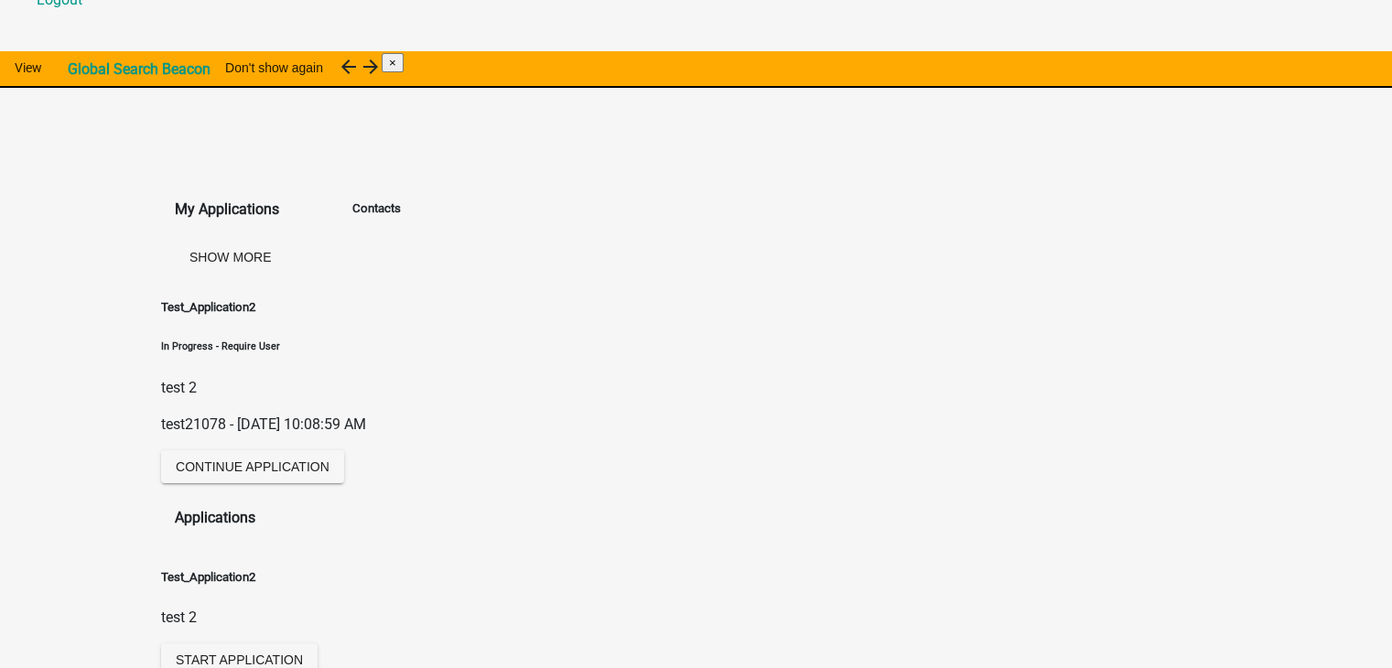
drag, startPoint x: 245, startPoint y: 504, endPoint x: 393, endPoint y: 518, distance: 148.0
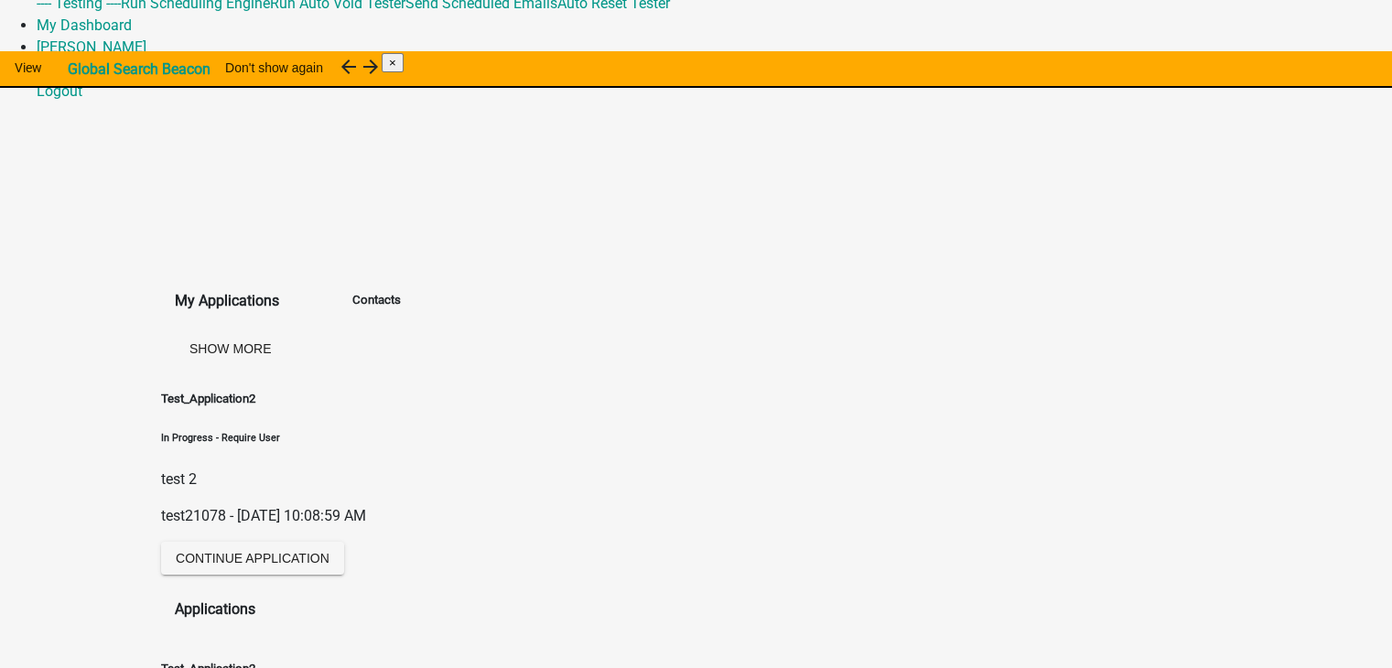
scroll to position [52, 0]
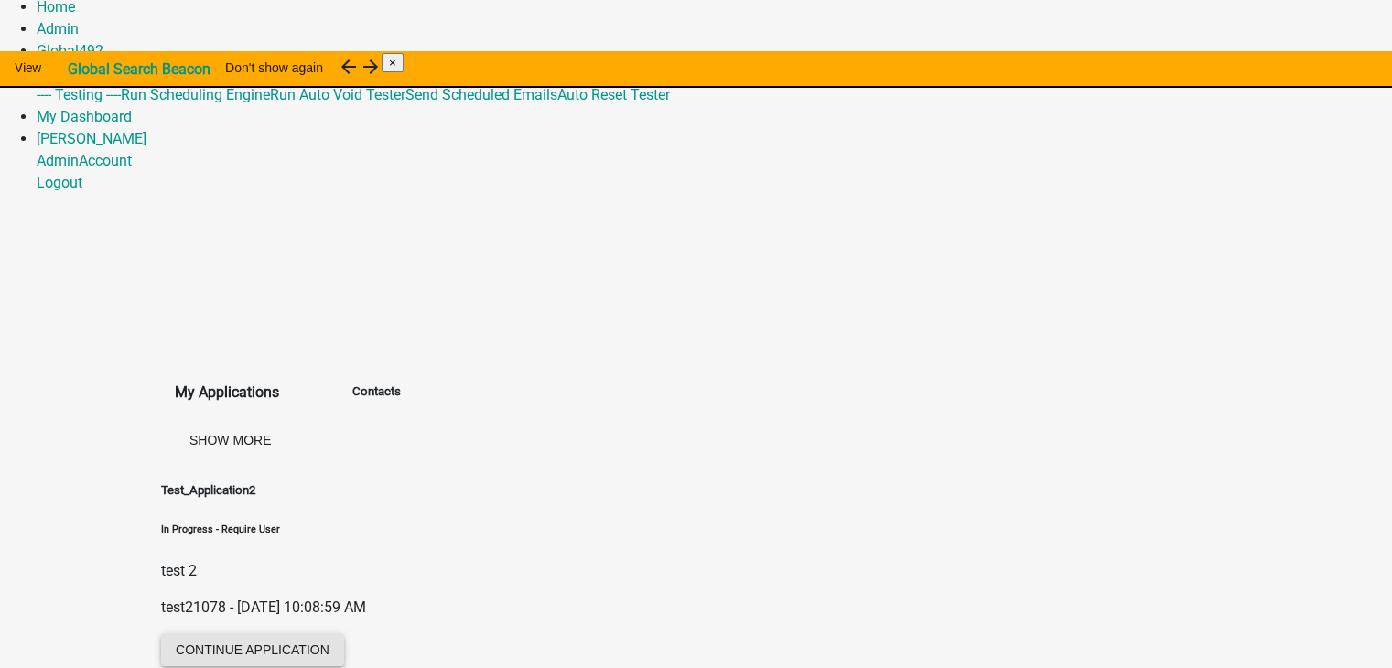
click at [309, 633] on button "Continue Application" at bounding box center [252, 649] width 183 height 33
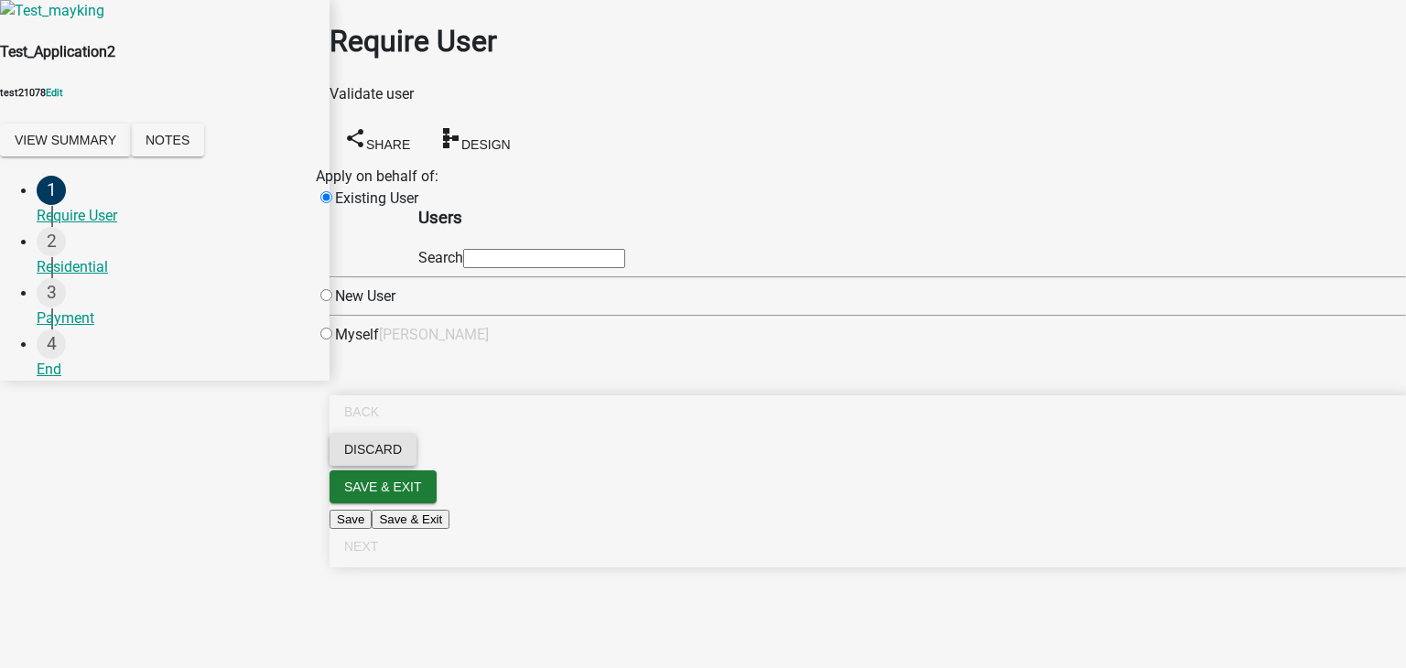
click at [416, 466] on button "Discard" at bounding box center [372, 449] width 87 height 33
drag, startPoint x: 920, startPoint y: 235, endPoint x: 921, endPoint y: 255, distance: 20.2
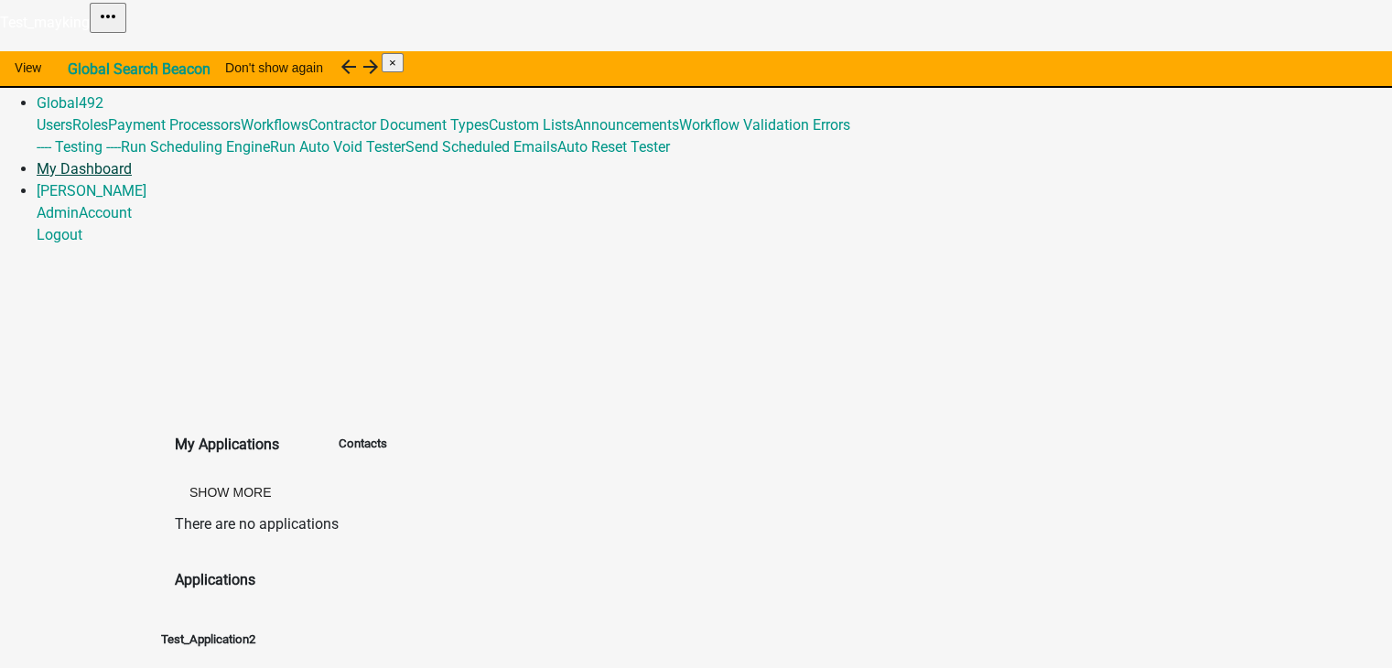
click at [132, 160] on link "My Dashboard" at bounding box center [84, 168] width 95 height 17
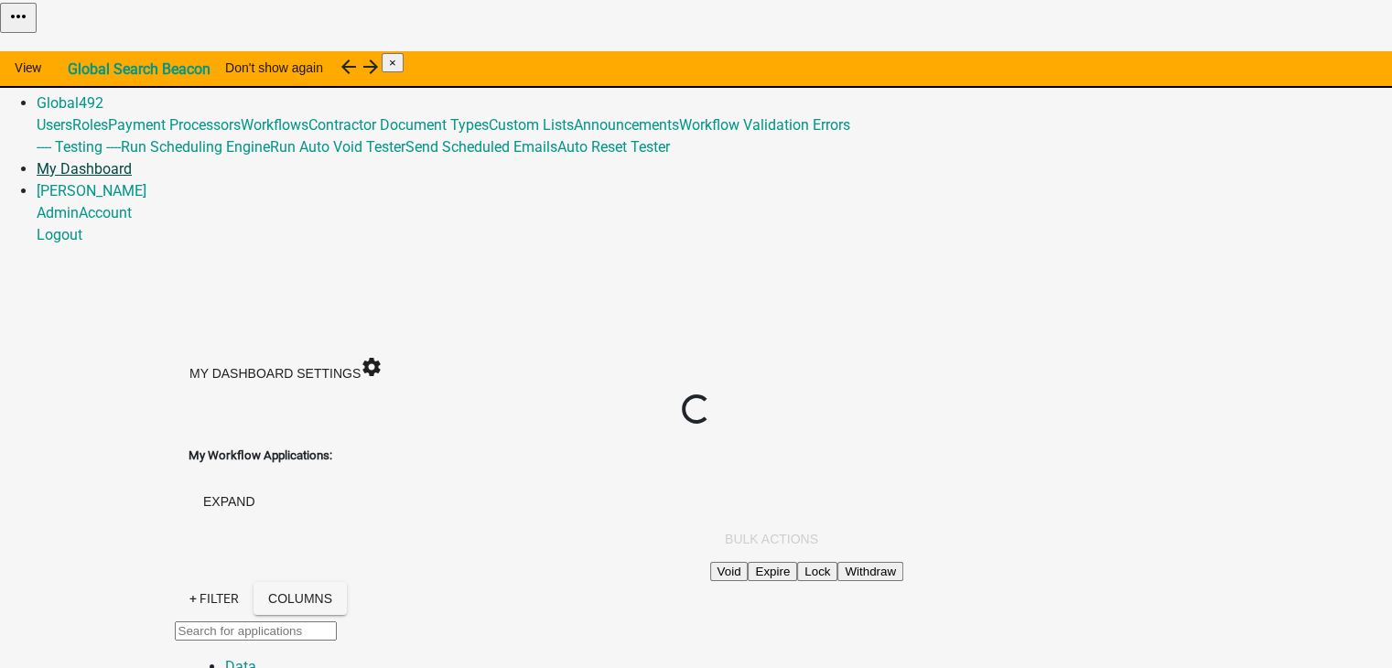
click at [132, 160] on link "My Dashboard" at bounding box center [84, 168] width 95 height 17
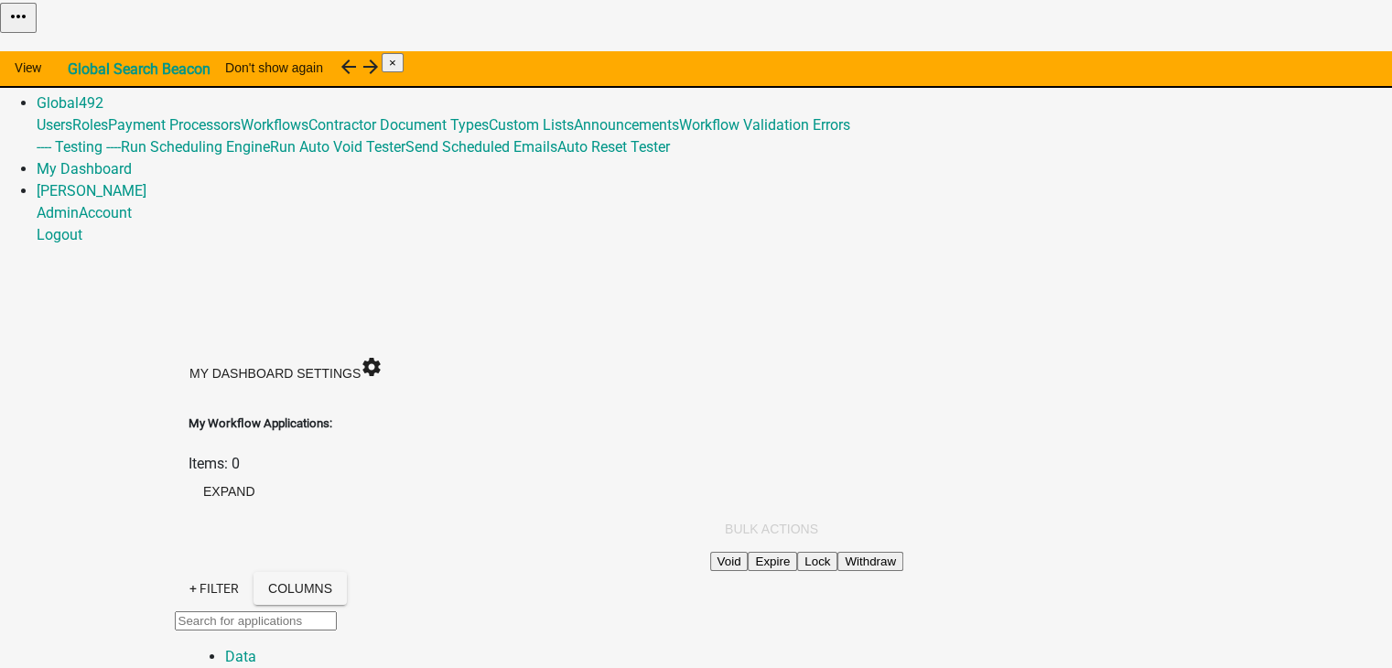
drag, startPoint x: 216, startPoint y: 277, endPoint x: 340, endPoint y: 274, distance: 124.5
drag, startPoint x: 238, startPoint y: 394, endPoint x: 362, endPoint y: 404, distance: 124.9
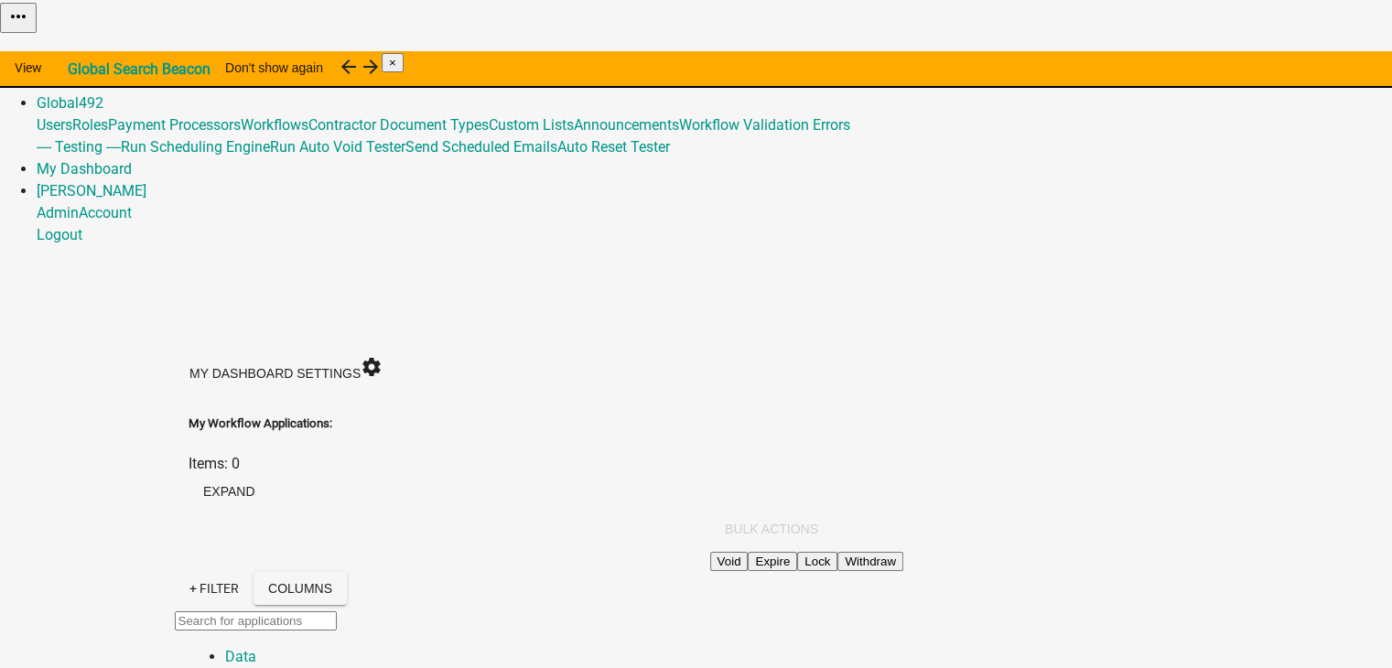
click at [75, 50] on link "Home" at bounding box center [56, 58] width 38 height 17
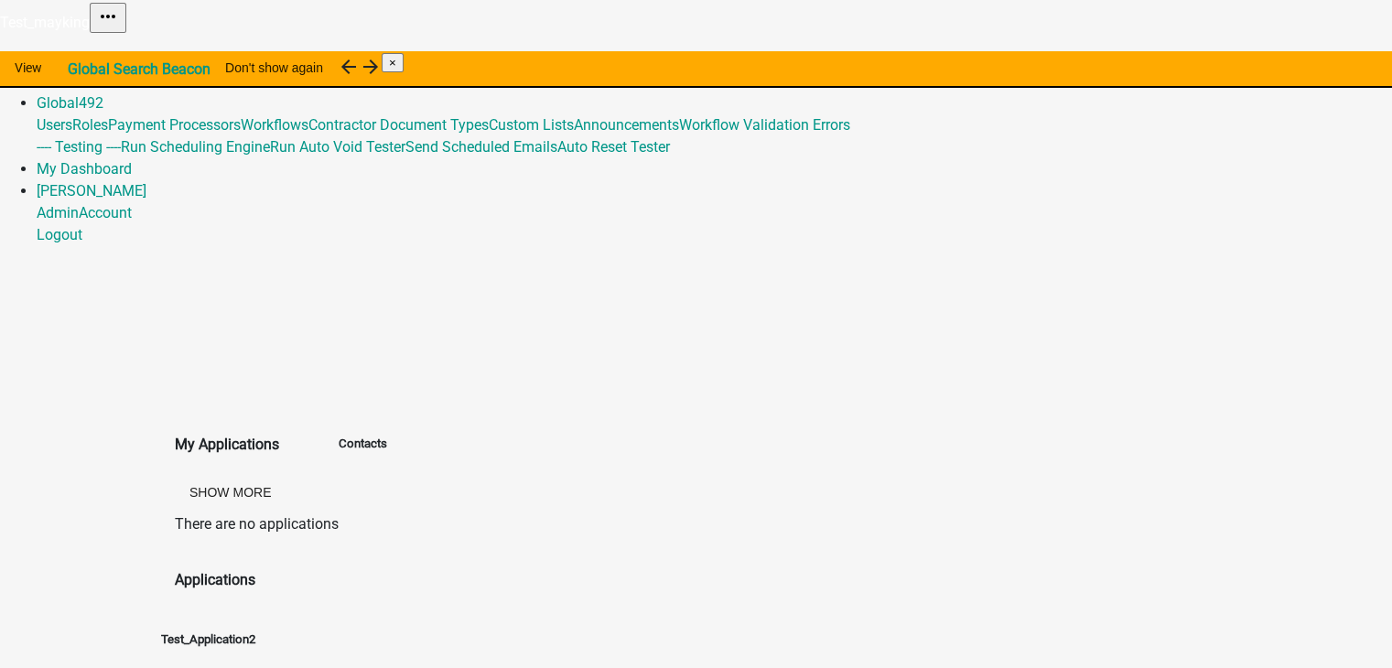
click at [79, 72] on link "Admin" at bounding box center [58, 80] width 42 height 17
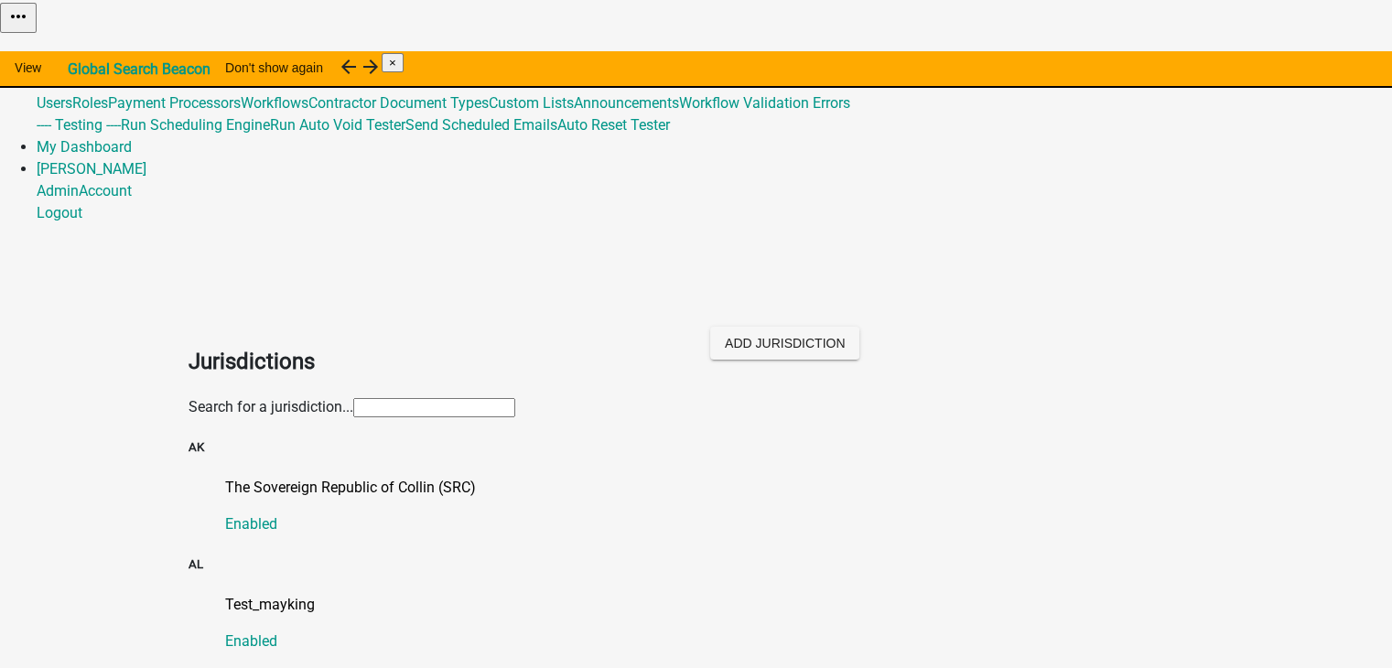
click at [79, 50] on link "Admin" at bounding box center [58, 58] width 42 height 17
click at [241, 594] on p "Test_mayking" at bounding box center [714, 605] width 979 height 22
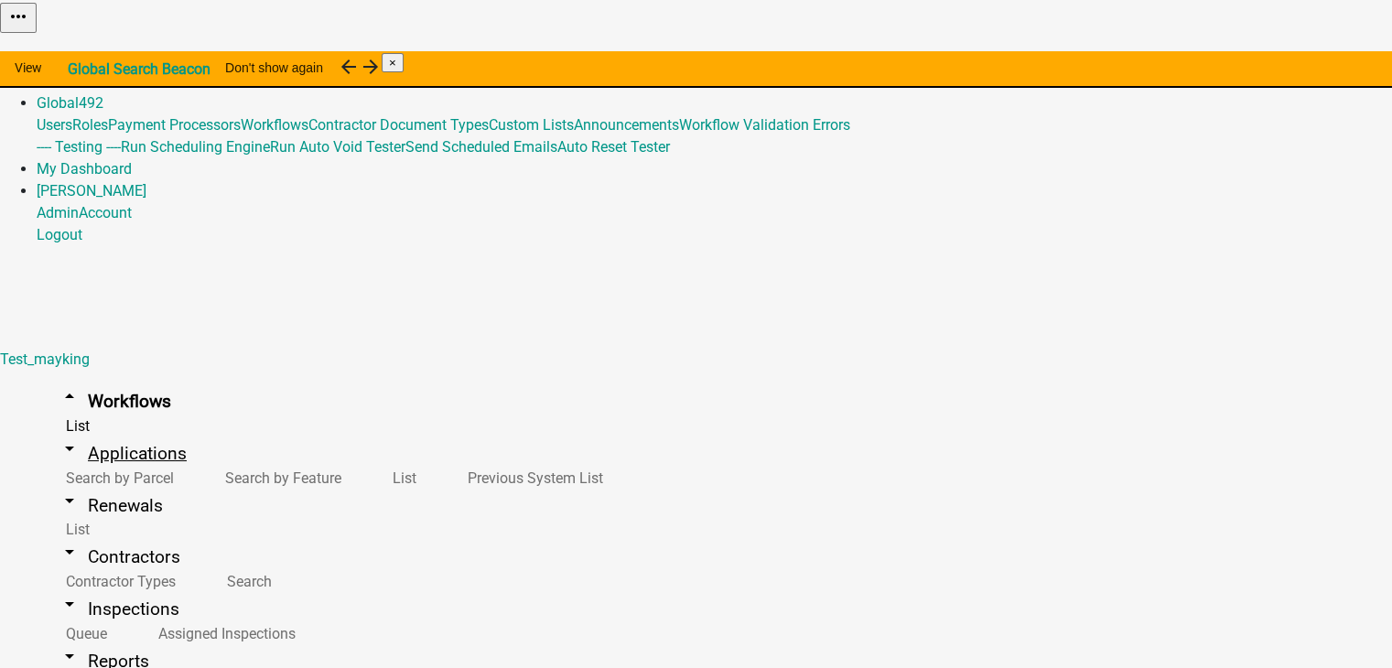
click at [70, 432] on link "arrow_drop_down Applications" at bounding box center [123, 453] width 172 height 43
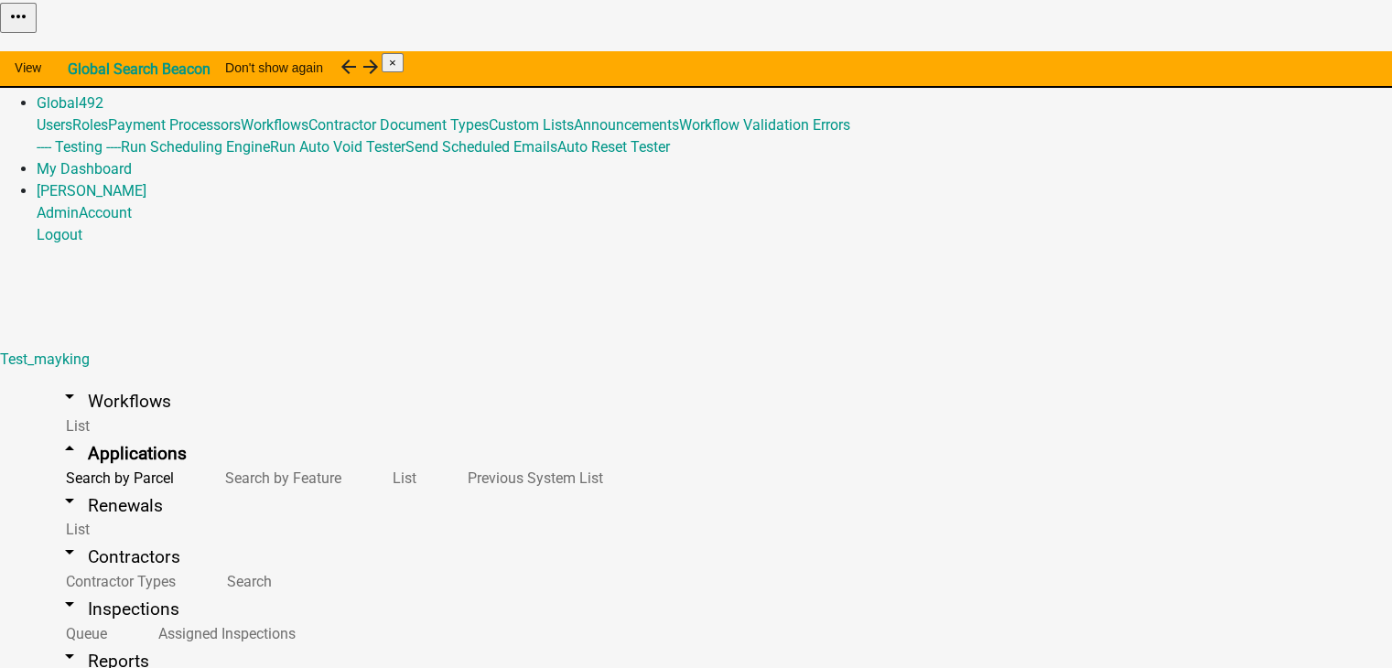
click at [196, 458] on link "Search by Feature" at bounding box center [279, 477] width 167 height 39
click at [363, 458] on link "List" at bounding box center [400, 477] width 75 height 39
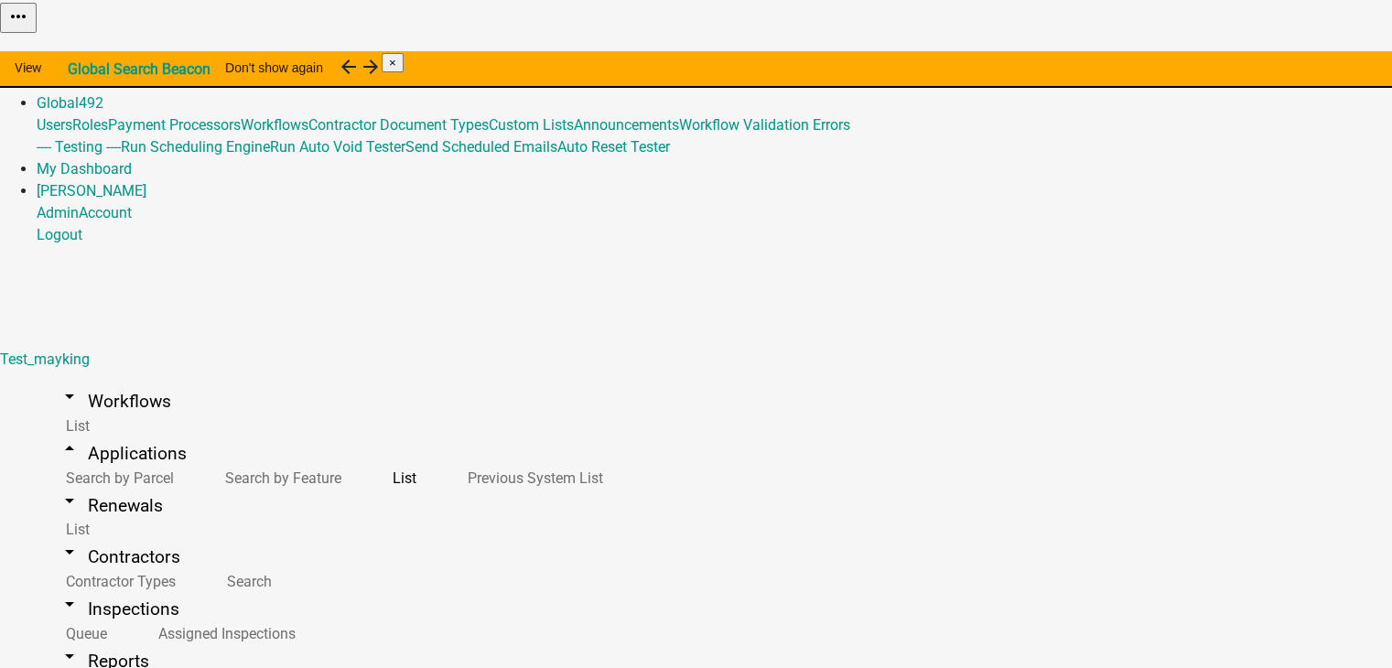
scroll to position [22, 0]
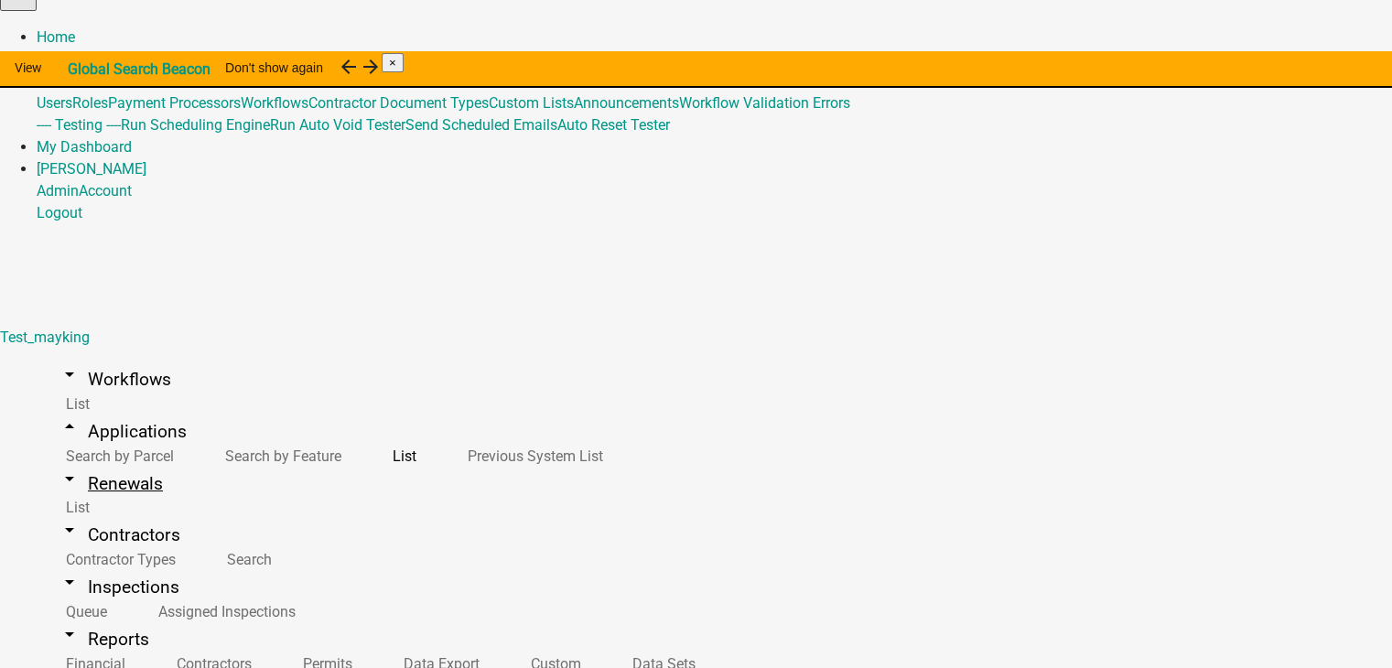
click at [104, 462] on link "arrow_drop_down Renewals" at bounding box center [111, 483] width 148 height 43
click at [74, 513] on link "arrow_drop_down Contractors" at bounding box center [120, 534] width 166 height 43
drag, startPoint x: 287, startPoint y: 207, endPoint x: 453, endPoint y: 199, distance: 165.8
drag, startPoint x: 934, startPoint y: 158, endPoint x: 1044, endPoint y: 154, distance: 109.9
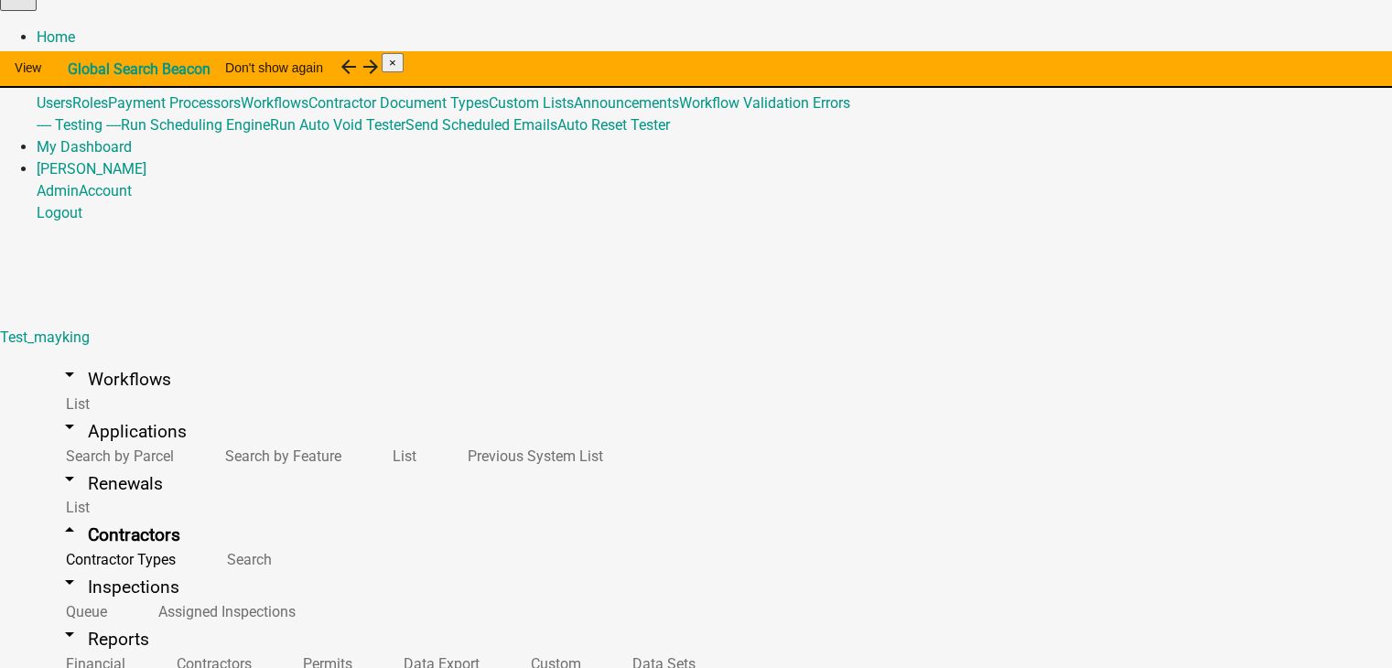
click at [107, 540] on link "Contractor Types" at bounding box center [117, 559] width 161 height 39
click at [198, 540] on link "Search" at bounding box center [246, 559] width 96 height 39
click at [92, 566] on link "arrow_drop_down Inspections" at bounding box center [119, 587] width 165 height 43
click at [73, 618] on link "arrow_drop_down Reports" at bounding box center [104, 639] width 135 height 43
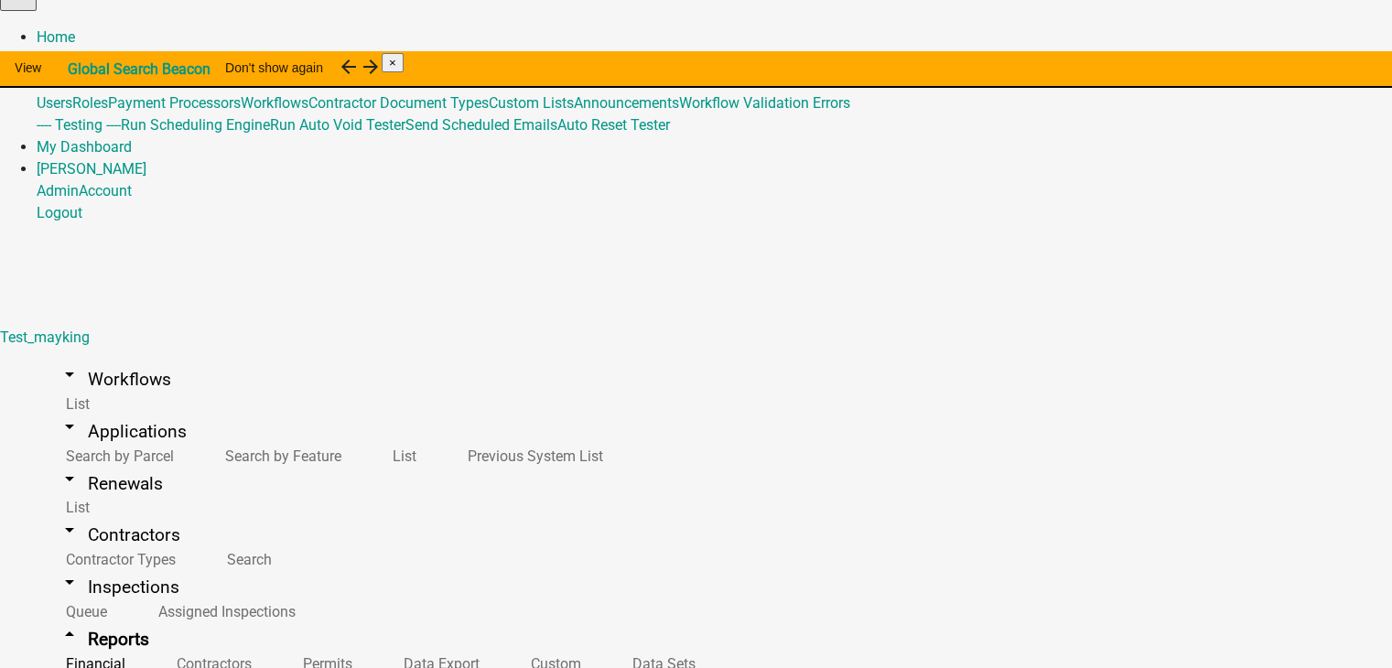
scroll to position [145, 0]
click at [147, 644] on link "Contractors" at bounding box center [210, 663] width 126 height 39
click at [274, 644] on link "Permits" at bounding box center [324, 663] width 101 height 39
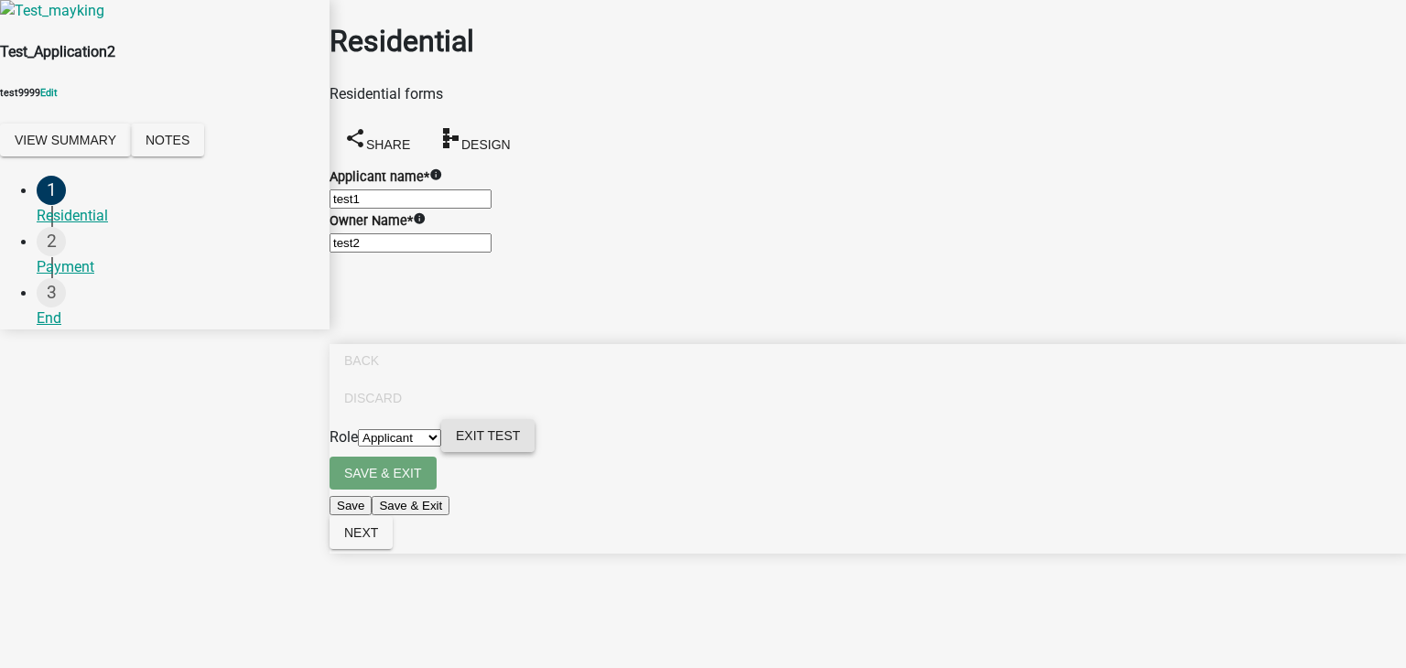
click at [520, 443] on span "Exit Test" at bounding box center [488, 435] width 64 height 15
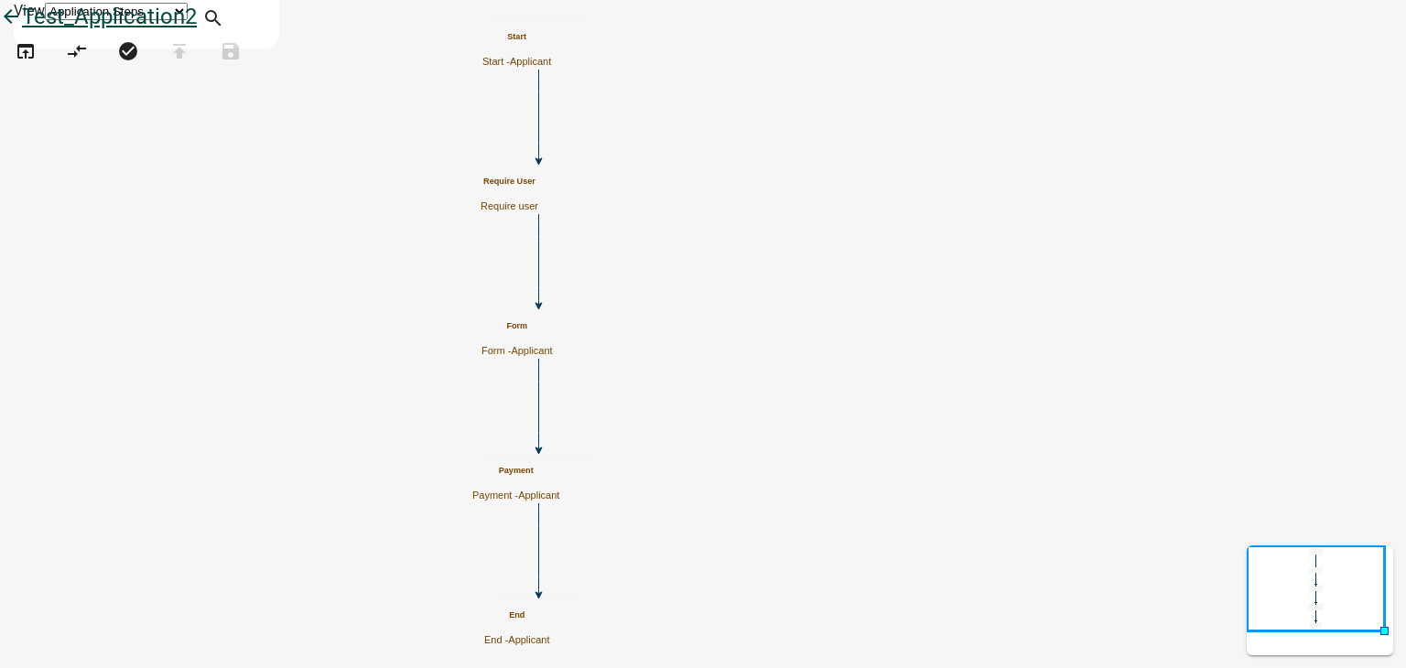
click at [22, 31] on icon "arrow_back" at bounding box center [11, 18] width 22 height 26
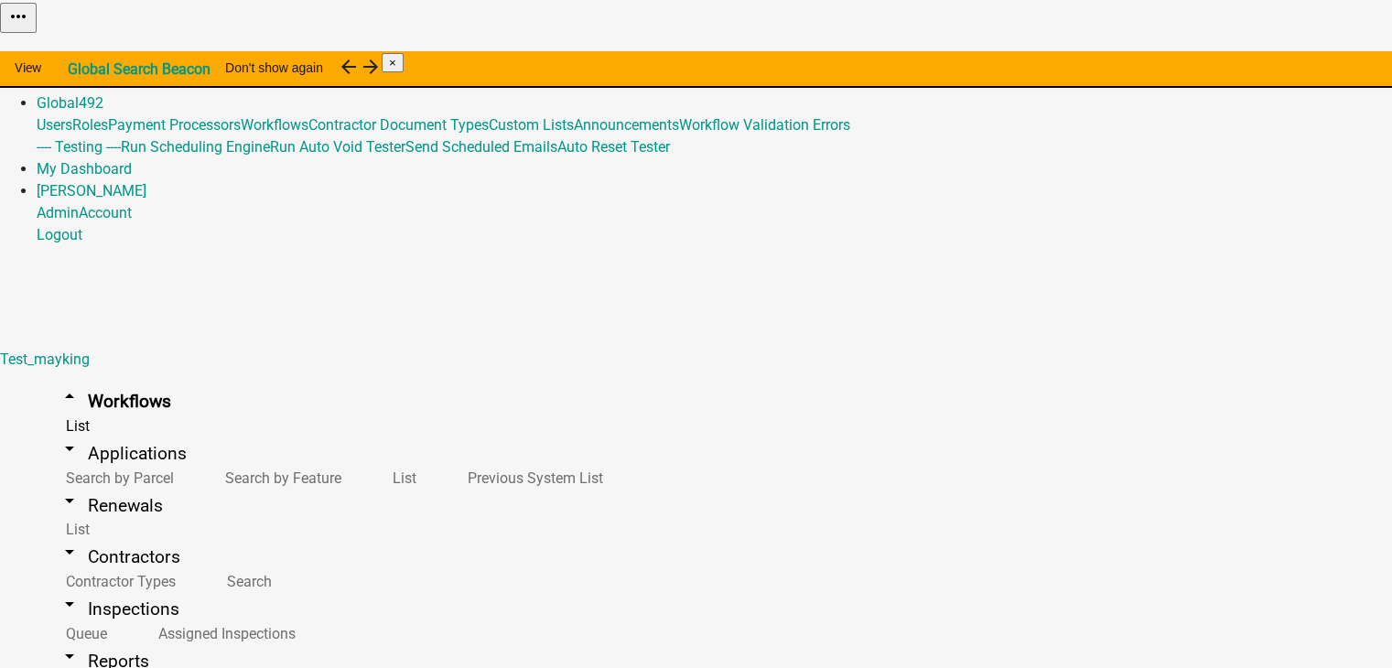
select select "a81682be-eae2-49c8-a75b-f0c8b0235de4"
select select "AL"
select select "Pacific Standard Time ([GEOGRAPHIC_DATA])"
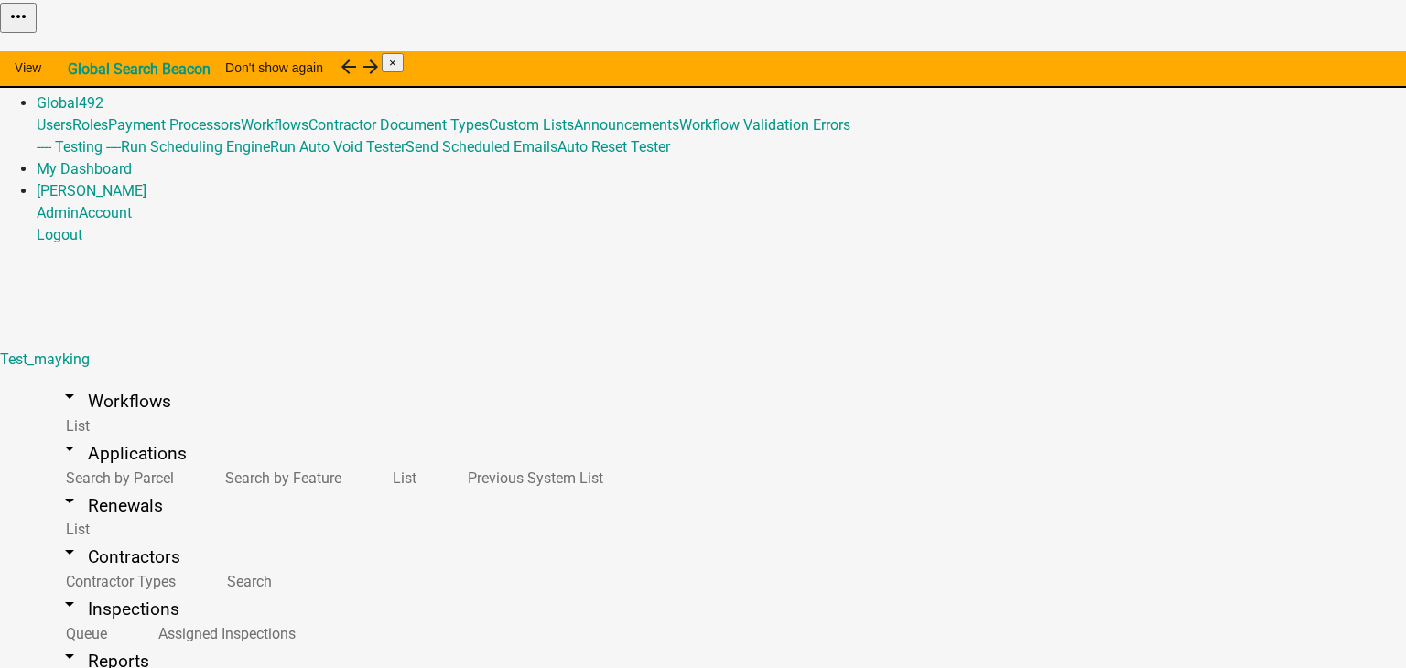
click at [131, 380] on link "arrow_drop_down Workflows" at bounding box center [115, 401] width 156 height 43
click at [75, 50] on link "Home" at bounding box center [56, 58] width 38 height 17
